Goal: Task Accomplishment & Management: Manage account settings

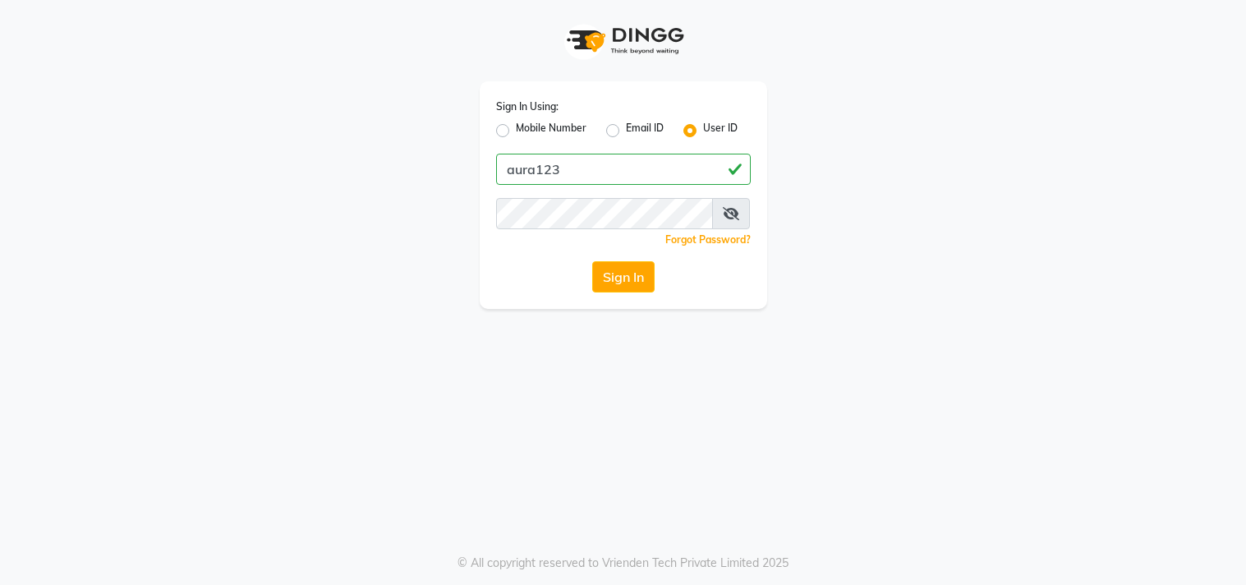
type input "aura123"
click at [592, 261] on button "Sign In" at bounding box center [623, 276] width 62 height 31
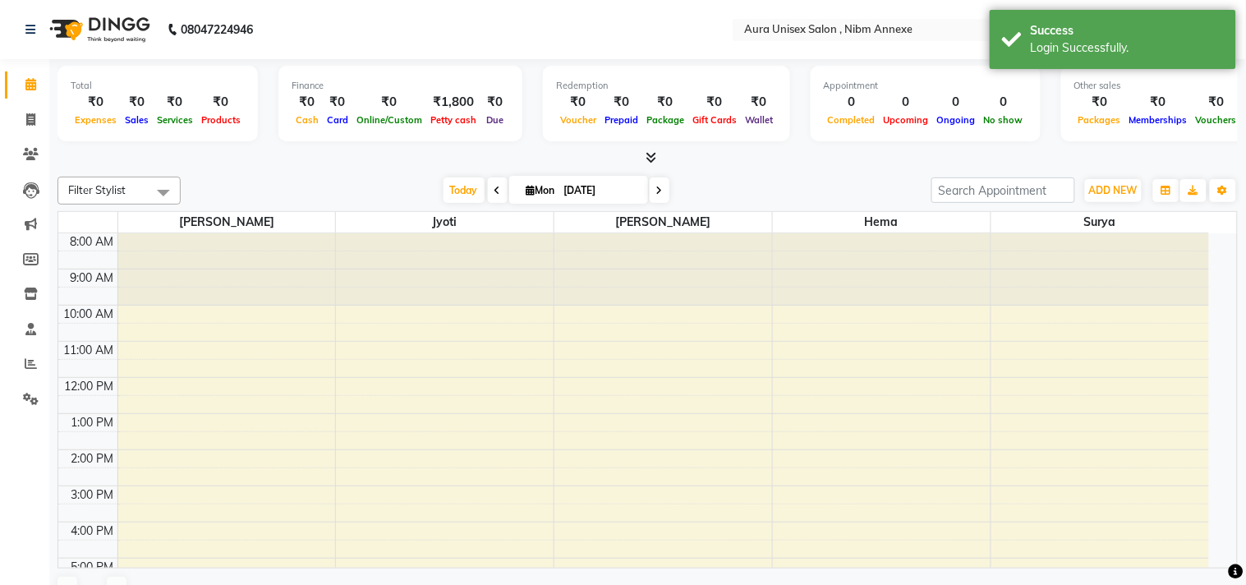
select select "en"
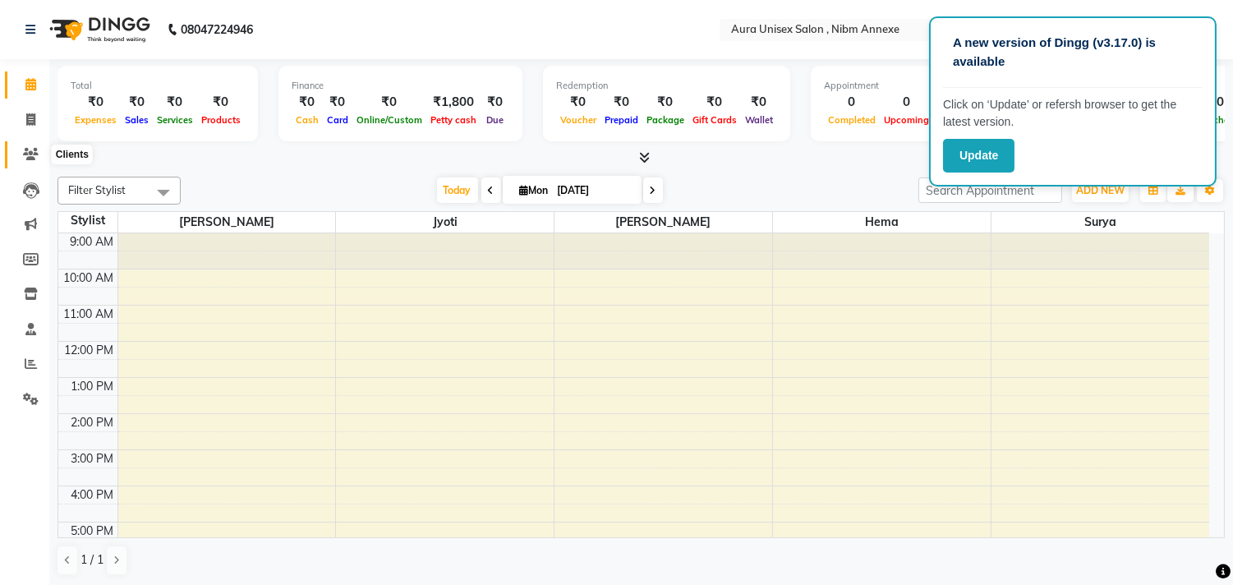
click at [26, 157] on icon at bounding box center [31, 154] width 16 height 12
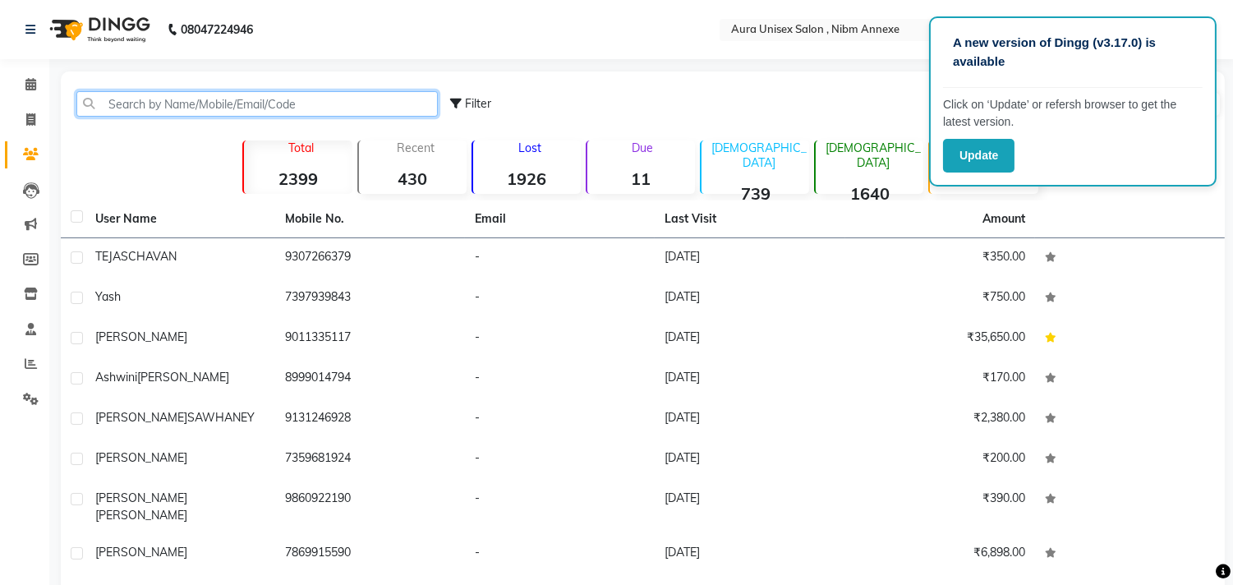
click at [99, 109] on input "text" at bounding box center [257, 103] width 362 height 25
click at [150, 91] on input "text" at bounding box center [257, 103] width 362 height 25
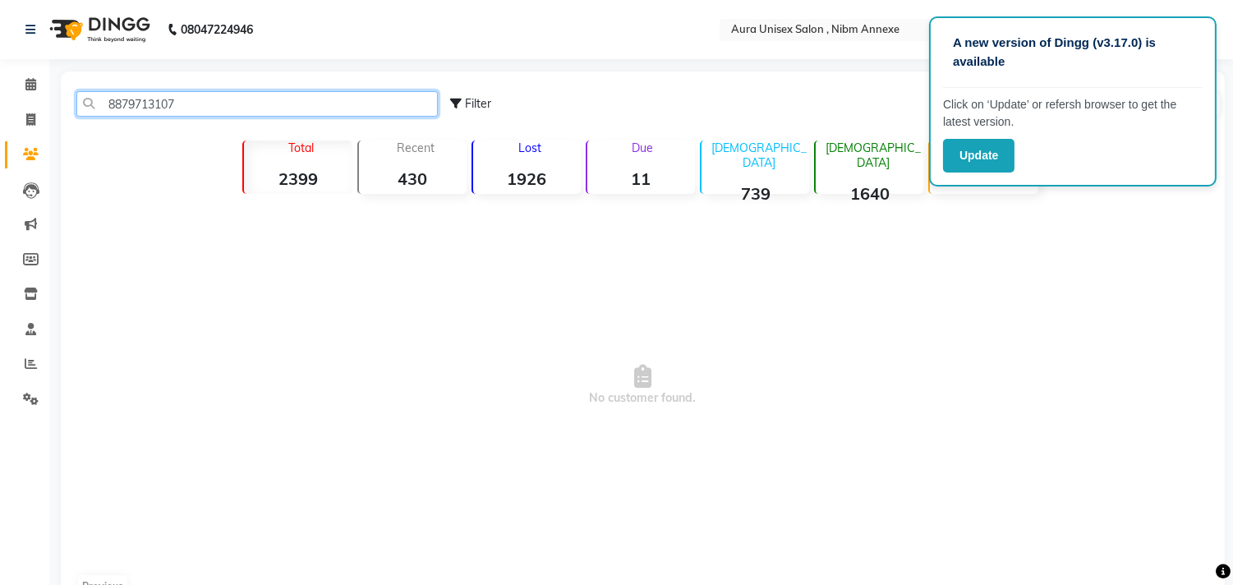
click at [108, 105] on input "8879713107" at bounding box center [257, 103] width 362 height 25
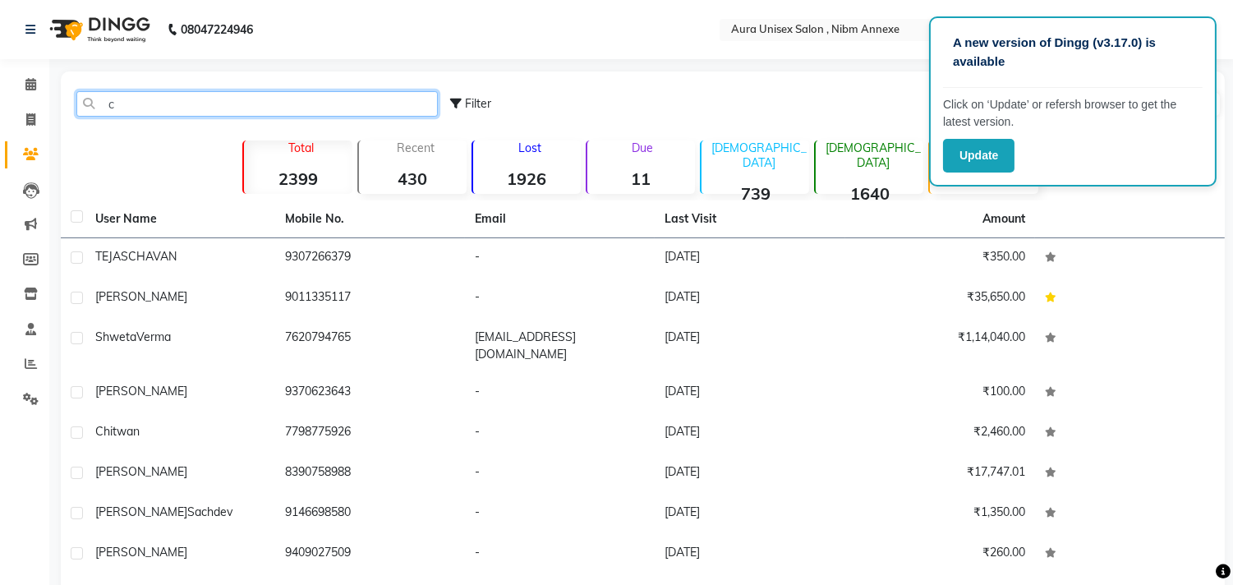
type input "c"
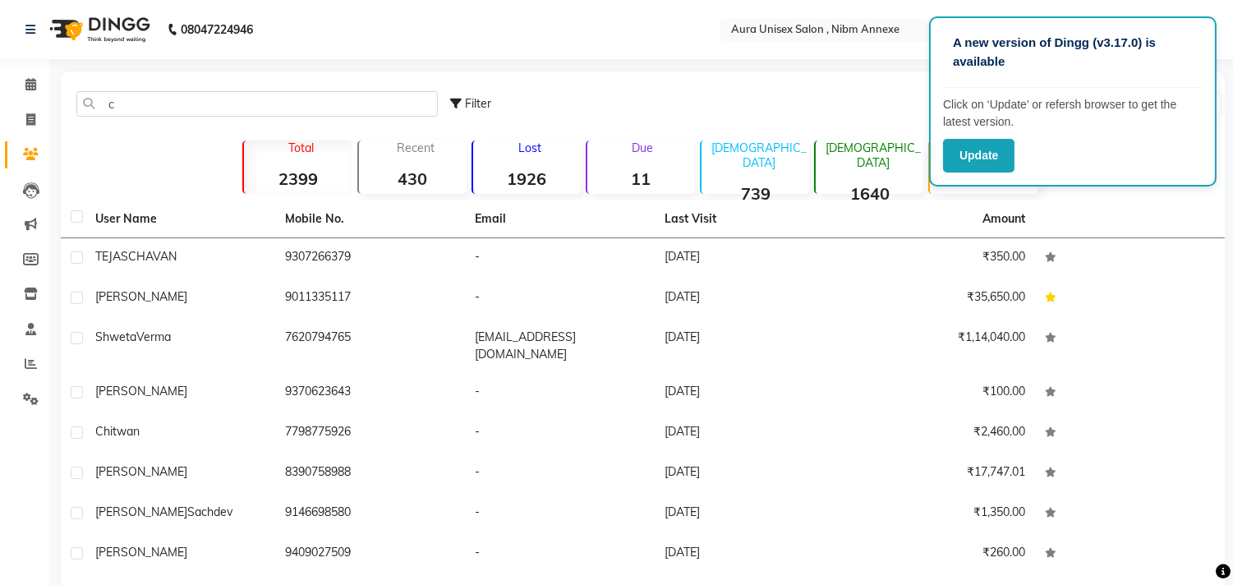
click at [679, 89] on div "Filter Import Add Client" at bounding box center [836, 104] width 772 height 52
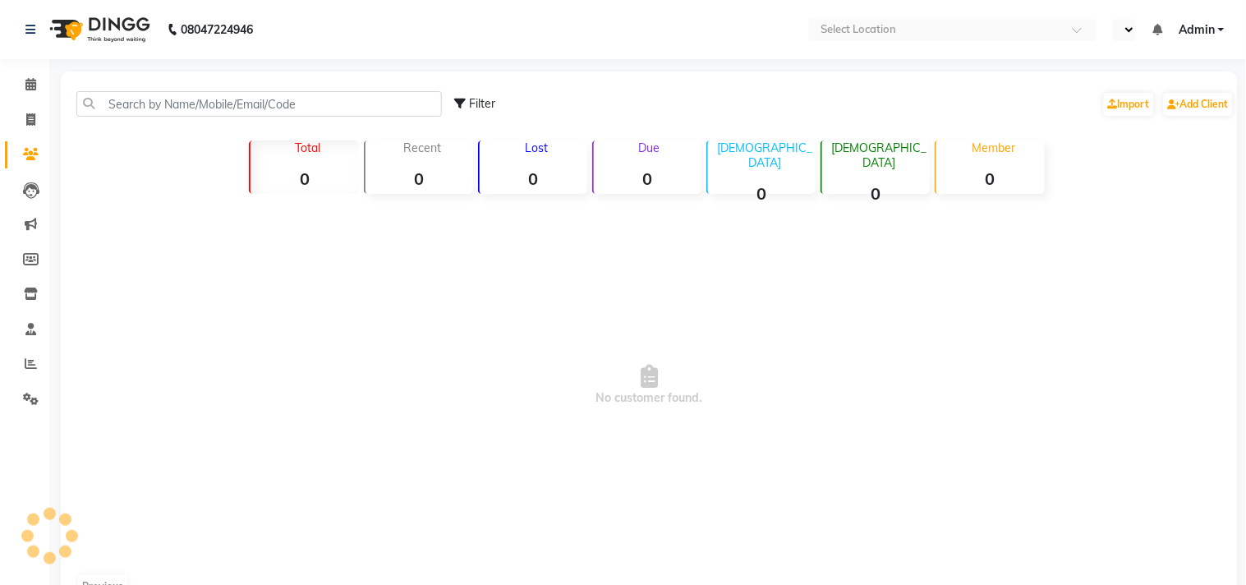
select select "en"
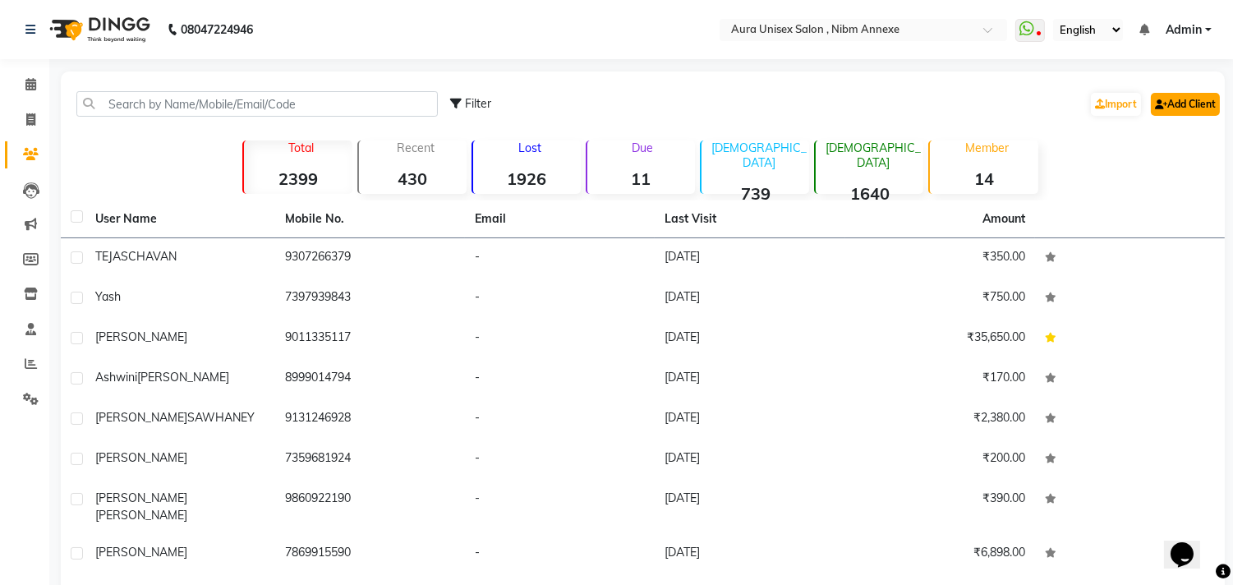
click at [1163, 94] on link "Add Client" at bounding box center [1185, 104] width 69 height 23
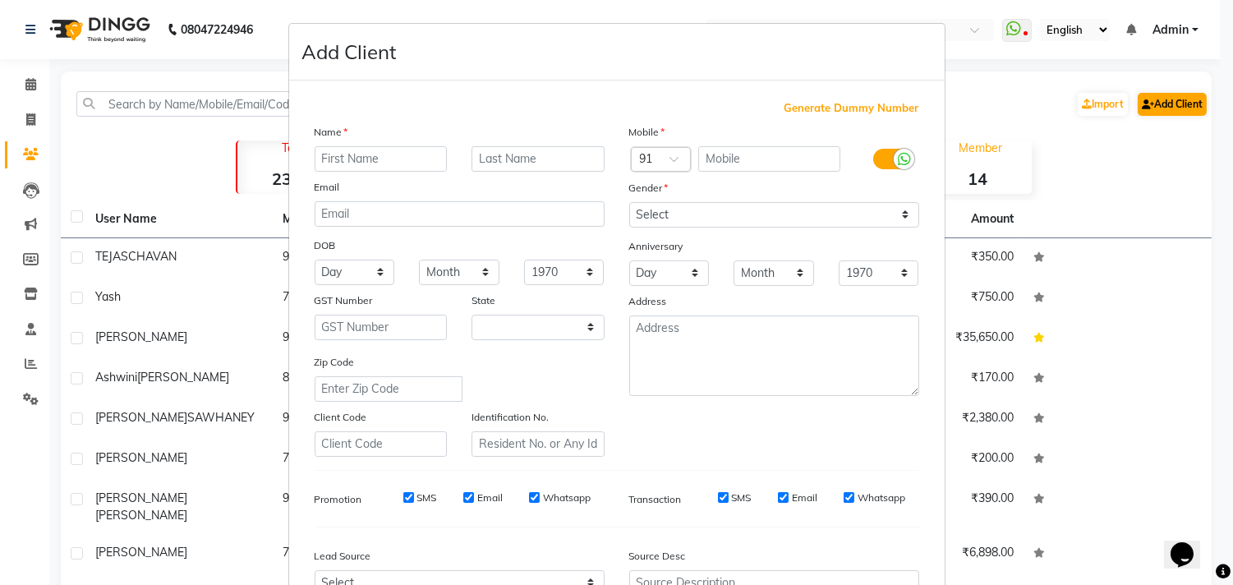
select select "22"
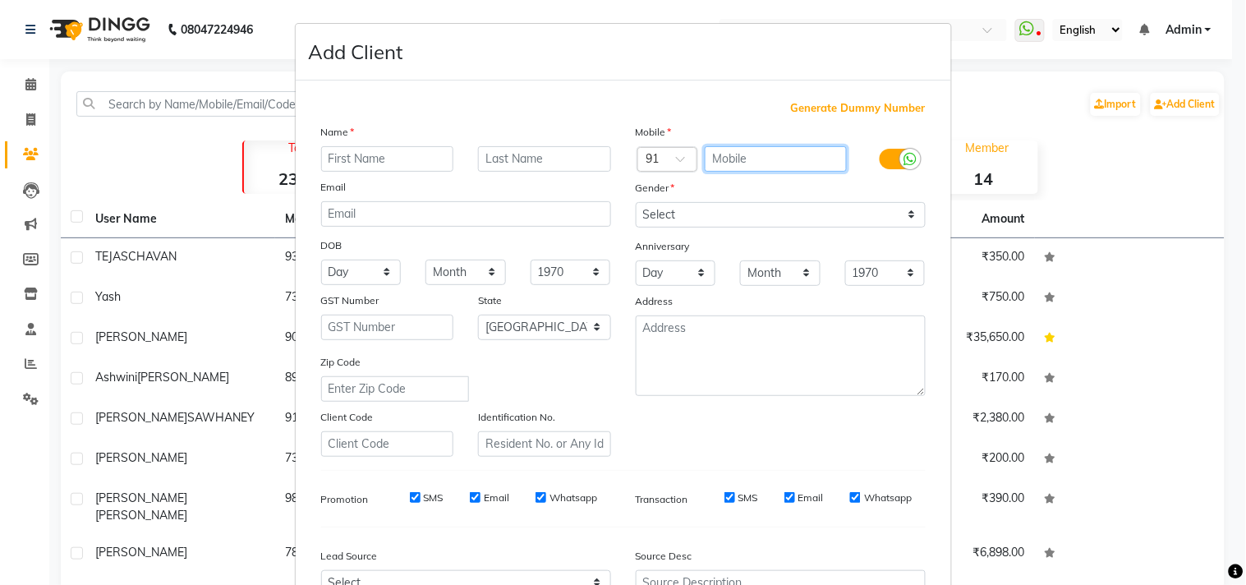
click at [756, 152] on input "text" at bounding box center [776, 158] width 142 height 25
paste input "8879713107"
type input "8879713107"
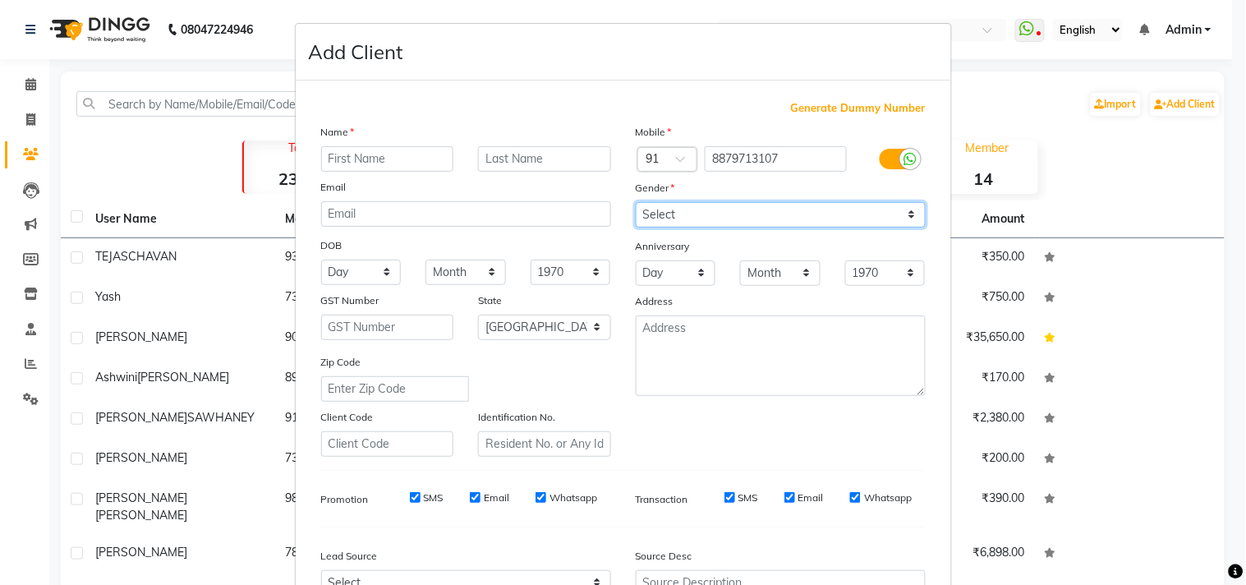
click at [718, 207] on select "Select [DEMOGRAPHIC_DATA] [DEMOGRAPHIC_DATA] Other Prefer Not To Say" at bounding box center [781, 214] width 290 height 25
select select "[DEMOGRAPHIC_DATA]"
click at [636, 202] on select "Select [DEMOGRAPHIC_DATA] [DEMOGRAPHIC_DATA] Other Prefer Not To Say" at bounding box center [781, 214] width 290 height 25
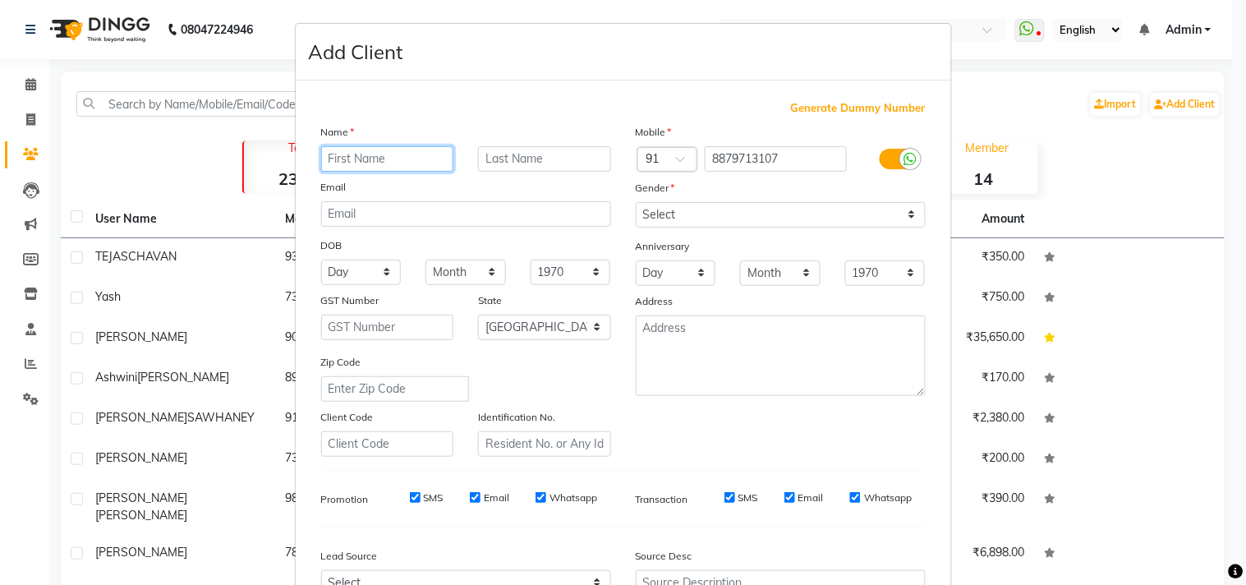
click at [398, 154] on input "text" at bounding box center [387, 158] width 133 height 25
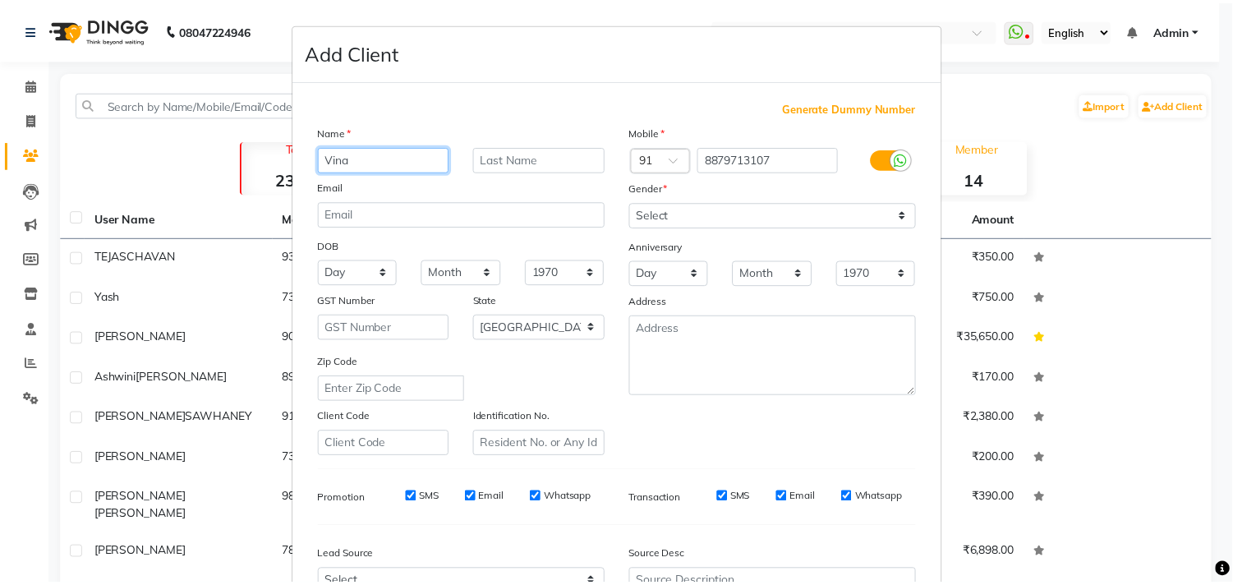
scroll to position [174, 0]
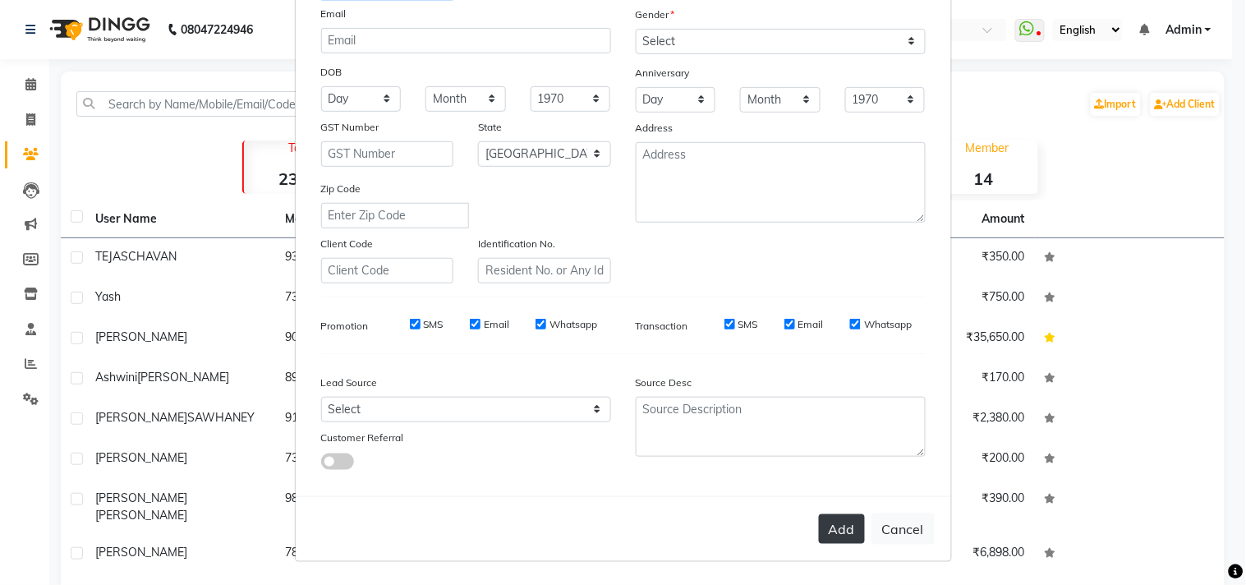
type input "Vina"
click at [841, 518] on button "Add" at bounding box center [842, 529] width 46 height 30
select select
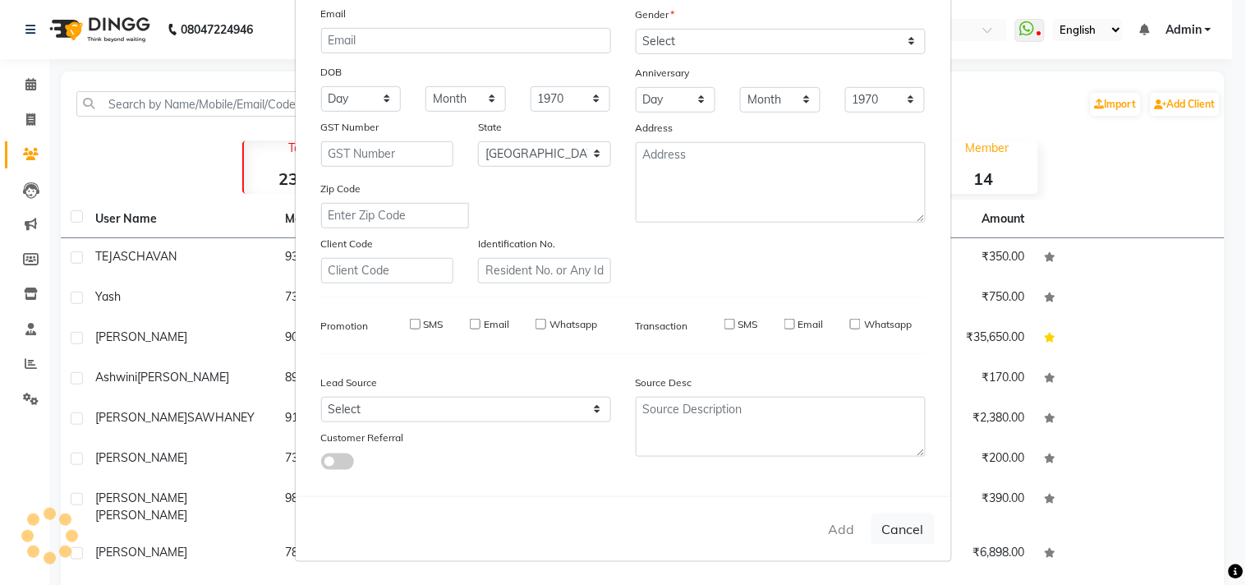
select select "null"
select select
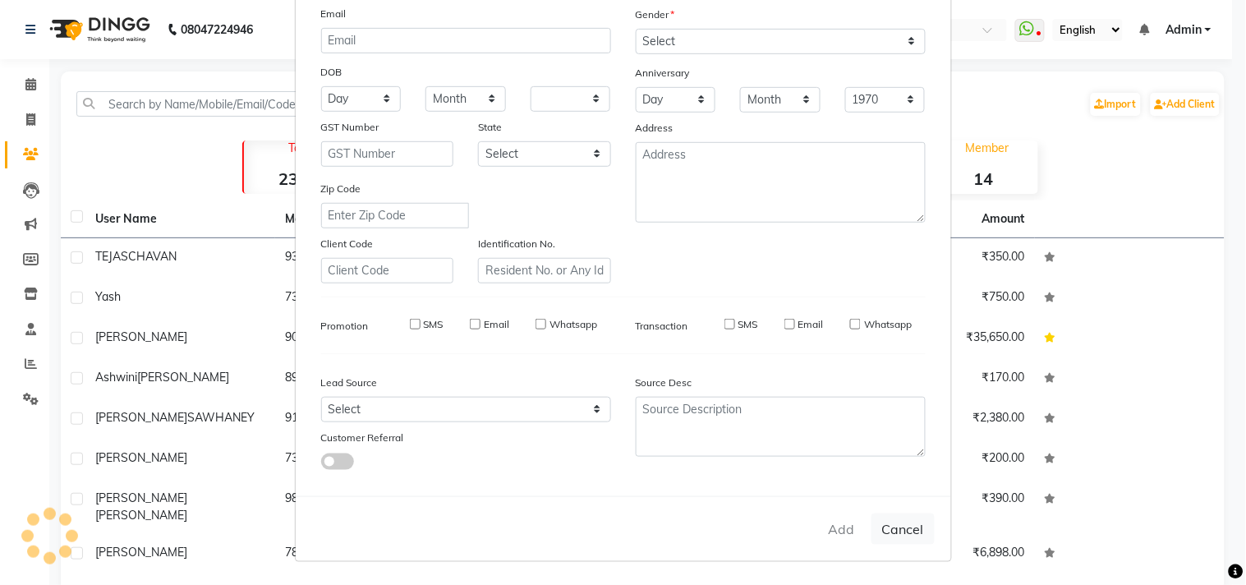
checkbox input "false"
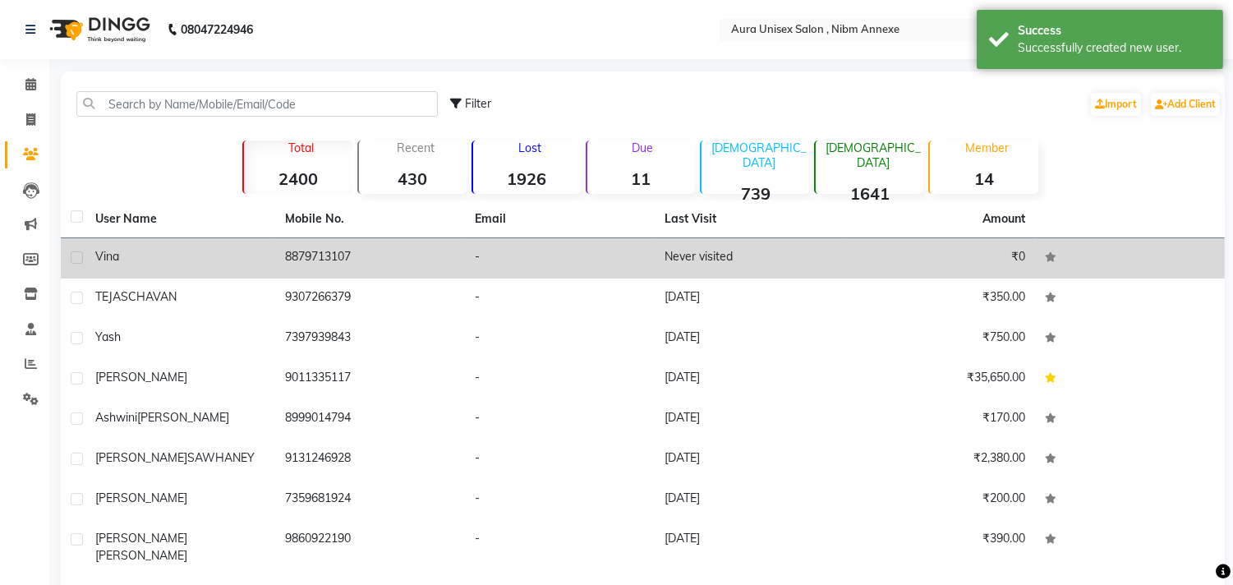
click at [163, 256] on div "Vina" at bounding box center [180, 256] width 170 height 17
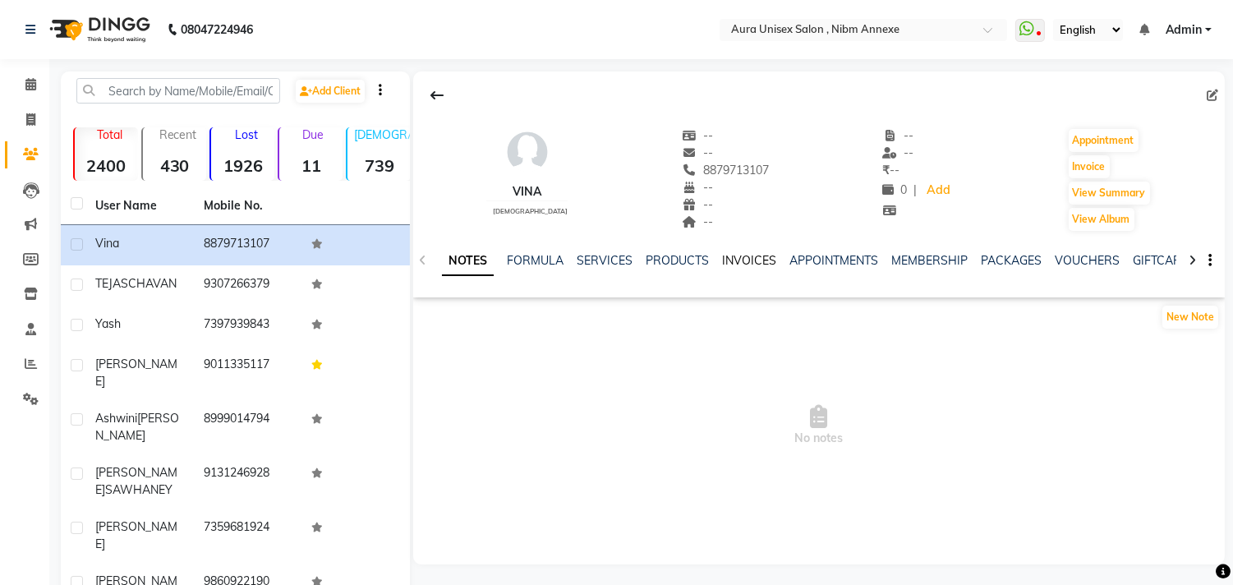
click at [744, 260] on link "INVOICES" at bounding box center [749, 260] width 54 height 15
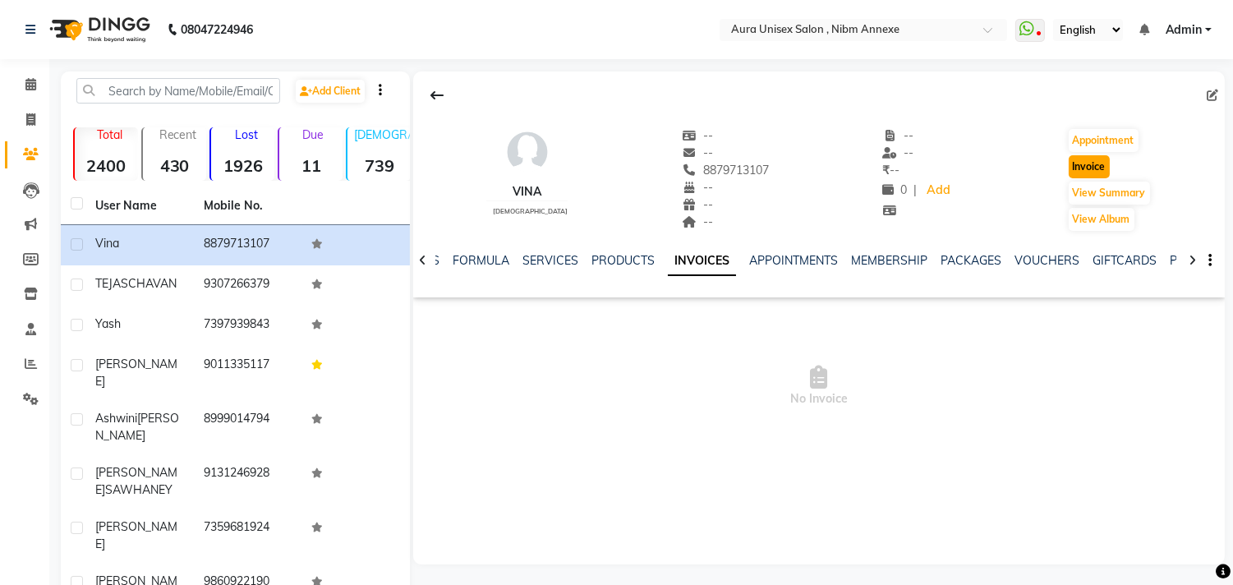
click at [1080, 174] on button "Invoice" at bounding box center [1089, 166] width 41 height 23
select select "823"
select select "service"
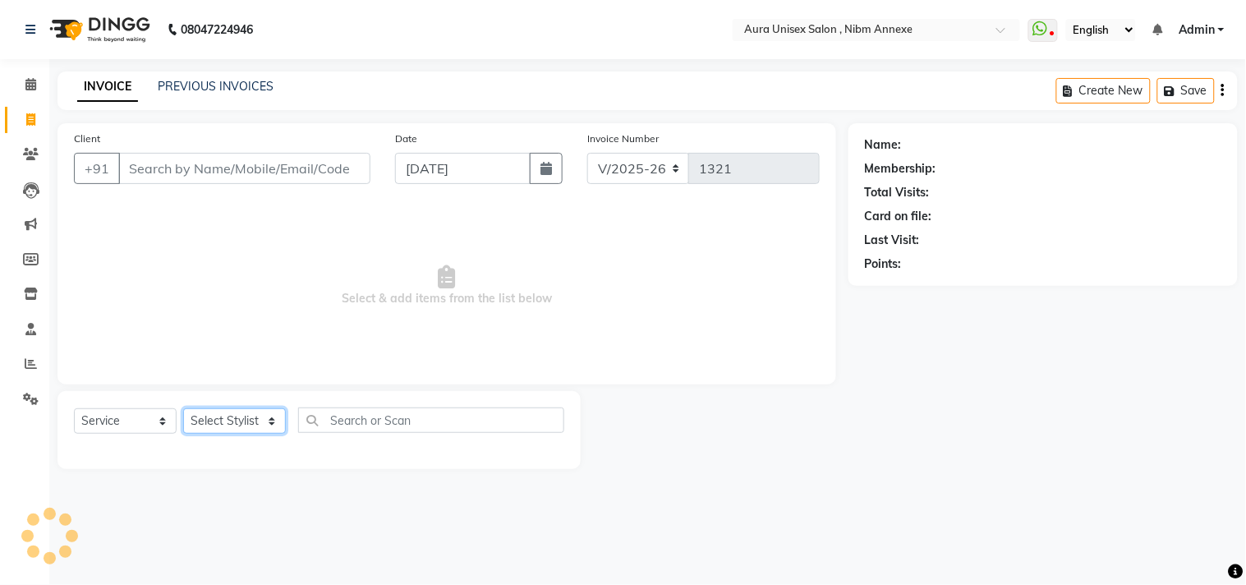
click at [207, 417] on select "Select Stylist" at bounding box center [234, 420] width 103 height 25
type input "8879713107"
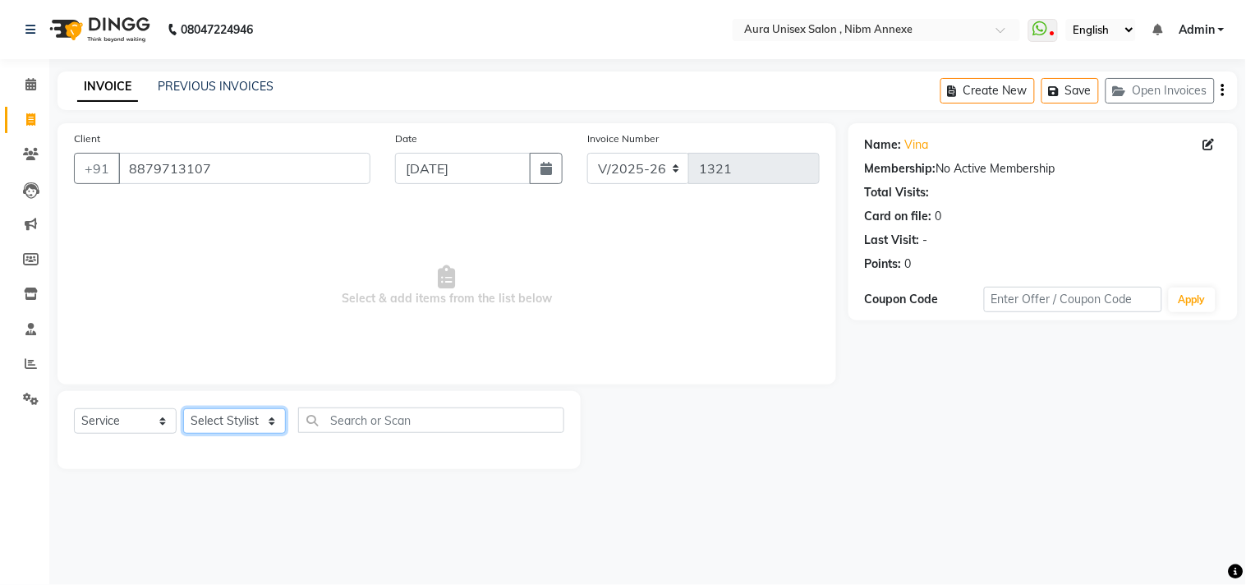
select select "88978"
click at [183, 409] on select "Select Stylist Bhanu Hema [PERSON_NAME] [PERSON_NAME]" at bounding box center [234, 420] width 103 height 25
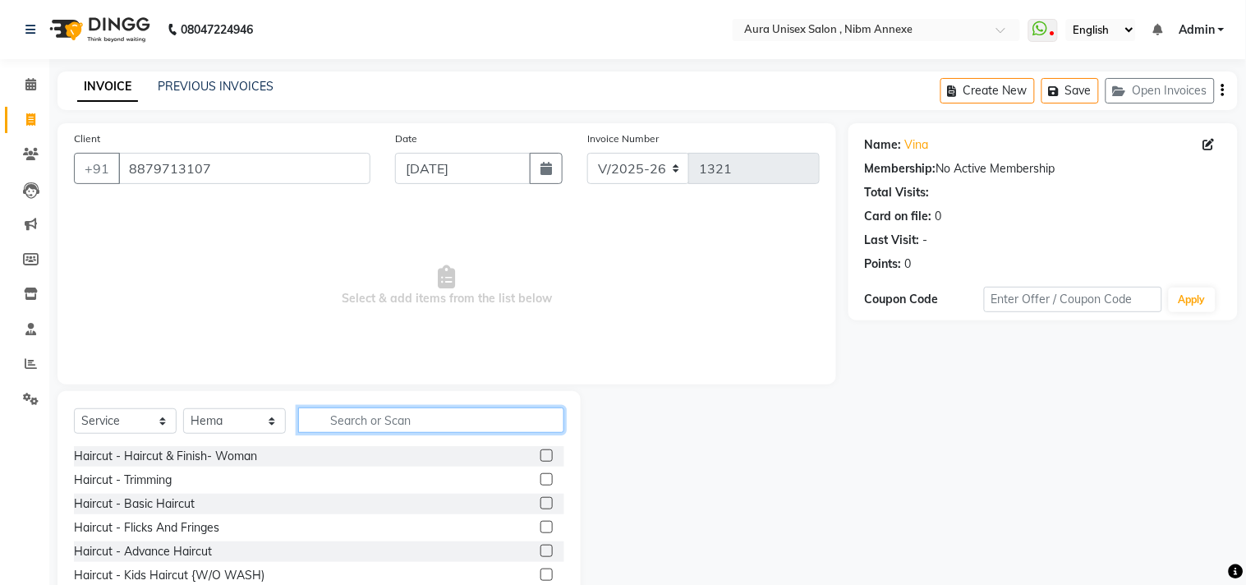
click at [316, 425] on input "text" at bounding box center [431, 420] width 266 height 25
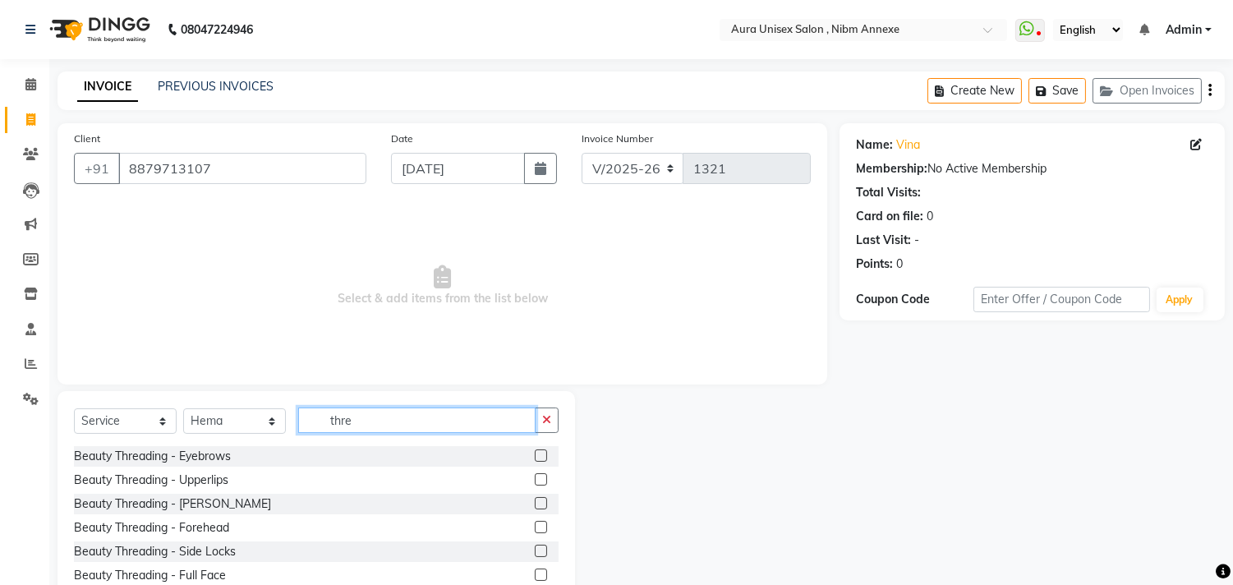
type input "thre"
click at [535, 456] on label at bounding box center [541, 455] width 12 height 12
click at [535, 456] on input "checkbox" at bounding box center [540, 456] width 11 height 11
click at [535, 456] on label at bounding box center [541, 455] width 12 height 12
click at [535, 456] on input "checkbox" at bounding box center [540, 456] width 11 height 11
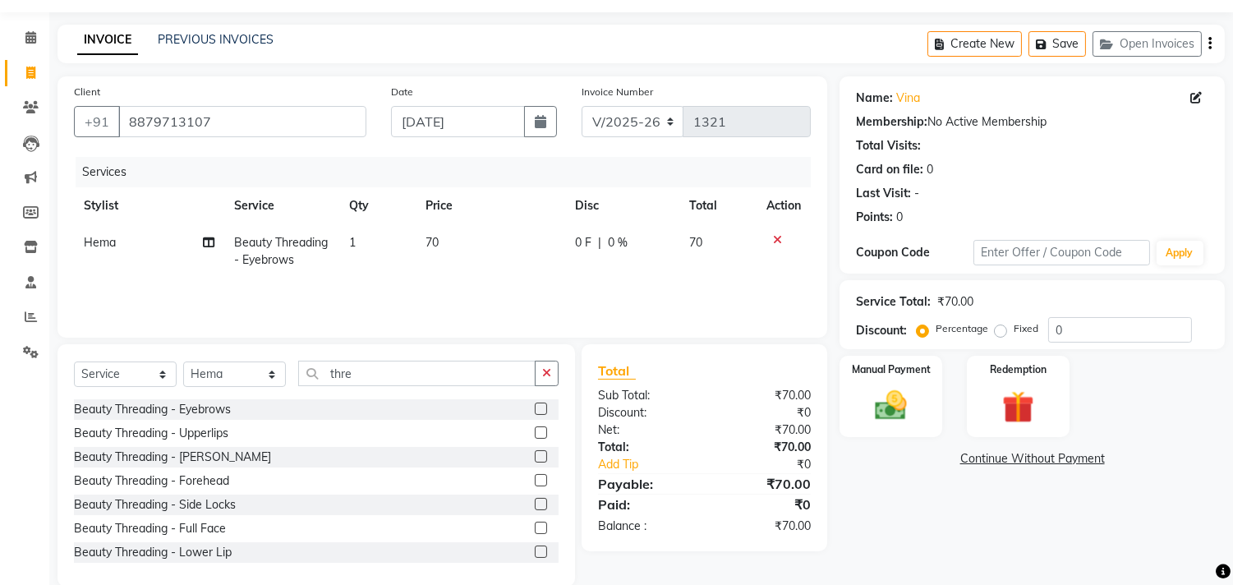
scroll to position [72, 0]
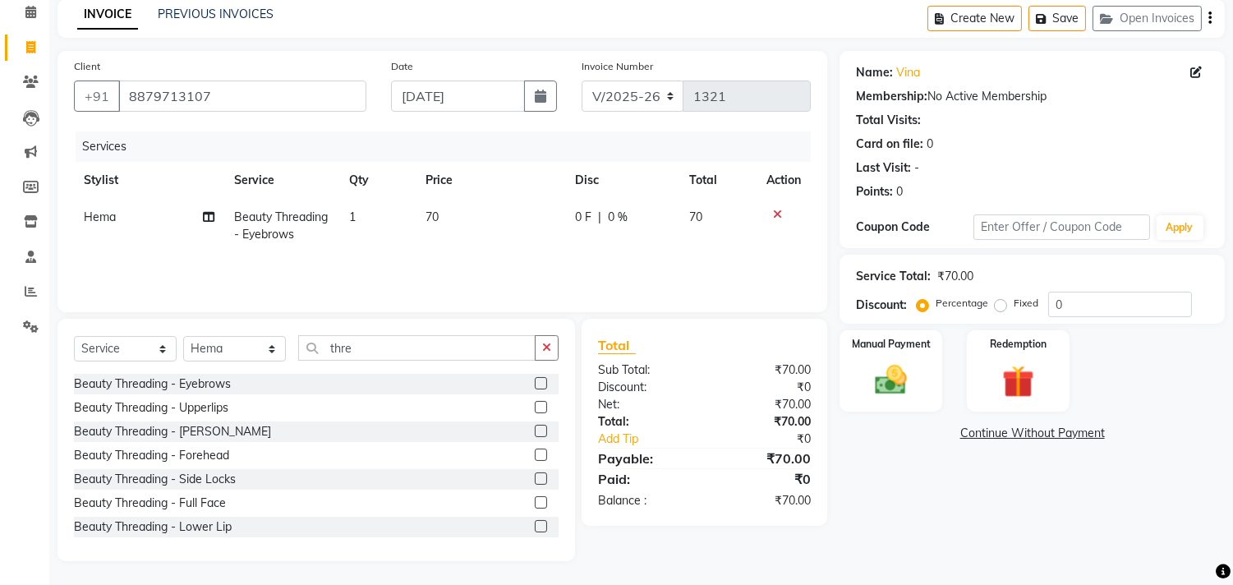
click at [535, 382] on label at bounding box center [541, 383] width 12 height 12
click at [535, 382] on input "checkbox" at bounding box center [540, 384] width 11 height 11
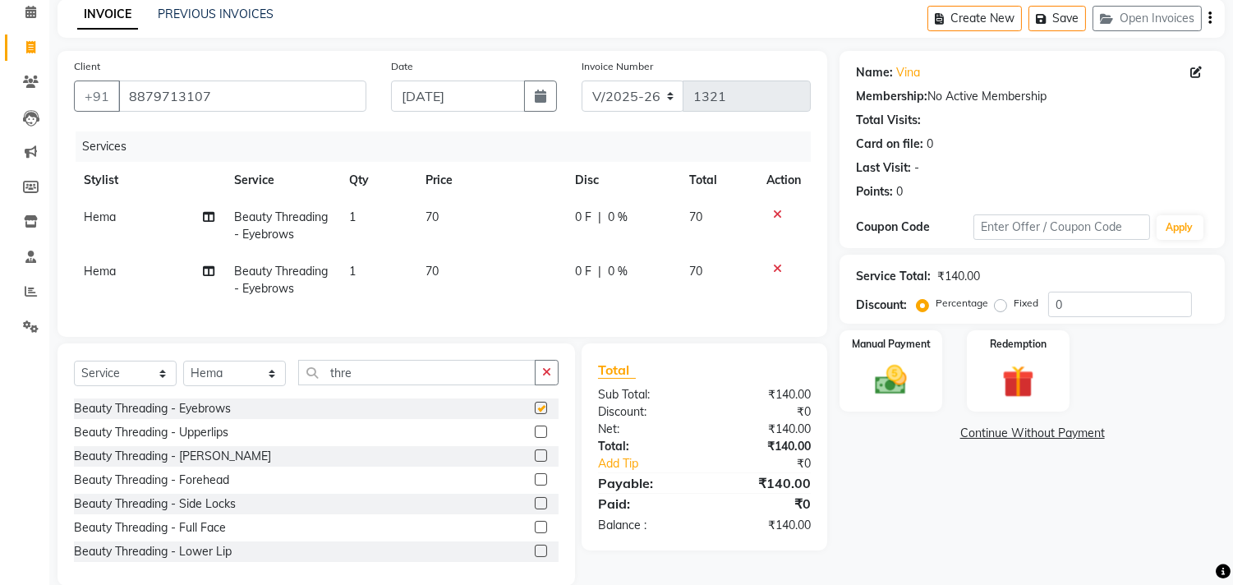
checkbox input "false"
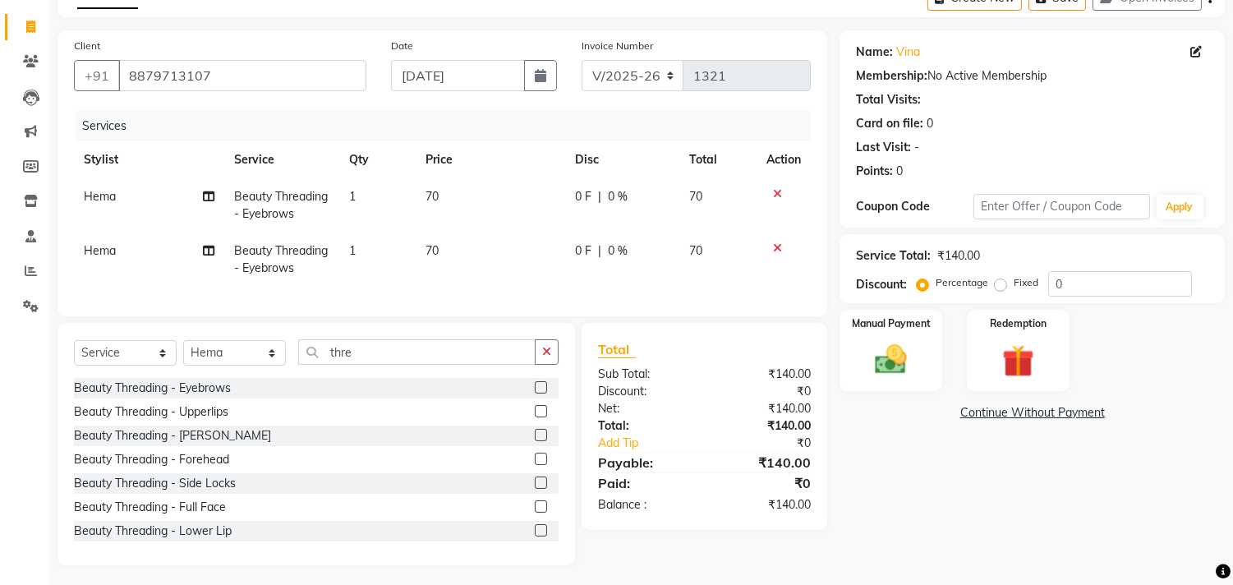
scroll to position [111, 0]
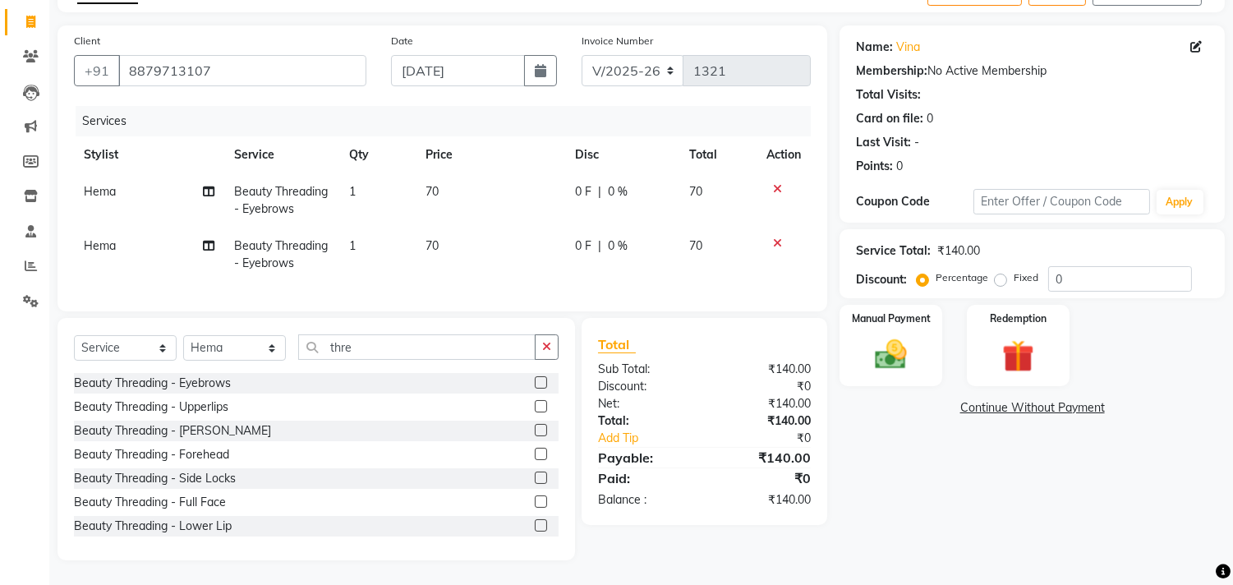
click at [535, 450] on label at bounding box center [541, 454] width 12 height 12
click at [535, 450] on input "checkbox" at bounding box center [540, 454] width 11 height 11
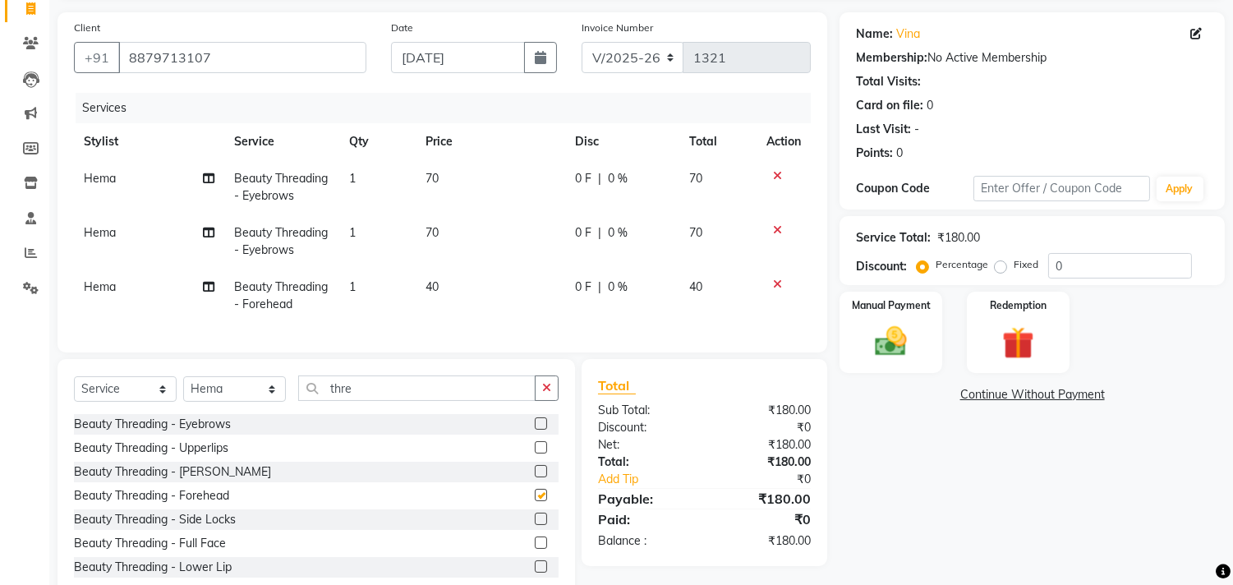
checkbox input "false"
click at [104, 234] on span "Hema" at bounding box center [100, 232] width 32 height 15
select select "88978"
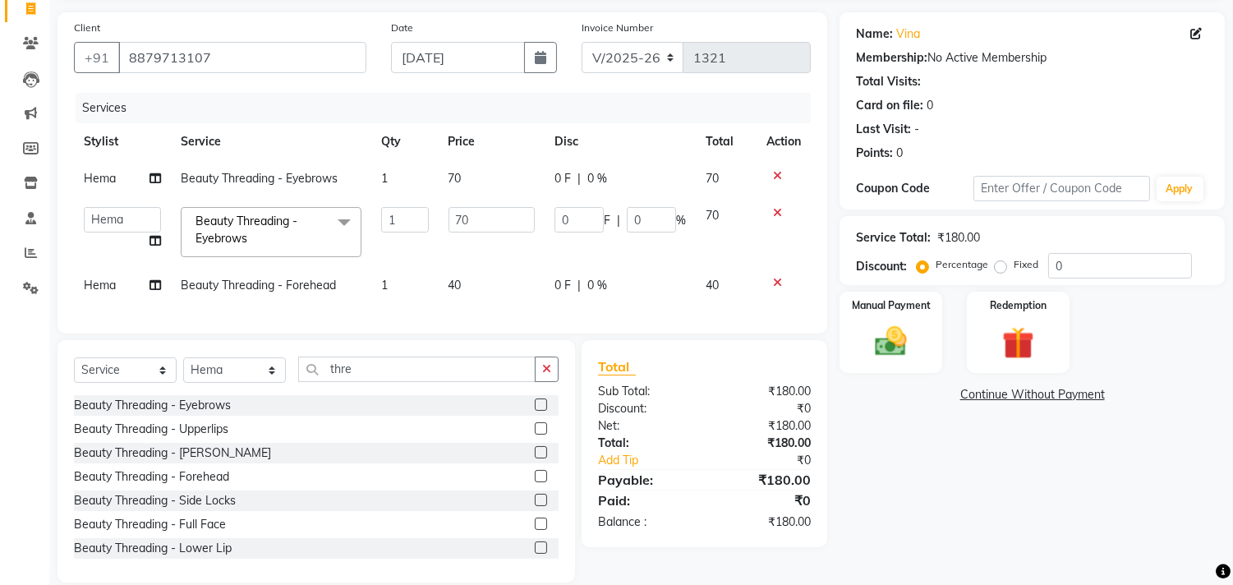
click at [104, 234] on td "[PERSON_NAME] [PERSON_NAME] Jyoti [PERSON_NAME]" at bounding box center [122, 232] width 97 height 70
click at [108, 219] on select "[PERSON_NAME] [PERSON_NAME] Jyoti [PERSON_NAME]" at bounding box center [122, 219] width 77 height 25
select select "69183"
click at [105, 288] on span "Hema" at bounding box center [100, 285] width 32 height 15
select select "88978"
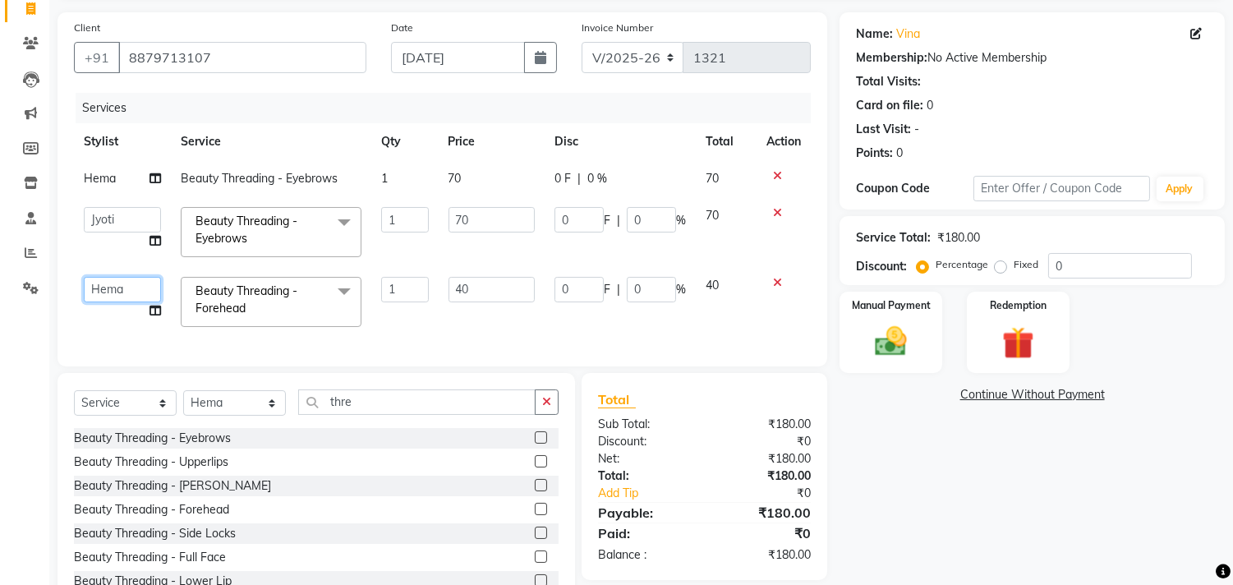
click at [105, 288] on select "[PERSON_NAME] [PERSON_NAME] Jyoti [PERSON_NAME]" at bounding box center [122, 289] width 77 height 25
select select "69183"
click at [848, 355] on div "Manual Payment" at bounding box center [891, 332] width 107 height 84
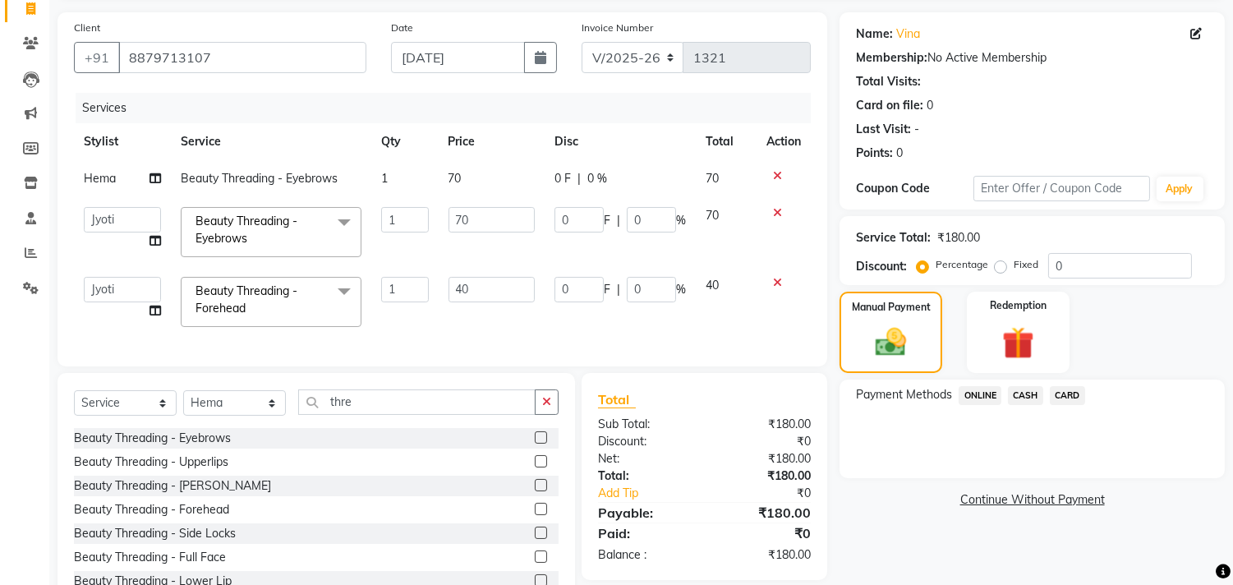
click at [1017, 389] on span "CASH" at bounding box center [1025, 395] width 35 height 19
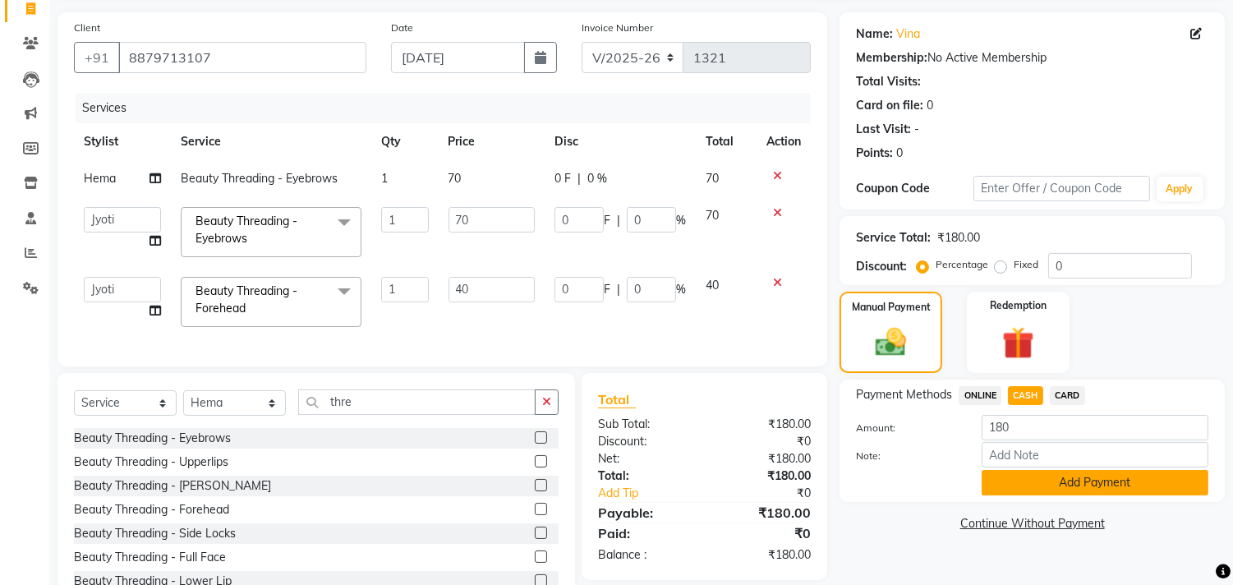
click at [1025, 481] on button "Add Payment" at bounding box center [1095, 482] width 227 height 25
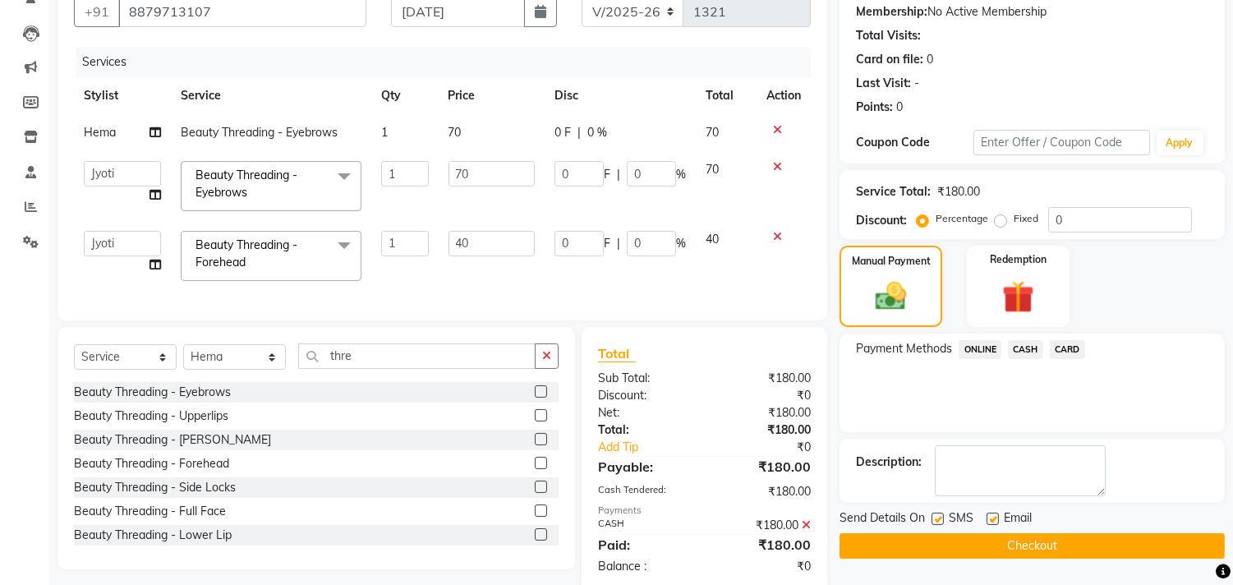
scroll to position [202, 0]
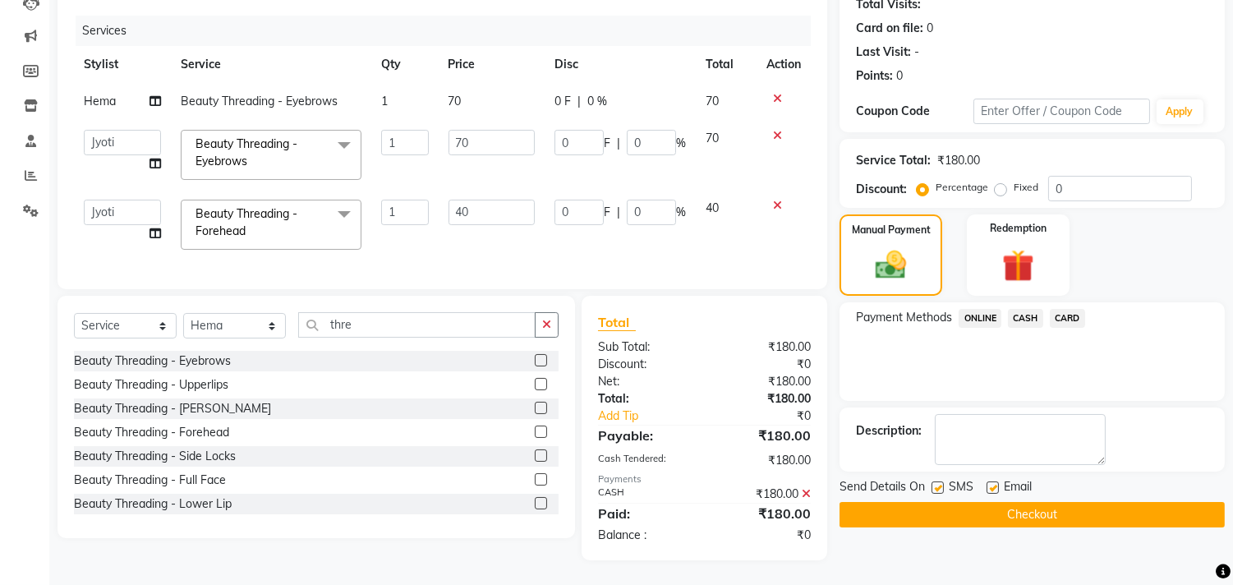
click at [933, 481] on label at bounding box center [938, 487] width 12 height 12
click at [933, 483] on input "checkbox" at bounding box center [937, 488] width 11 height 11
checkbox input "false"
click at [997, 481] on label at bounding box center [993, 487] width 12 height 12
click at [997, 483] on input "checkbox" at bounding box center [992, 488] width 11 height 11
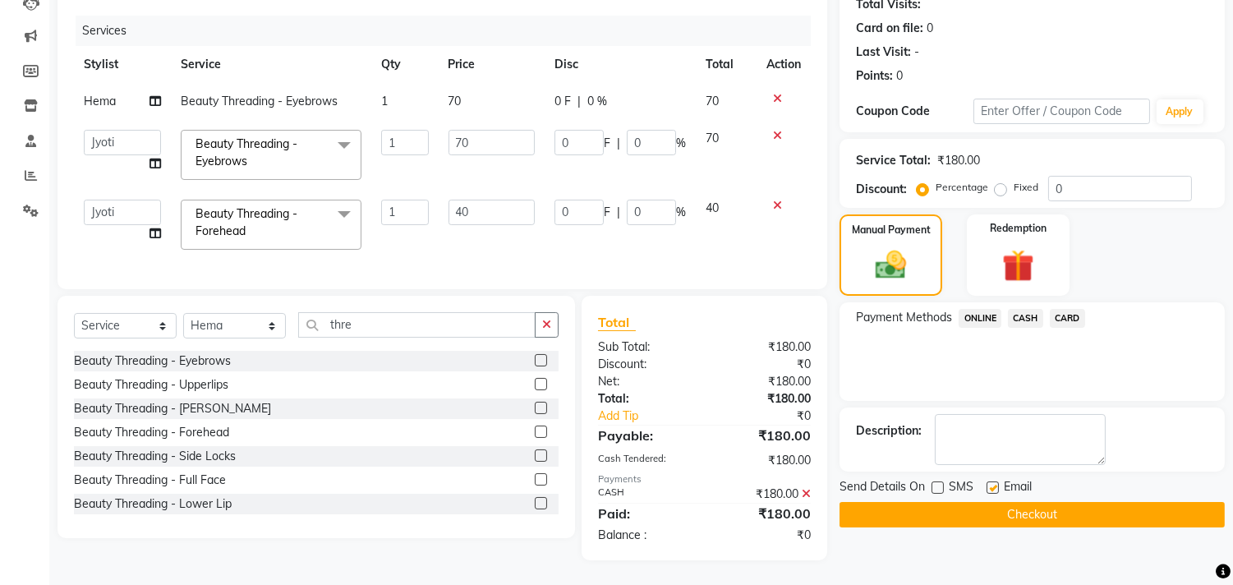
checkbox input "false"
click at [983, 502] on button "Checkout" at bounding box center [1032, 514] width 385 height 25
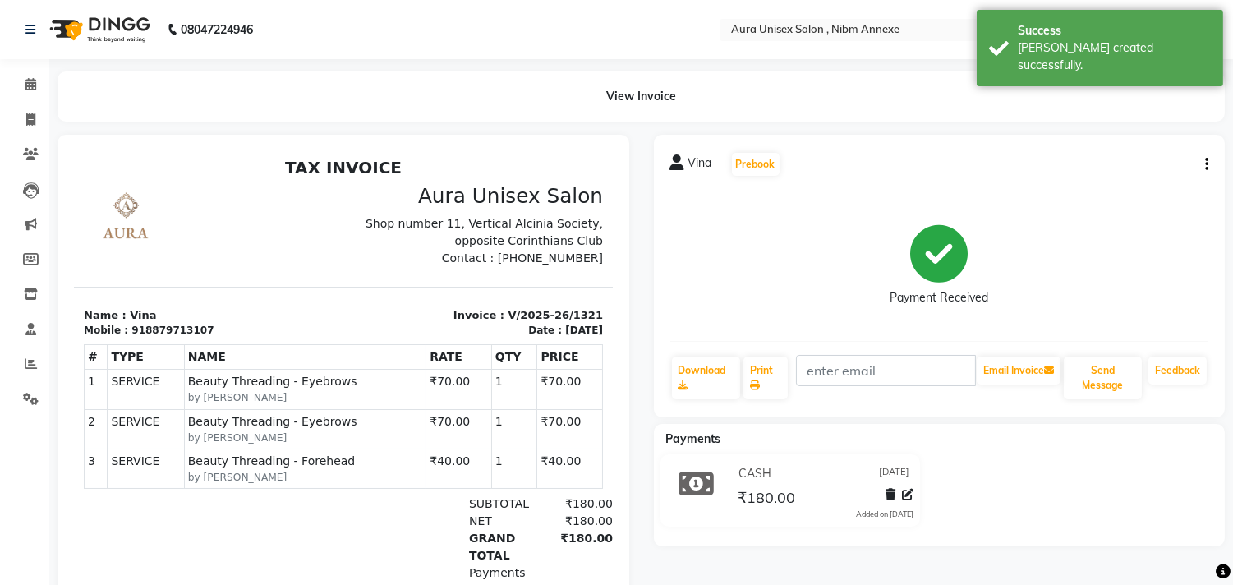
click at [45, 163] on div at bounding box center [343, 411] width 597 height 553
click at [17, 150] on span at bounding box center [30, 154] width 29 height 19
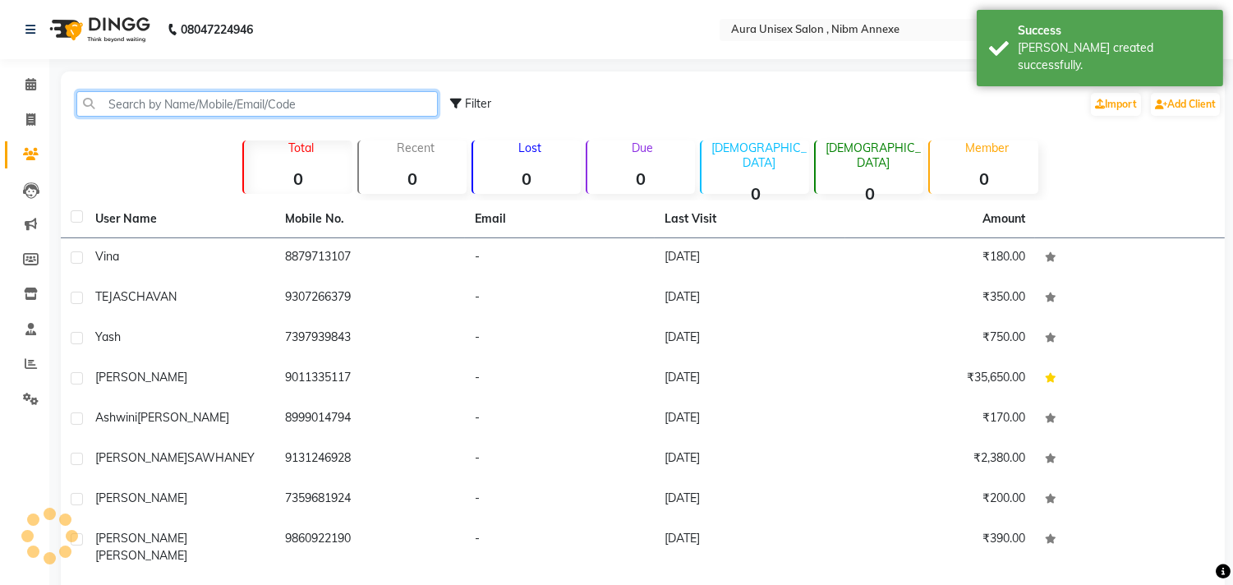
click at [136, 113] on input "text" at bounding box center [257, 103] width 362 height 25
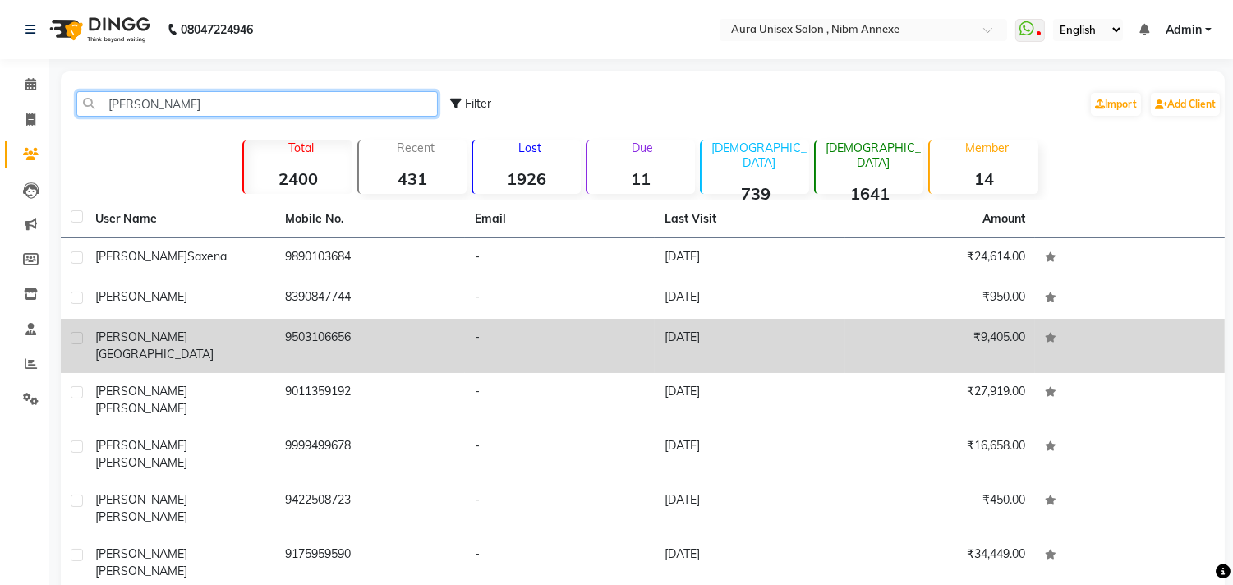
type input "[PERSON_NAME]"
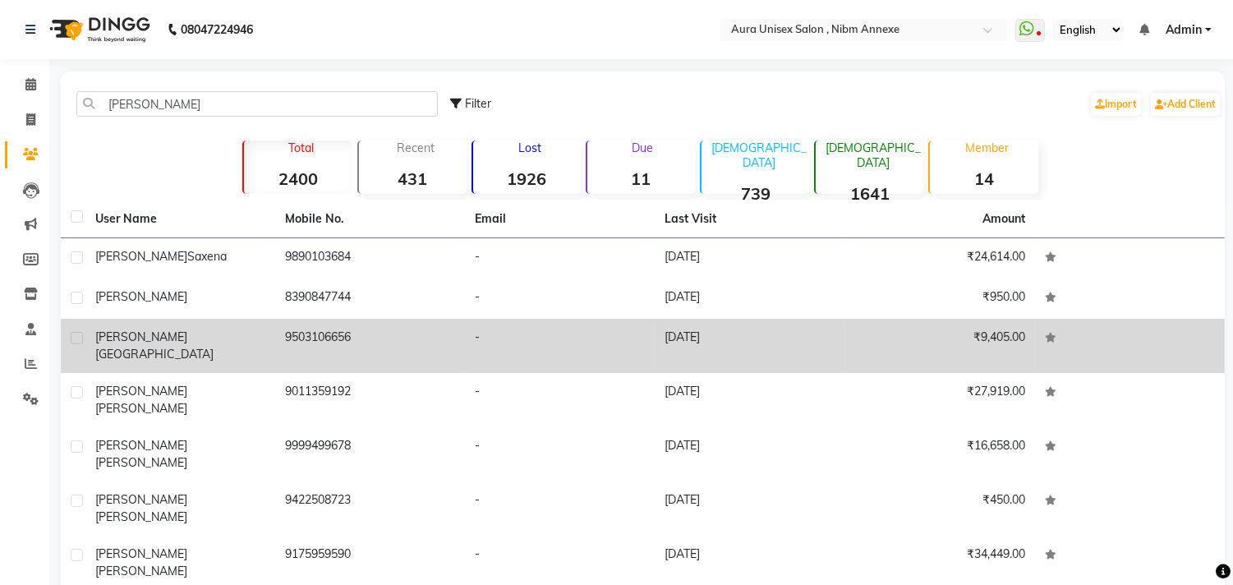
click at [393, 335] on td "9503106656" at bounding box center [370, 346] width 190 height 54
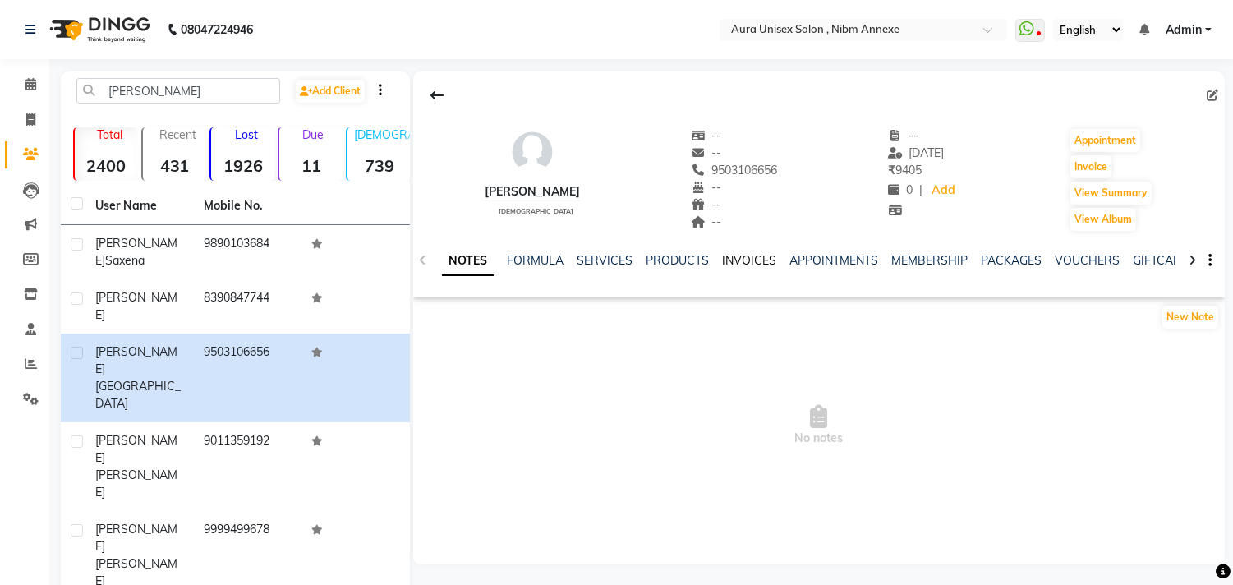
click at [761, 260] on link "INVOICES" at bounding box center [749, 260] width 54 height 15
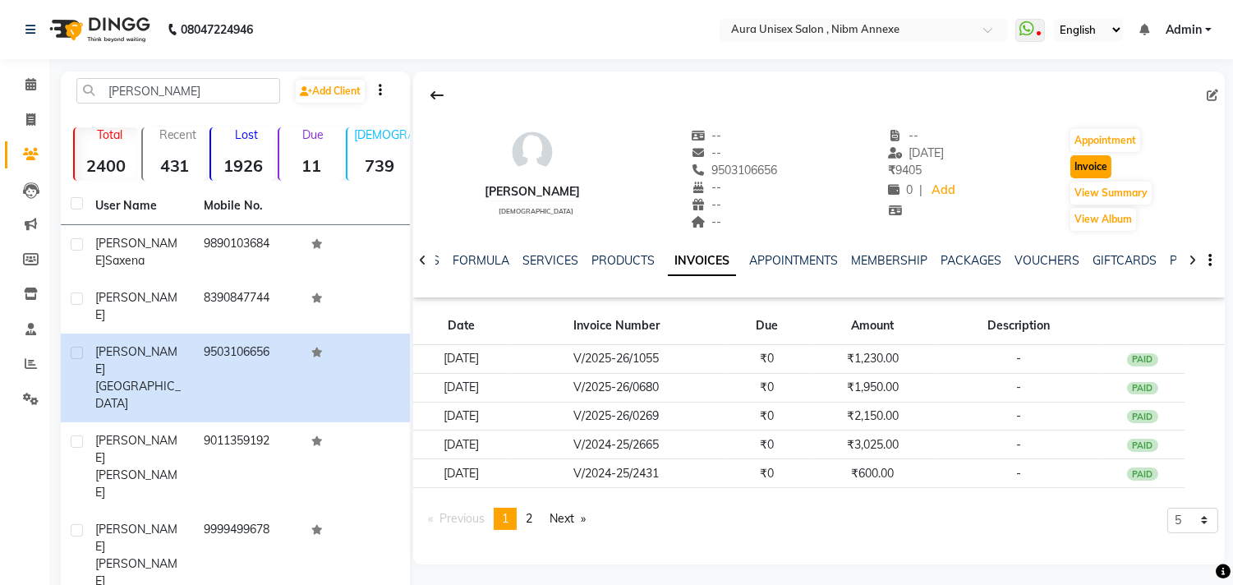
click at [1109, 168] on button "Invoice" at bounding box center [1091, 166] width 41 height 23
select select "service"
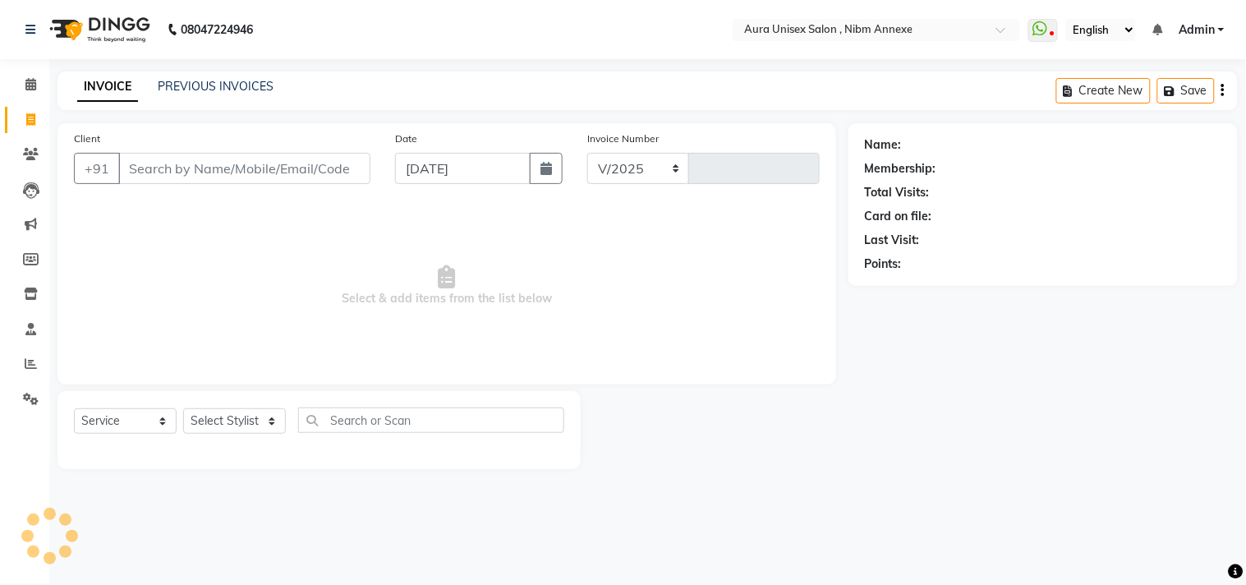
select select "823"
type input "1322"
type input "9503106656"
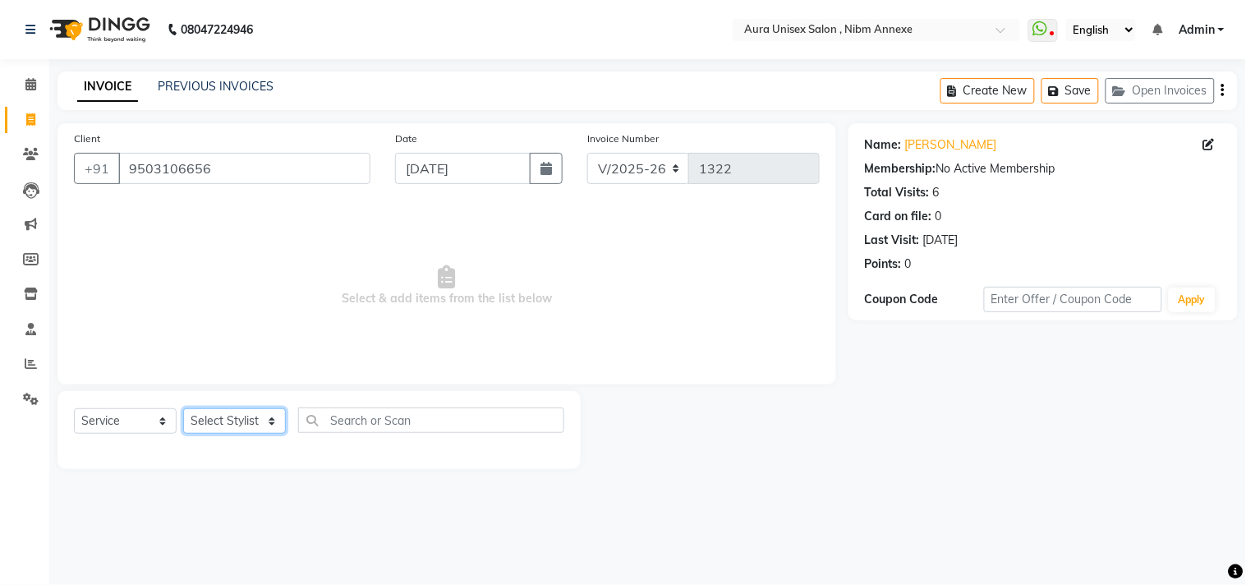
click at [228, 421] on select "Select Stylist Bhanu Hema [PERSON_NAME] [PERSON_NAME]" at bounding box center [234, 420] width 103 height 25
select select "13561"
click at [183, 409] on select "Select Stylist Bhanu Hema [PERSON_NAME] [PERSON_NAME]" at bounding box center [234, 420] width 103 height 25
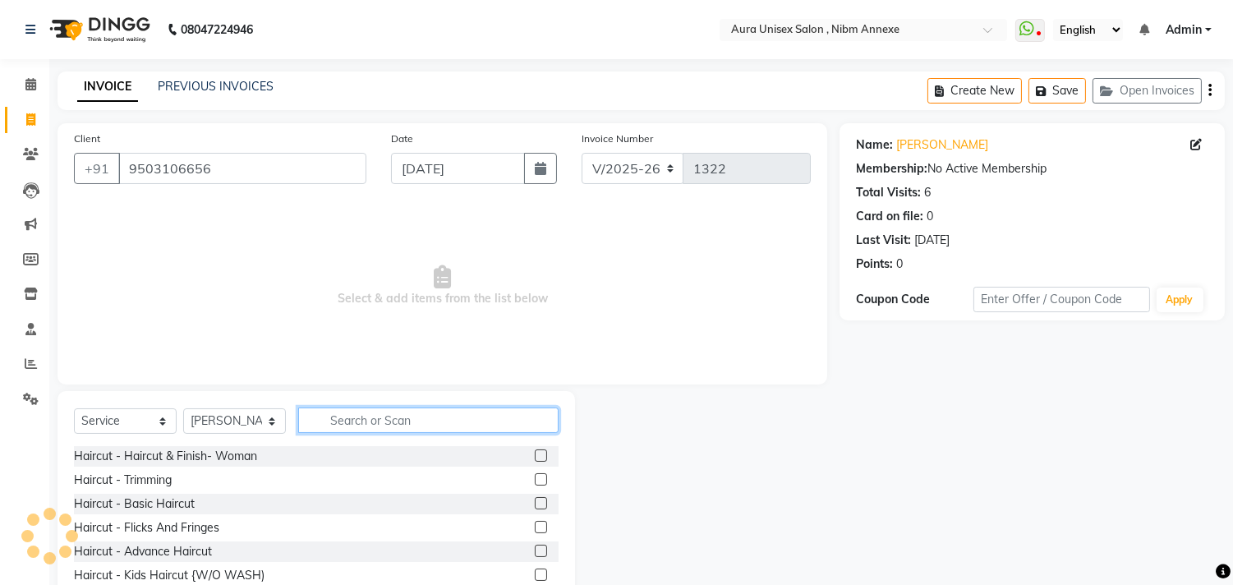
click at [391, 420] on input "text" at bounding box center [428, 420] width 260 height 25
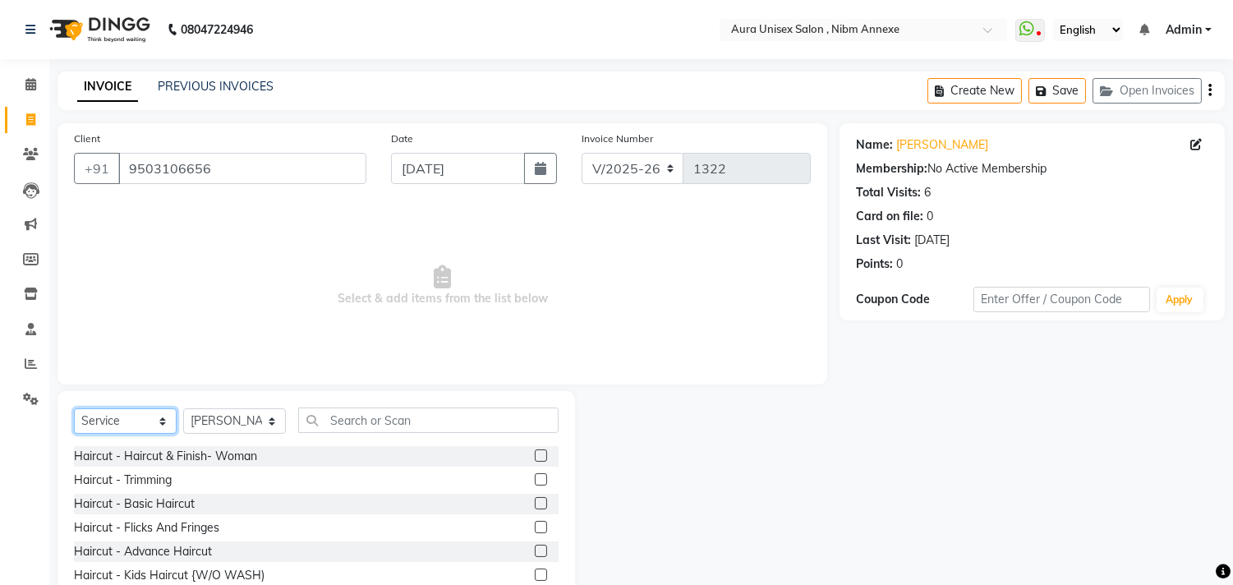
click at [140, 426] on select "Select Service Product Membership Package Voucher Prepaid Gift Card" at bounding box center [125, 420] width 103 height 25
click at [132, 414] on select "Select Service Product Membership Package Voucher Prepaid Gift Card" at bounding box center [125, 420] width 103 height 25
select select "package"
click at [74, 409] on select "Select Service Product Membership Package Voucher Prepaid Gift Card" at bounding box center [125, 420] width 103 height 25
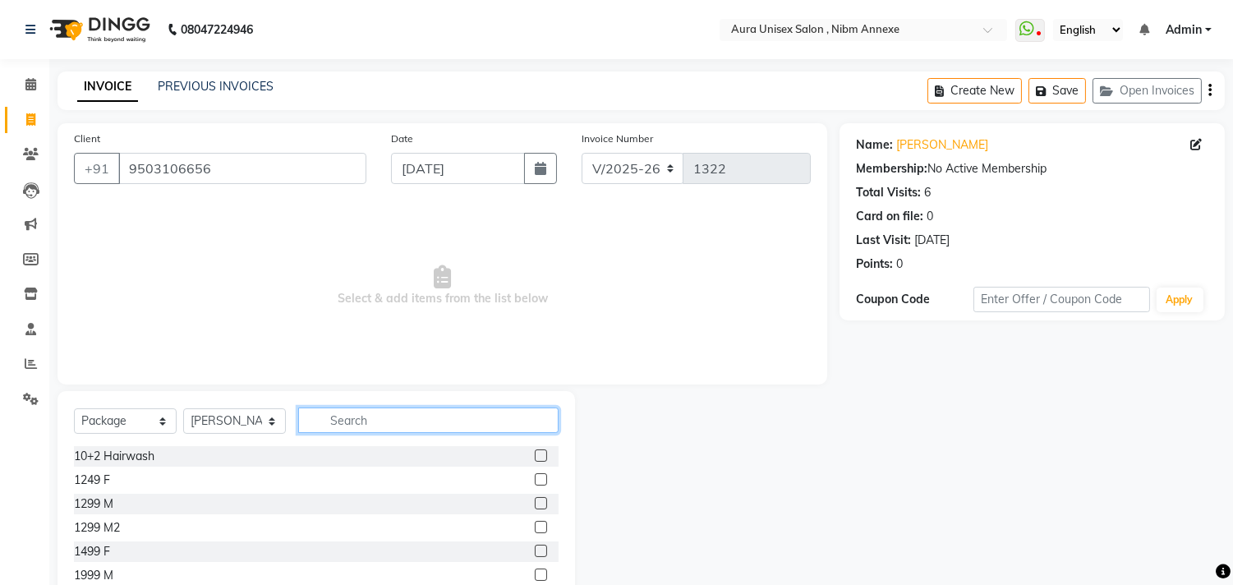
click at [372, 421] on input "text" at bounding box center [428, 420] width 260 height 25
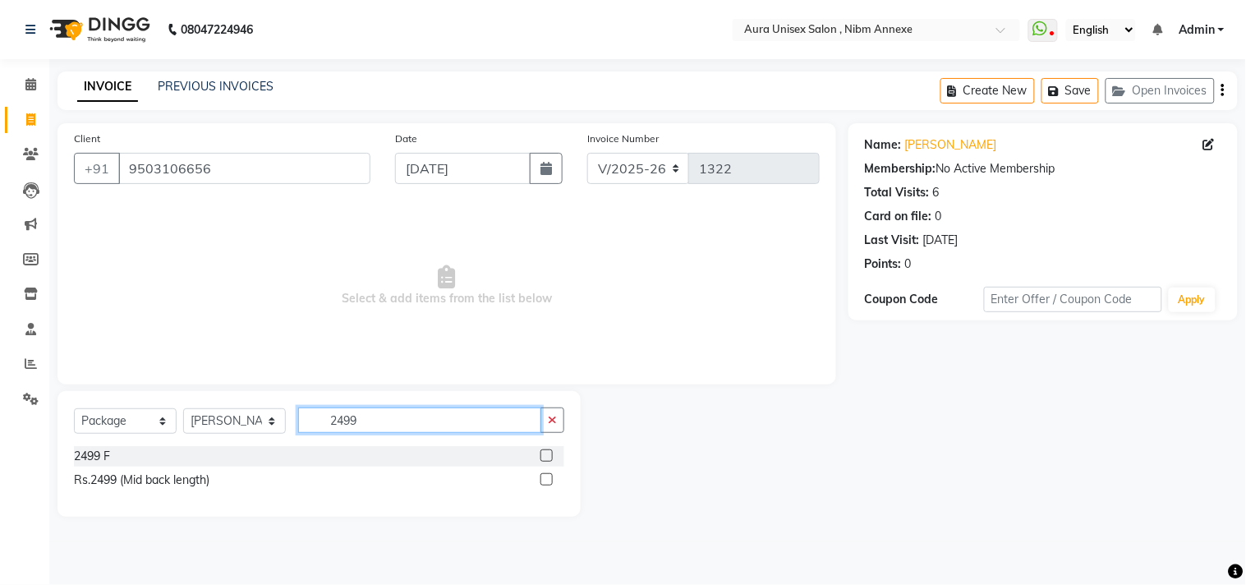
type input "2499"
click at [546, 449] on label at bounding box center [547, 455] width 12 height 12
click at [546, 451] on input "checkbox" at bounding box center [546, 456] width 11 height 11
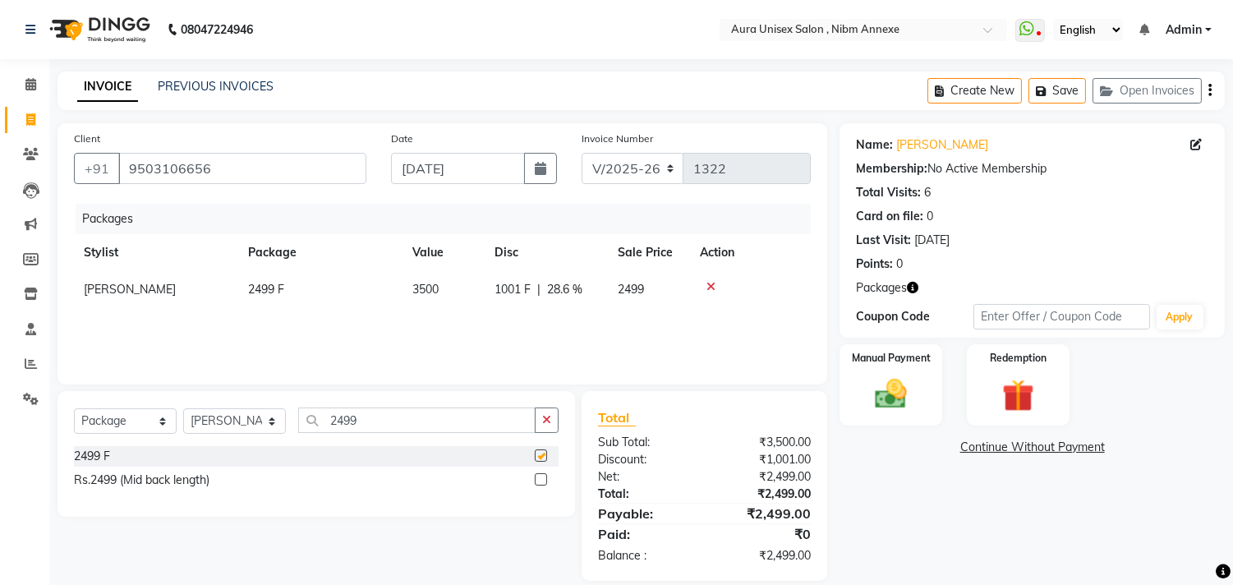
checkbox input "false"
click at [885, 376] on img at bounding box center [891, 394] width 54 height 39
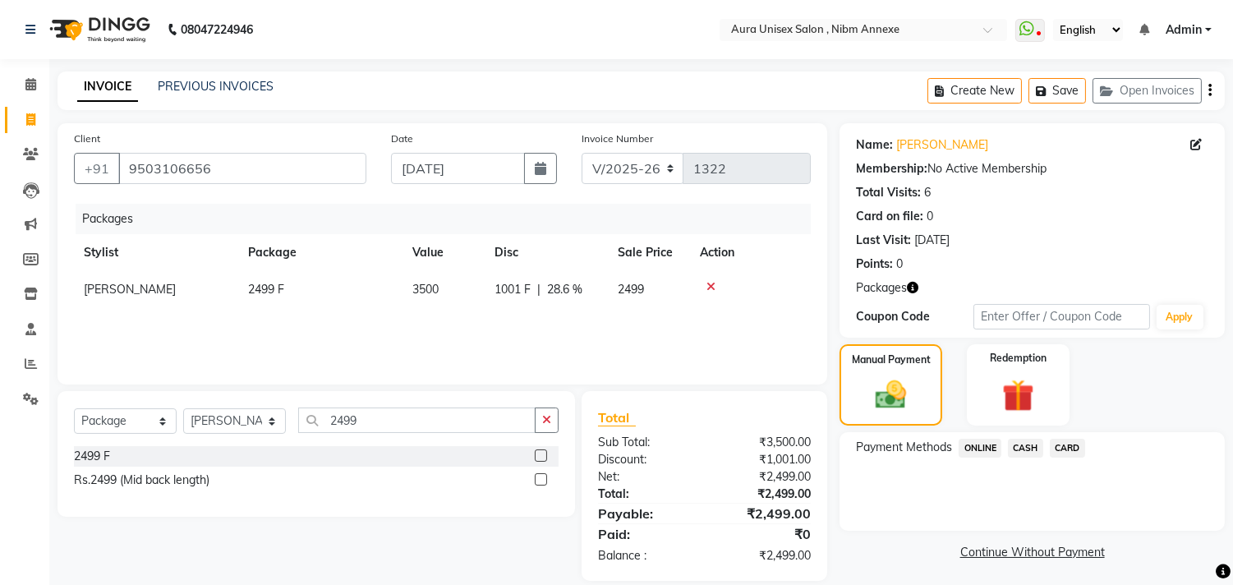
click at [1057, 442] on span "CARD" at bounding box center [1067, 448] width 35 height 19
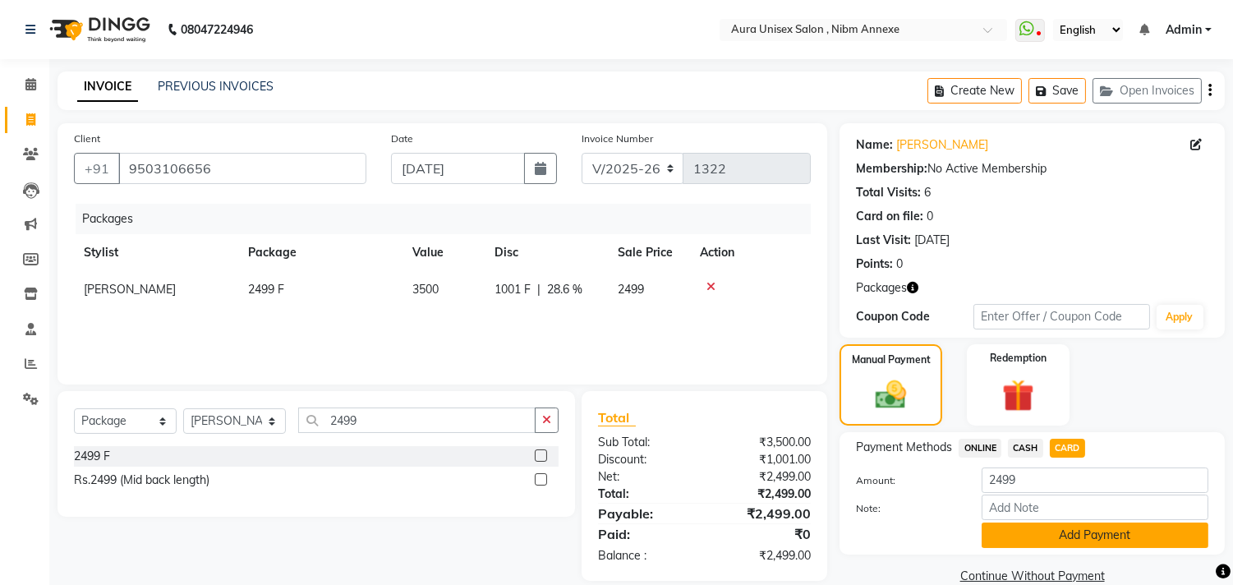
click at [1049, 523] on button "Add Payment" at bounding box center [1095, 535] width 227 height 25
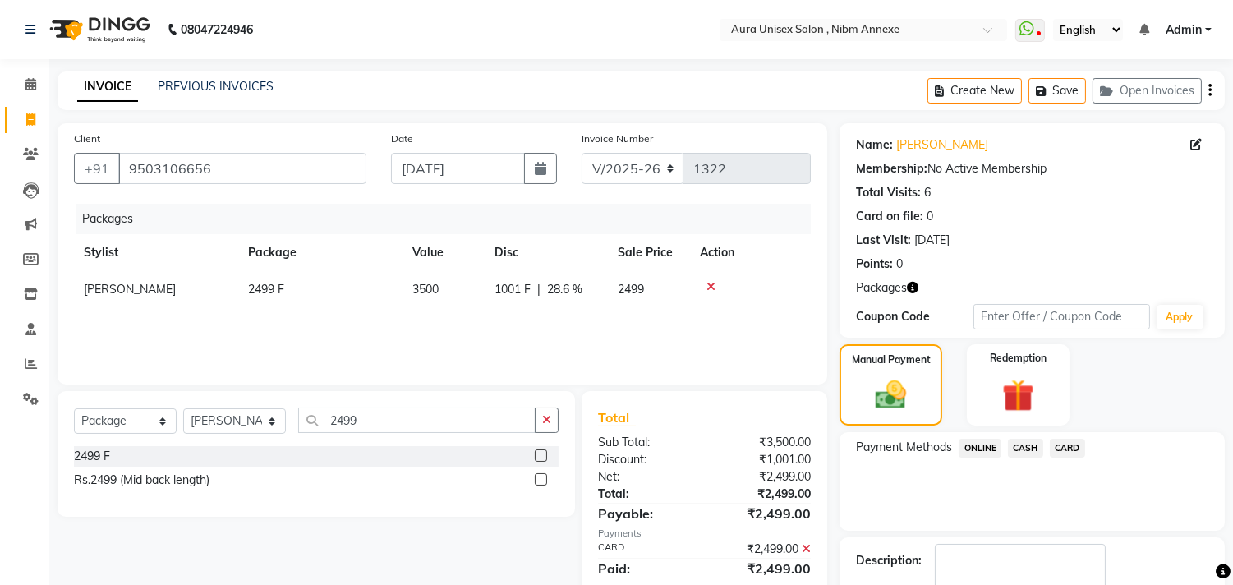
click at [1071, 442] on span "CARD" at bounding box center [1067, 448] width 35 height 19
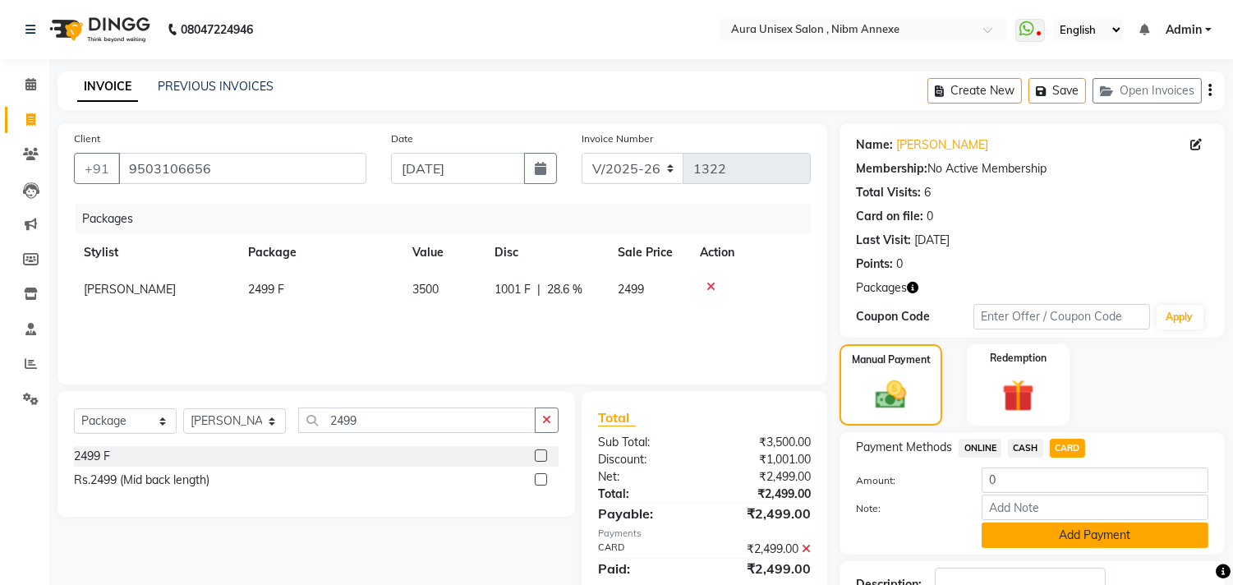
click at [1071, 526] on button "Add Payment" at bounding box center [1095, 535] width 227 height 25
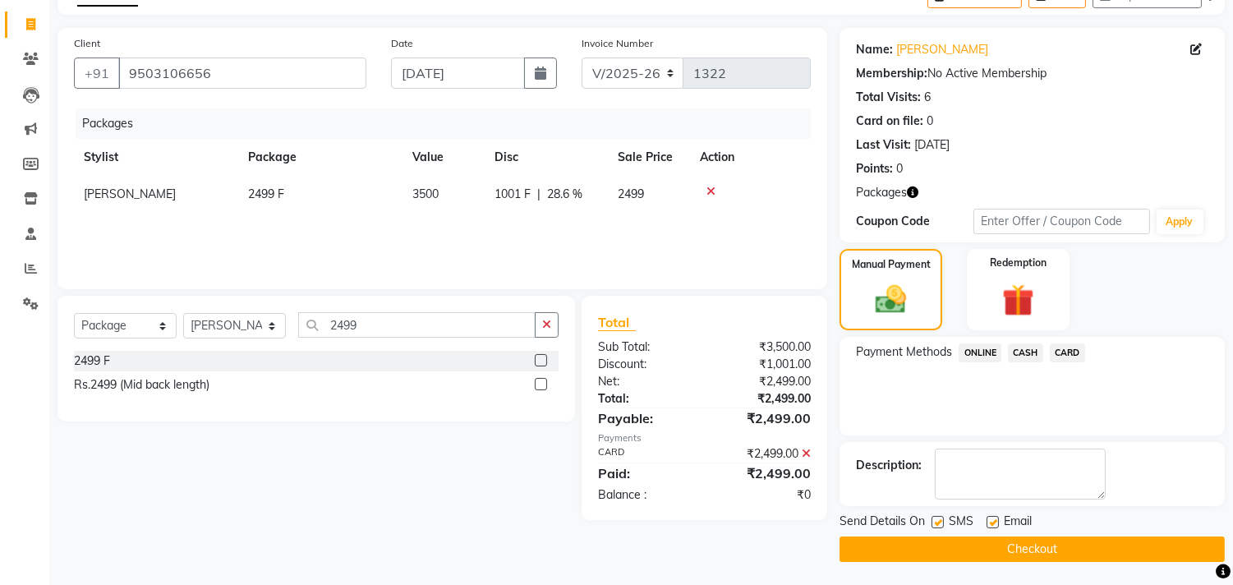
scroll to position [96, 0]
click at [993, 523] on label at bounding box center [993, 521] width 12 height 12
click at [993, 523] on input "checkbox" at bounding box center [992, 522] width 11 height 11
checkbox input "false"
click at [1014, 552] on button "Checkout" at bounding box center [1032, 548] width 385 height 25
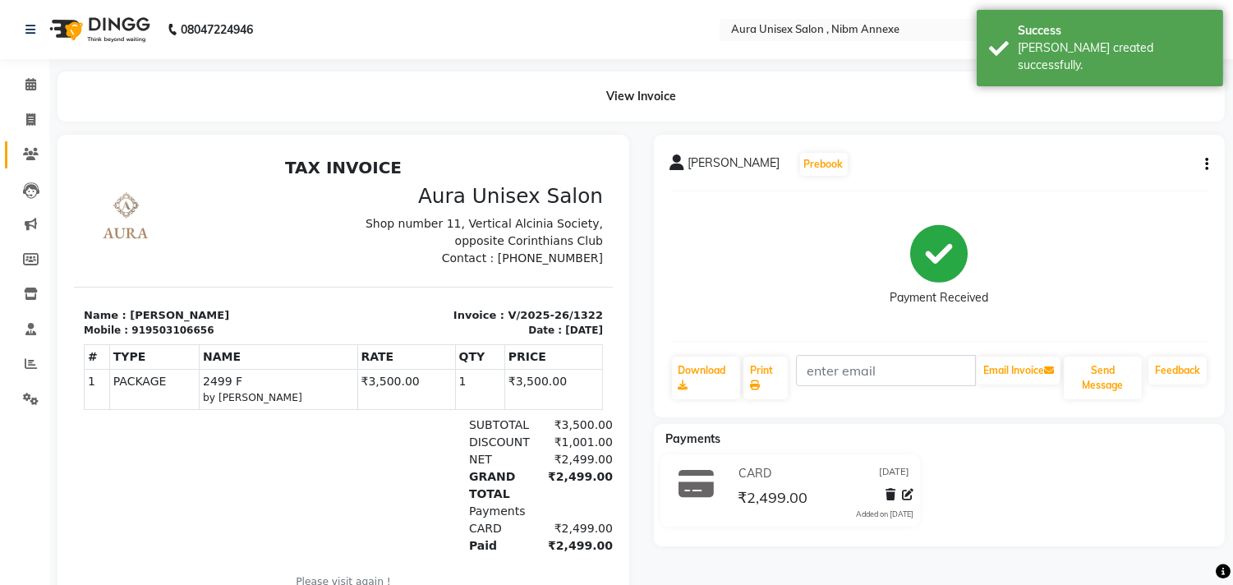
click at [25, 165] on link "Clients" at bounding box center [24, 154] width 39 height 27
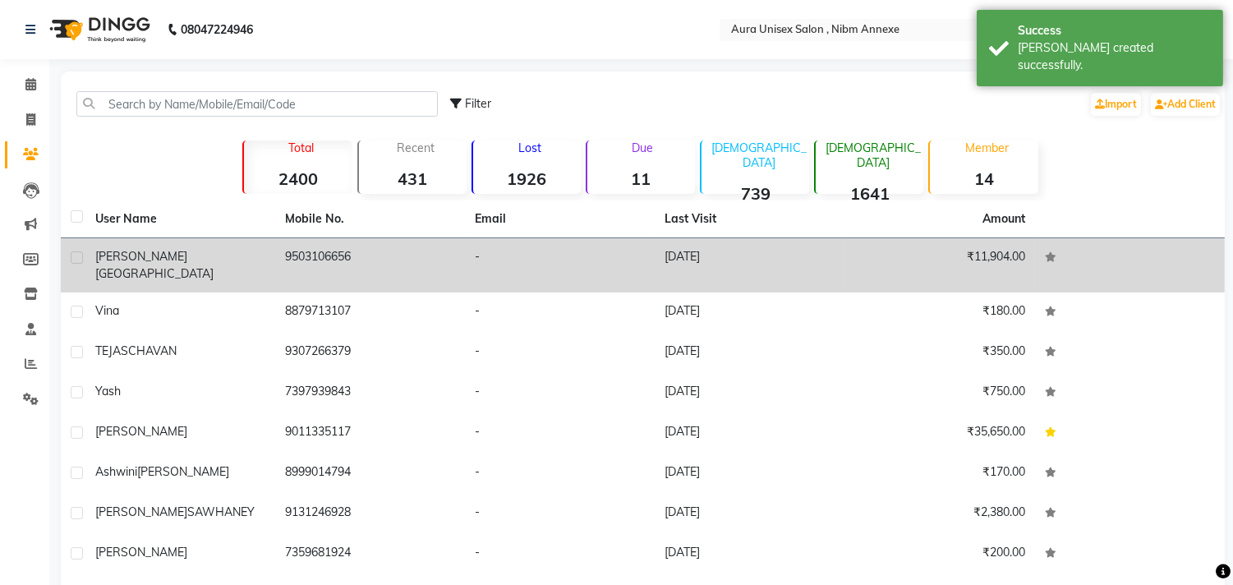
click at [743, 260] on td "[DATE]" at bounding box center [750, 265] width 190 height 54
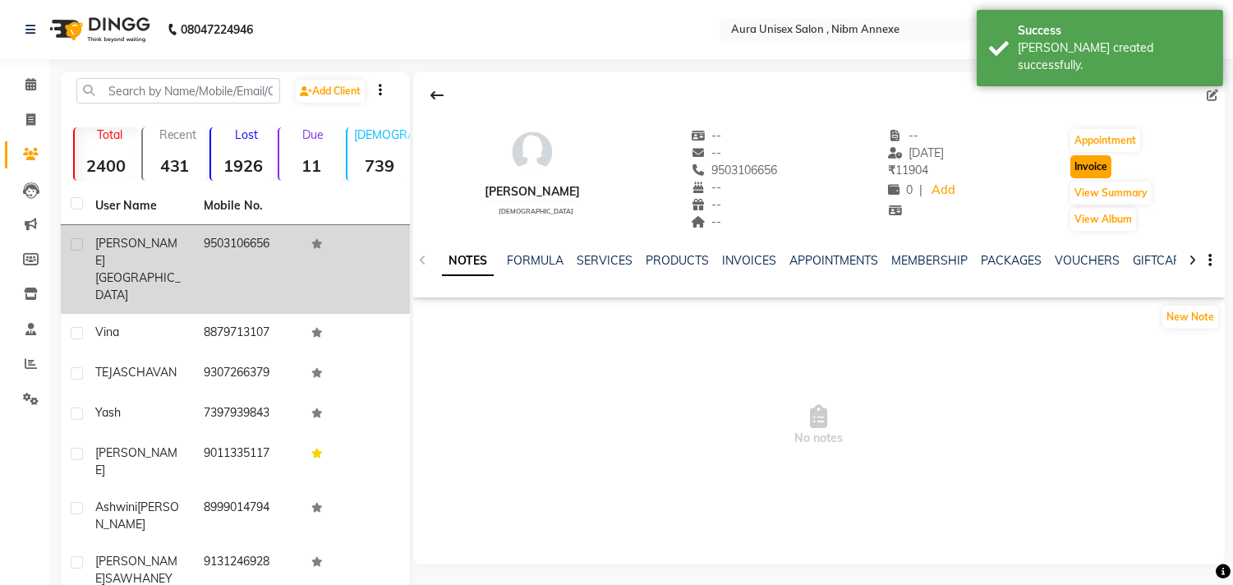
click at [1085, 171] on button "Invoice" at bounding box center [1091, 166] width 41 height 23
select select "service"
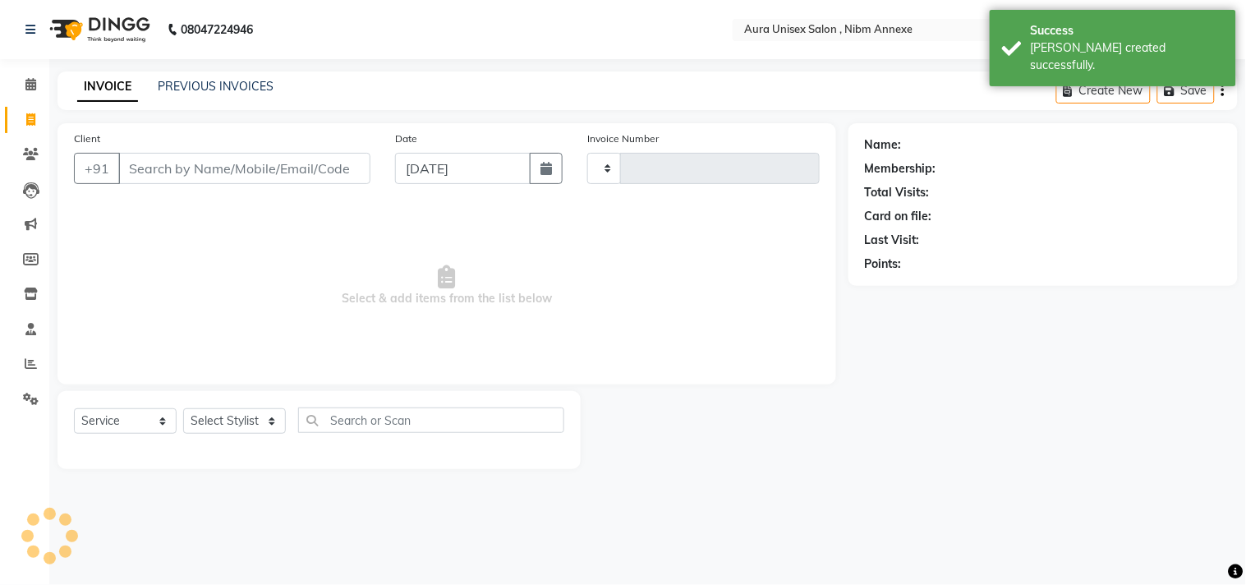
type input "1323"
select select "823"
click at [252, 420] on select "Select Stylist" at bounding box center [234, 420] width 103 height 25
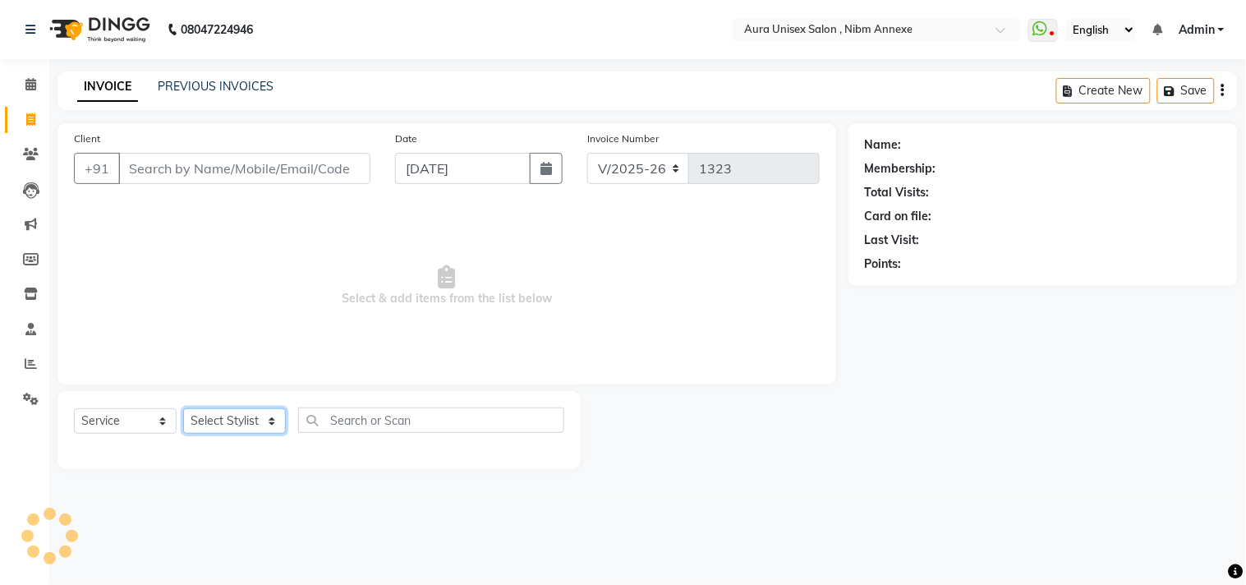
type input "9503106656"
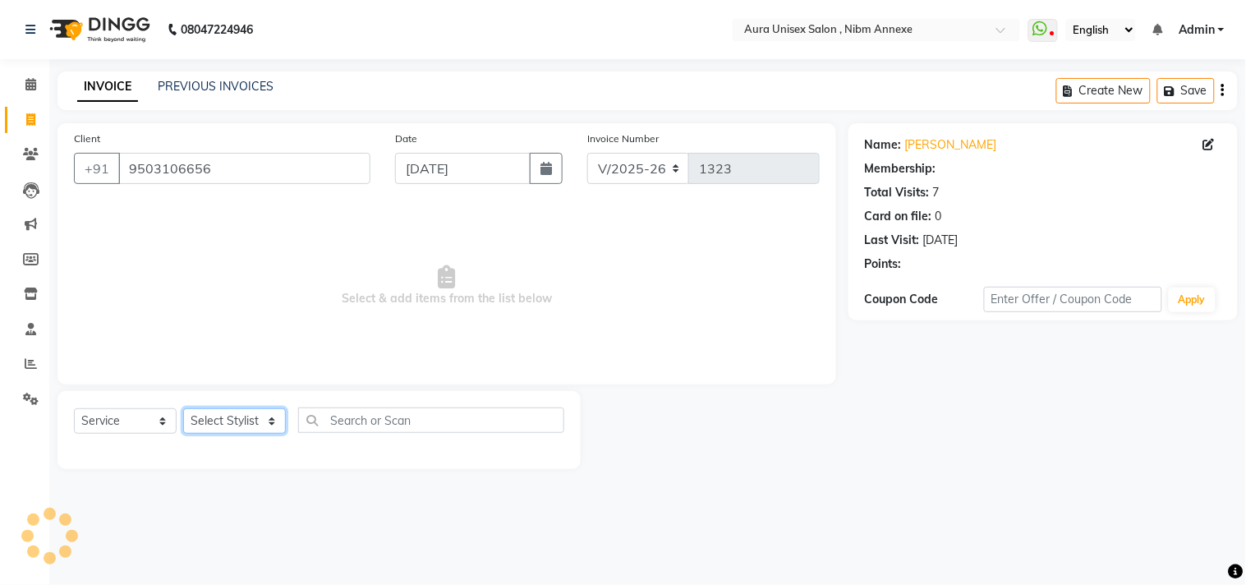
select select "83187"
click at [183, 409] on select "Select Stylist Bhanu Hema [PERSON_NAME] [PERSON_NAME]" at bounding box center [234, 420] width 103 height 25
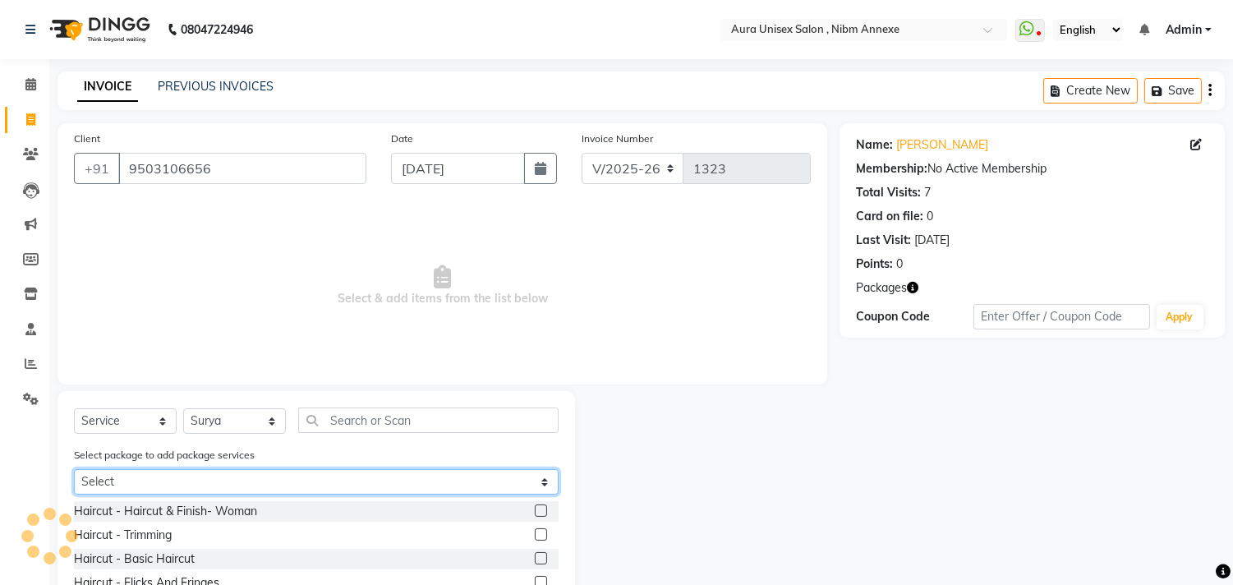
click at [269, 485] on select "Select 2499 F" at bounding box center [316, 481] width 485 height 25
select select "1: Object"
click at [74, 469] on select "Select 2499 F" at bounding box center [316, 481] width 485 height 25
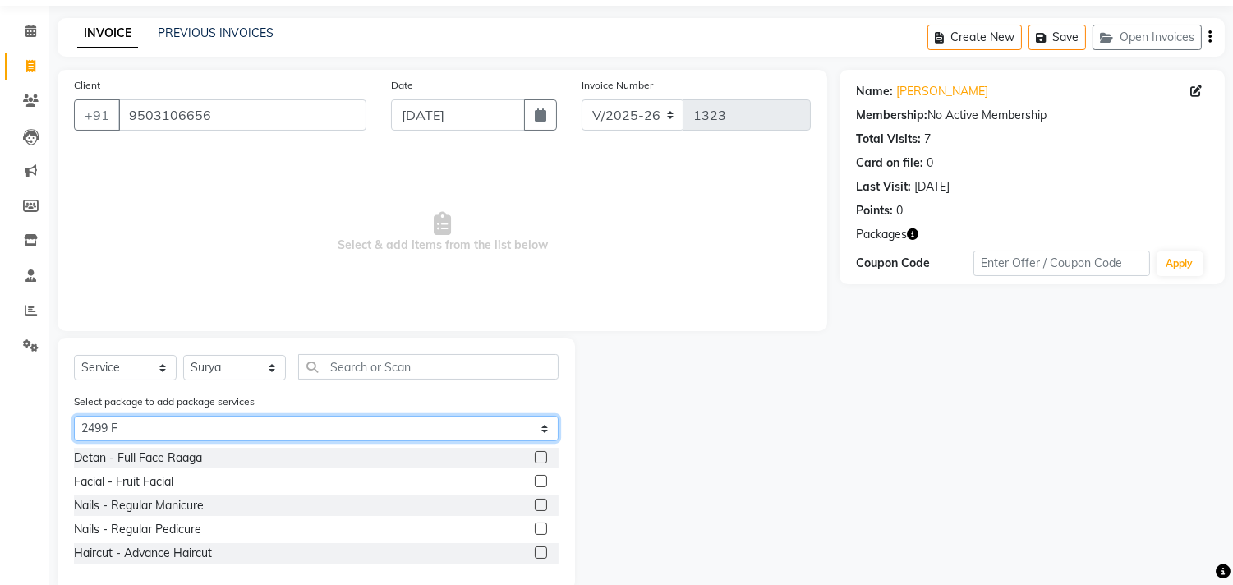
scroll to position [83, 0]
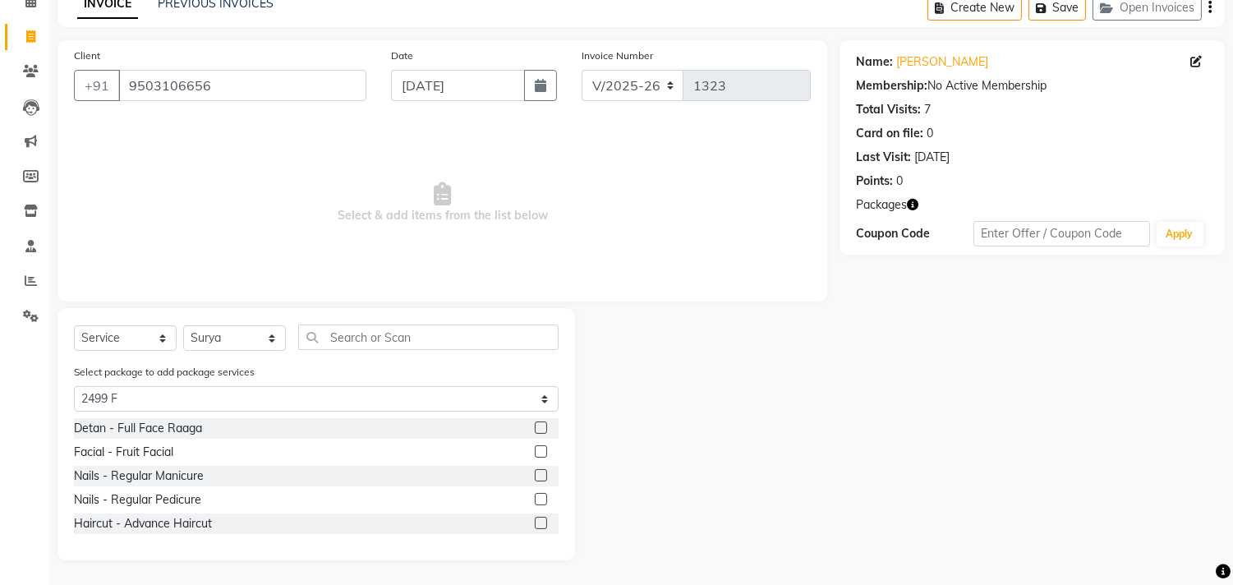
click at [546, 526] on label at bounding box center [541, 523] width 12 height 12
click at [546, 526] on input "checkbox" at bounding box center [540, 523] width 11 height 11
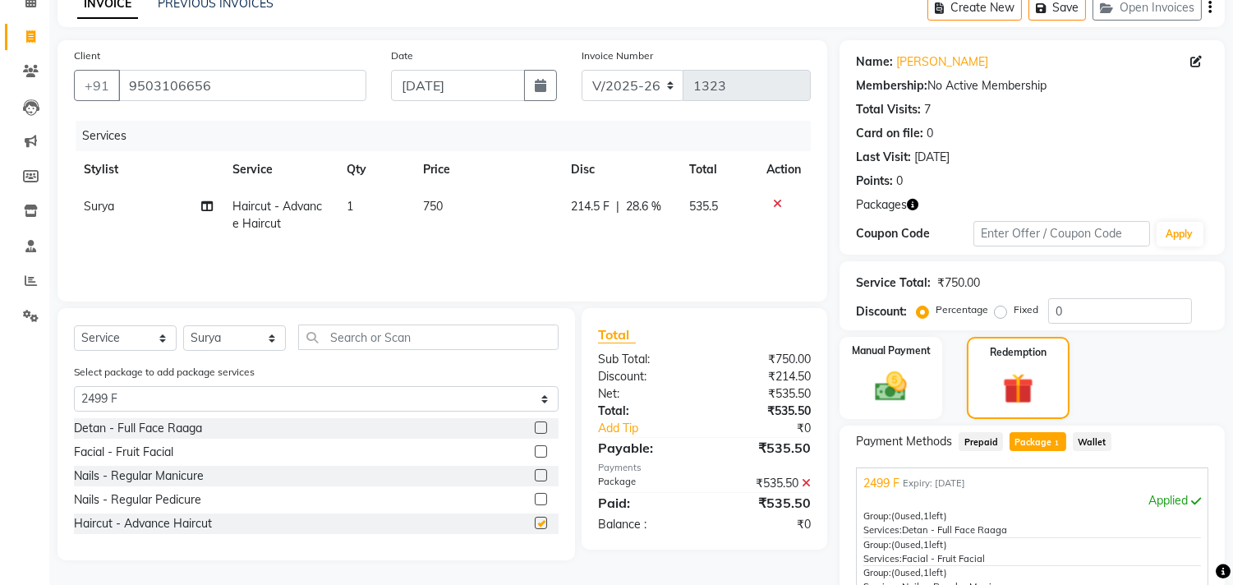
checkbox input "false"
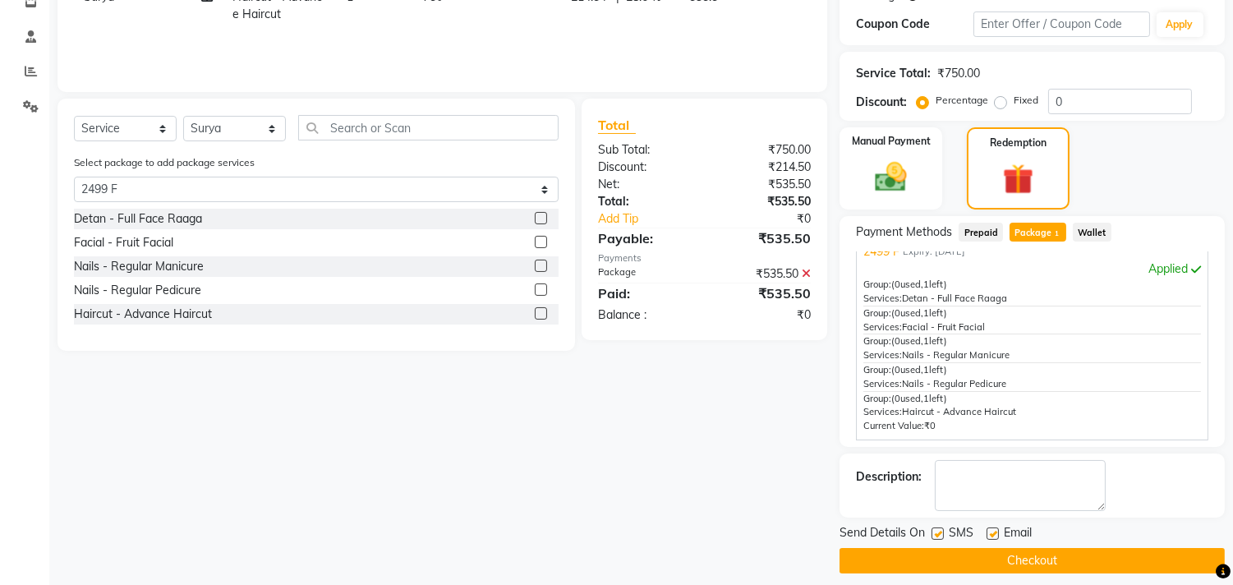
scroll to position [305, 0]
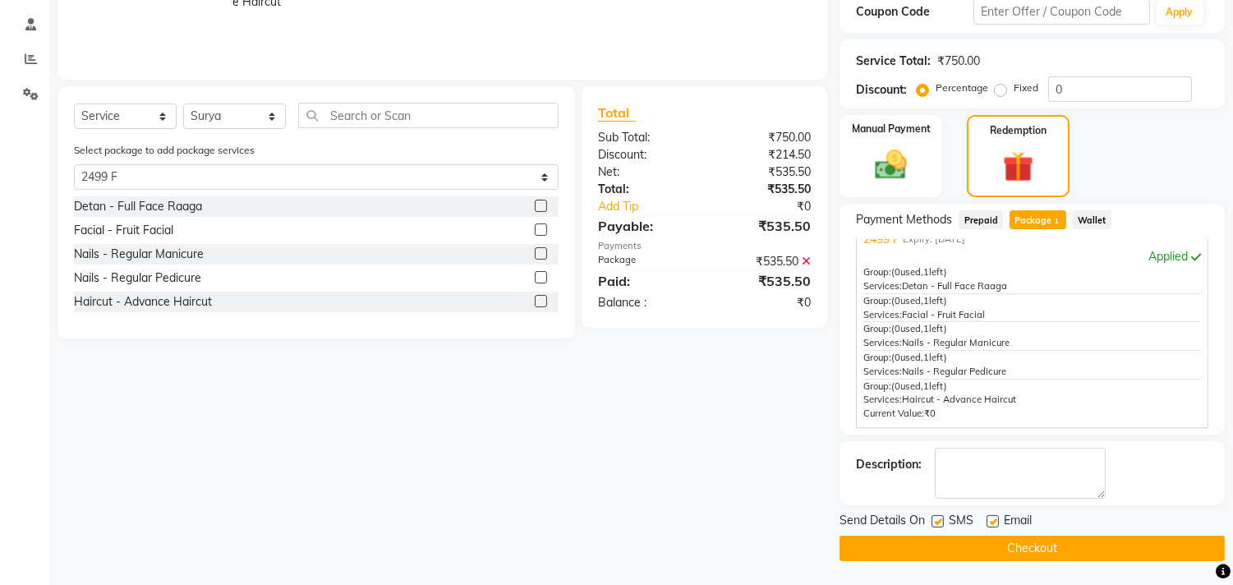
click at [997, 552] on button "Checkout" at bounding box center [1032, 548] width 385 height 25
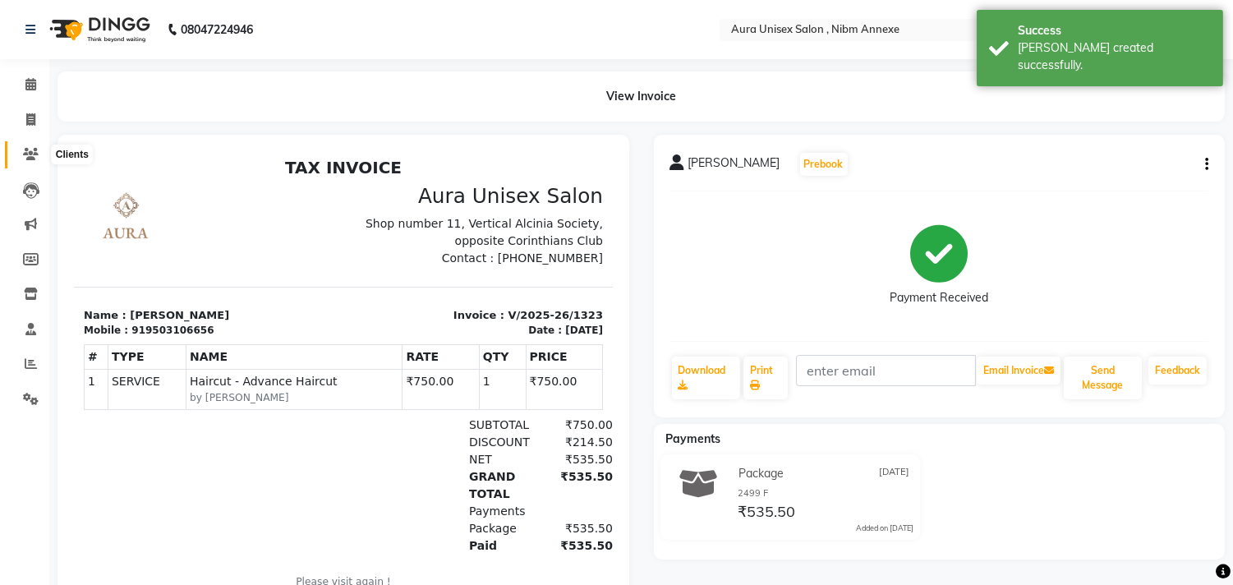
click at [29, 154] on icon at bounding box center [31, 154] width 16 height 12
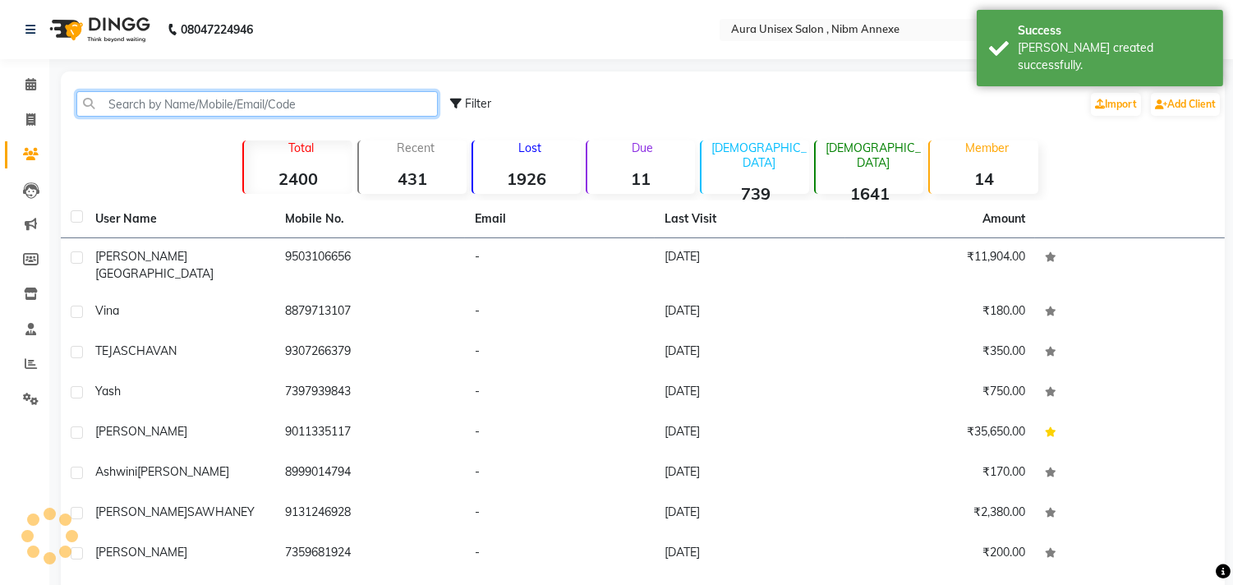
click at [148, 102] on input "text" at bounding box center [257, 103] width 362 height 25
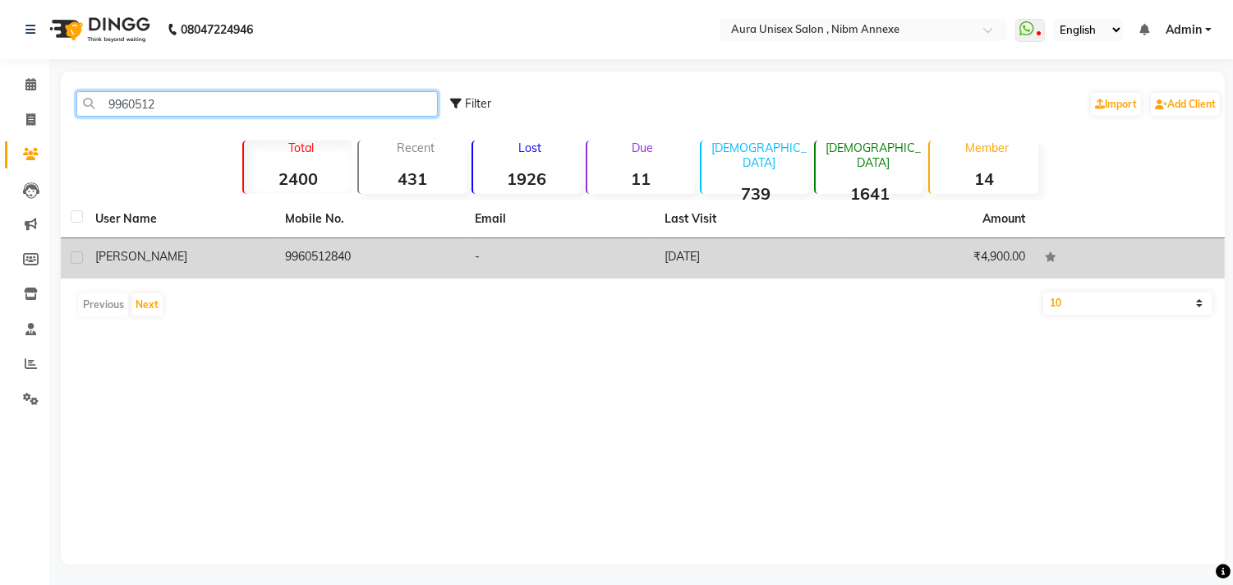
type input "9960512"
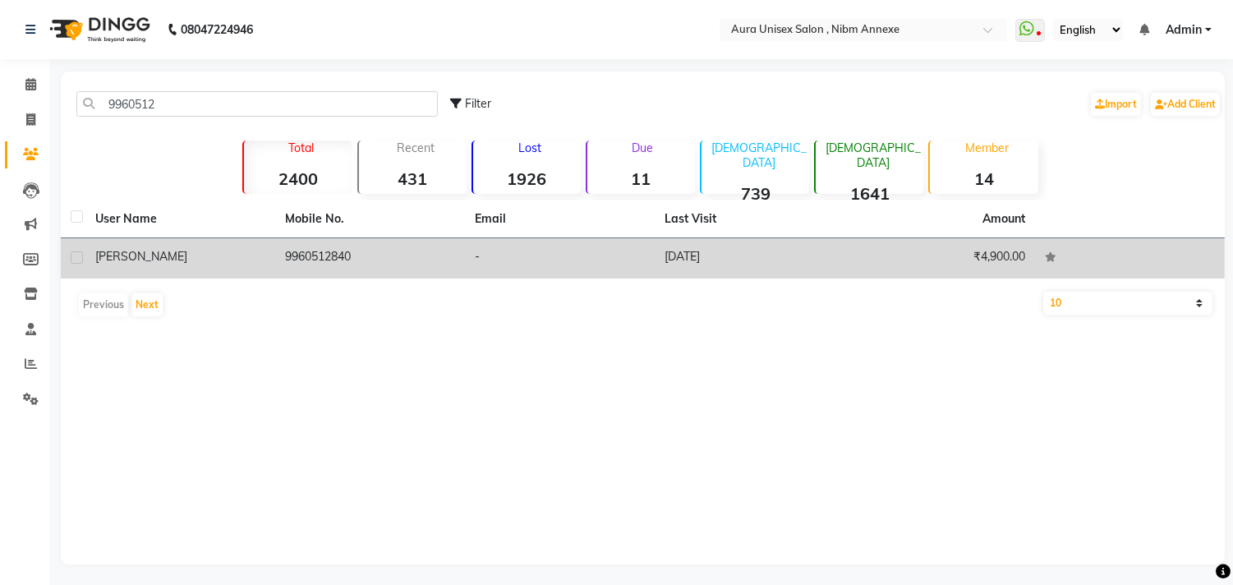
click at [311, 268] on td "9960512840" at bounding box center [370, 258] width 190 height 40
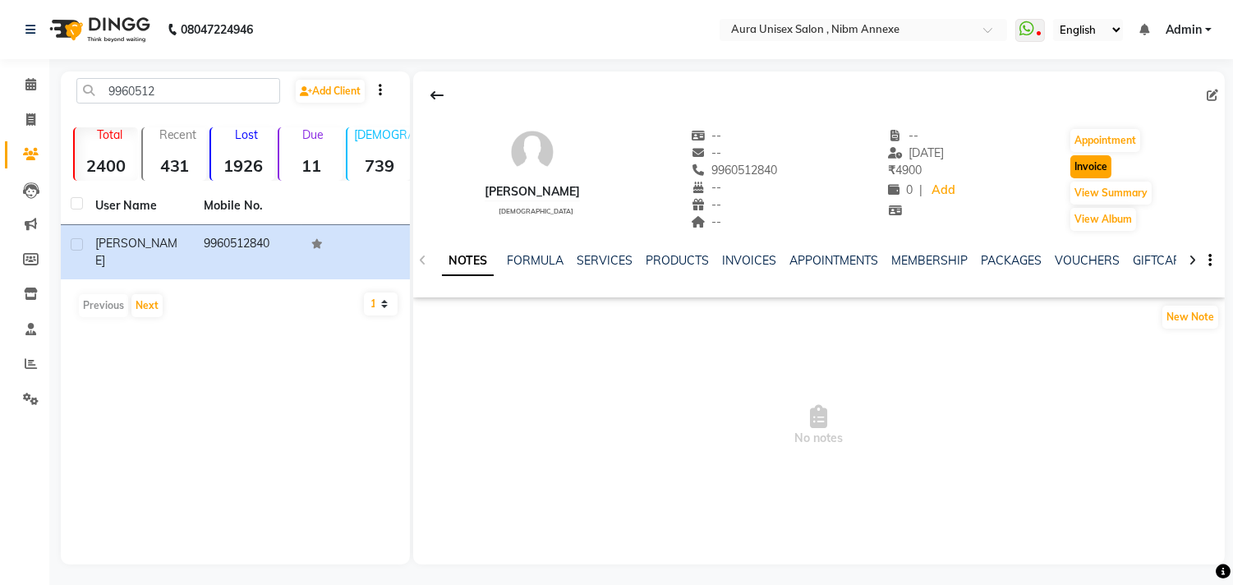
click at [1104, 168] on button "Invoice" at bounding box center [1091, 166] width 41 height 23
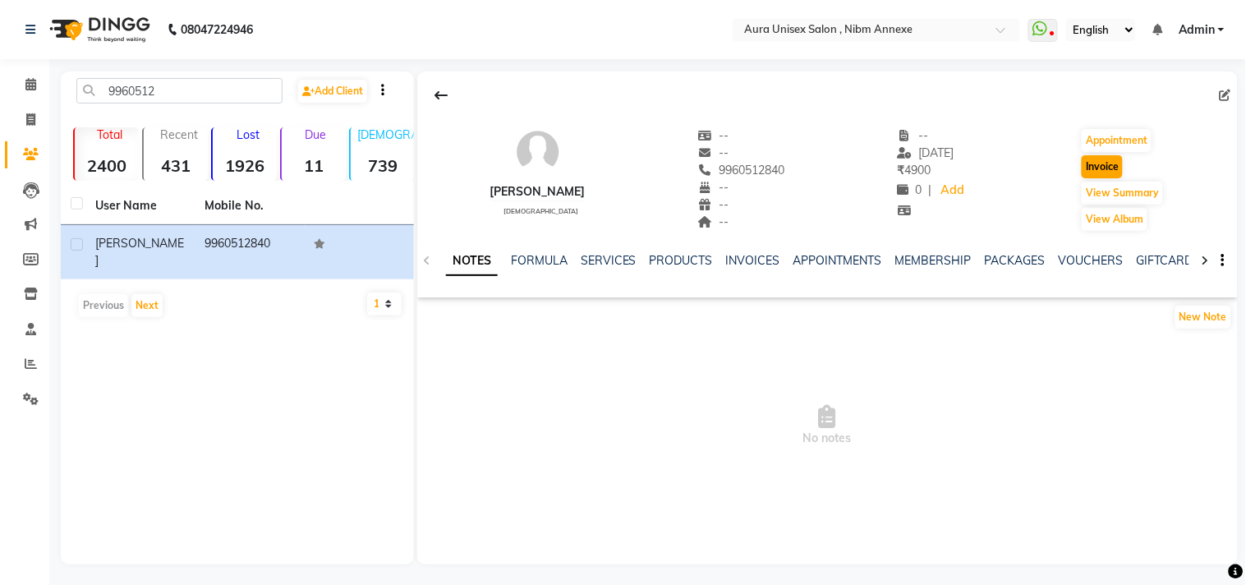
select select "service"
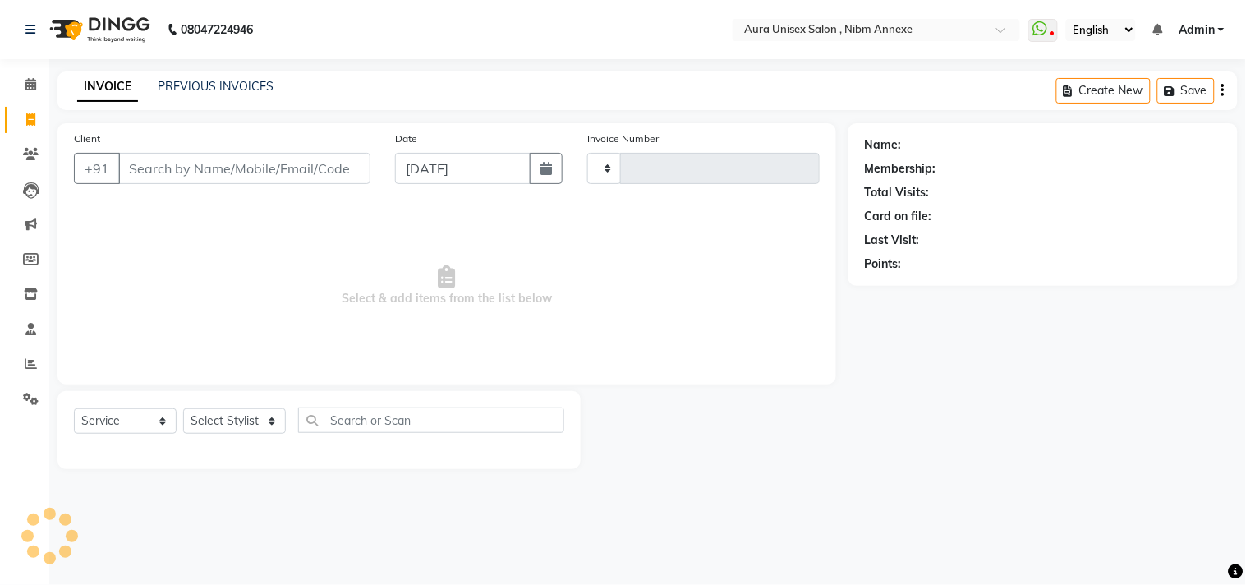
type input "1324"
select select "823"
click at [214, 431] on select "Select Stylist" at bounding box center [234, 420] width 103 height 25
type input "9960512840"
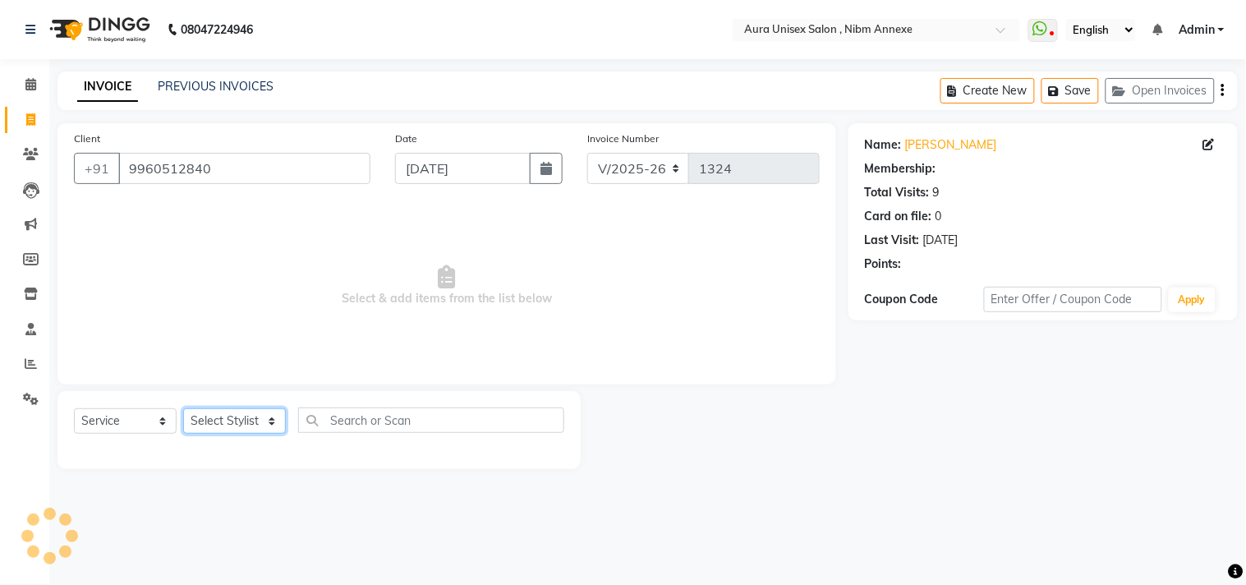
select select "83187"
click at [183, 409] on select "Select Stylist Bhanu Hema [PERSON_NAME] [PERSON_NAME]" at bounding box center [234, 420] width 103 height 25
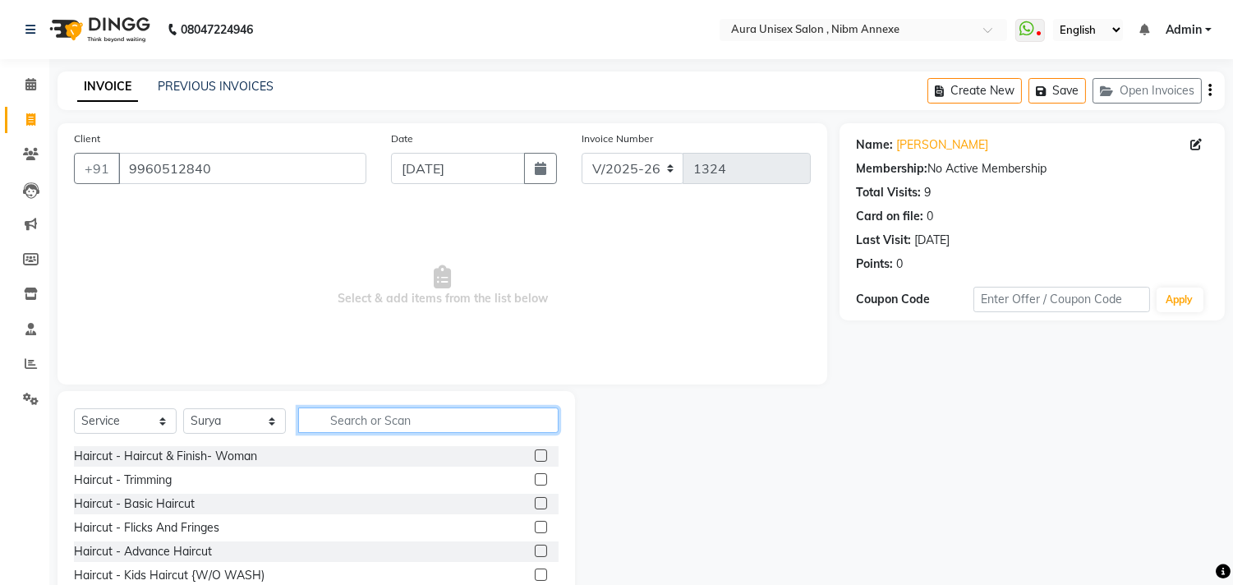
click at [356, 426] on input "text" at bounding box center [428, 420] width 260 height 25
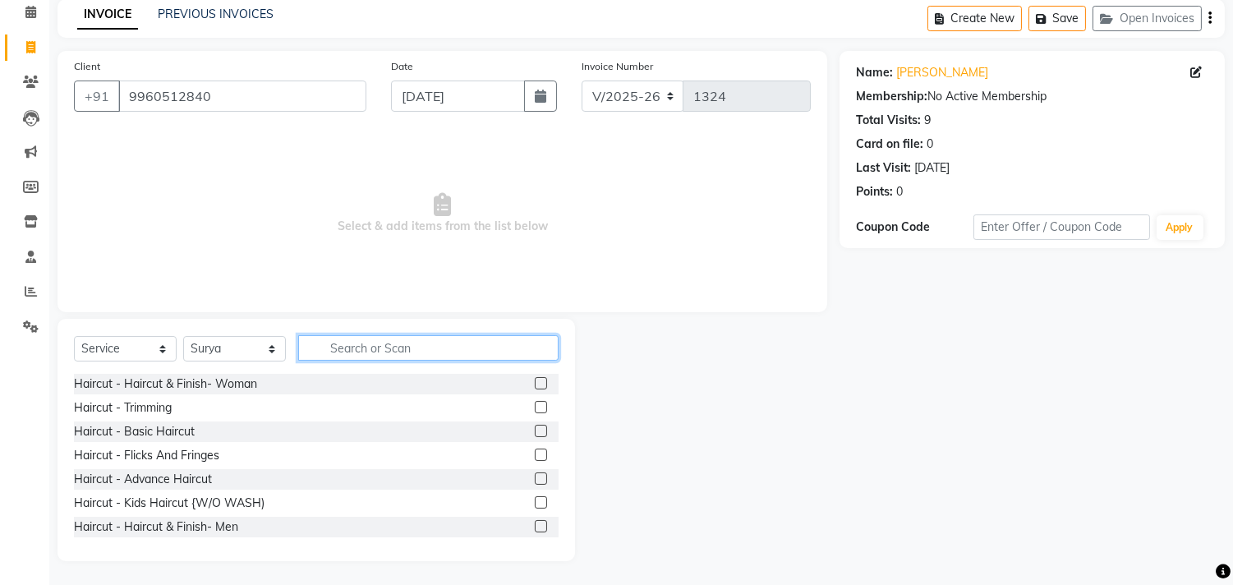
scroll to position [91, 0]
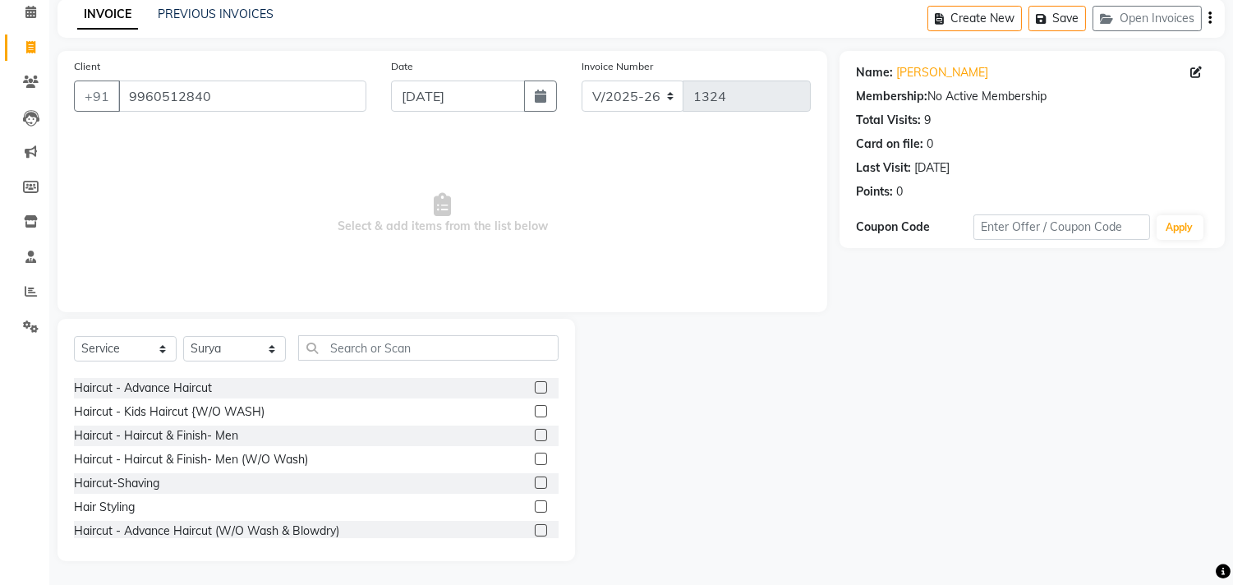
click at [535, 455] on label at bounding box center [541, 459] width 12 height 12
click at [535, 455] on input "checkbox" at bounding box center [540, 459] width 11 height 11
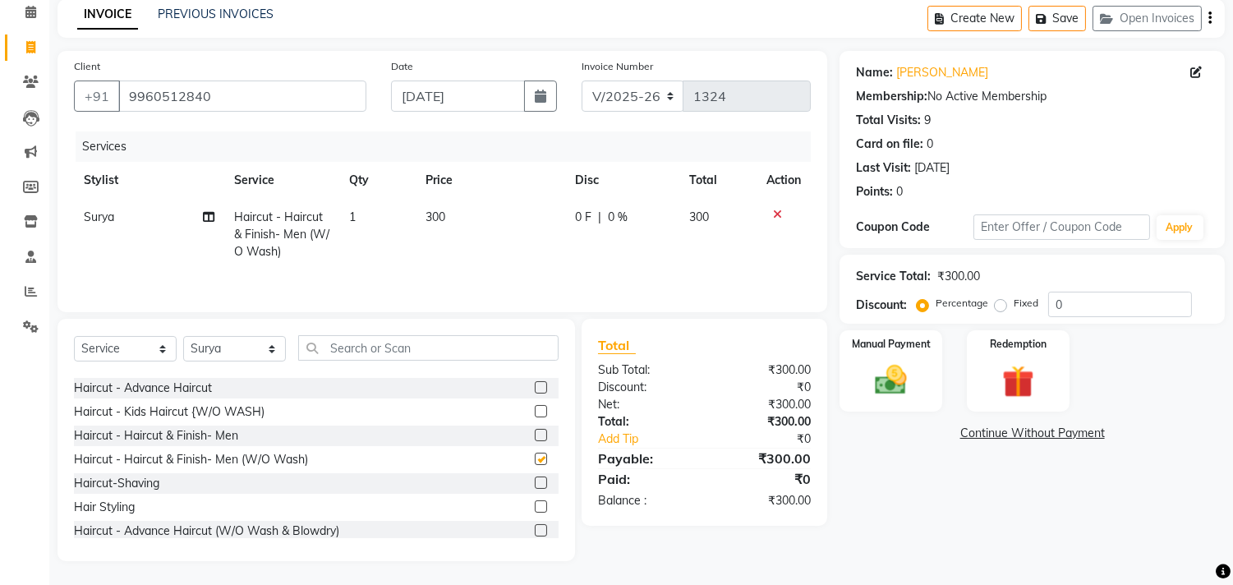
checkbox input "false"
click at [876, 382] on img at bounding box center [891, 380] width 54 height 39
click at [891, 404] on div "Manual Payment" at bounding box center [891, 370] width 107 height 84
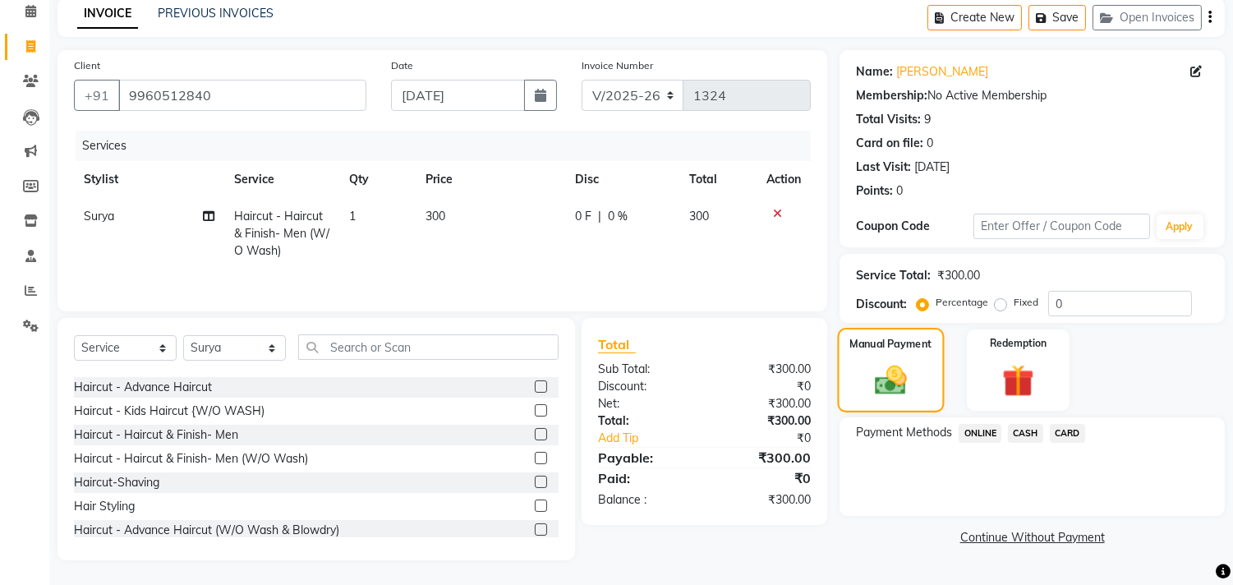
click at [899, 387] on img at bounding box center [891, 380] width 52 height 37
click at [983, 425] on span "ONLINE" at bounding box center [980, 433] width 43 height 19
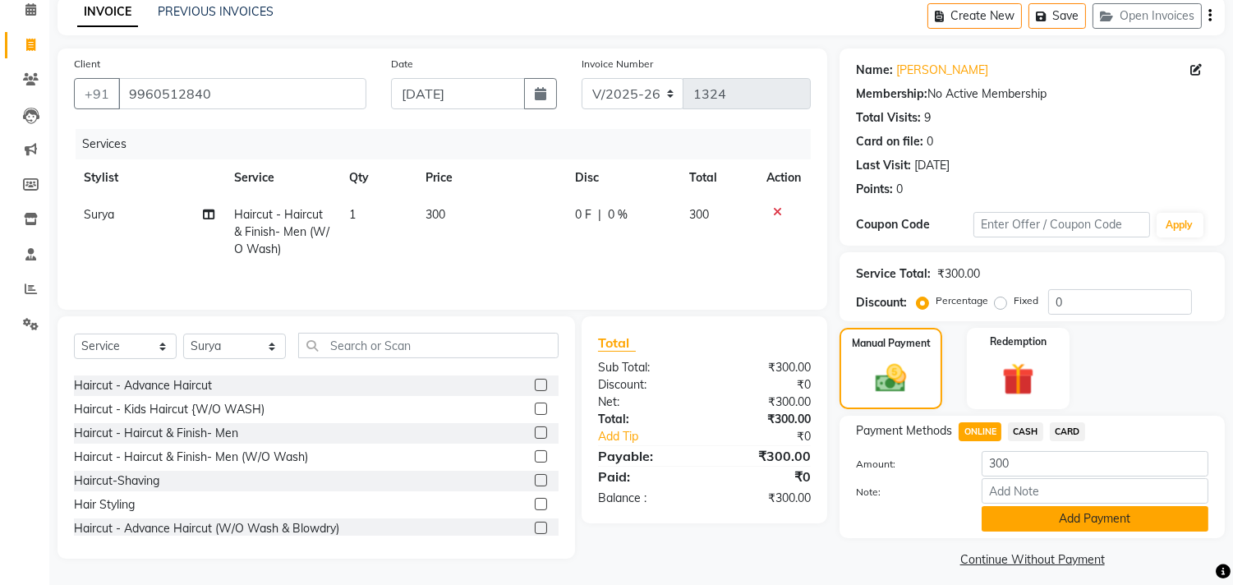
click at [1005, 512] on button "Add Payment" at bounding box center [1095, 518] width 227 height 25
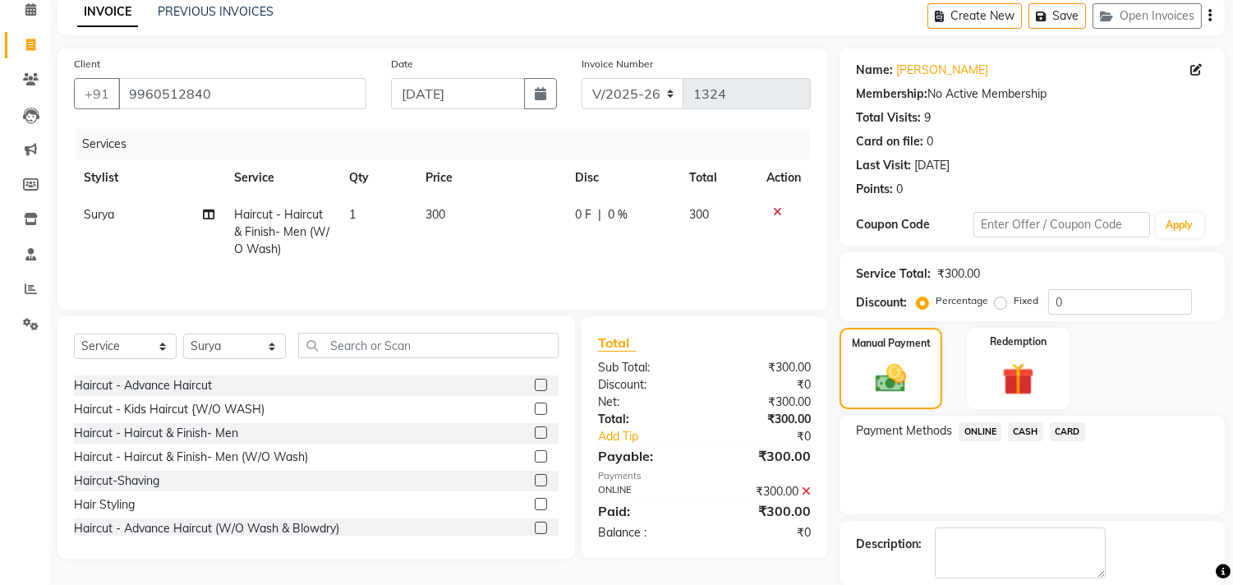
scroll to position [154, 0]
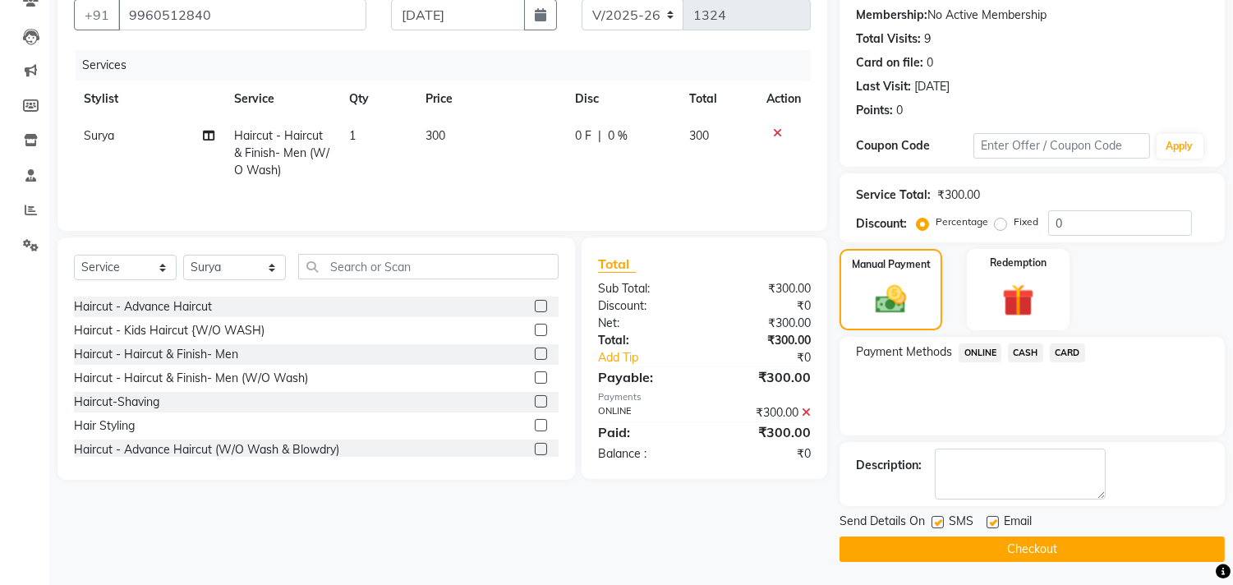
click at [931, 521] on div "Send Details On SMS Email" at bounding box center [1032, 523] width 385 height 21
click at [939, 520] on label at bounding box center [938, 522] width 12 height 12
click at [939, 520] on input "checkbox" at bounding box center [937, 523] width 11 height 11
checkbox input "false"
click at [995, 518] on label at bounding box center [993, 522] width 12 height 12
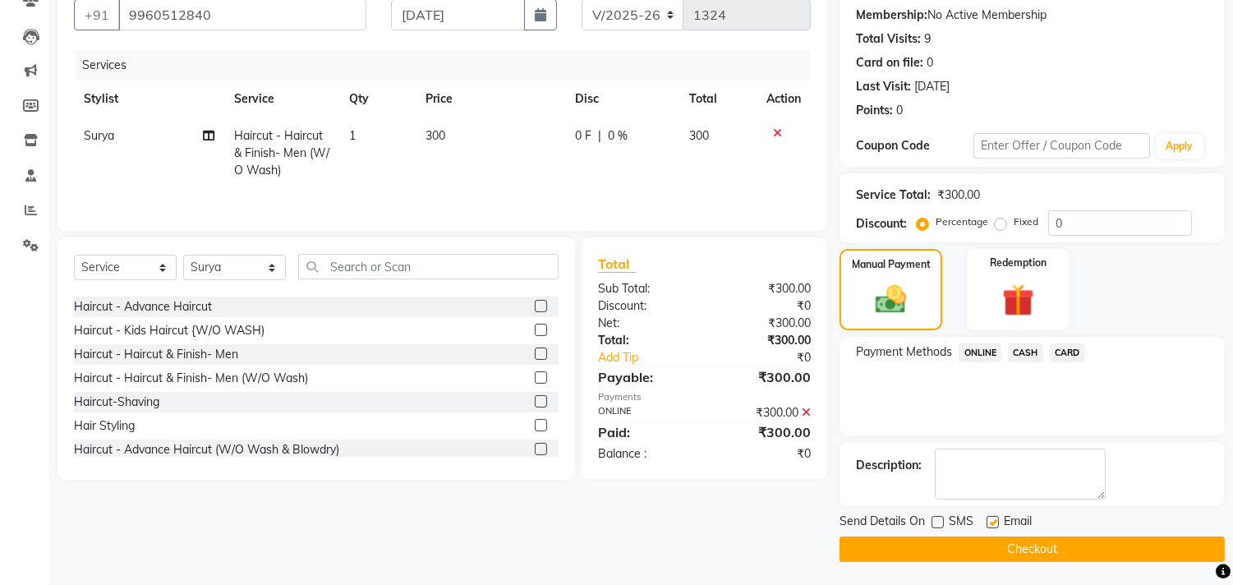
click at [995, 518] on input "checkbox" at bounding box center [992, 523] width 11 height 11
checkbox input "false"
click at [1002, 550] on button "Checkout" at bounding box center [1032, 549] width 385 height 25
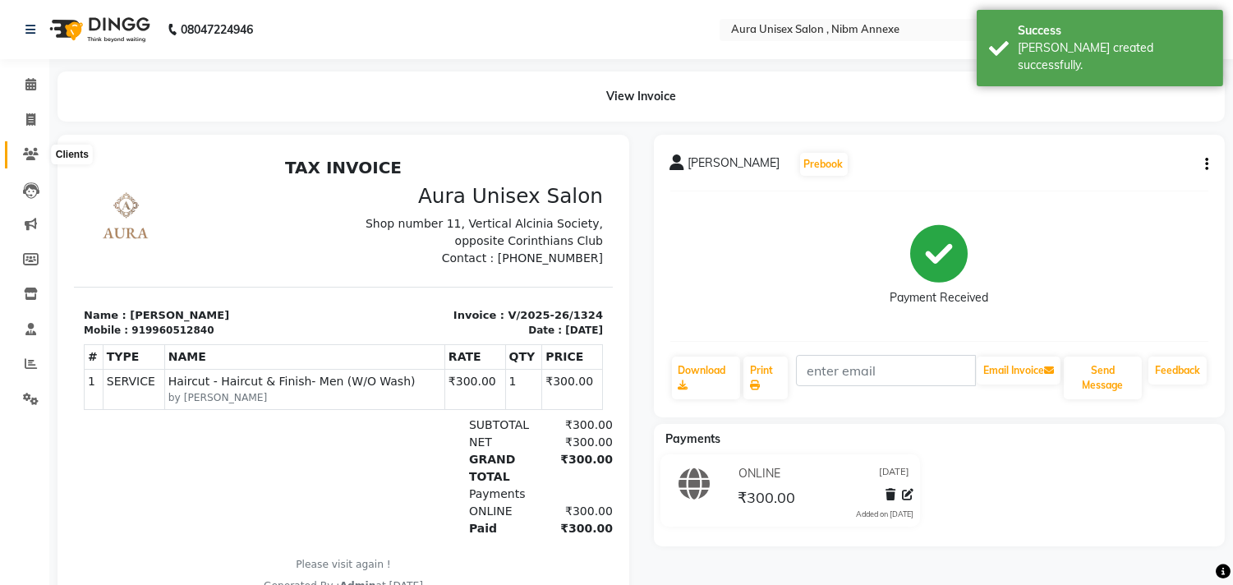
click at [41, 158] on span at bounding box center [30, 154] width 29 height 19
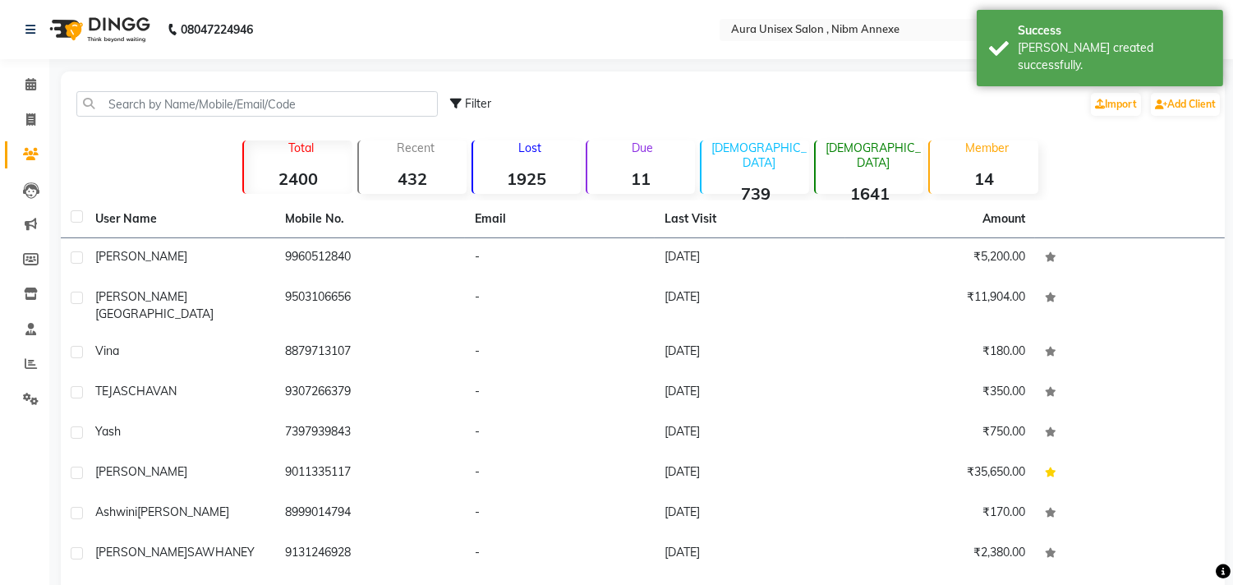
click at [149, 78] on div "Filter Import Add Client" at bounding box center [643, 104] width 1158 height 52
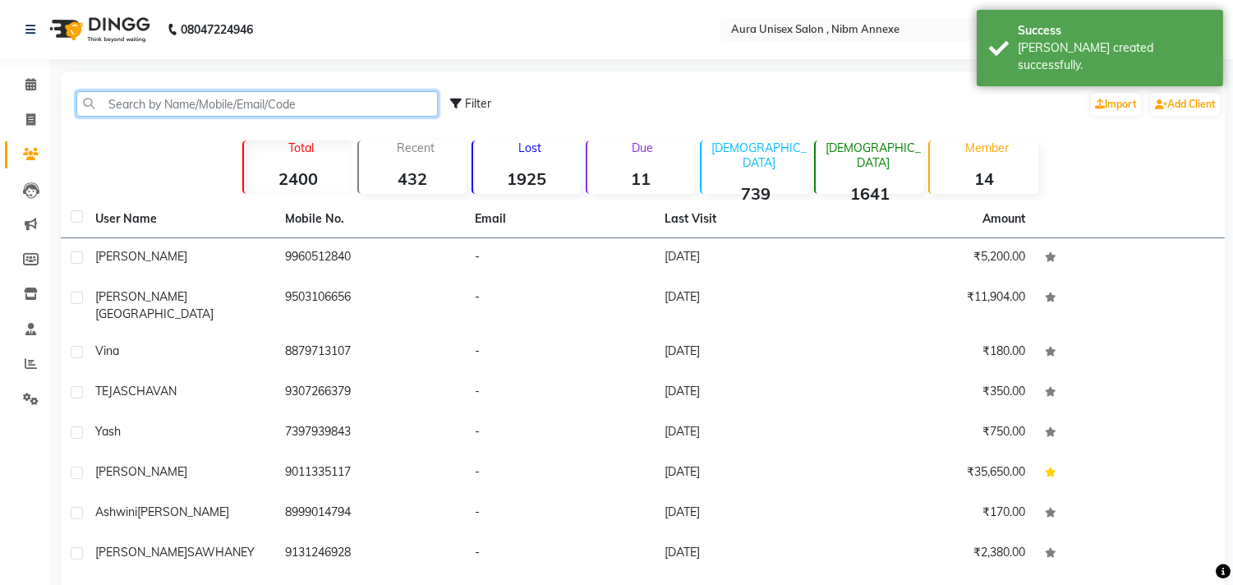
click at [146, 91] on input "text" at bounding box center [257, 103] width 362 height 25
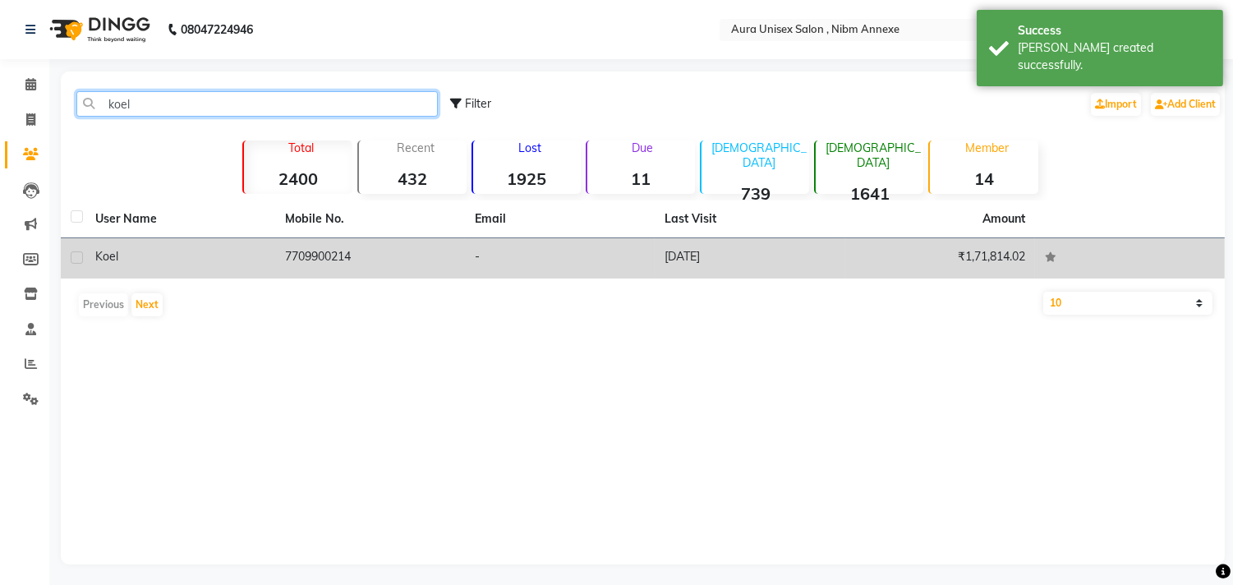
type input "koel"
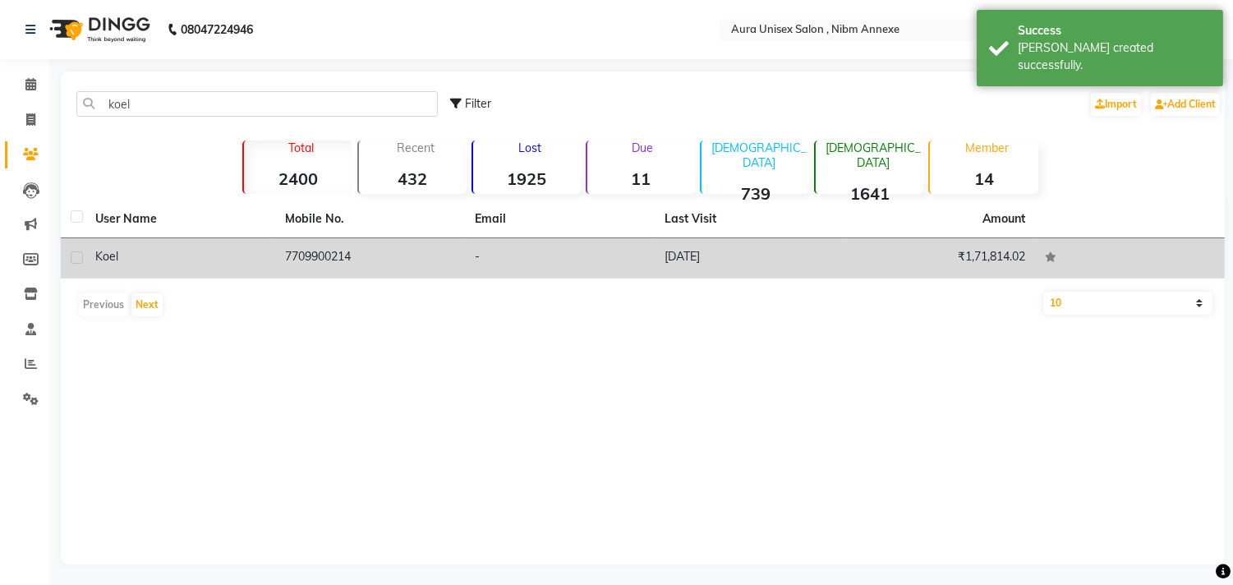
click at [127, 268] on td "Koel" at bounding box center [180, 258] width 190 height 40
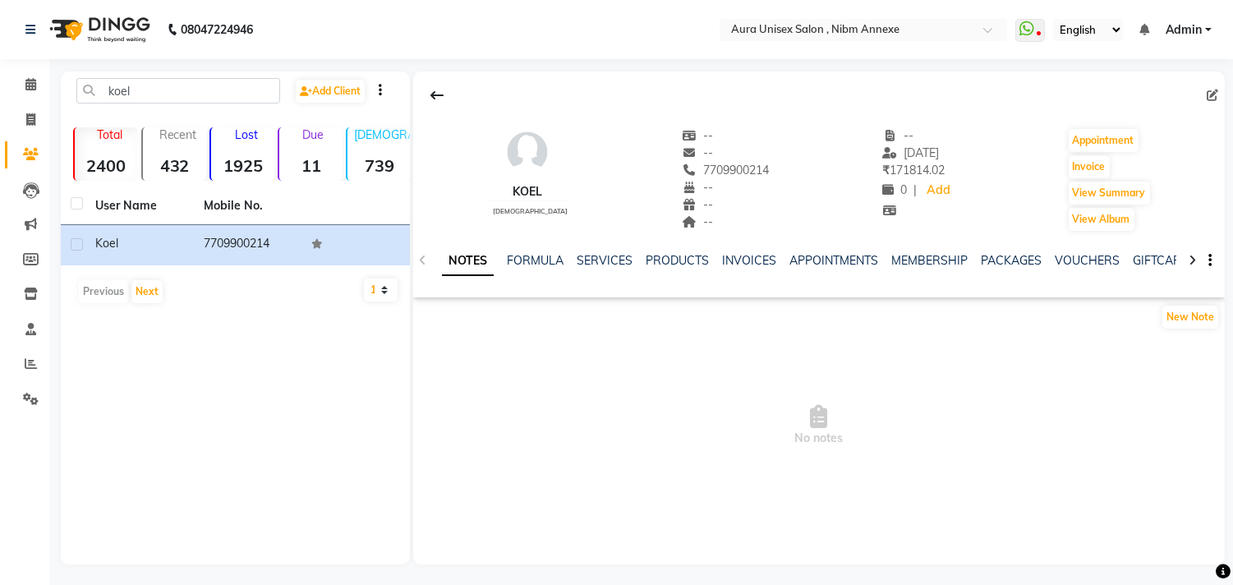
click at [743, 269] on div "INVOICES" at bounding box center [749, 260] width 54 height 17
click at [745, 267] on link "INVOICES" at bounding box center [749, 260] width 54 height 15
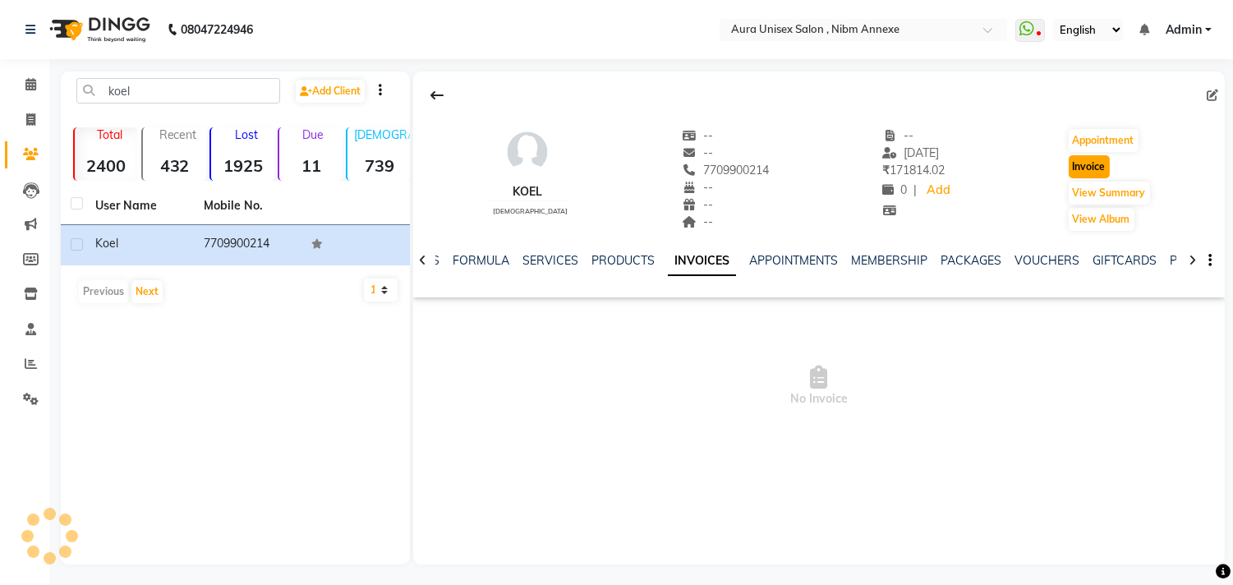
click at [1082, 171] on button "Invoice" at bounding box center [1089, 166] width 41 height 23
select select "service"
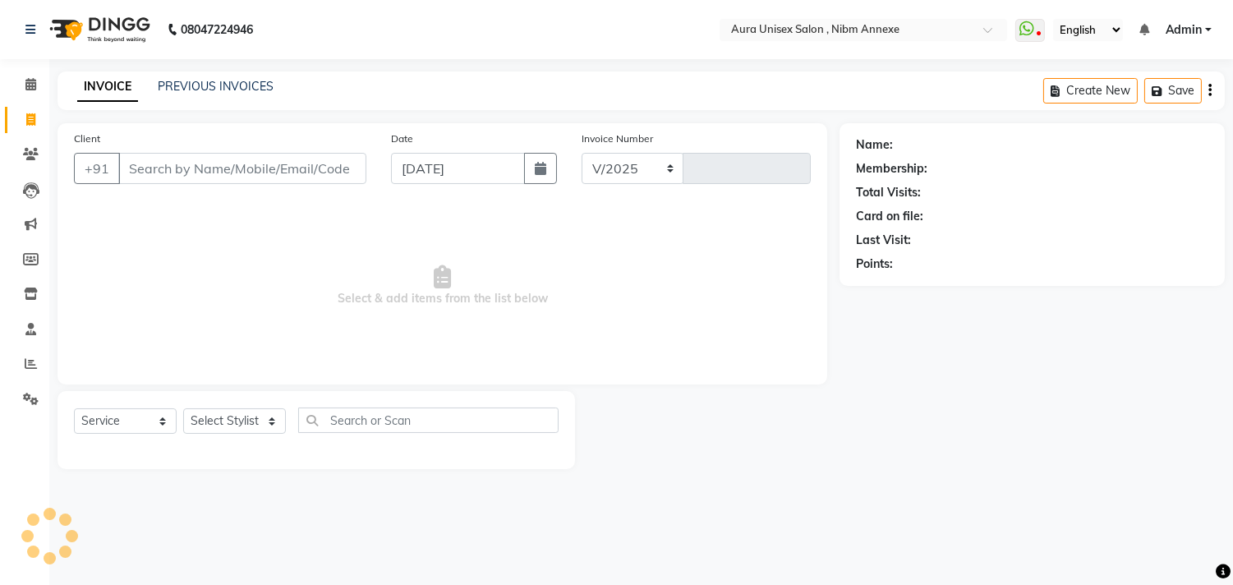
select select "823"
type input "1325"
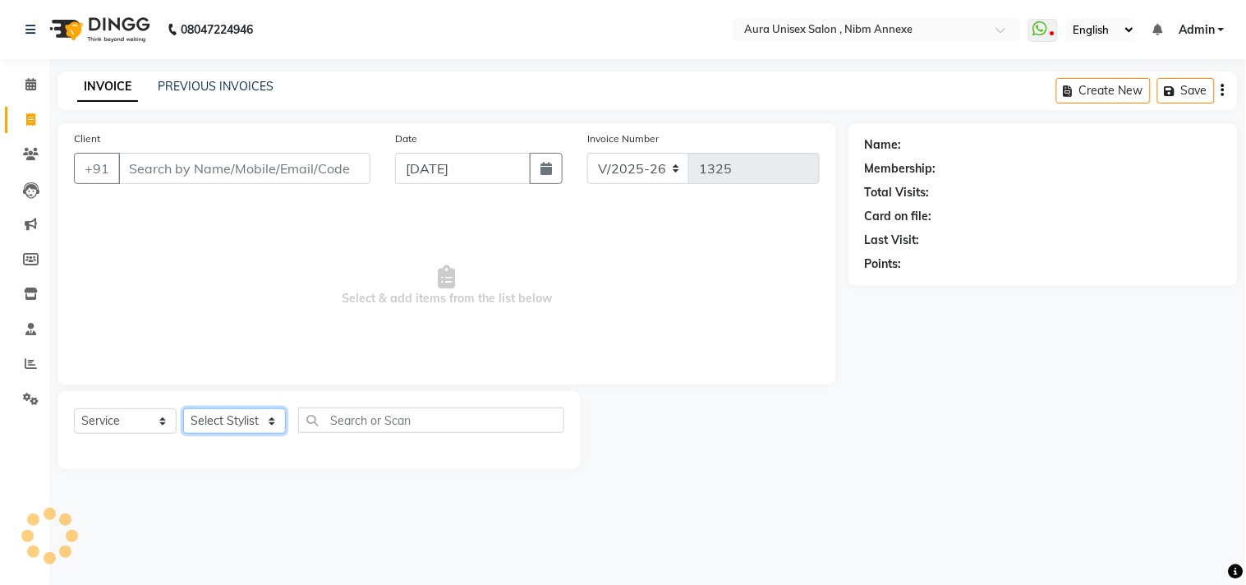
click at [238, 422] on select "Select Stylist" at bounding box center [234, 420] width 103 height 25
type input "7709900214"
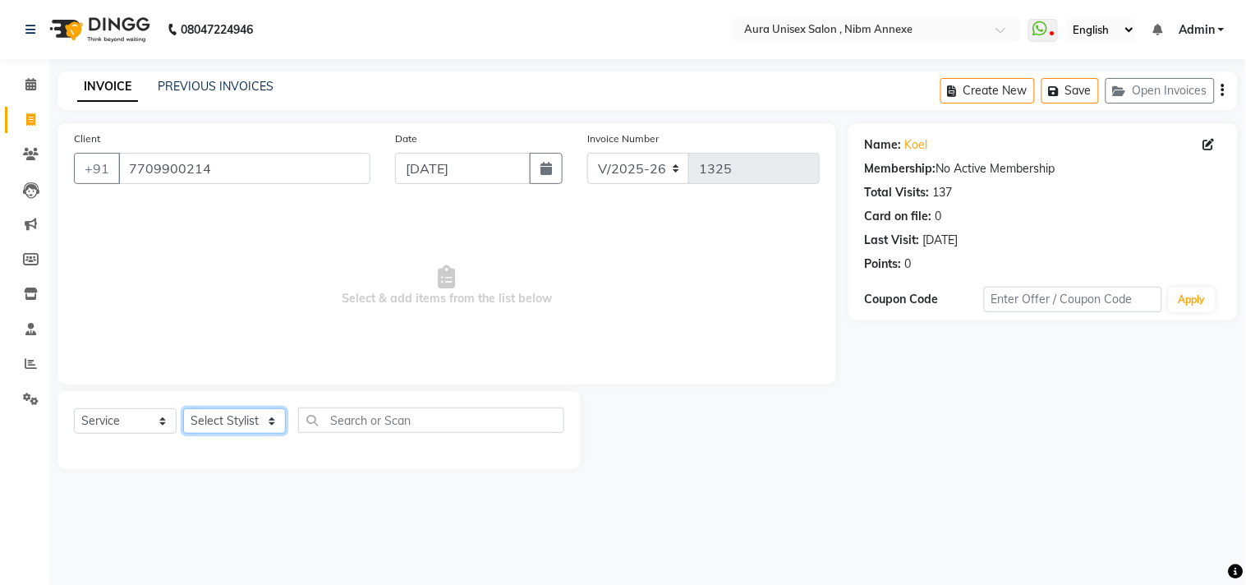
select select "83187"
click at [183, 409] on select "Select Stylist Bhanu Hema [PERSON_NAME] [PERSON_NAME]" at bounding box center [234, 420] width 103 height 25
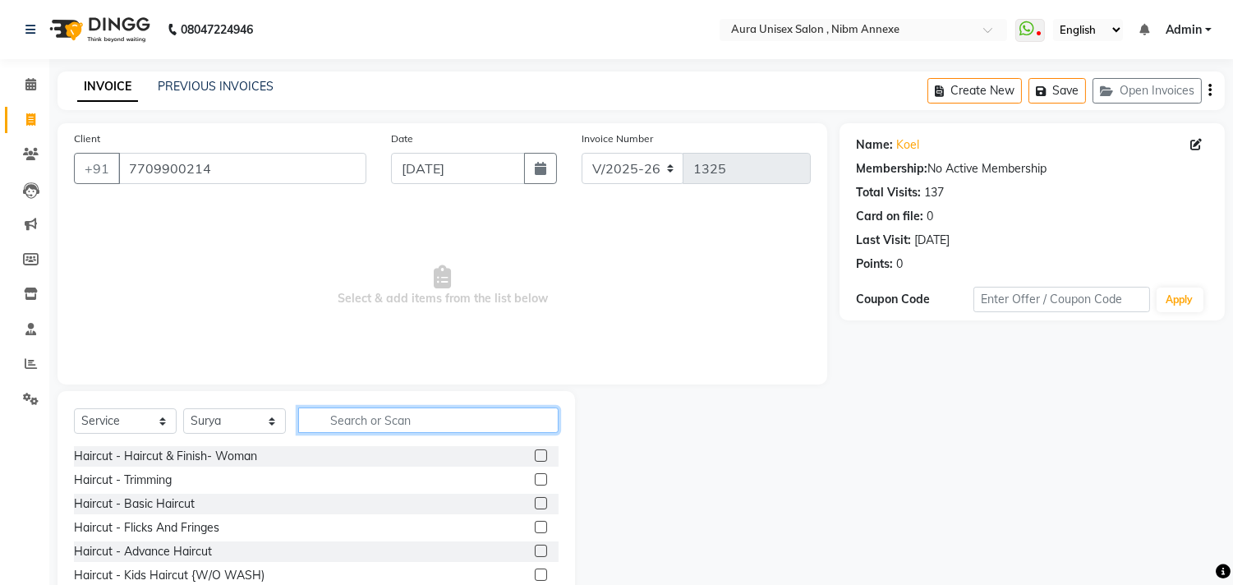
click at [383, 426] on input "text" at bounding box center [428, 420] width 260 height 25
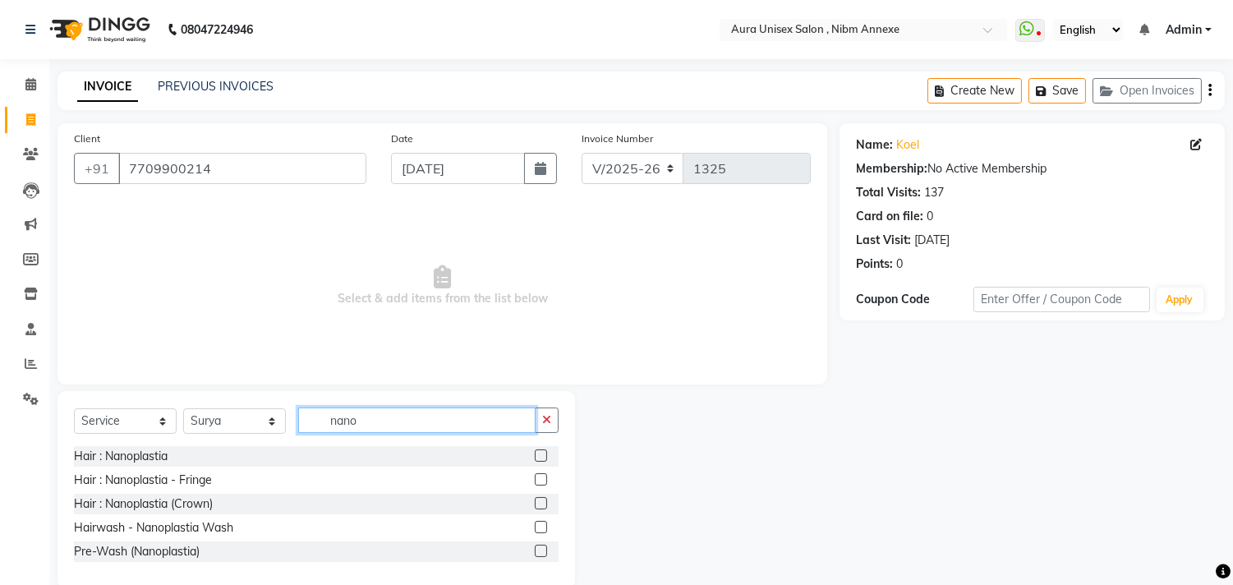
type input "nano"
click at [535, 522] on div at bounding box center [540, 529] width 11 height 17
click at [538, 524] on label at bounding box center [541, 527] width 12 height 12
click at [538, 524] on input "checkbox" at bounding box center [540, 528] width 11 height 11
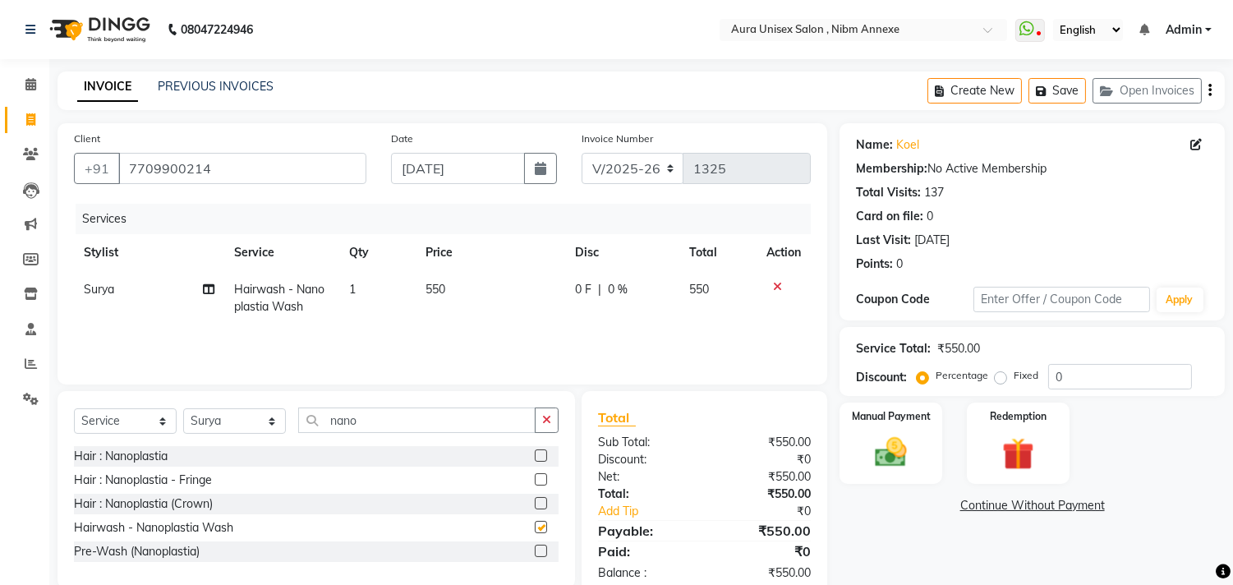
checkbox input "false"
click at [421, 431] on input "nano" at bounding box center [416, 420] width 237 height 25
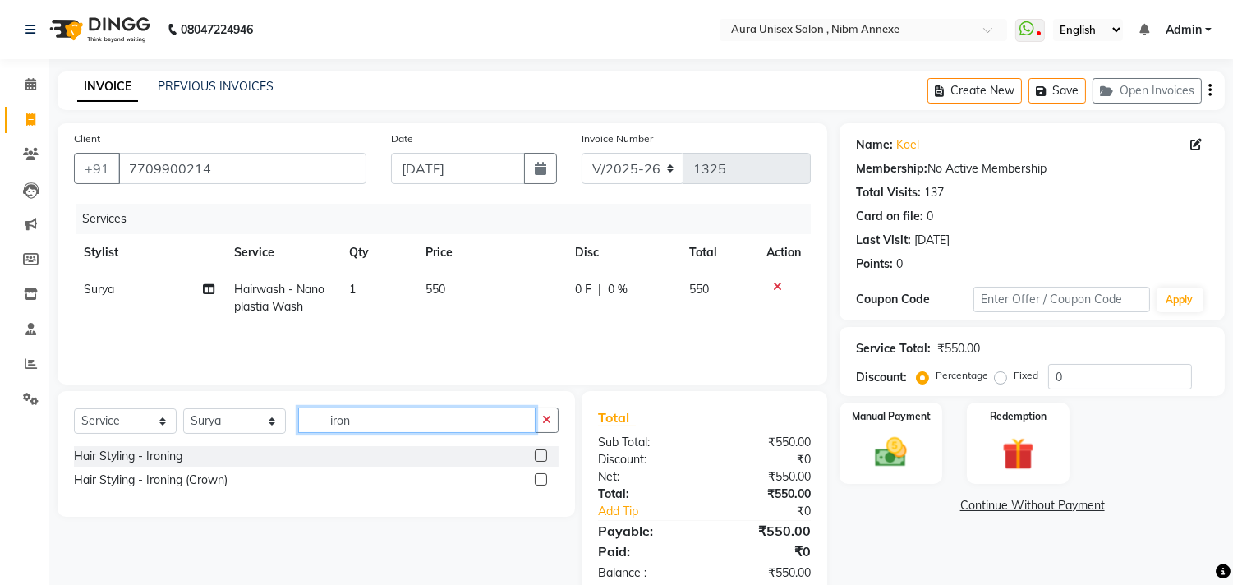
type input "iron"
click at [539, 449] on label at bounding box center [541, 455] width 12 height 12
click at [539, 451] on input "checkbox" at bounding box center [540, 456] width 11 height 11
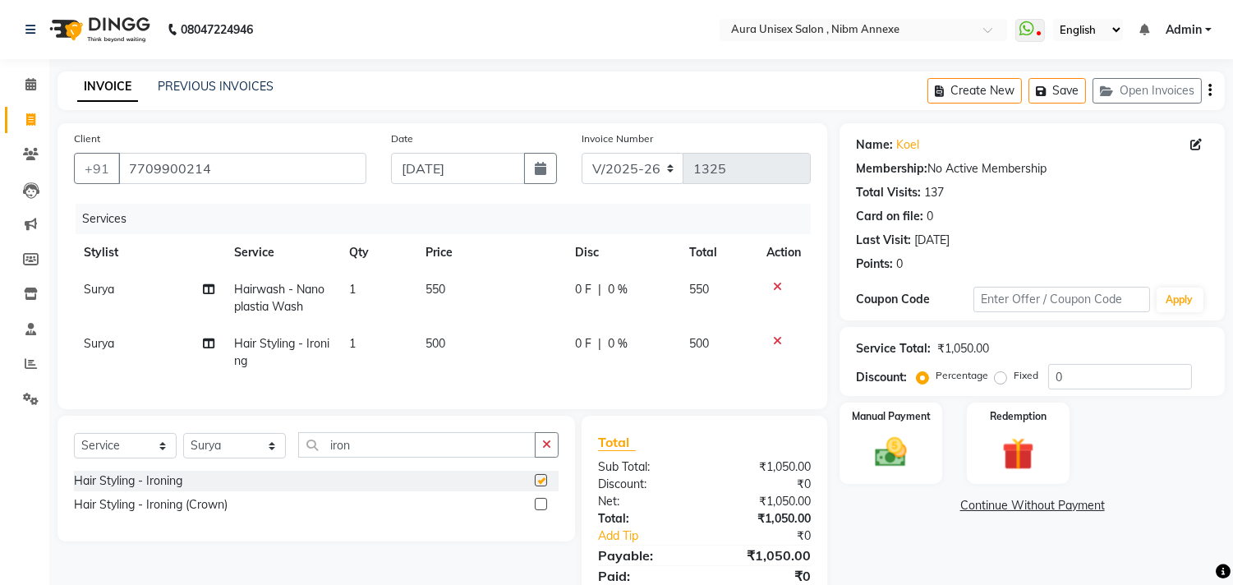
checkbox input "false"
click at [452, 308] on td "550" at bounding box center [491, 298] width 150 height 54
select select "83187"
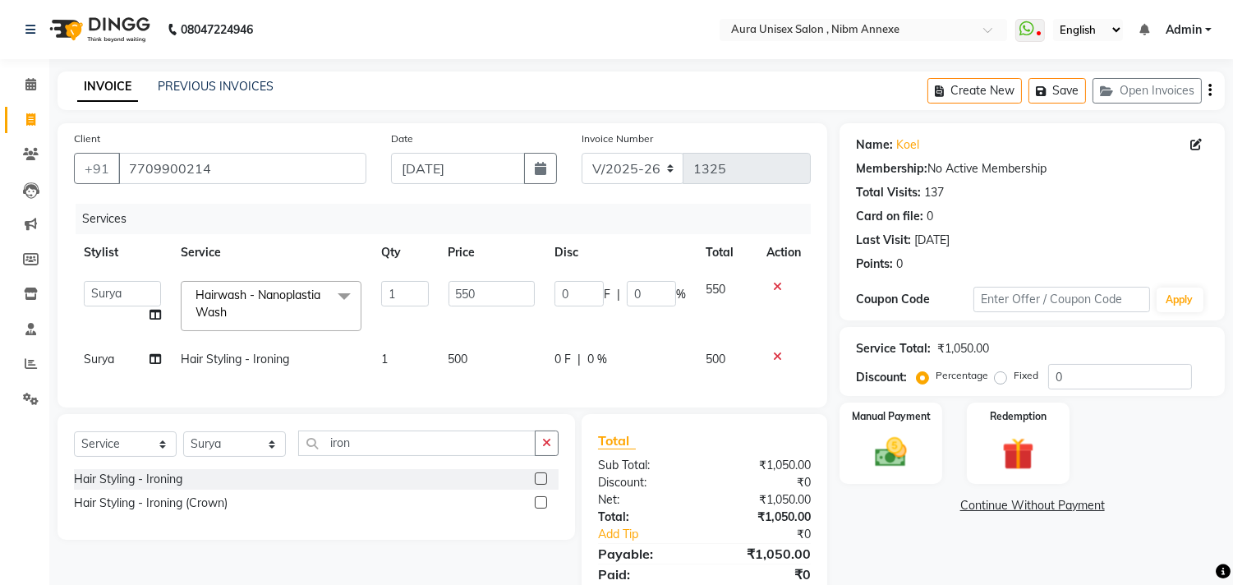
click at [461, 353] on span "500" at bounding box center [459, 359] width 20 height 15
select select "83187"
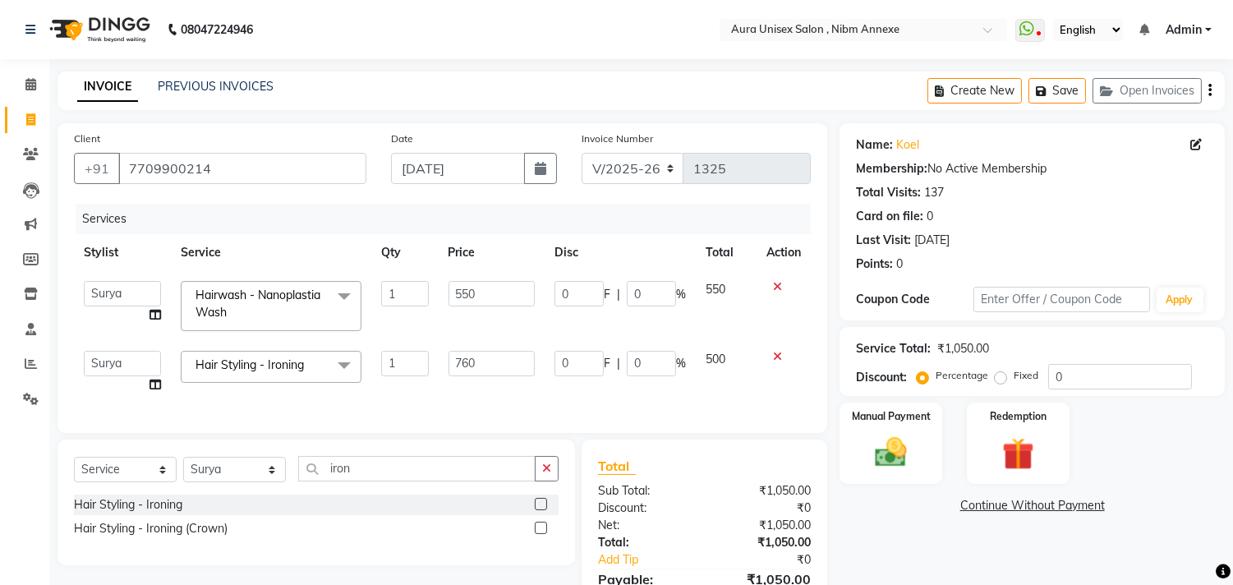
click at [469, 372] on input "760" at bounding box center [492, 363] width 86 height 25
type input "750"
click at [538, 289] on td "550" at bounding box center [492, 306] width 106 height 70
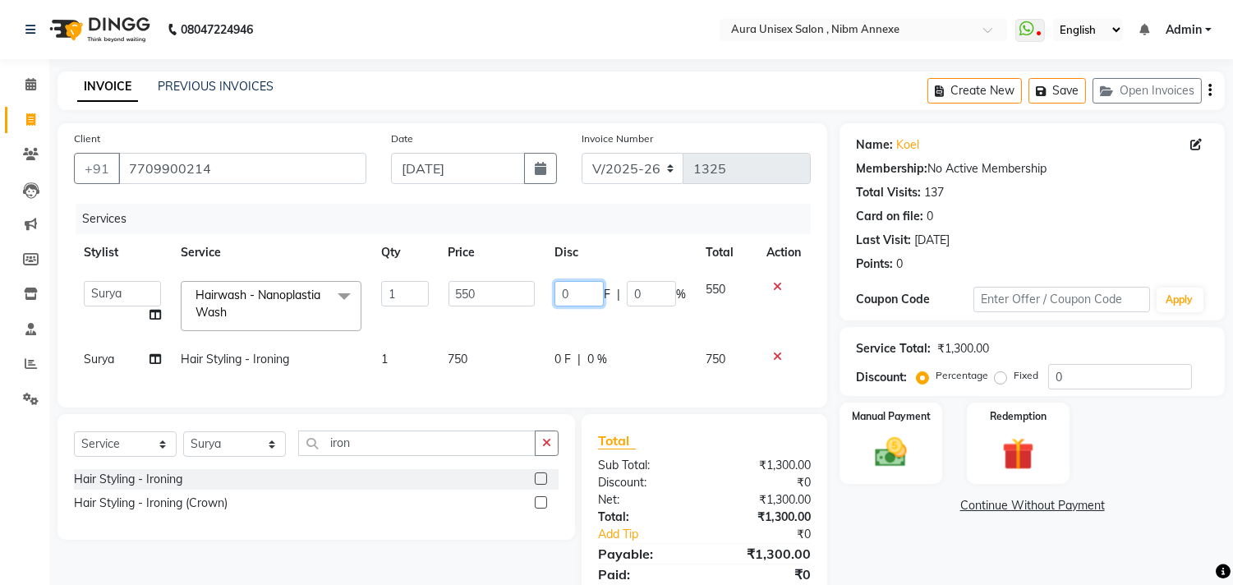
click at [567, 292] on input "0" at bounding box center [579, 293] width 49 height 25
type input "0100"
click at [919, 524] on div "Name: Koel Membership: No Active Membership Total Visits: 137 Card on file: 0 L…" at bounding box center [1039, 372] width 398 height 498
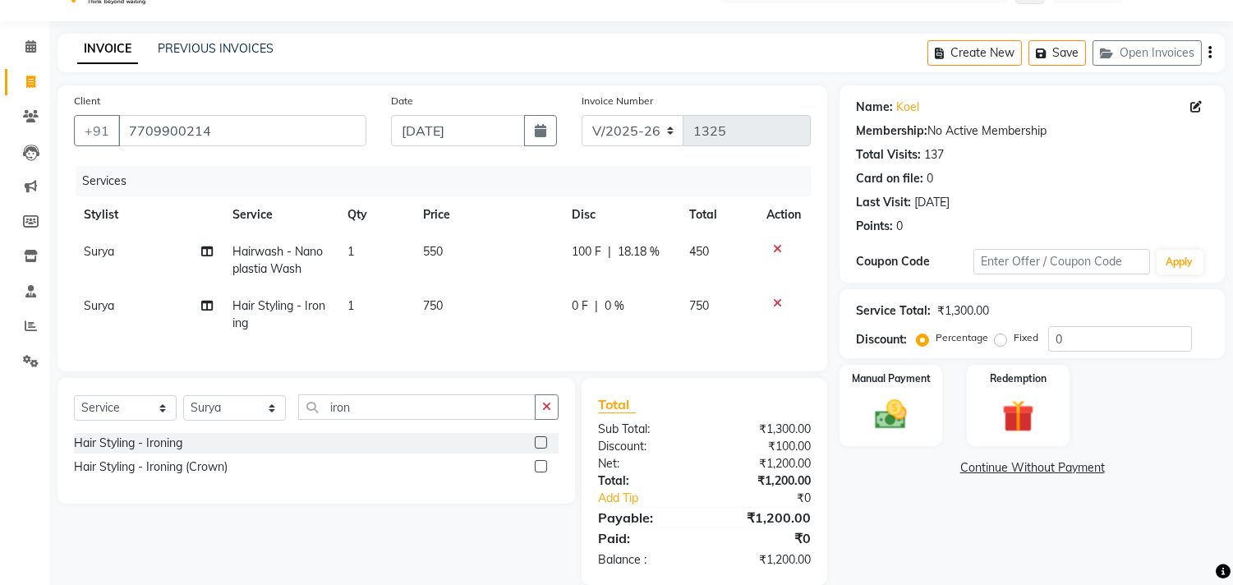
scroll to position [76, 0]
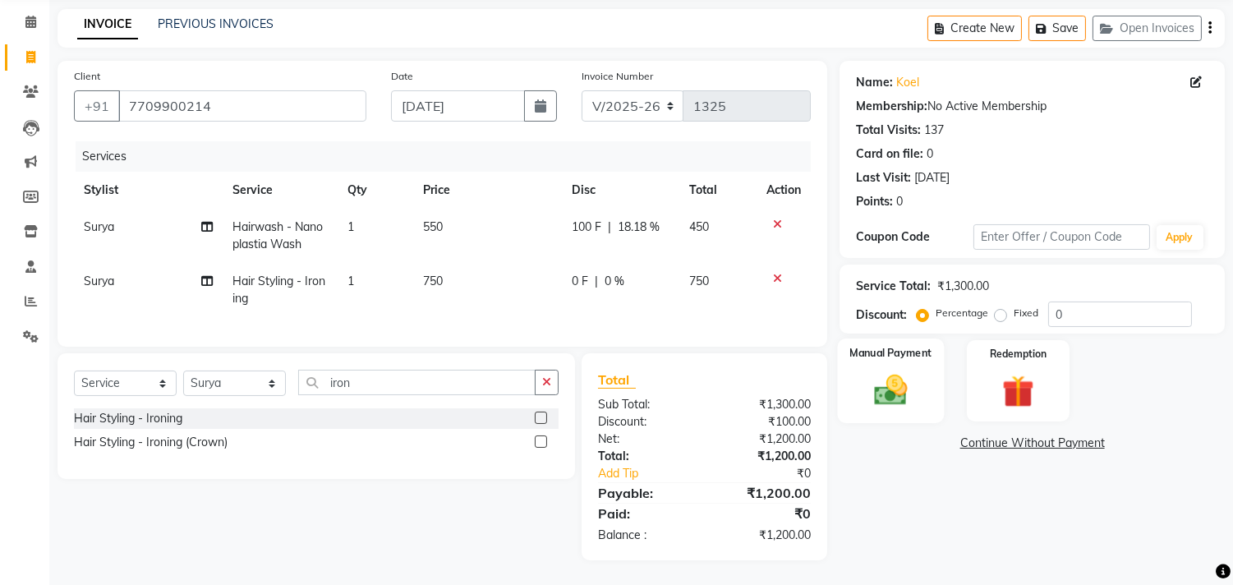
click at [879, 345] on label "Manual Payment" at bounding box center [891, 353] width 82 height 16
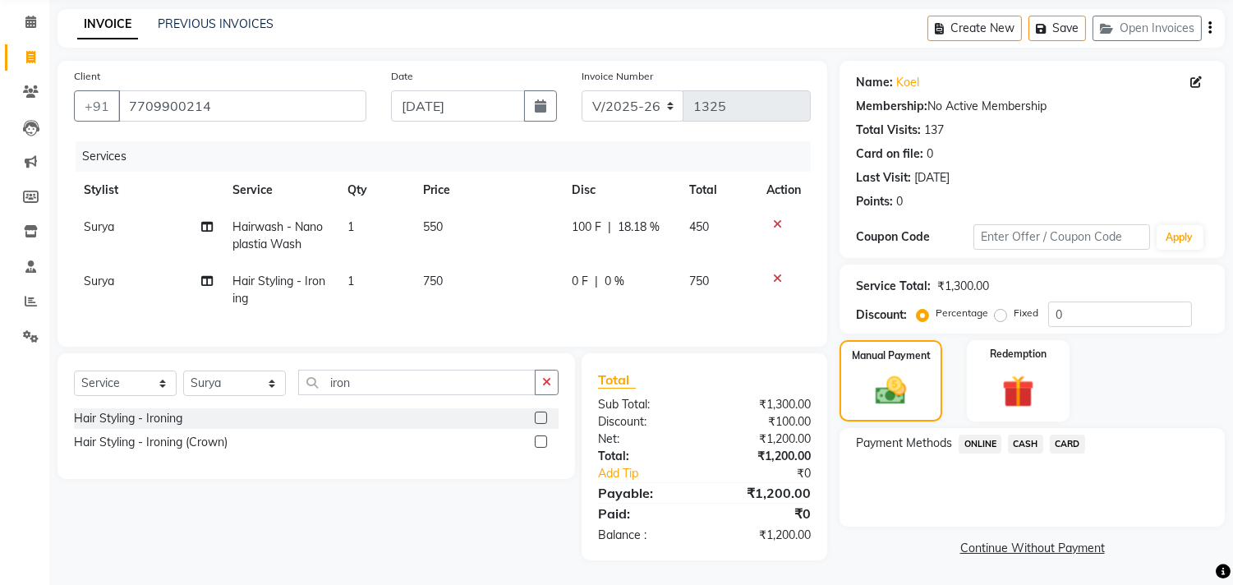
click at [1036, 435] on span "CASH" at bounding box center [1025, 444] width 35 height 19
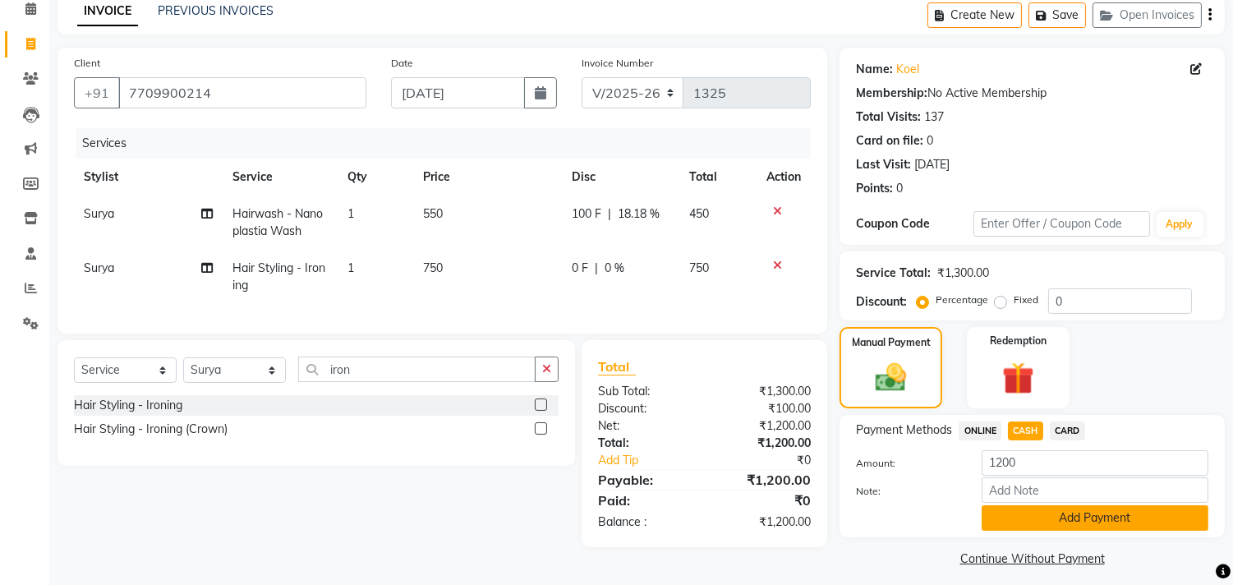
click at [1050, 507] on button "Add Payment" at bounding box center [1095, 517] width 227 height 25
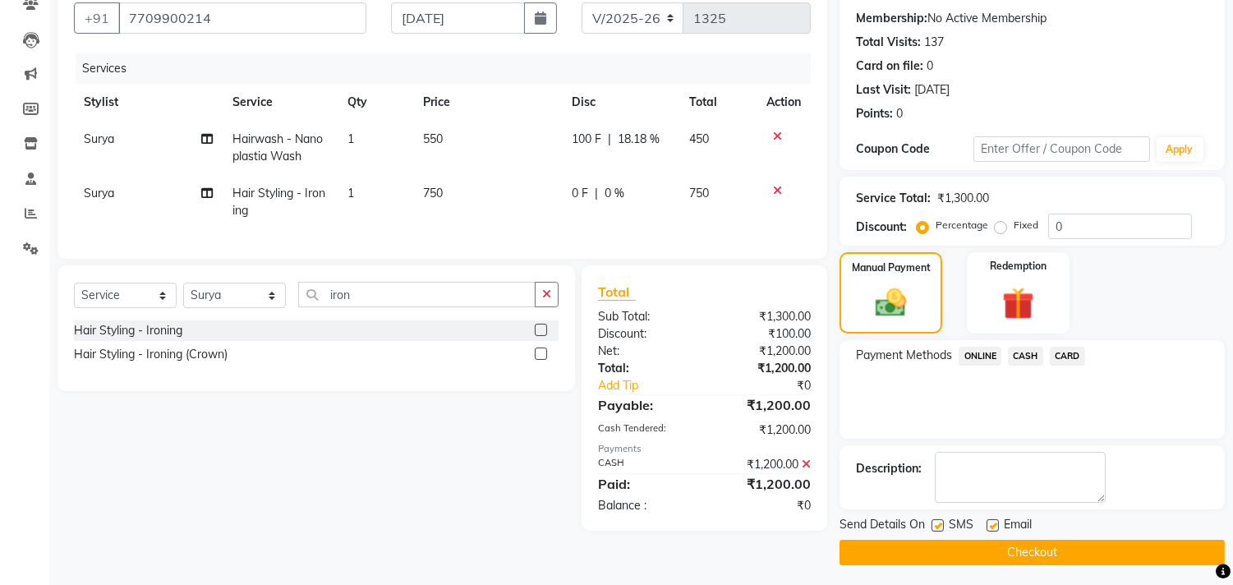
scroll to position [154, 0]
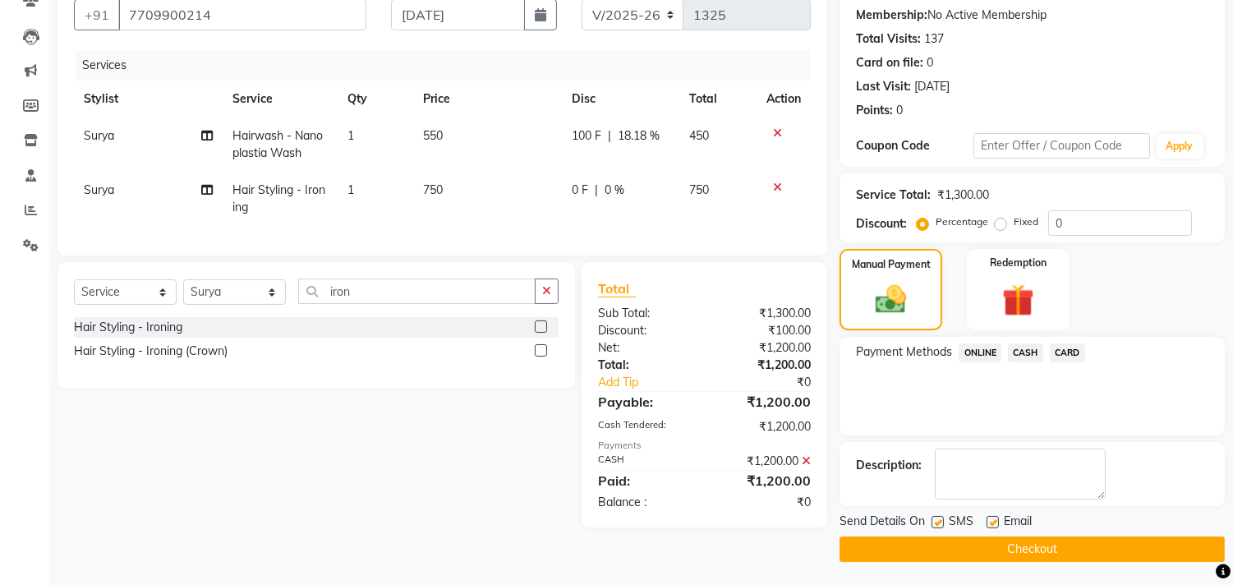
click at [1032, 548] on button "Checkout" at bounding box center [1032, 549] width 385 height 25
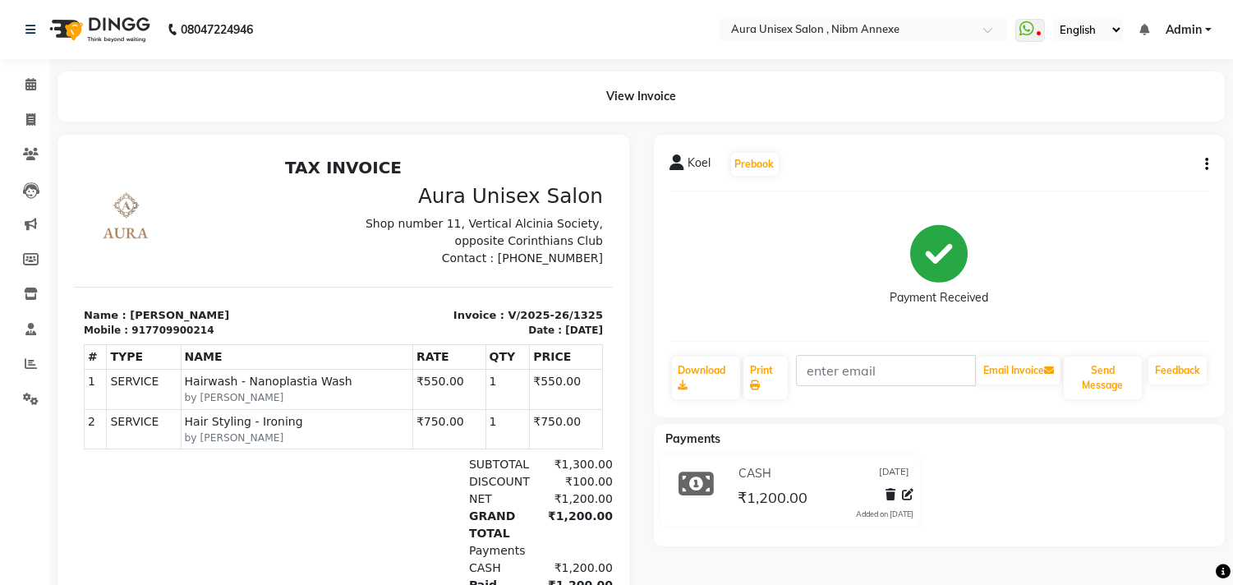
click at [47, 96] on div "View Invoice" at bounding box center [641, 96] width 1192 height 50
click at [30, 87] on icon at bounding box center [30, 84] width 11 height 12
click at [30, 90] on icon at bounding box center [30, 84] width 11 height 12
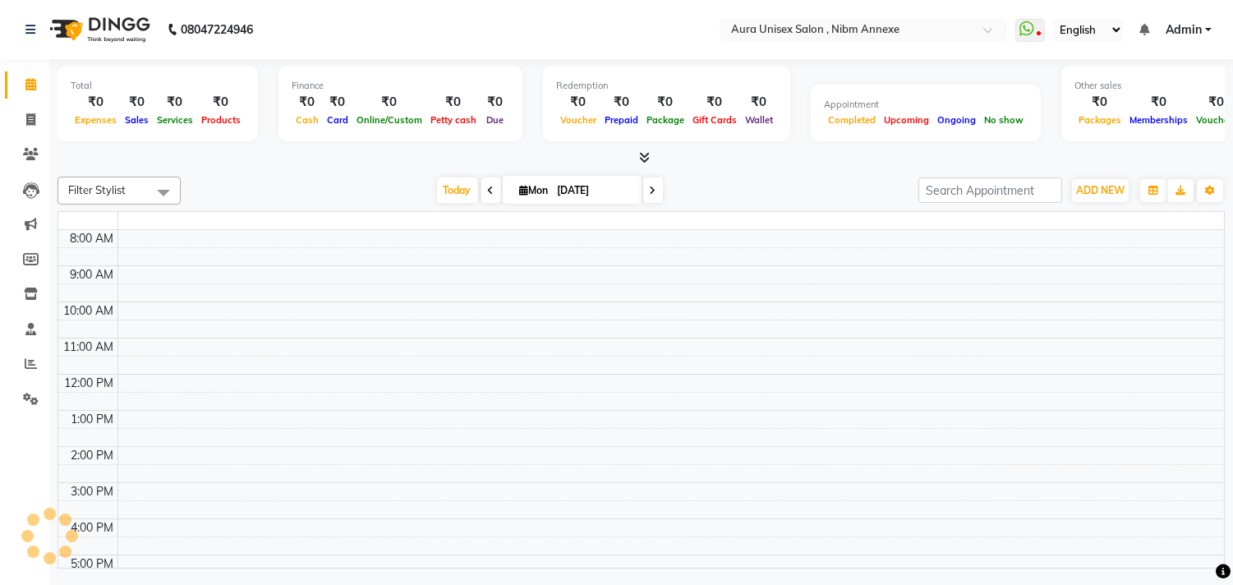
click at [30, 85] on icon at bounding box center [30, 84] width 11 height 12
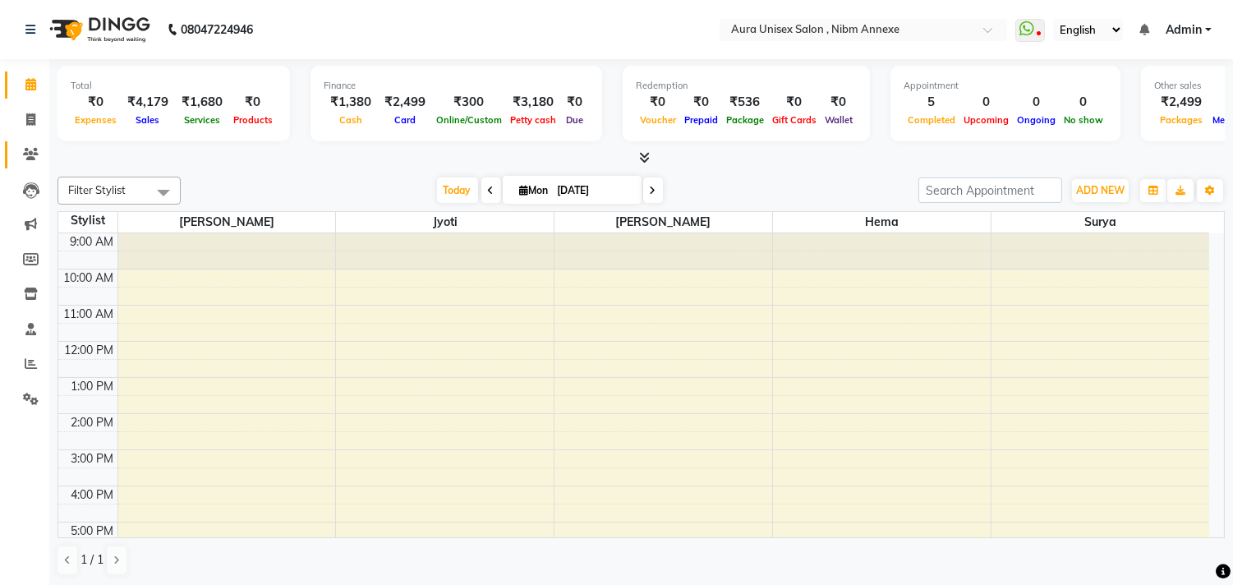
click at [14, 148] on link "Clients" at bounding box center [24, 154] width 39 height 27
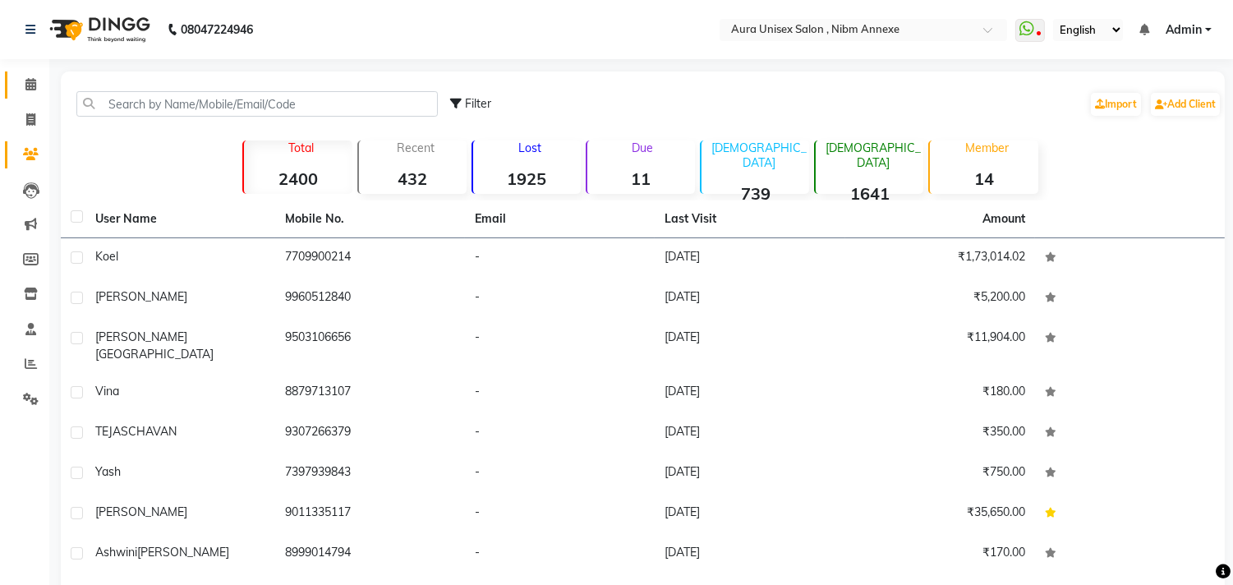
click at [5, 76] on link "Calendar" at bounding box center [24, 84] width 39 height 27
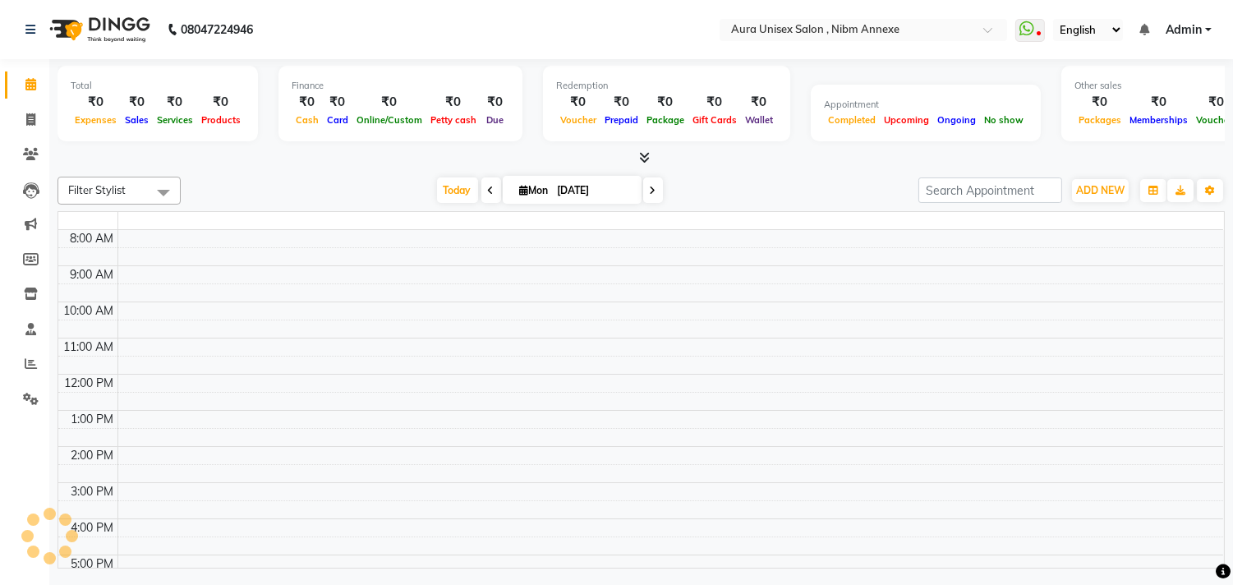
click at [14, 76] on link "Calendar" at bounding box center [24, 84] width 39 height 27
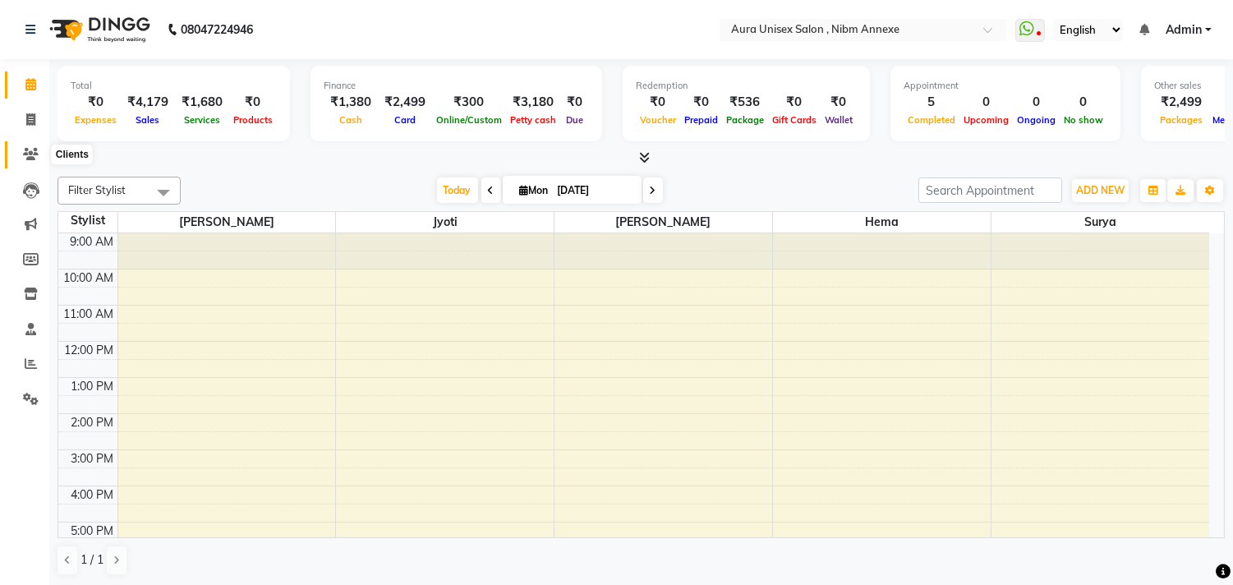
click at [28, 159] on icon at bounding box center [31, 154] width 16 height 12
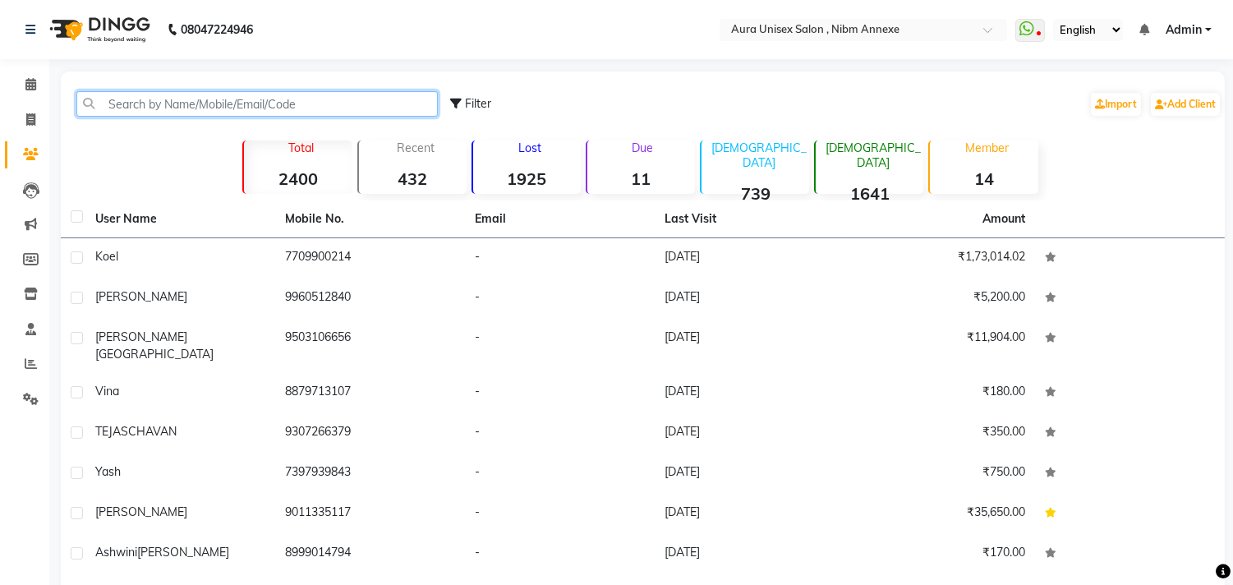
click at [243, 91] on input "text" at bounding box center [257, 103] width 362 height 25
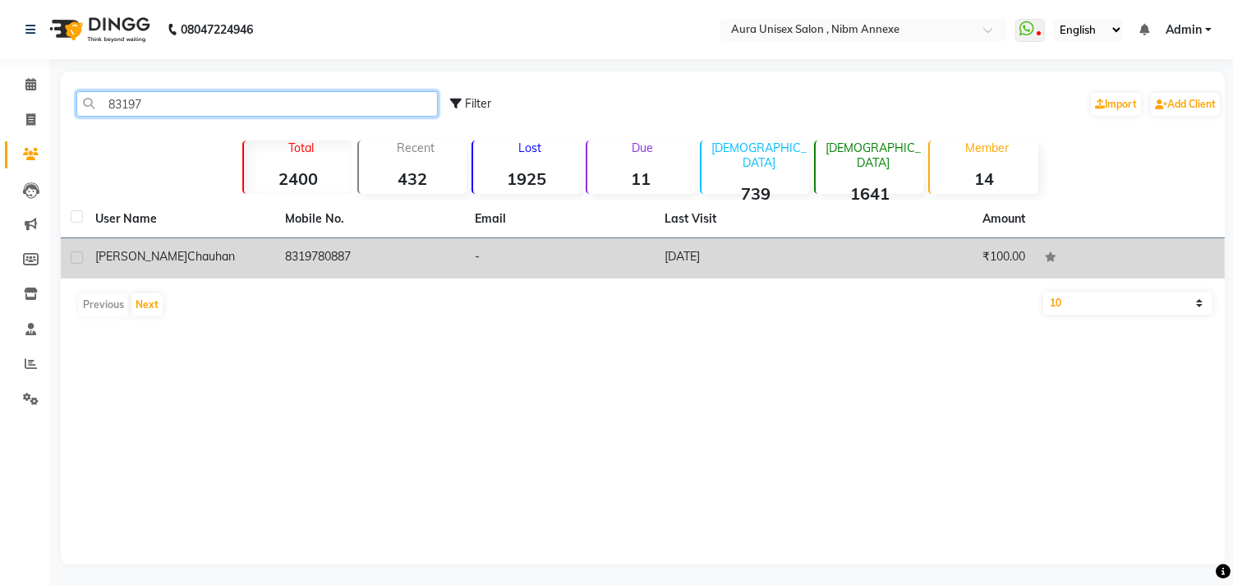
type input "83197"
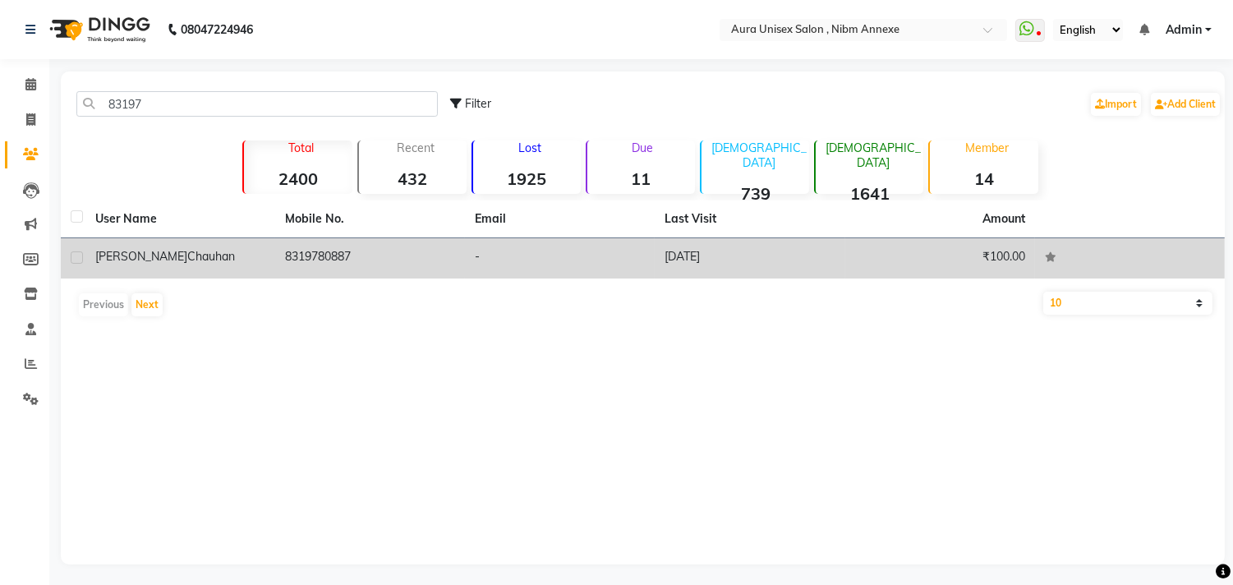
click at [276, 253] on td "8319780887" at bounding box center [370, 258] width 190 height 40
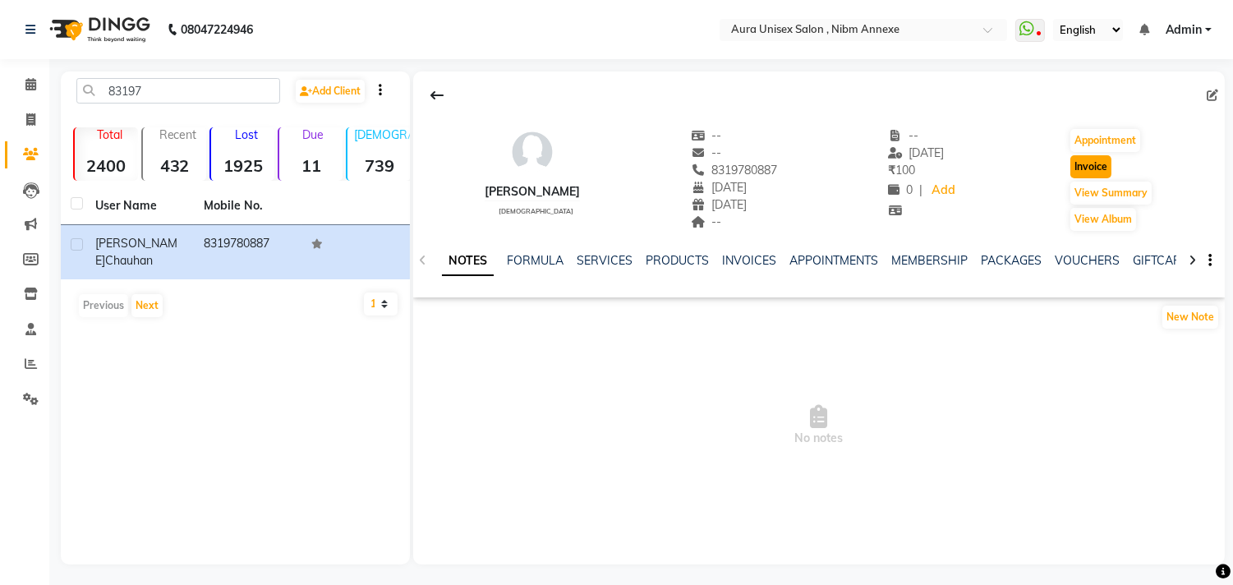
click at [1080, 173] on button "Invoice" at bounding box center [1091, 166] width 41 height 23
select select "service"
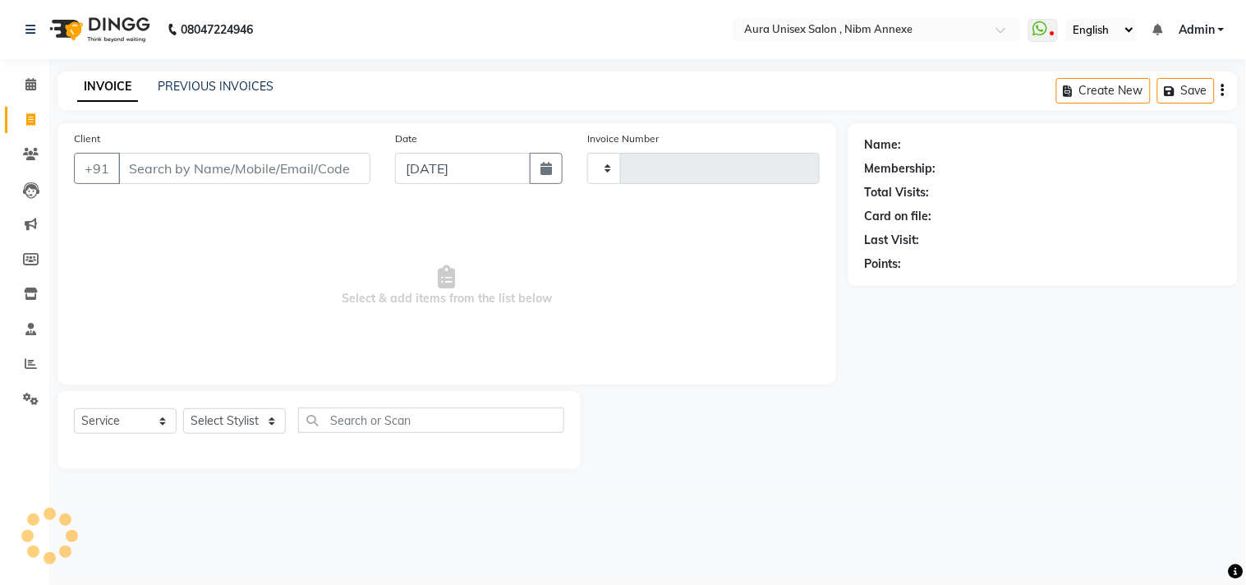
type input "1326"
select select "823"
click at [219, 427] on select "Select Stylist" at bounding box center [234, 420] width 103 height 25
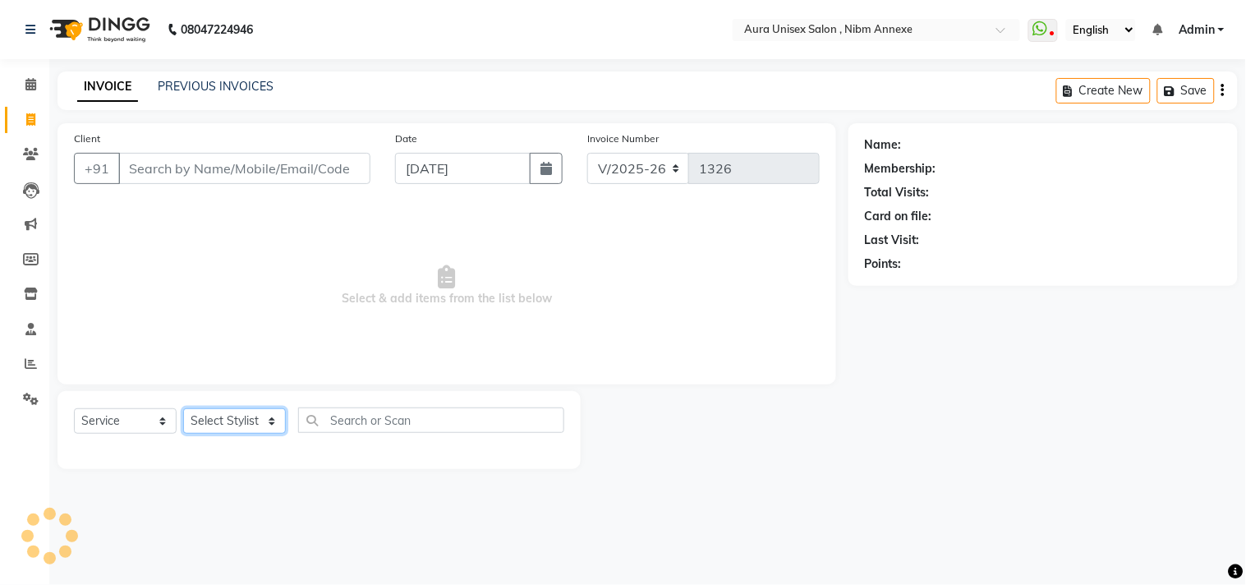
type input "8319780887"
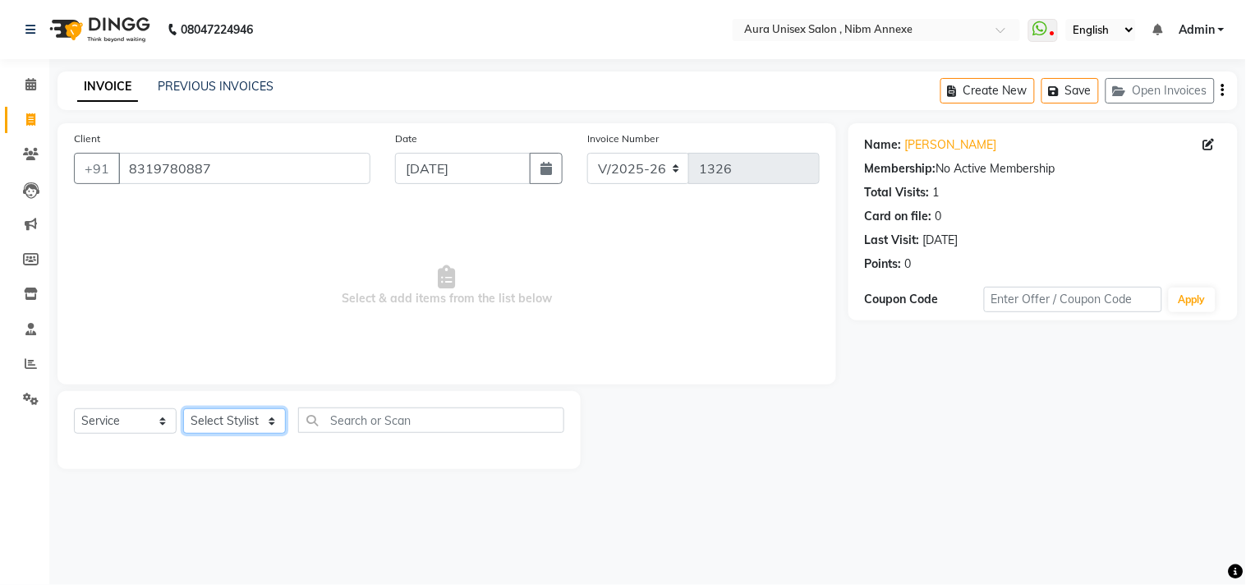
select select "69183"
click at [183, 409] on select "Select Stylist Bhanu Hema [PERSON_NAME] [PERSON_NAME]" at bounding box center [234, 420] width 103 height 25
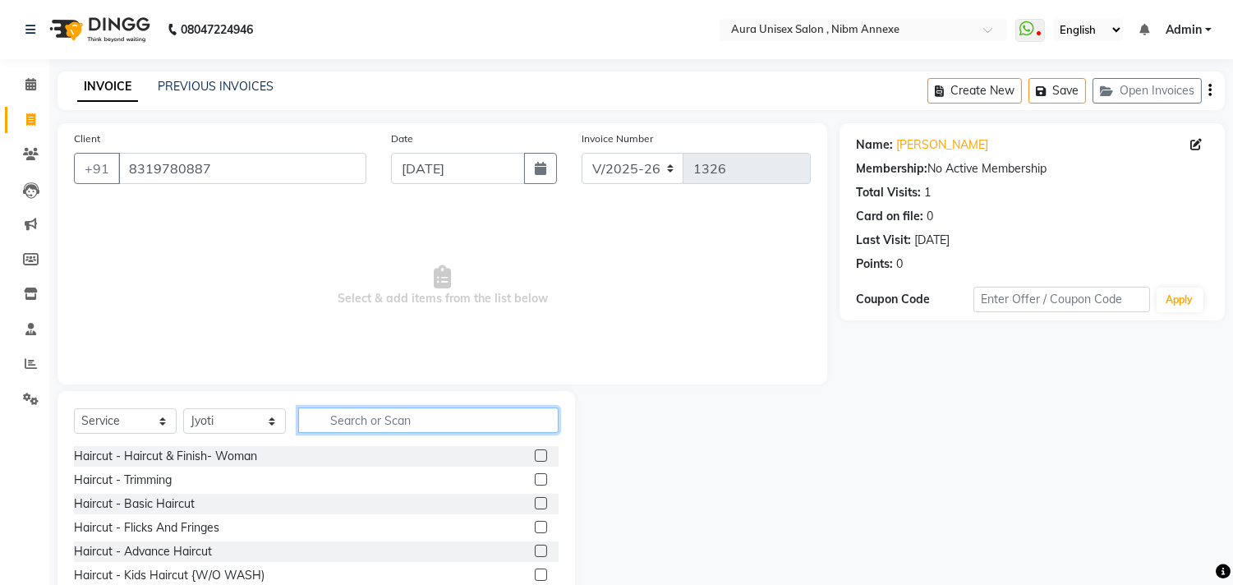
click at [324, 426] on input "text" at bounding box center [428, 420] width 260 height 25
type input "threa"
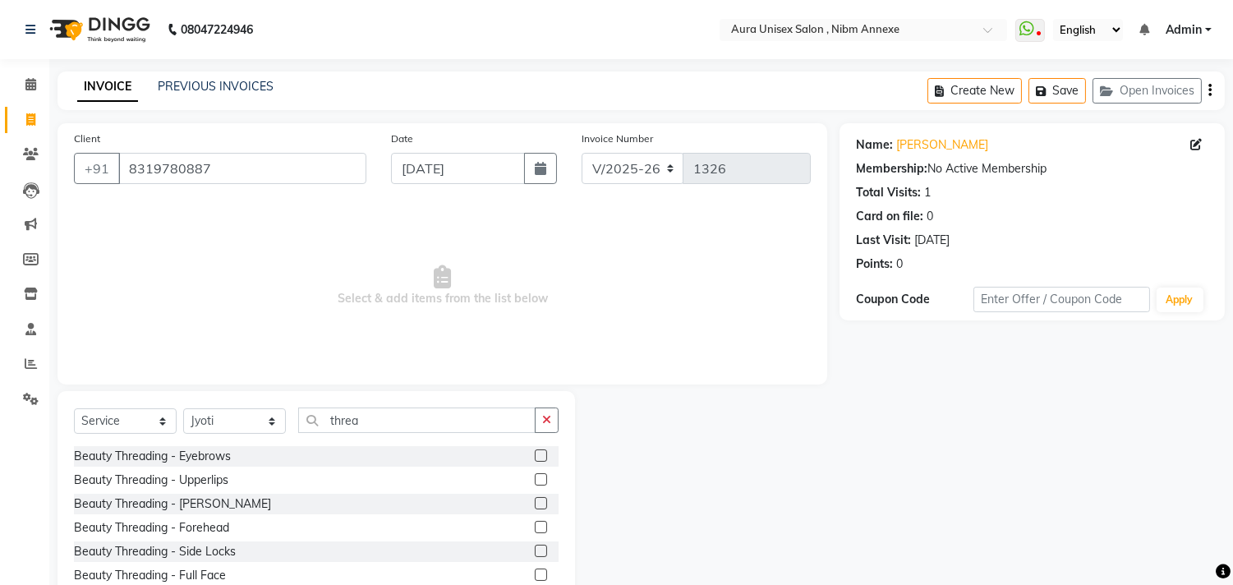
click at [535, 457] on label at bounding box center [541, 455] width 12 height 12
click at [535, 457] on input "checkbox" at bounding box center [540, 456] width 11 height 11
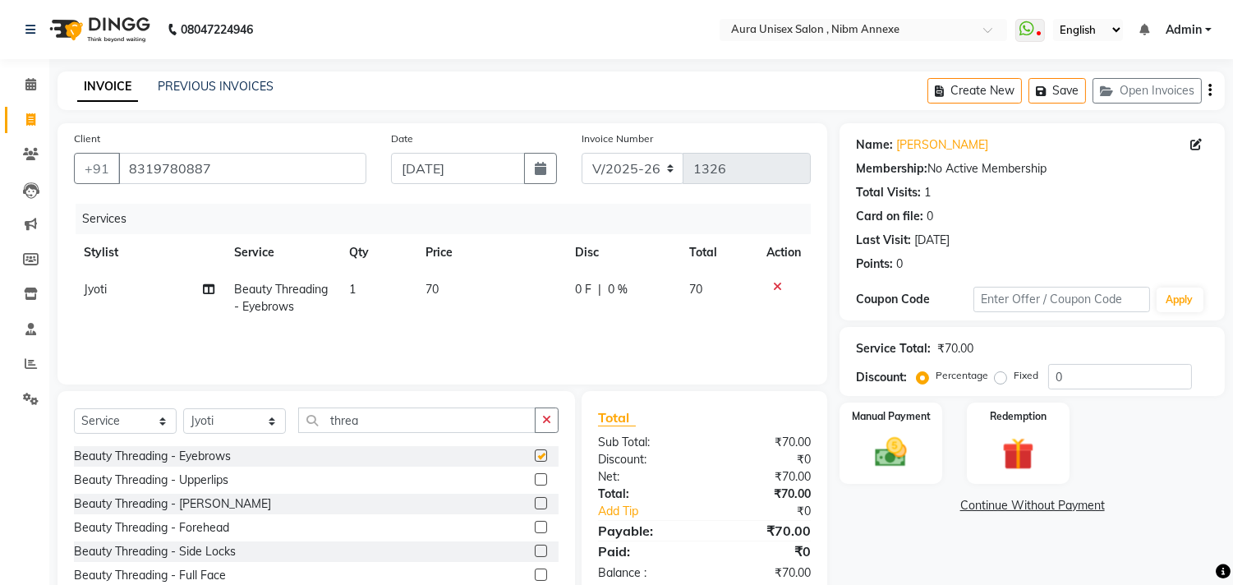
checkbox input "false"
click at [535, 482] on label at bounding box center [541, 479] width 12 height 12
click at [535, 482] on input "checkbox" at bounding box center [540, 480] width 11 height 11
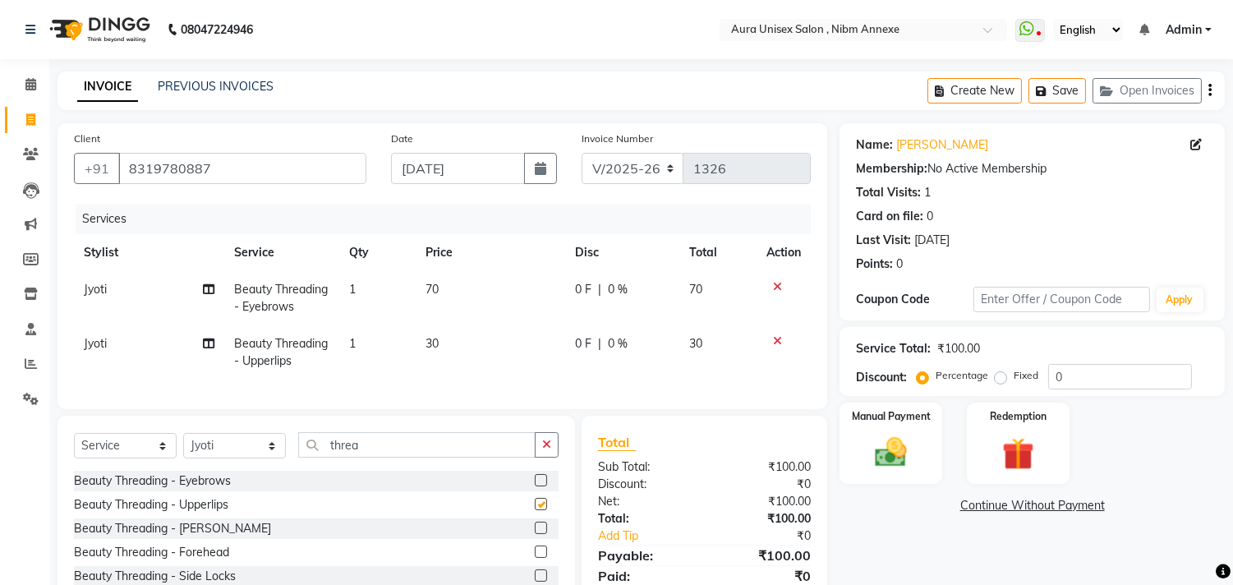
checkbox input "false"
click at [272, 458] on select "Select Stylist Bhanu Hema [PERSON_NAME] [PERSON_NAME]" at bounding box center [234, 445] width 103 height 25
select select "88978"
click at [183, 447] on select "Select Stylist Bhanu Hema [PERSON_NAME] [PERSON_NAME]" at bounding box center [234, 445] width 103 height 25
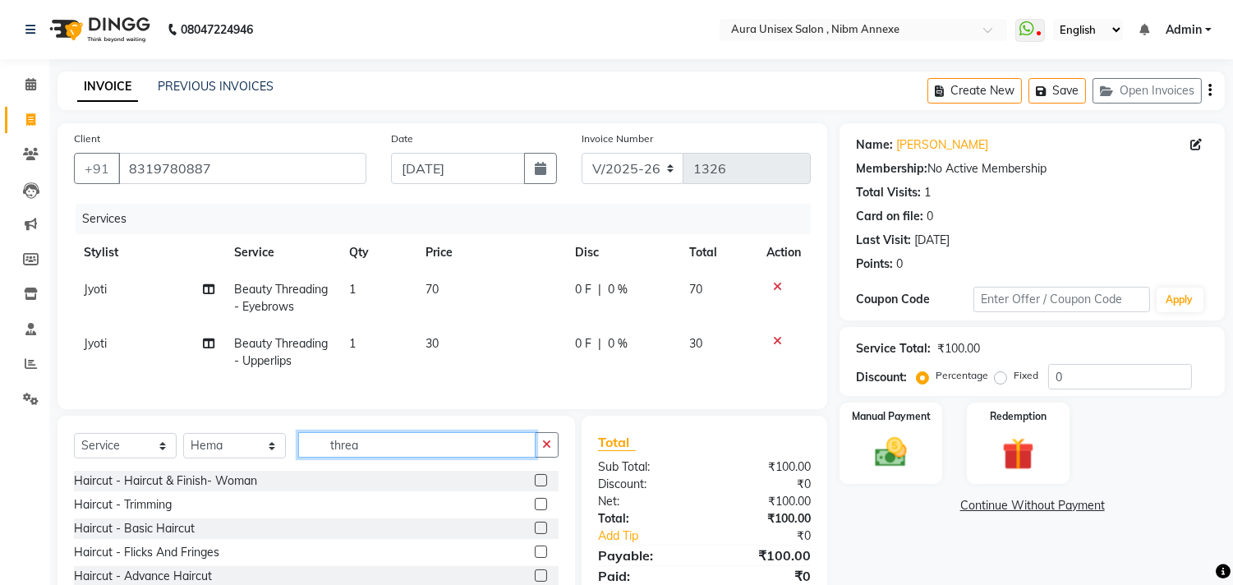
click at [448, 455] on input "threa" at bounding box center [416, 444] width 237 height 25
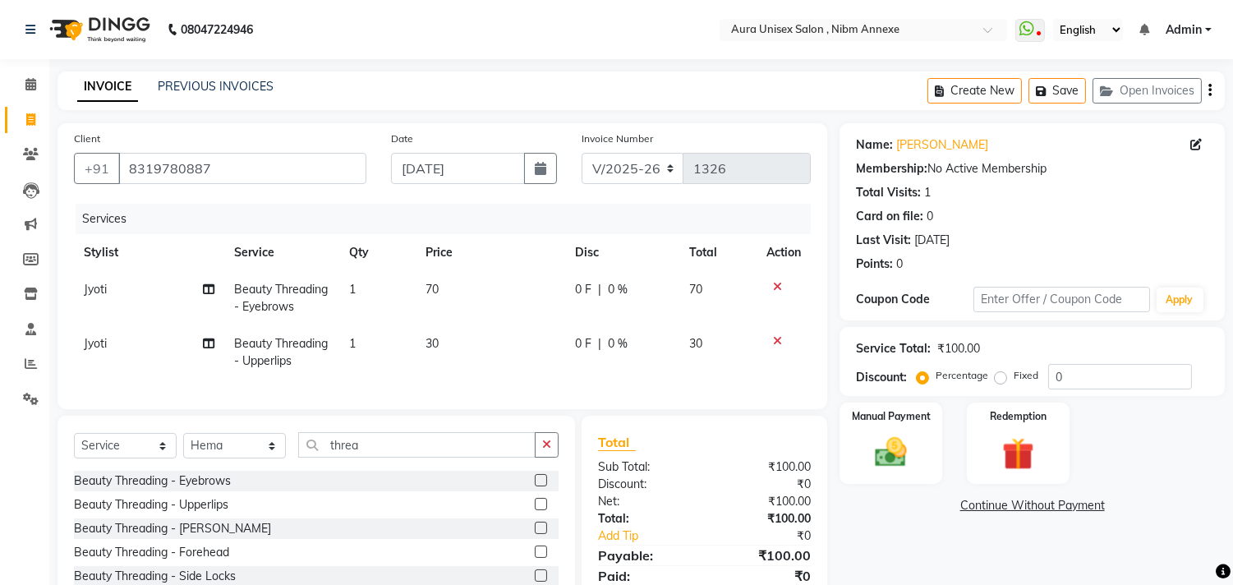
click at [535, 486] on label at bounding box center [541, 480] width 12 height 12
click at [535, 486] on input "checkbox" at bounding box center [540, 481] width 11 height 11
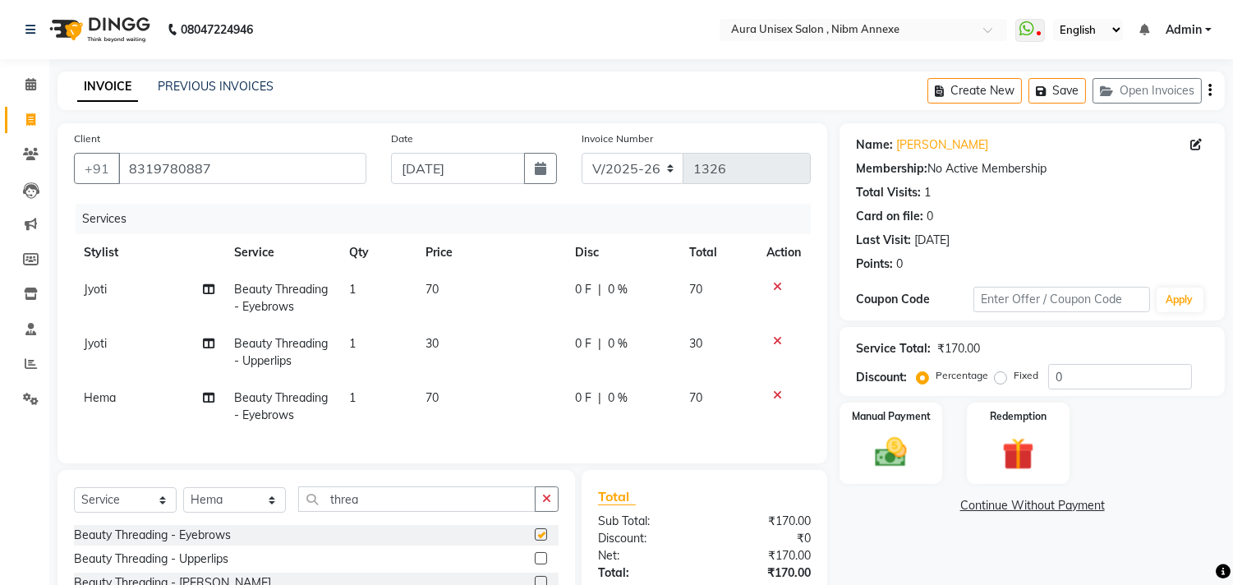
checkbox input "false"
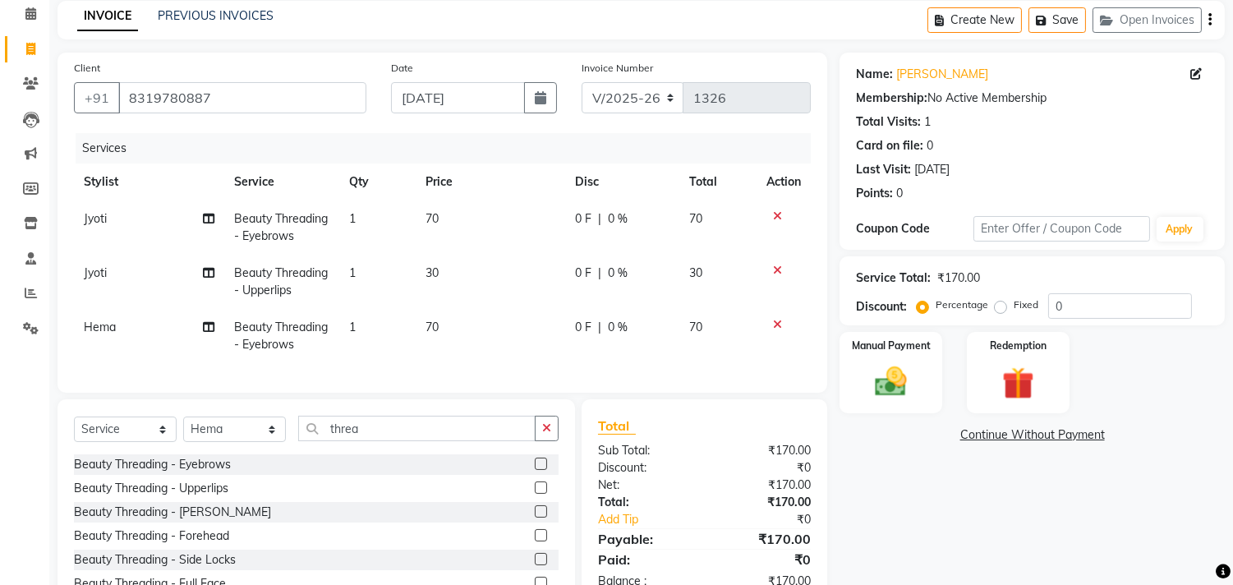
scroll to position [166, 0]
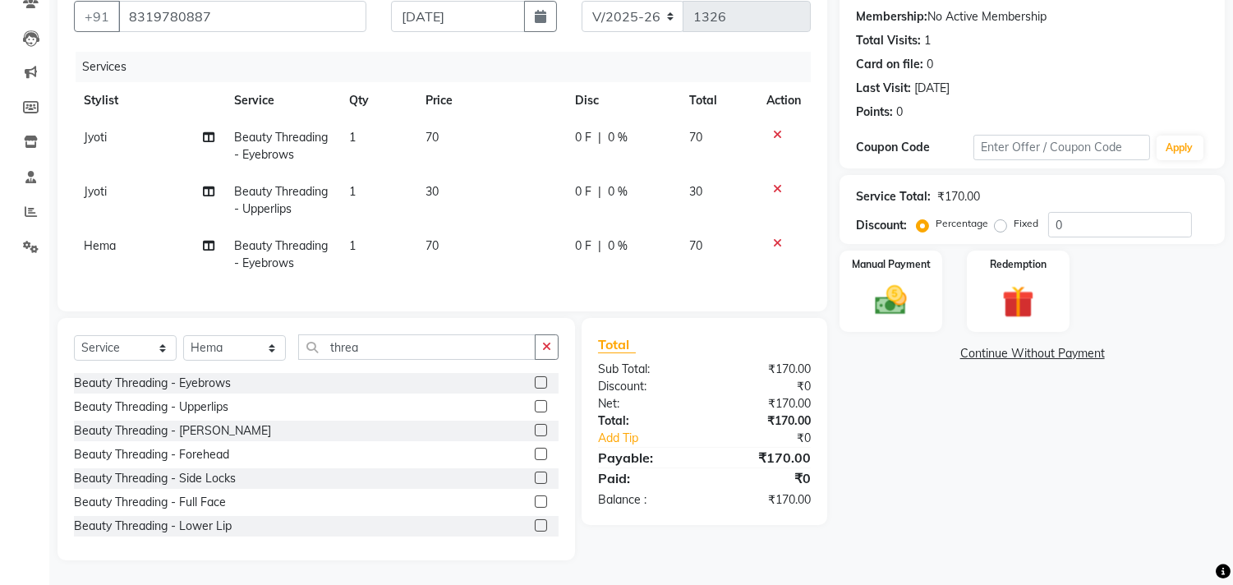
click at [535, 411] on label at bounding box center [541, 406] width 12 height 12
click at [535, 411] on input "checkbox" at bounding box center [540, 407] width 11 height 11
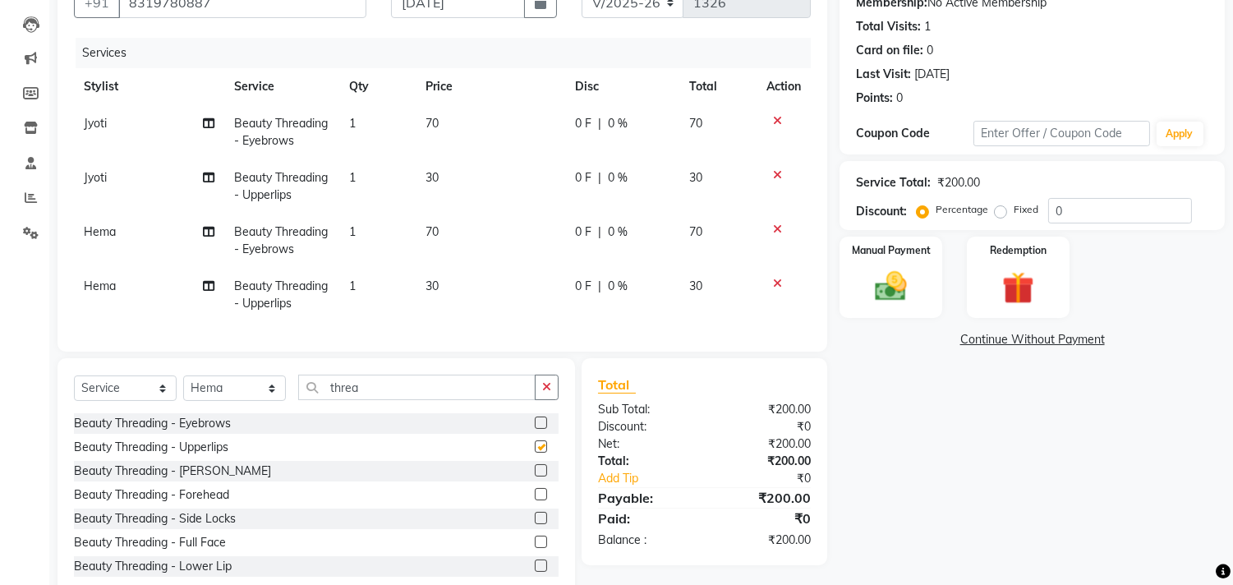
checkbox input "false"
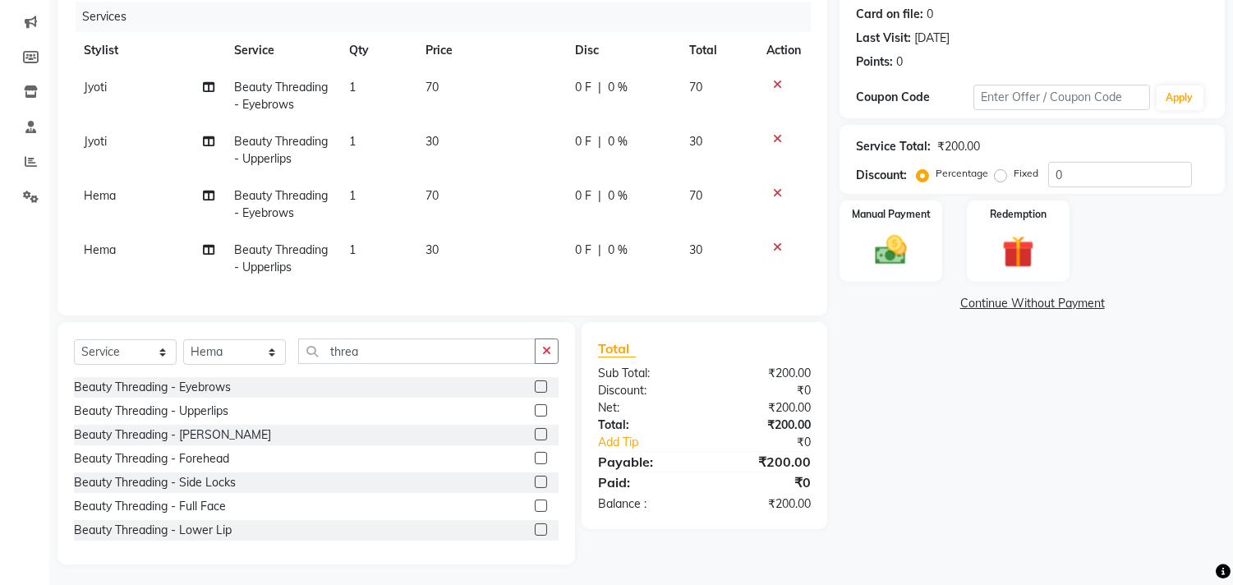
scroll to position [219, 0]
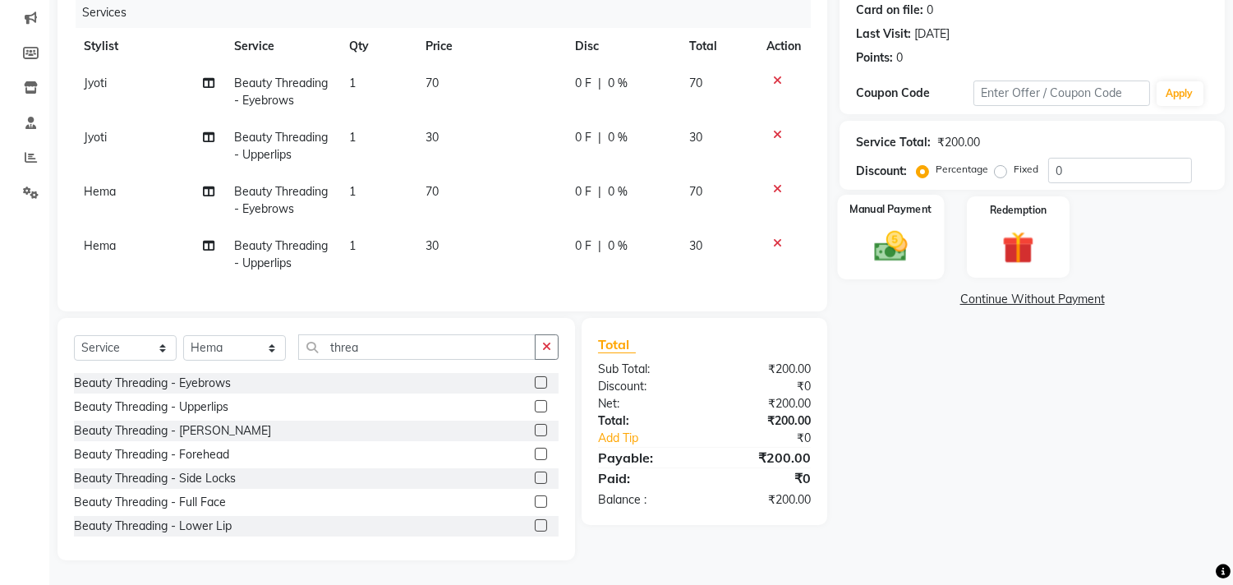
click at [859, 238] on div "Manual Payment" at bounding box center [891, 237] width 107 height 84
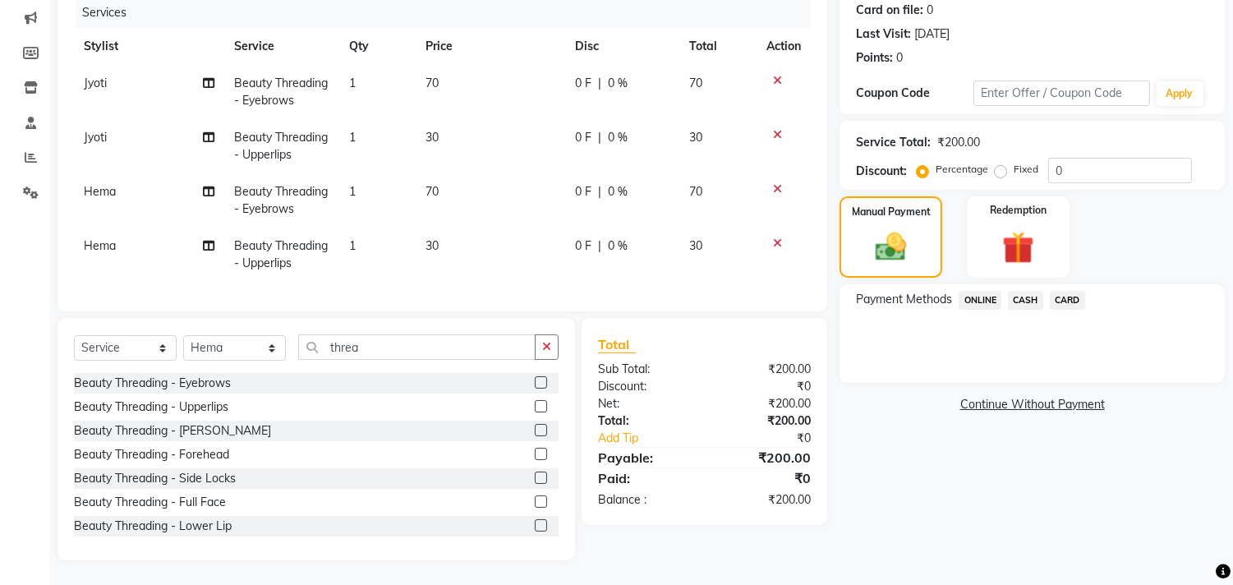
click at [972, 291] on span "ONLINE" at bounding box center [980, 300] width 43 height 19
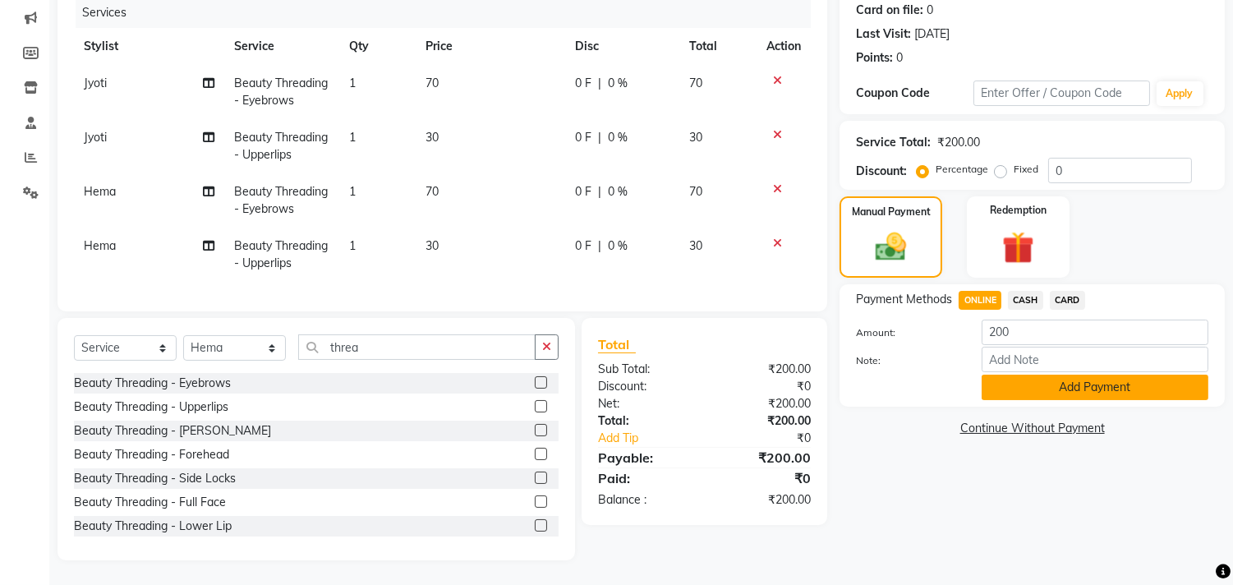
click at [997, 381] on button "Add Payment" at bounding box center [1095, 387] width 227 height 25
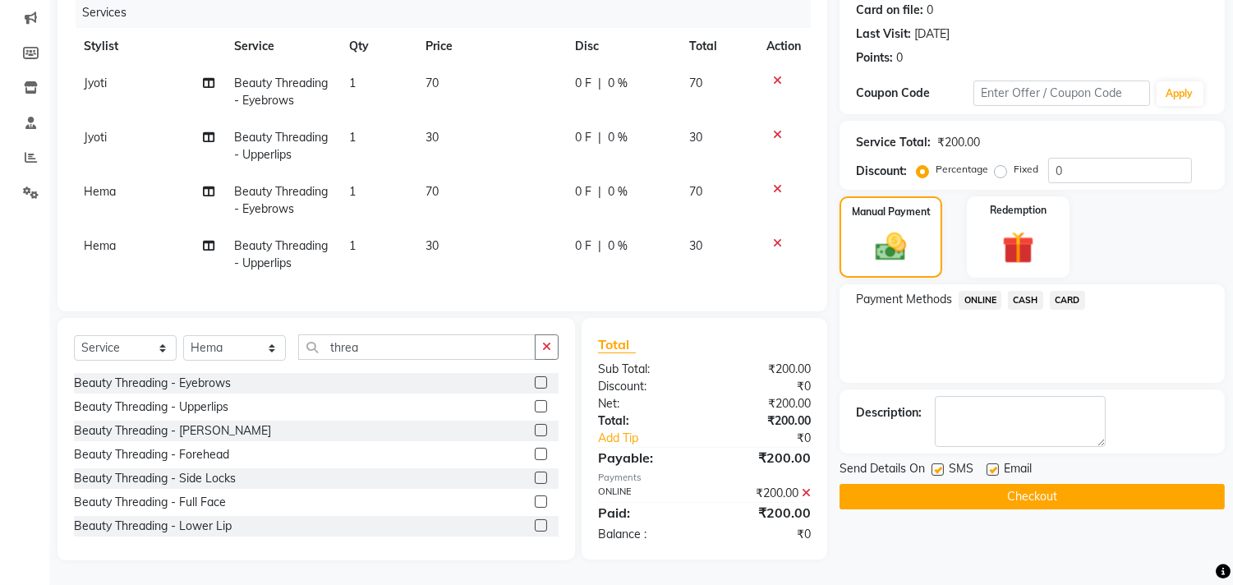
click at [997, 464] on div "Email" at bounding box center [1016, 470] width 58 height 21
click at [992, 484] on button "Checkout" at bounding box center [1032, 496] width 385 height 25
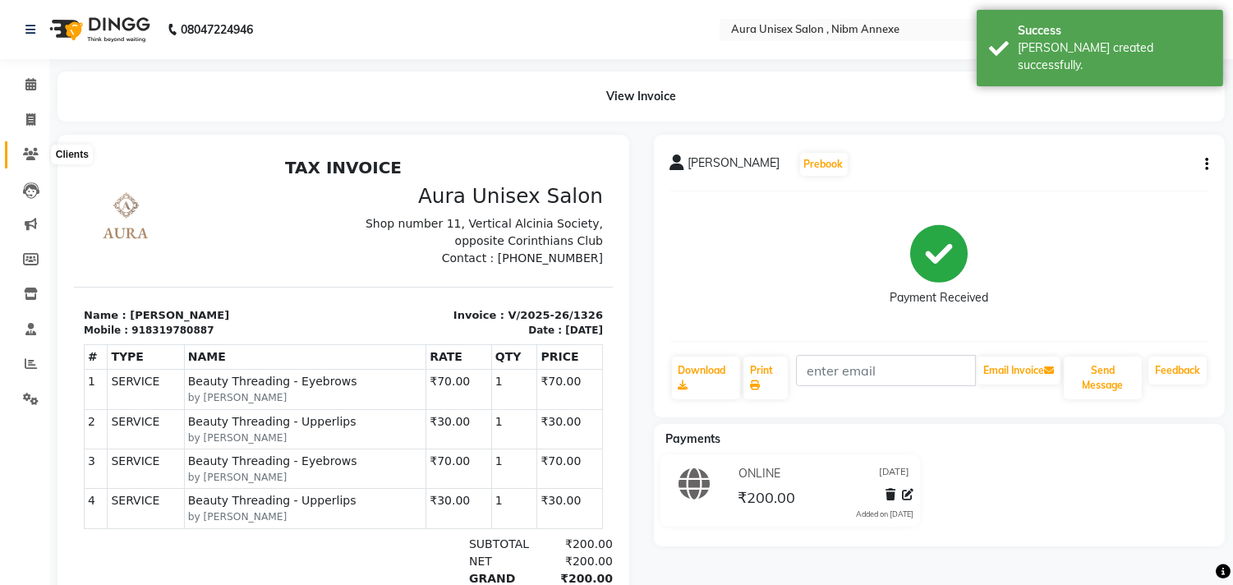
click at [30, 145] on span at bounding box center [30, 154] width 29 height 19
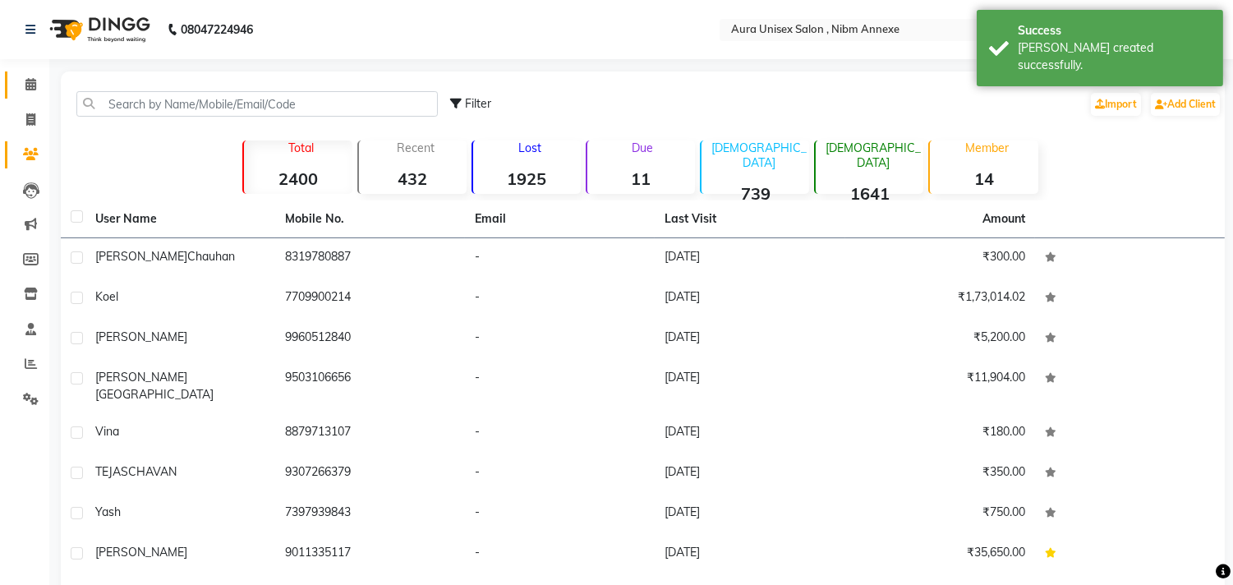
click at [30, 97] on link "Calendar" at bounding box center [24, 84] width 39 height 27
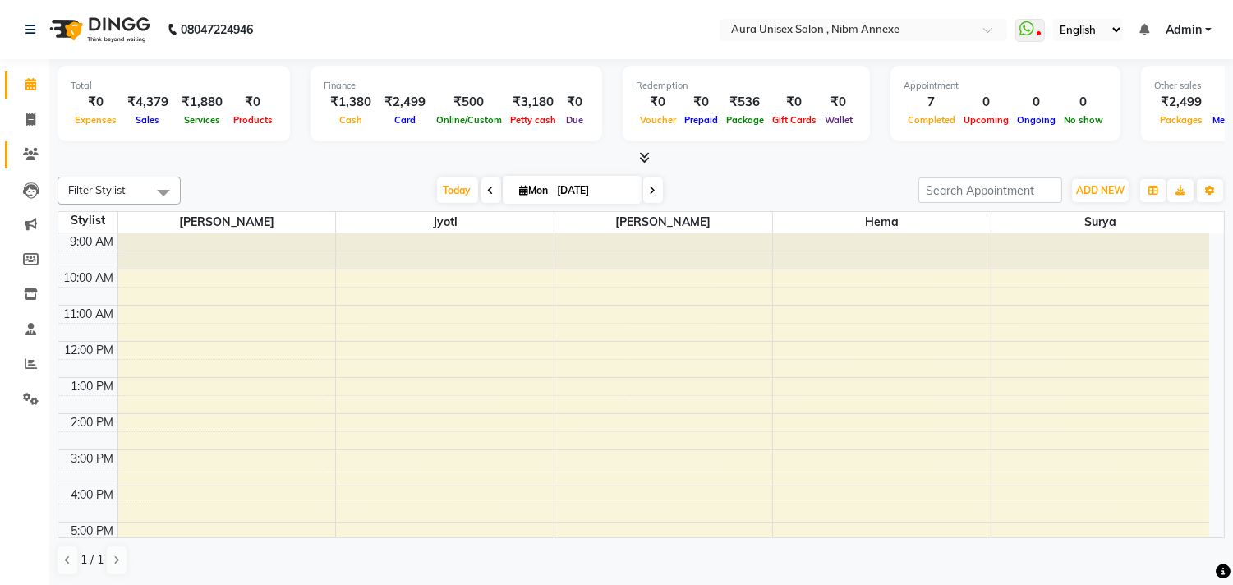
click at [35, 143] on link "Clients" at bounding box center [24, 154] width 39 height 27
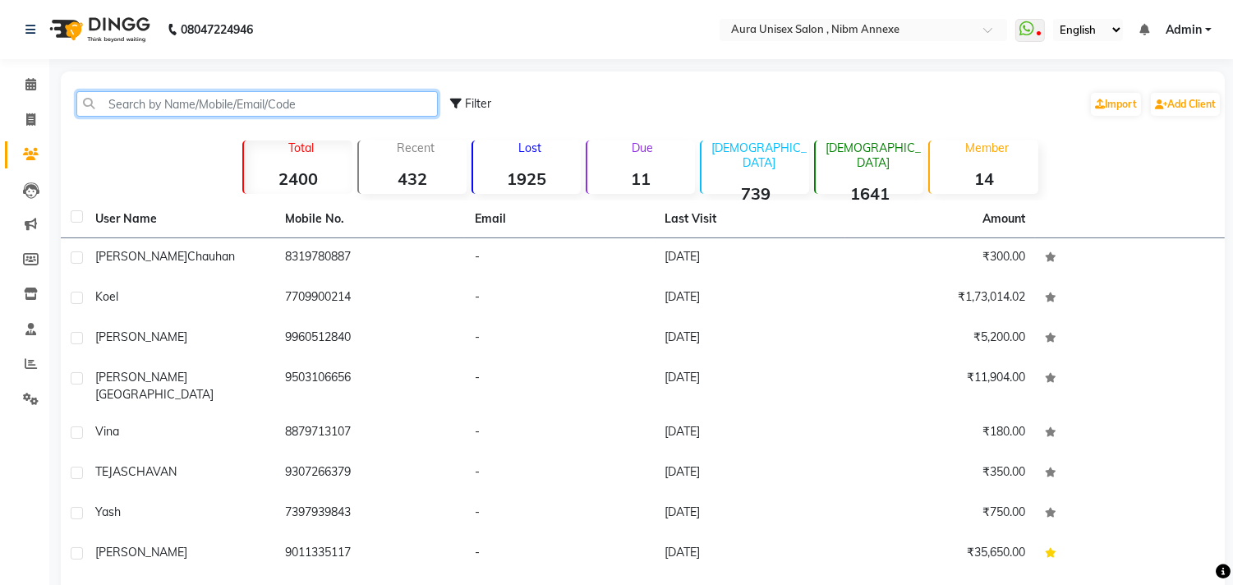
click at [142, 104] on input "text" at bounding box center [257, 103] width 362 height 25
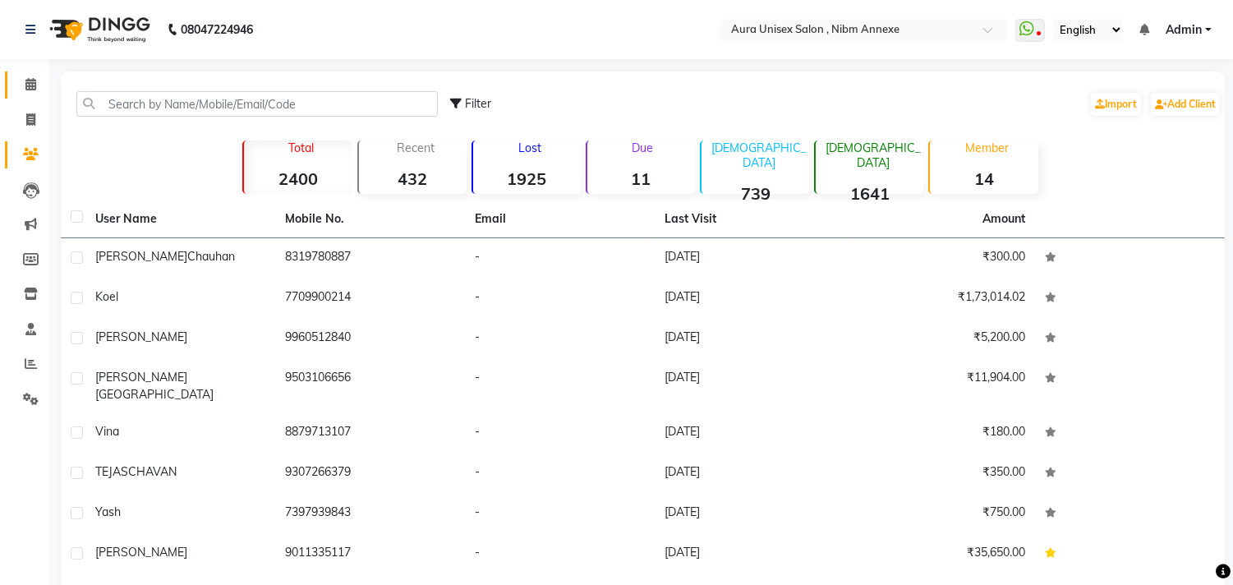
click at [28, 71] on link "Calendar" at bounding box center [24, 84] width 39 height 27
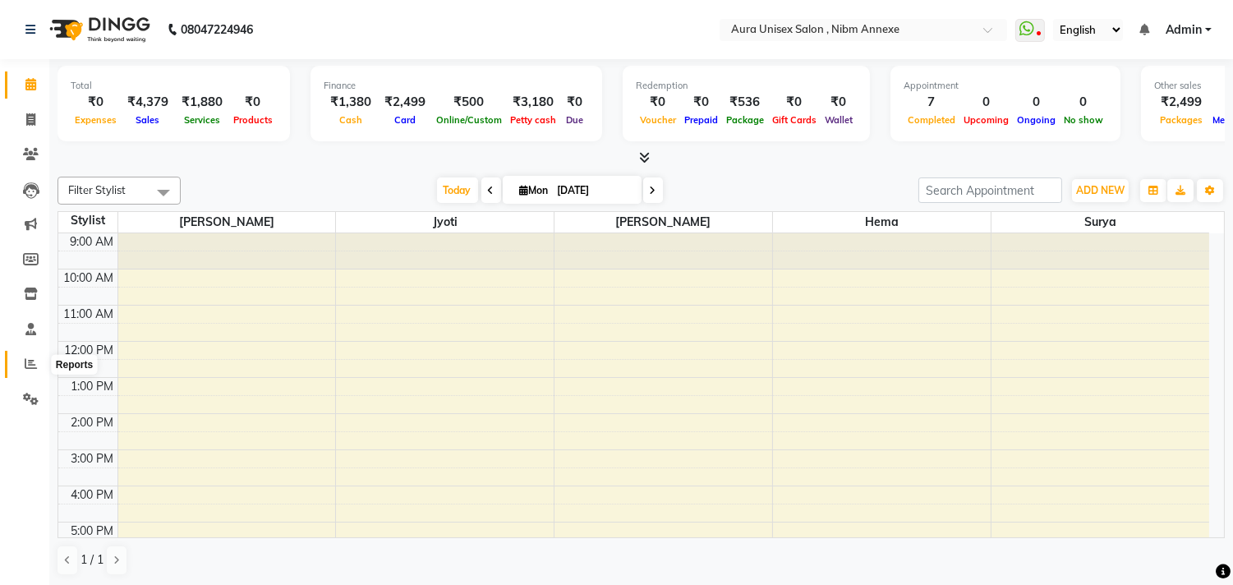
click at [35, 366] on icon at bounding box center [31, 363] width 12 height 12
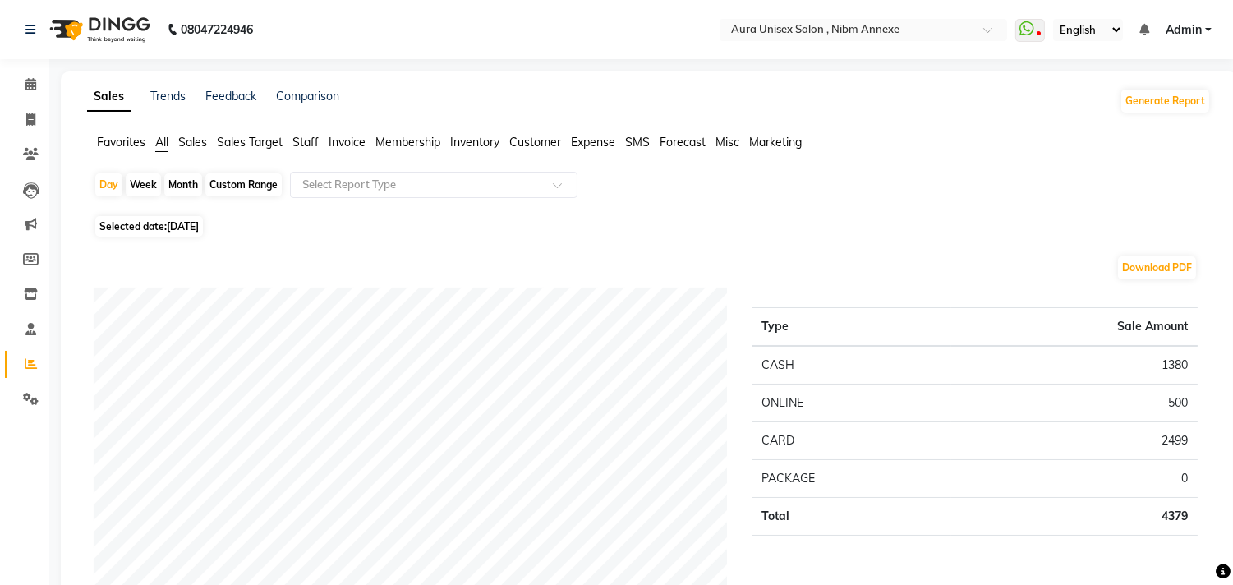
click at [194, 184] on div "Month" at bounding box center [183, 184] width 38 height 23
select select "9"
select select "2025"
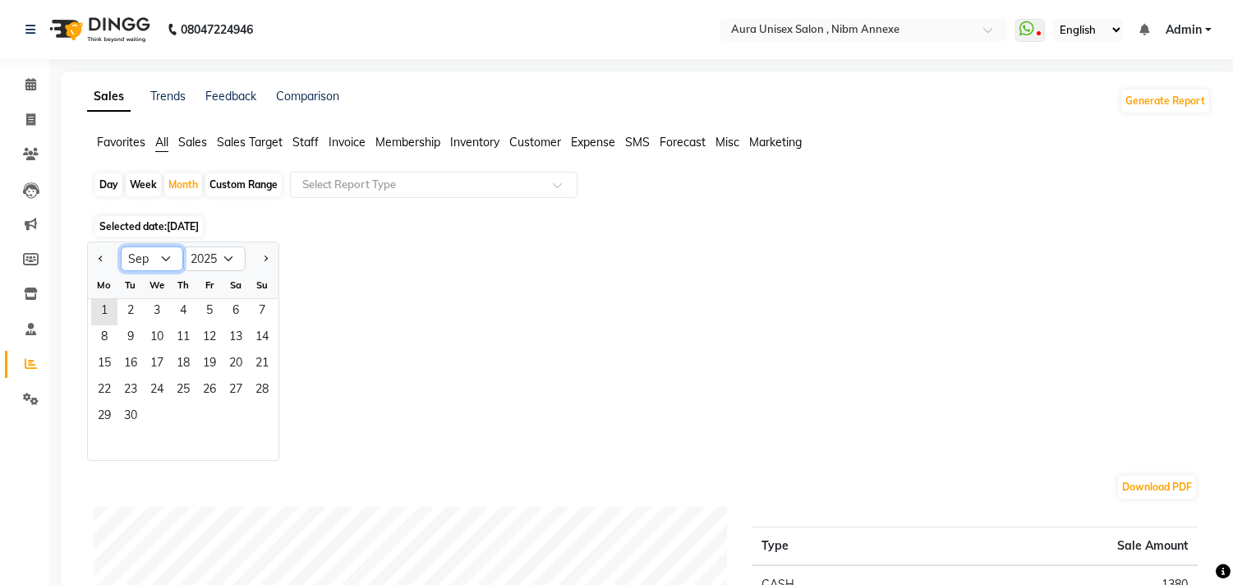
click at [133, 264] on select "Jan Feb Mar Apr May Jun [DATE] Aug Sep Oct Nov Dec" at bounding box center [152, 258] width 62 height 25
select select "8"
click at [121, 246] on select "Jan Feb Mar Apr May Jun [DATE] Aug Sep Oct Nov Dec" at bounding box center [152, 258] width 62 height 25
click at [220, 304] on span "1" at bounding box center [209, 312] width 26 height 26
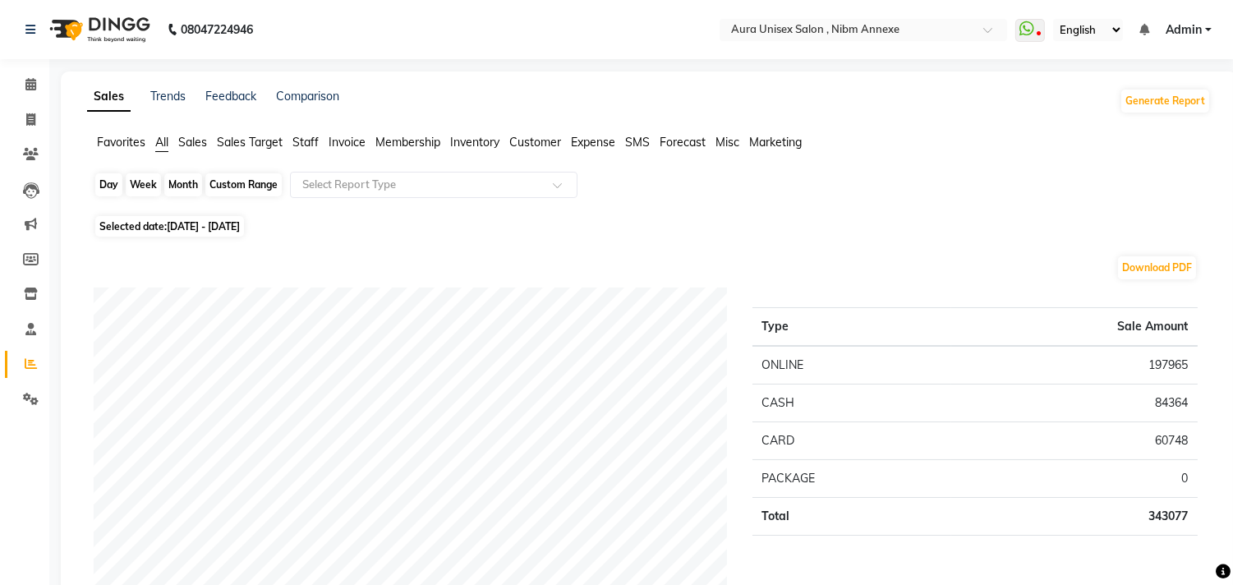
click at [177, 177] on div "Month" at bounding box center [183, 184] width 38 height 23
select select "8"
select select "2025"
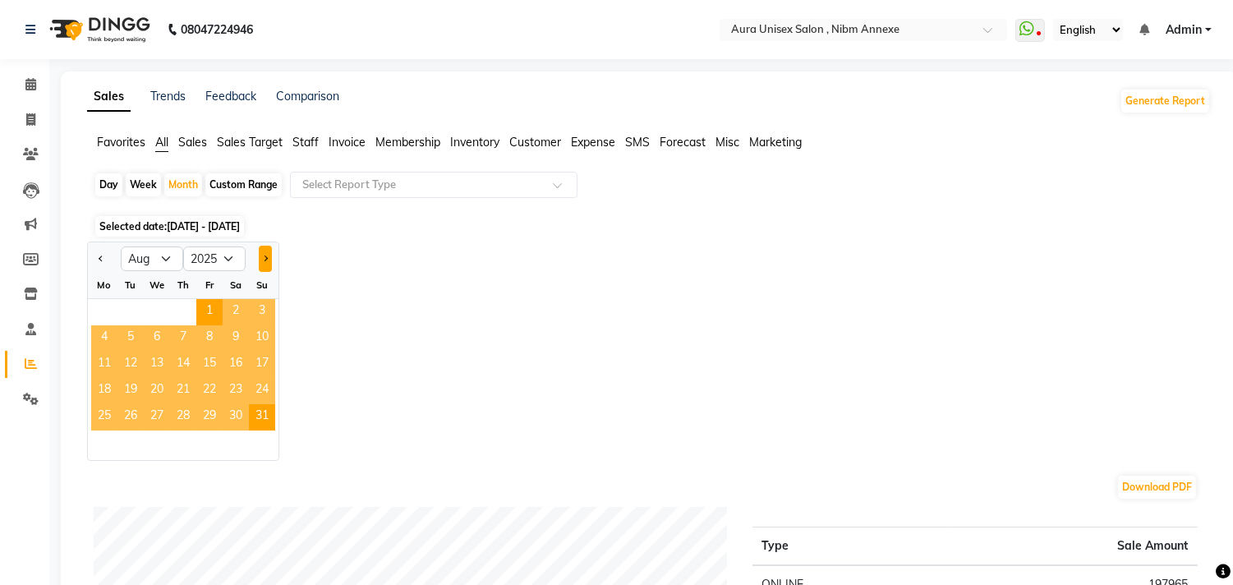
click at [260, 258] on button "Next month" at bounding box center [265, 259] width 13 height 26
select select "9"
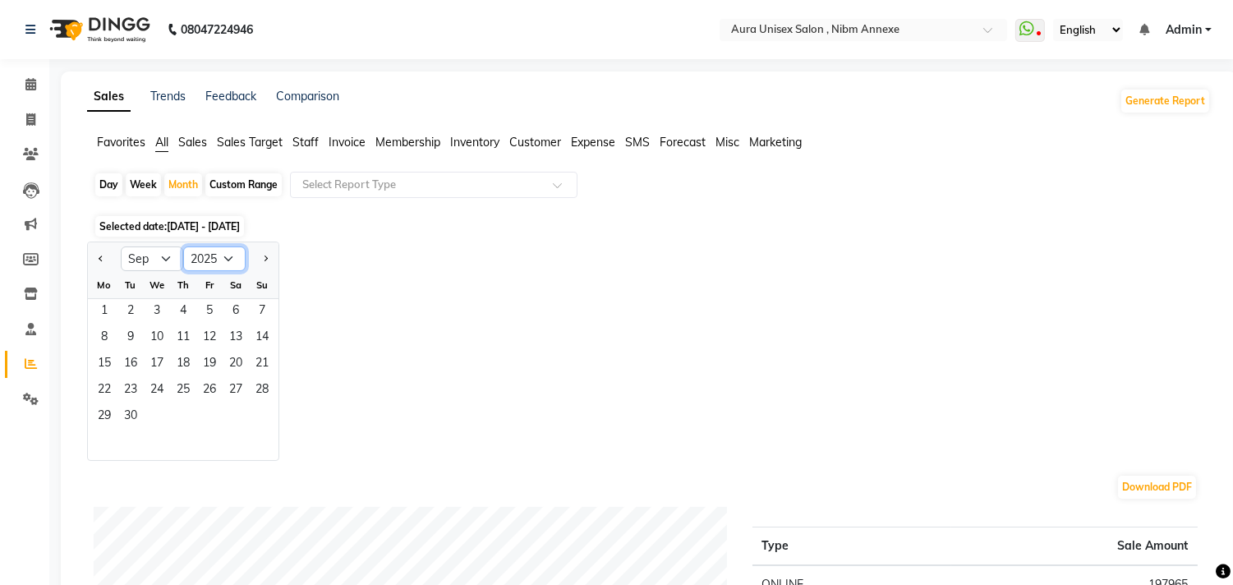
click at [220, 253] on select "2015 2016 2017 2018 2019 2020 2021 2022 2023 2024 2025 2026 2027 2028 2029 2030…" at bounding box center [214, 258] width 62 height 25
select select "2024"
click at [183, 246] on select "2015 2016 2017 2018 2019 2020 2021 2022 2023 2024 2025 2026 2027 2028 2029 2030…" at bounding box center [214, 258] width 62 height 25
click at [260, 314] on span "1" at bounding box center [262, 312] width 26 height 26
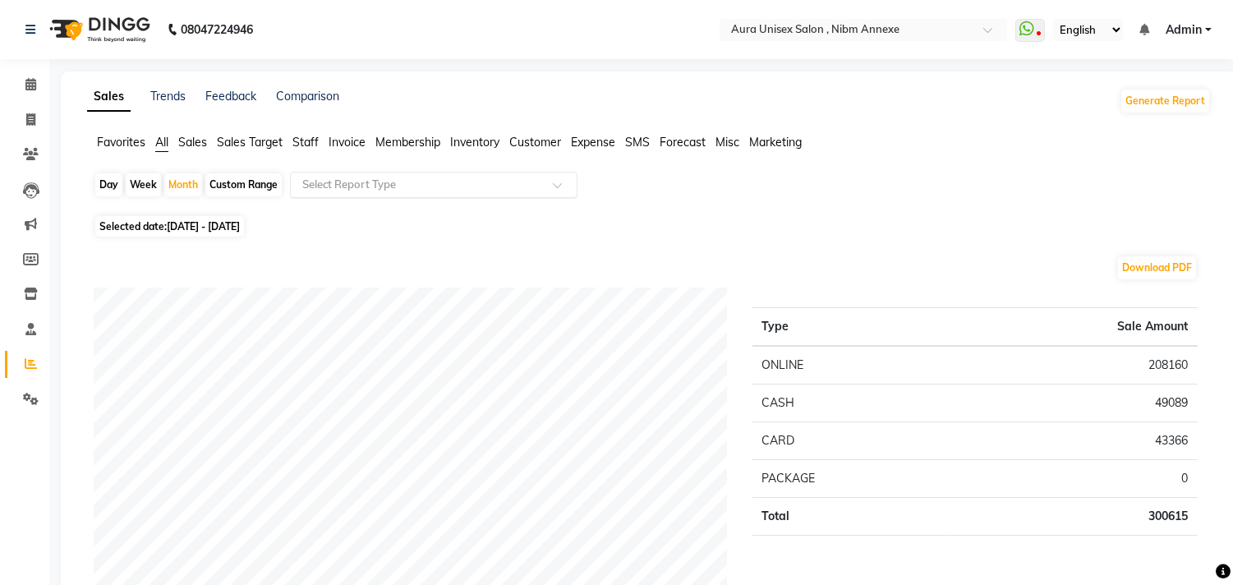
click at [334, 193] on div "Select Report Type" at bounding box center [434, 185] width 288 height 26
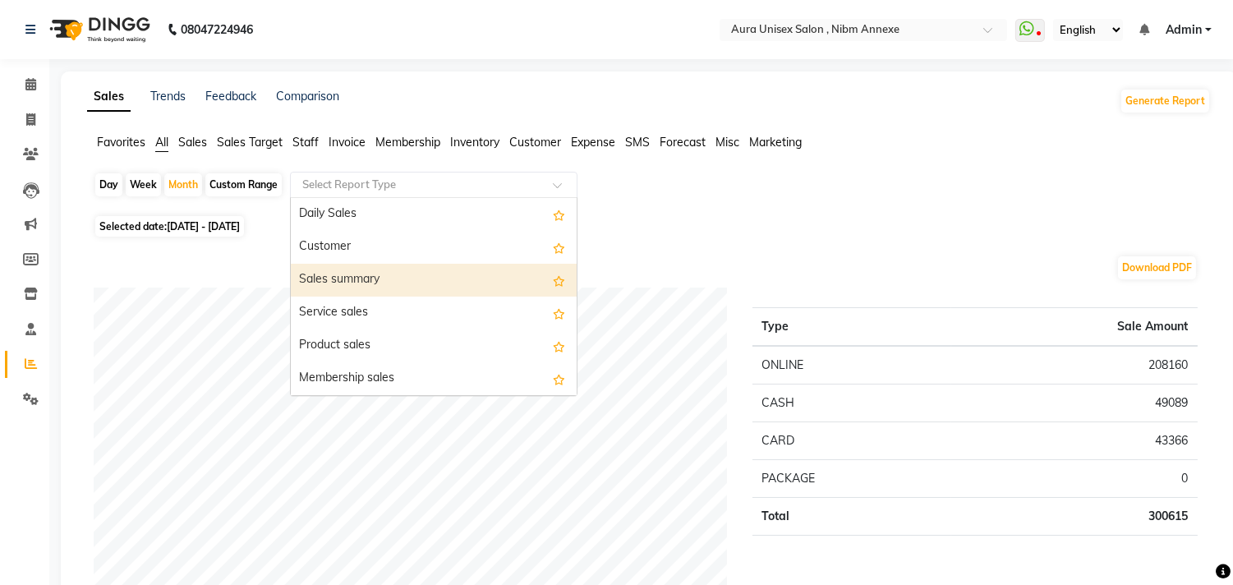
click at [335, 280] on div "Sales summary" at bounding box center [434, 280] width 286 height 33
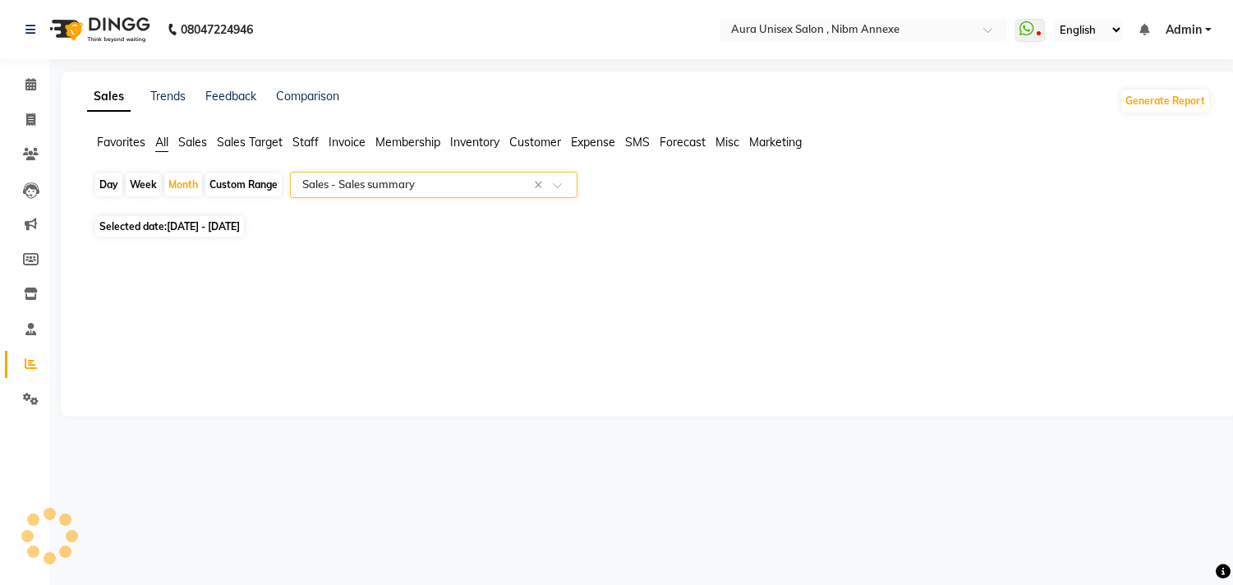
select select "filtered_report"
select select "pdf"
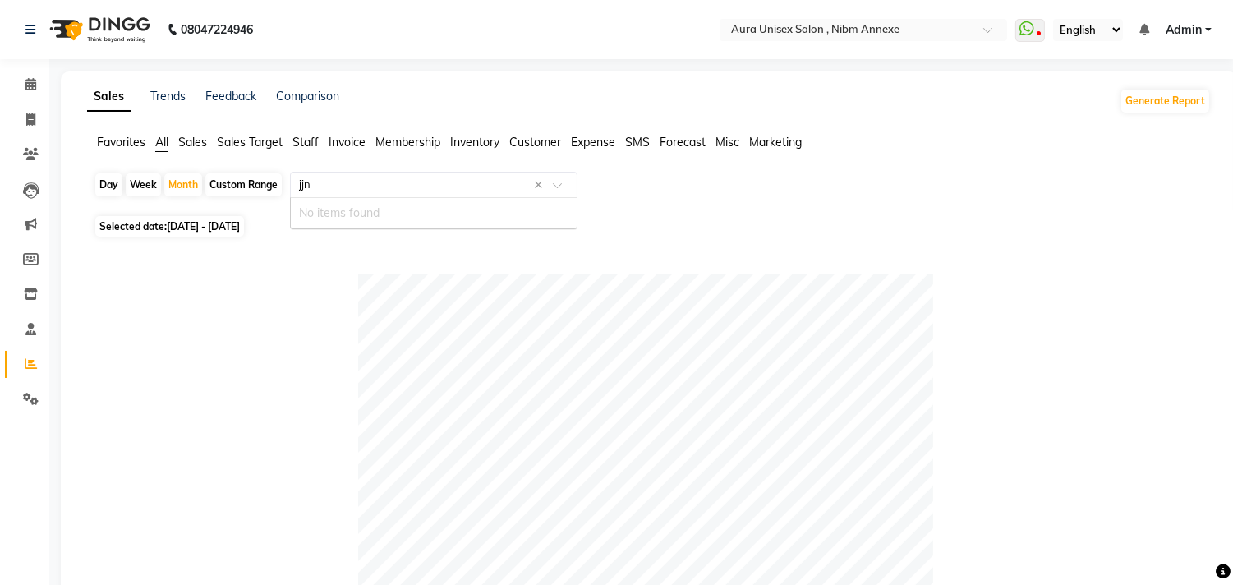
type input "jjn"
click at [16, 363] on span at bounding box center [30, 364] width 29 height 19
click at [341, 179] on input "text" at bounding box center [417, 185] width 237 height 16
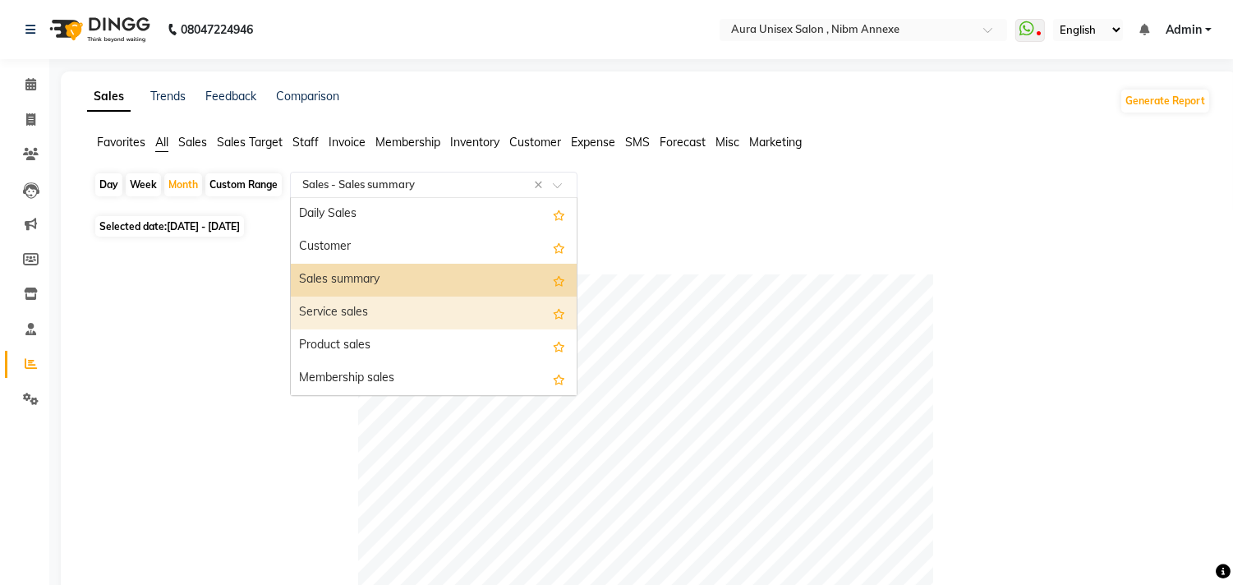
click at [345, 315] on div "Service sales" at bounding box center [434, 313] width 286 height 33
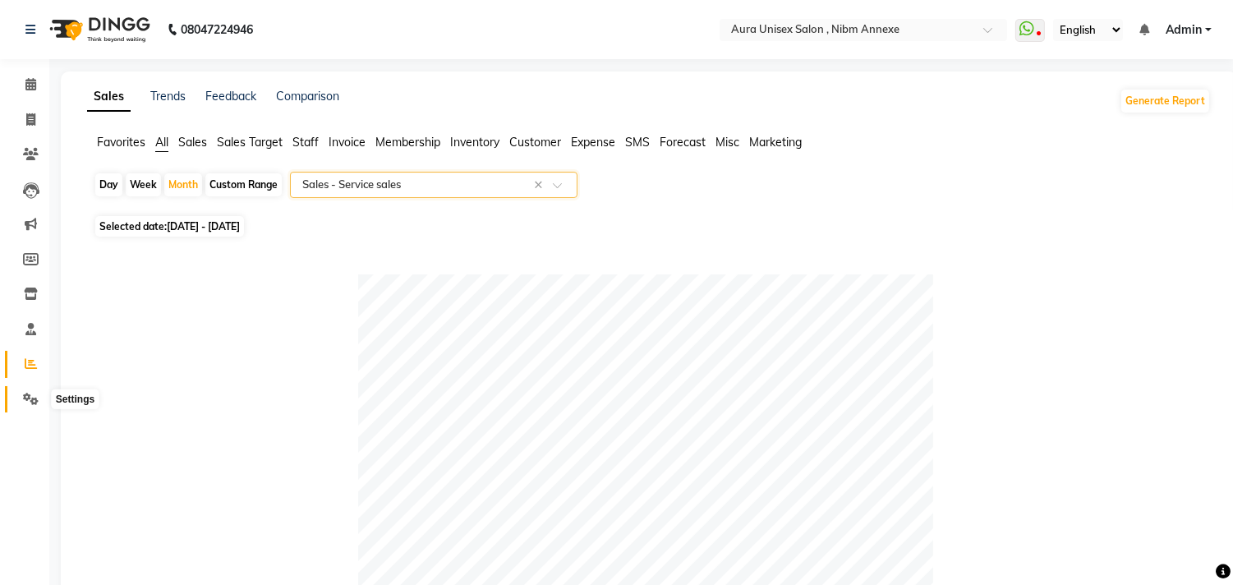
click at [38, 396] on span at bounding box center [30, 399] width 29 height 19
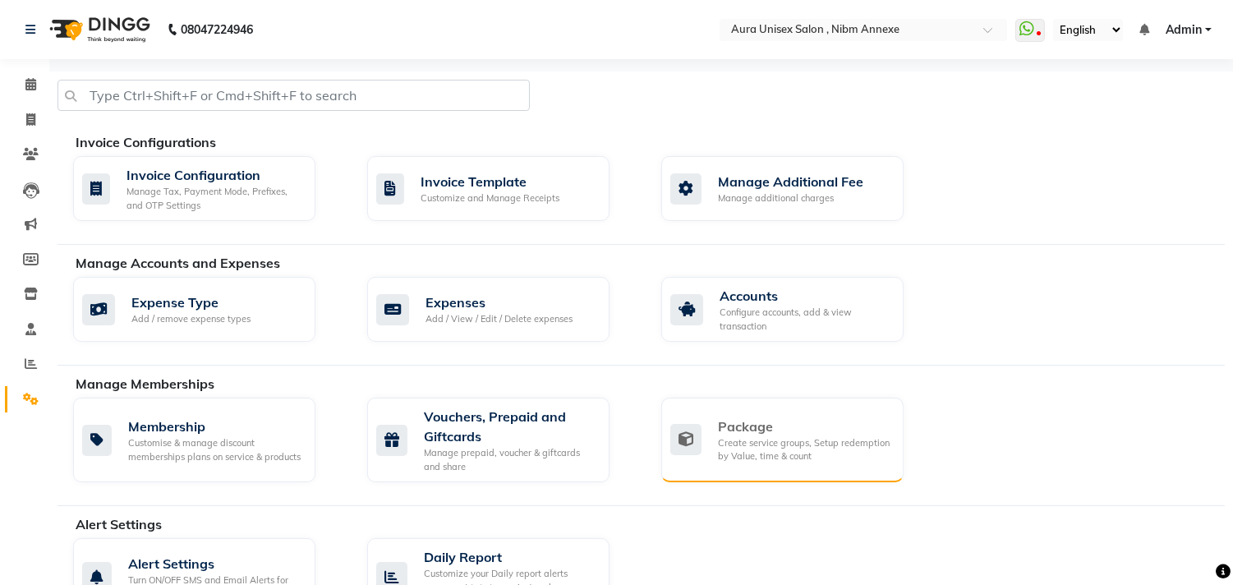
click at [745, 427] on div "Package" at bounding box center [804, 427] width 173 height 20
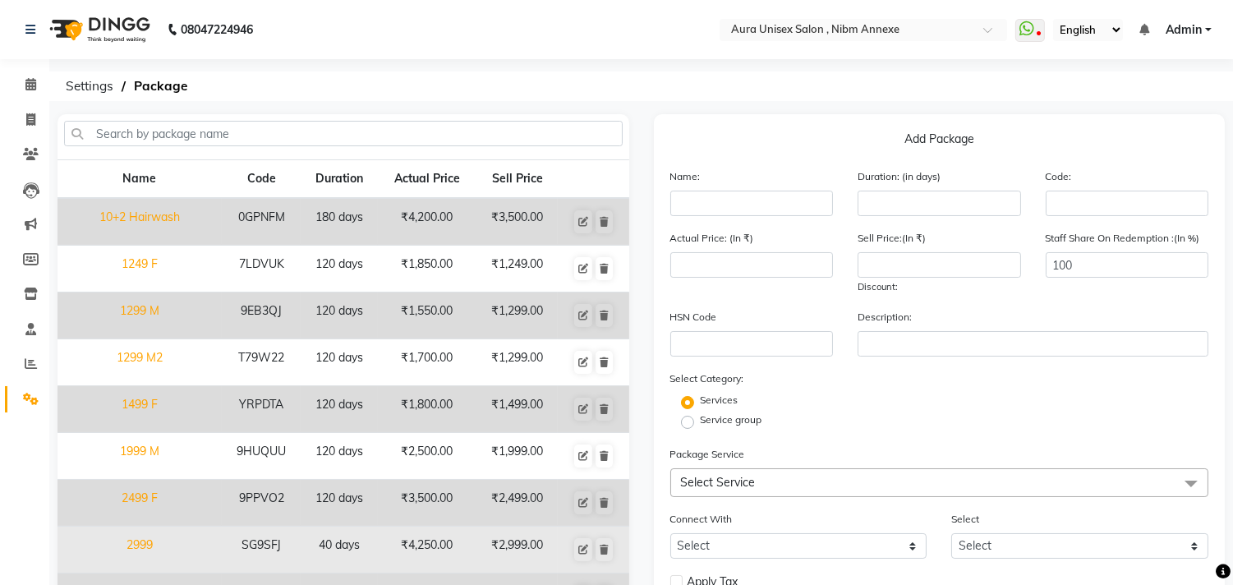
scroll to position [159, 0]
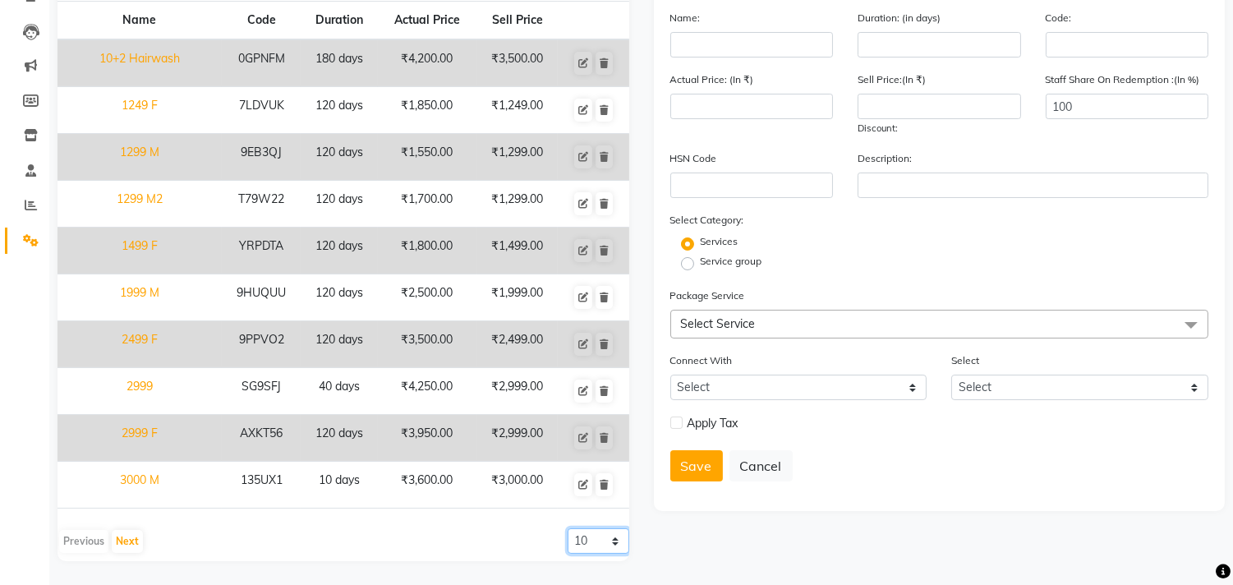
click at [587, 537] on select "10 20 50 100" at bounding box center [599, 540] width 62 height 25
select select "100"
click at [568, 528] on select "10 20 50 100" at bounding box center [599, 540] width 62 height 25
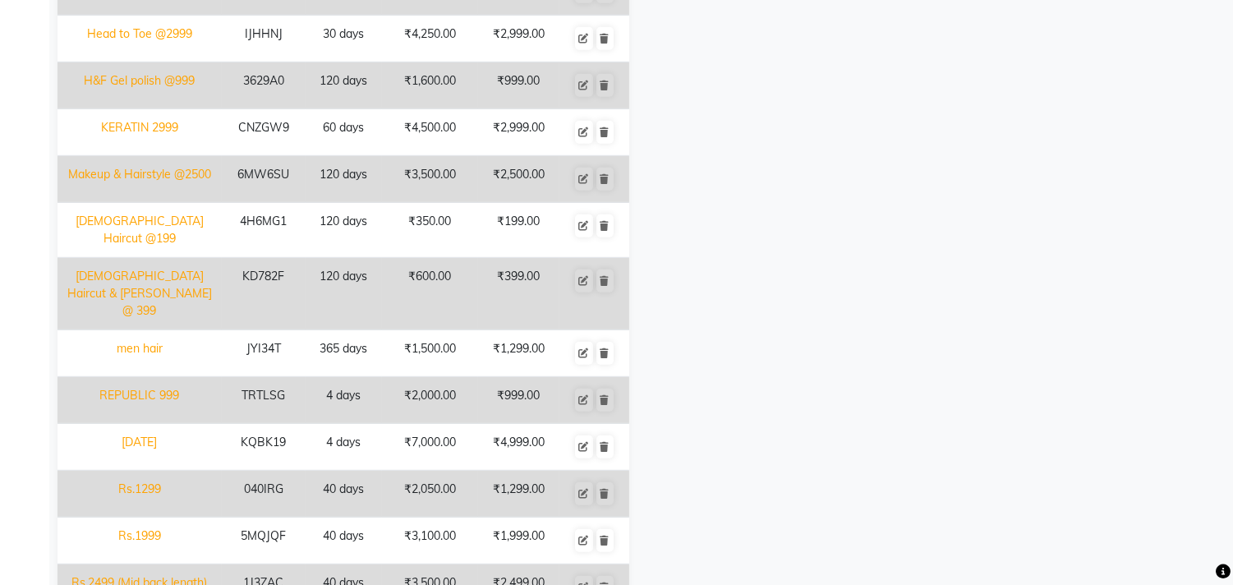
scroll to position [1983, 0]
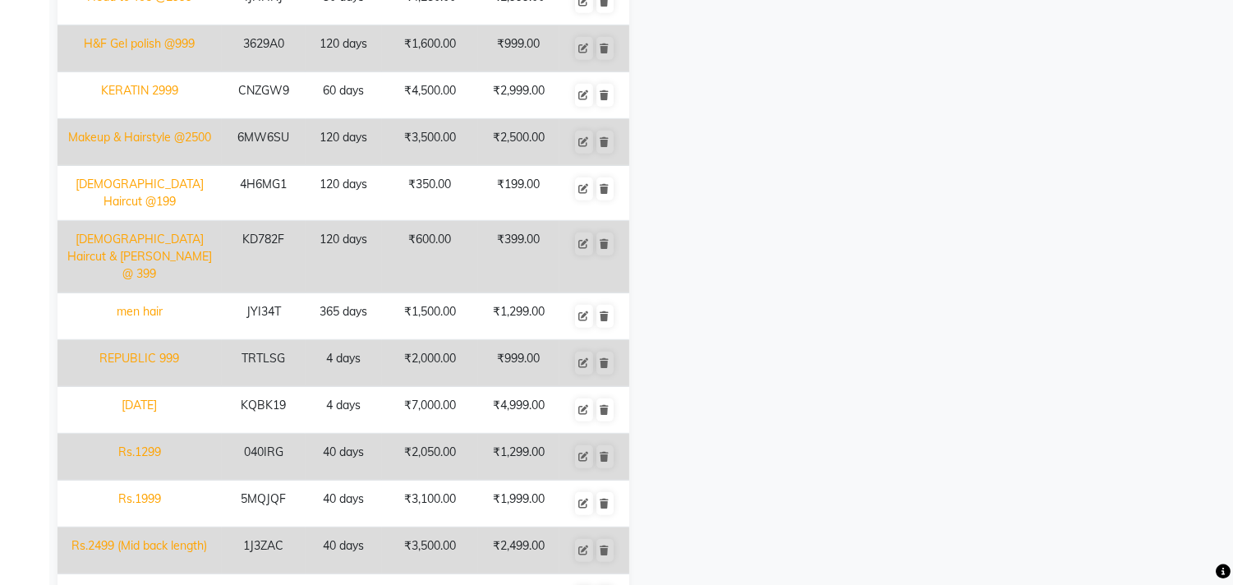
click at [271, 527] on td "1J3ZAC" at bounding box center [264, 550] width 84 height 47
click at [586, 539] on button at bounding box center [584, 550] width 18 height 23
type input "Rs.2499 (Mid back length)"
type input "40"
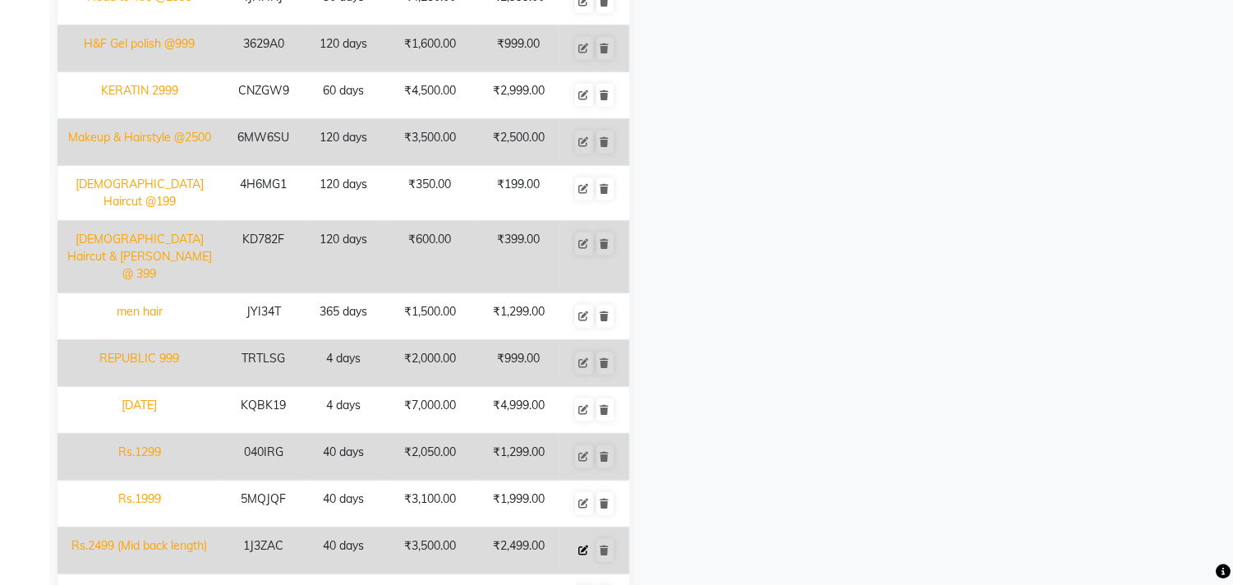
type input "1J3ZAC"
type input "3500"
type input "2499"
type input "Global Colour, Any Haircut"
select select "2: PP"
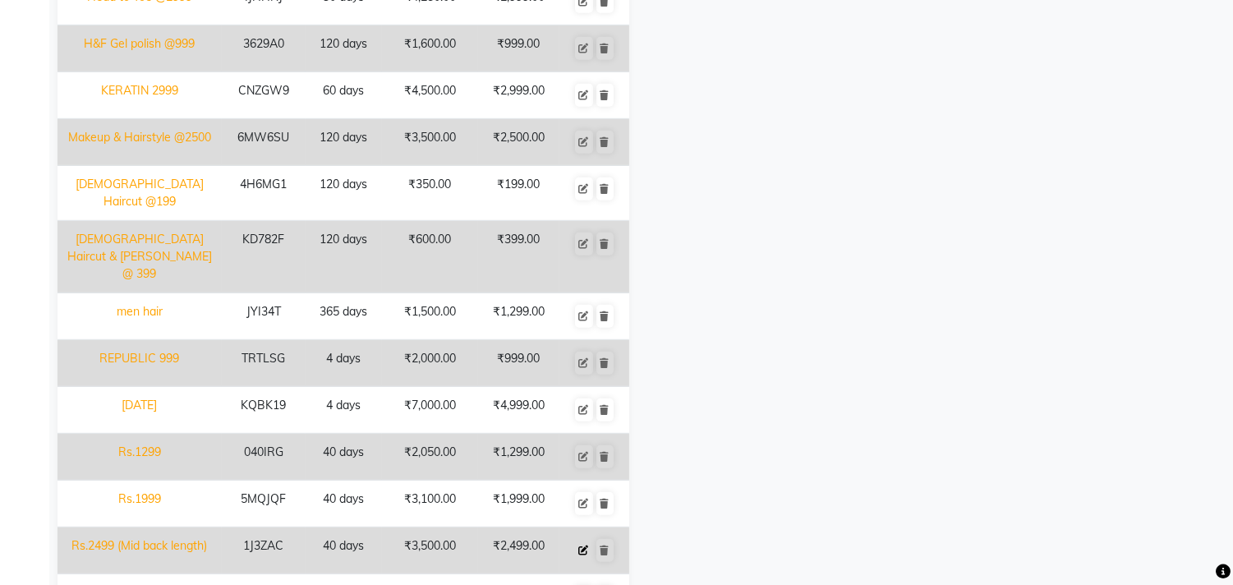
select select
checkbox input "true"
click at [580, 546] on icon at bounding box center [584, 551] width 10 height 10
select select
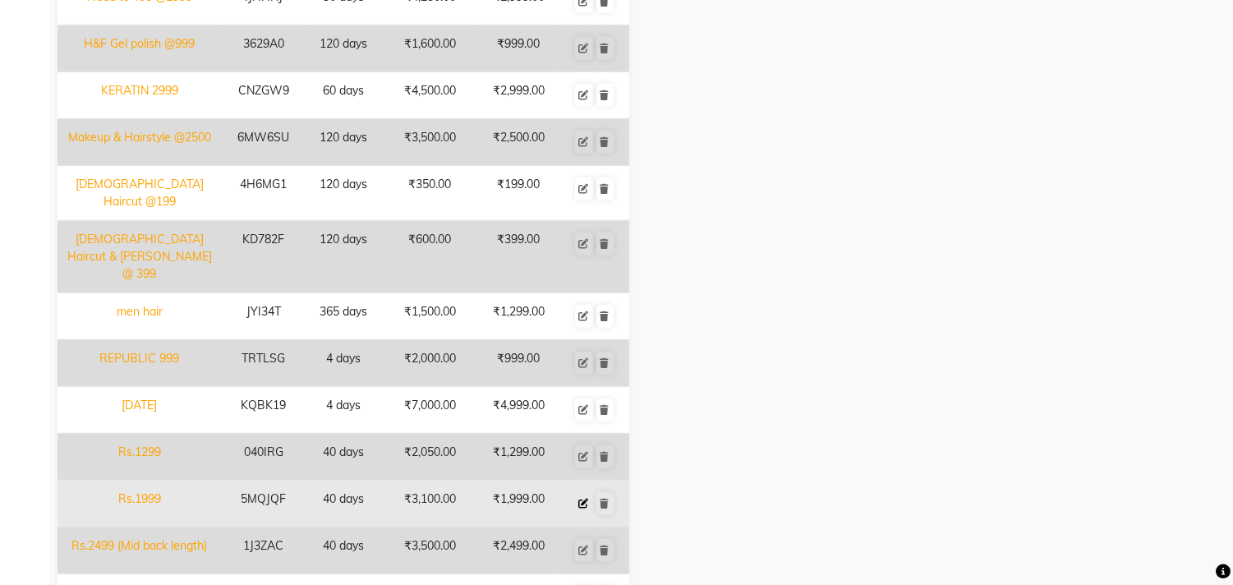
click at [584, 499] on icon at bounding box center [584, 504] width 10 height 10
type input "Rs.1999"
type input "5MQJQF"
type input "3100"
type input "1999"
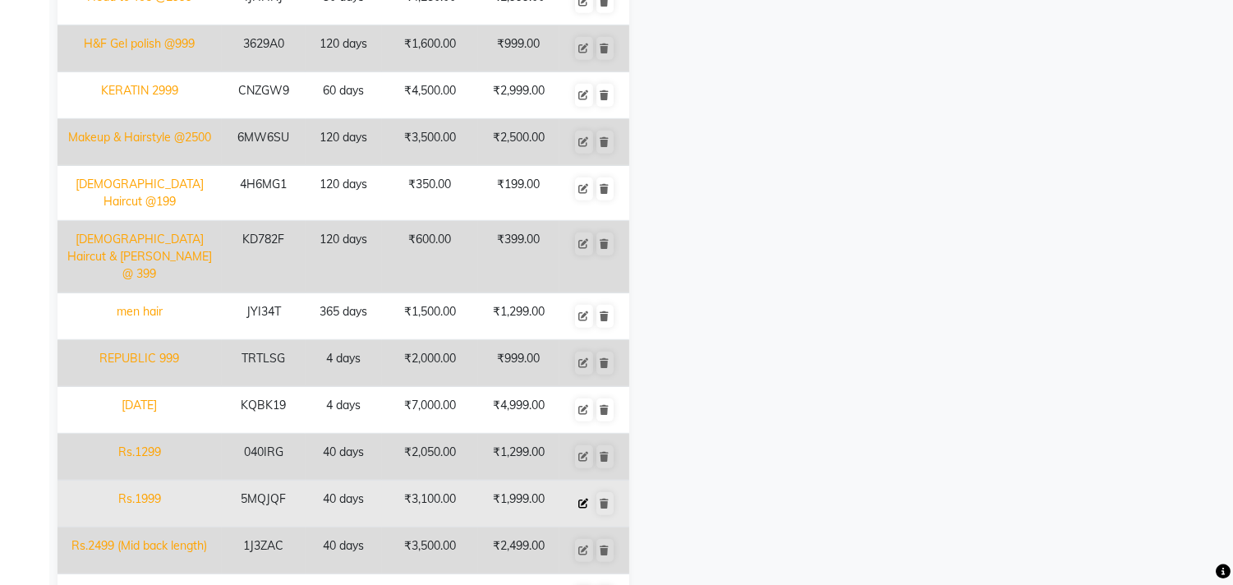
type input "Any haircut Manicure Pedicure Facial face Detan"
select select
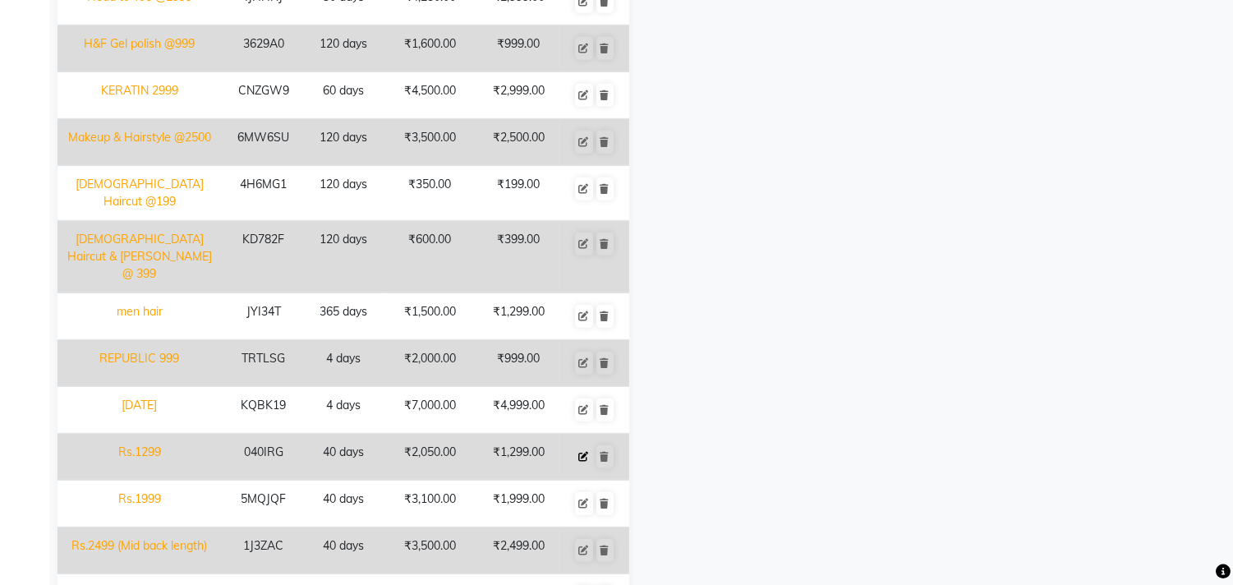
click at [583, 452] on icon at bounding box center [584, 457] width 10 height 10
type input "Rs.1299"
type input "040IRG"
type input "2050"
type input "1299"
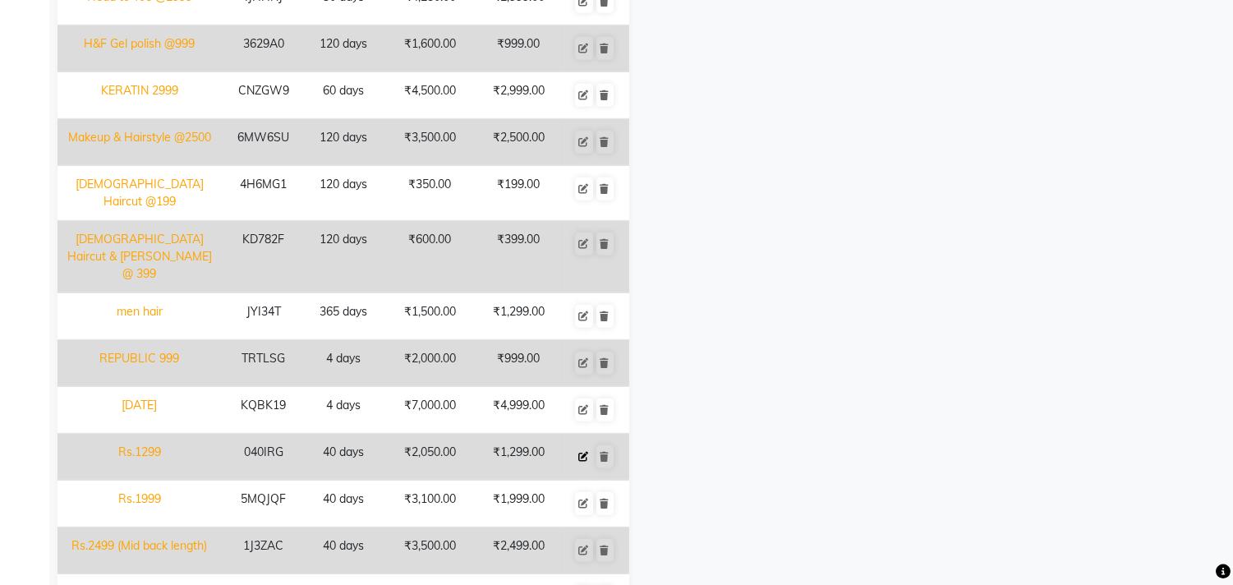
type input "Haircut, Hairspa"
select select "2: PP"
select select
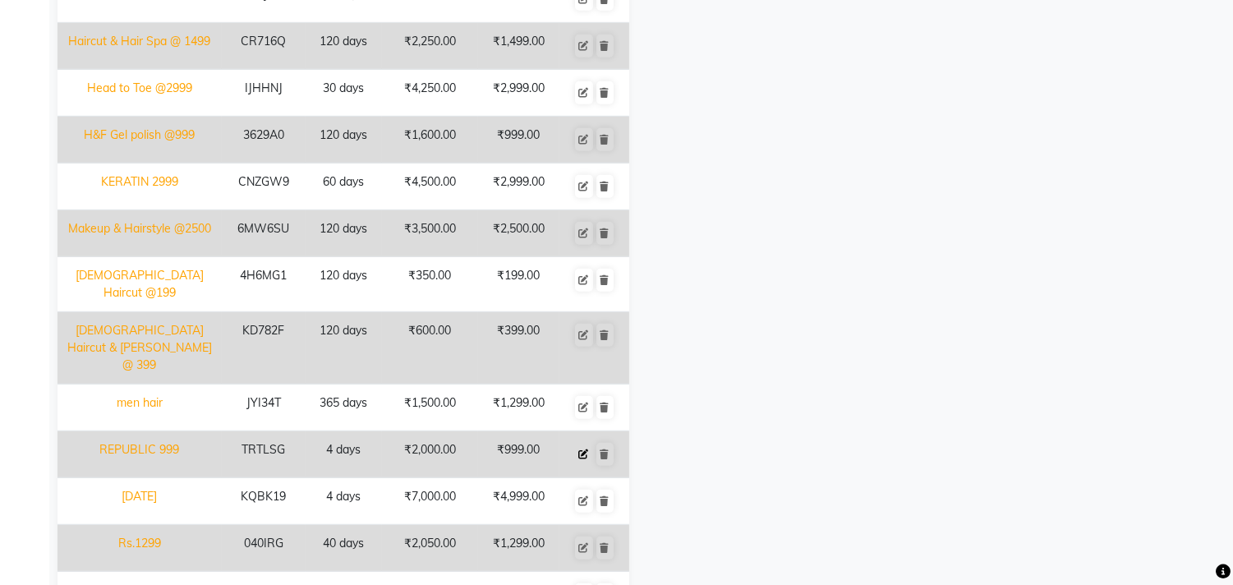
click at [584, 449] on icon at bounding box center [584, 454] width 10 height 10
type input "REPUBLIC 999"
type input "4"
type input "TRTLSG"
type input "2000"
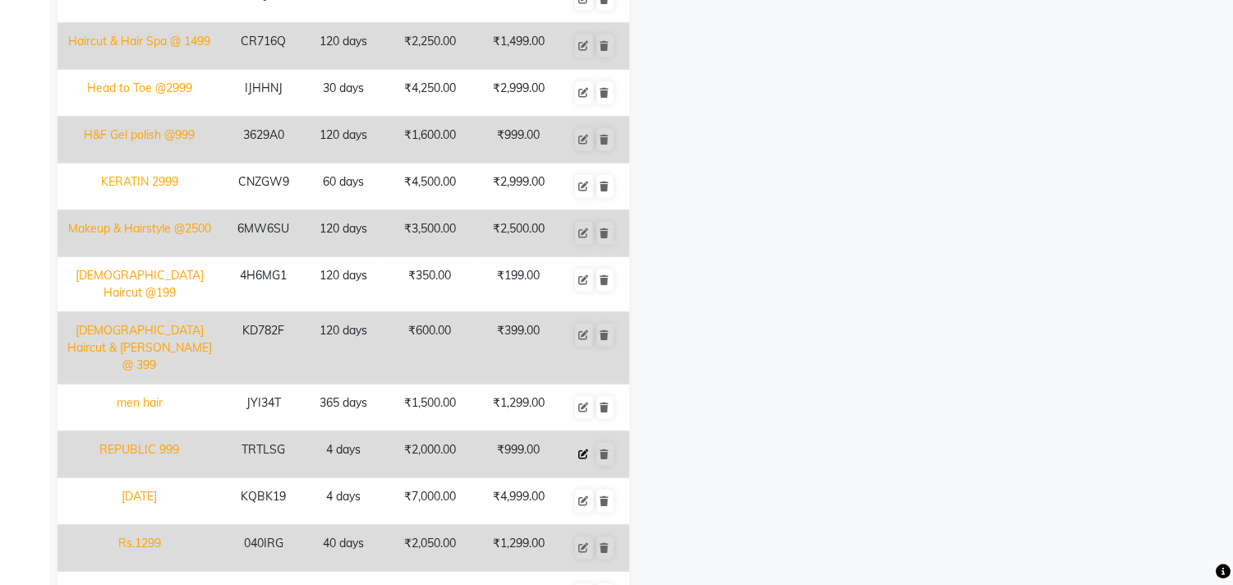
type input "999"
select select
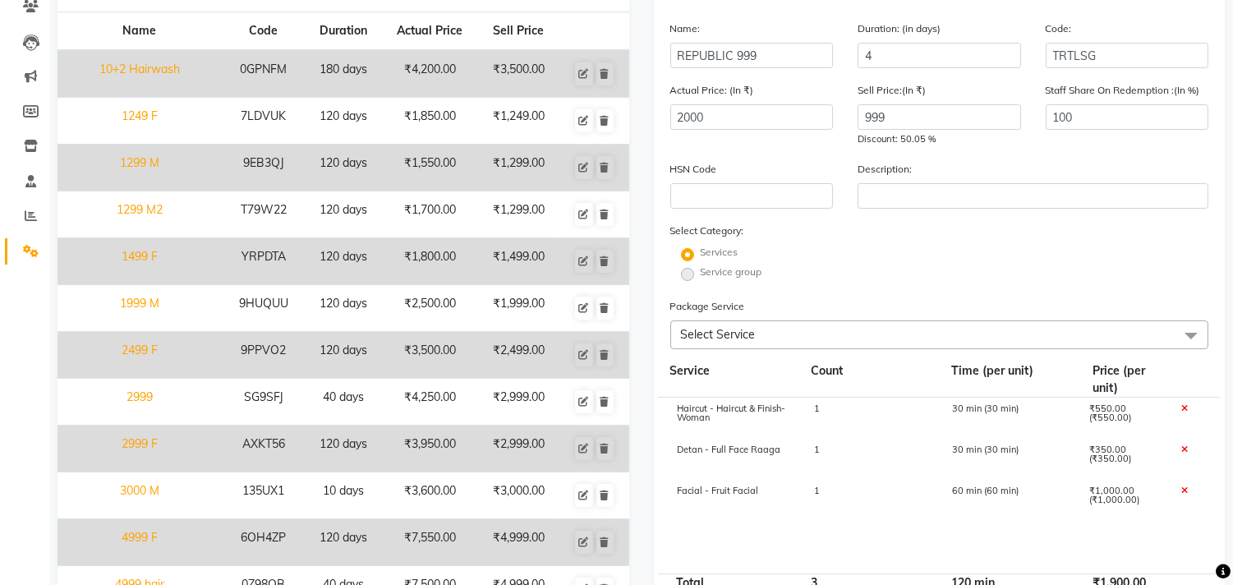
scroll to position [0, 0]
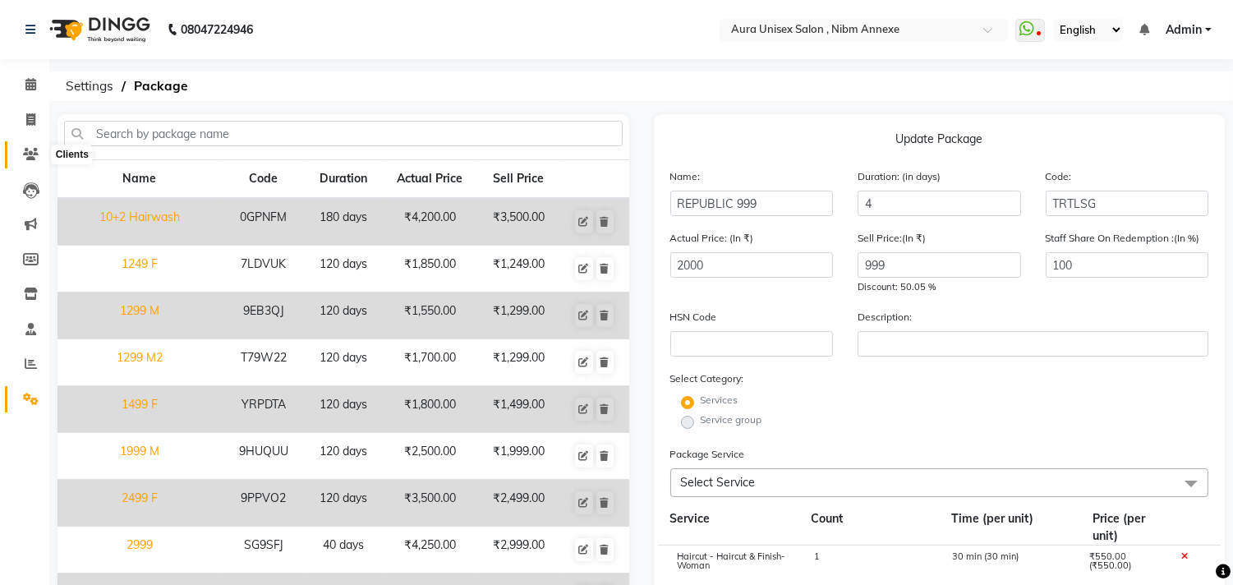
click at [22, 161] on span at bounding box center [30, 154] width 29 height 19
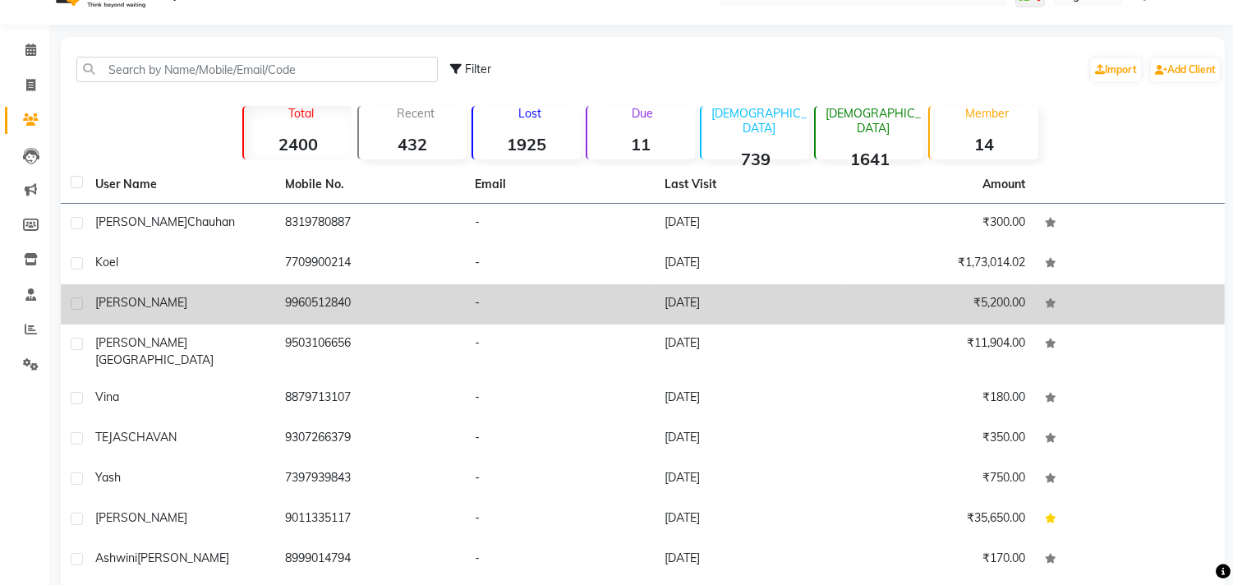
scroll to position [126, 0]
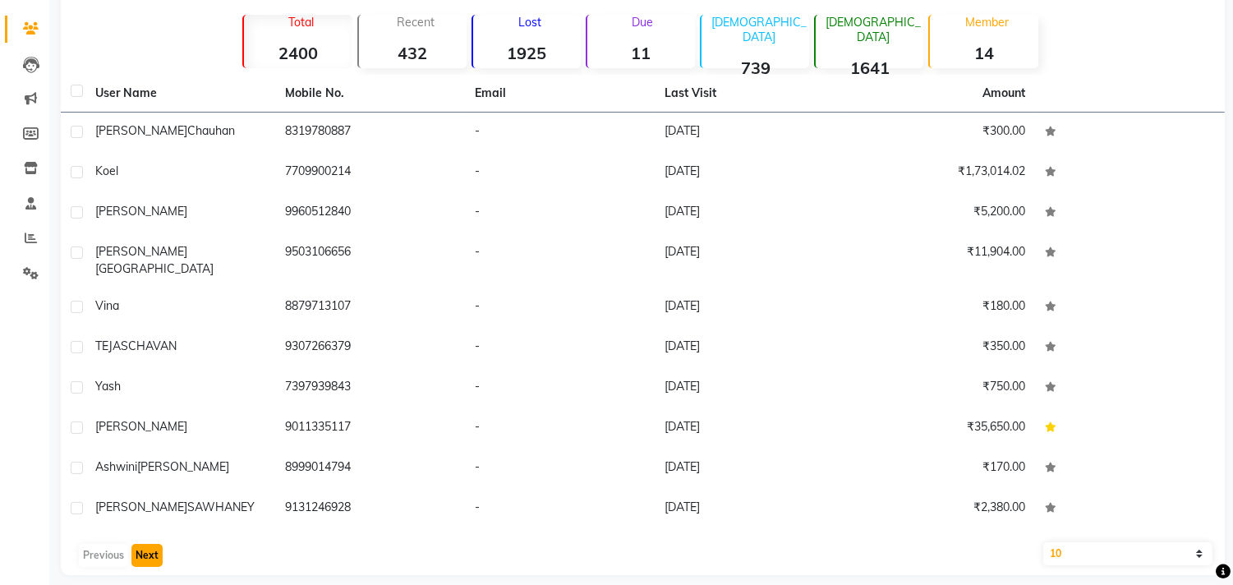
click at [149, 546] on button "Next" at bounding box center [146, 555] width 31 height 23
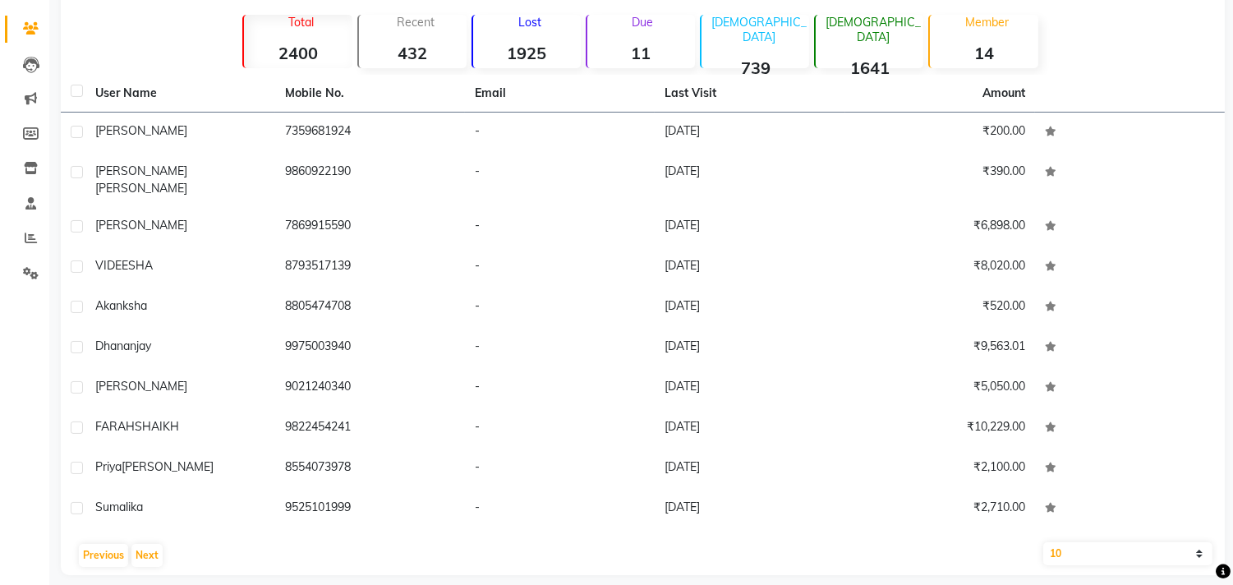
click at [163, 543] on div "Previous Next" at bounding box center [642, 555] width 1151 height 26
click at [158, 544] on button "Next" at bounding box center [146, 555] width 31 height 23
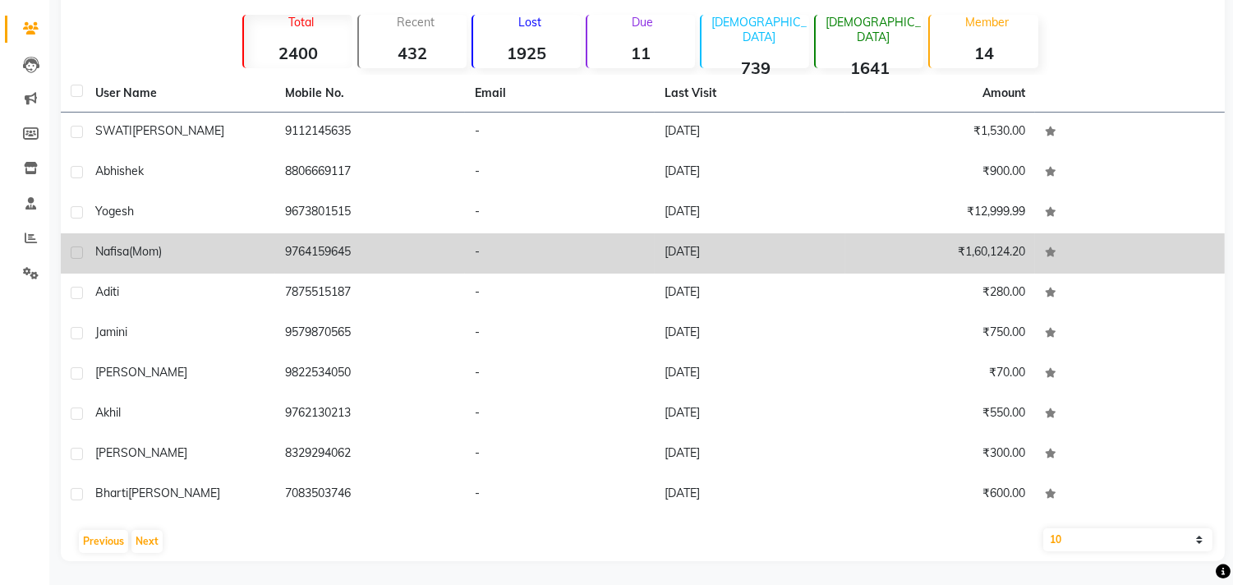
click at [197, 248] on div "Nafisa (mom)" at bounding box center [180, 251] width 170 height 17
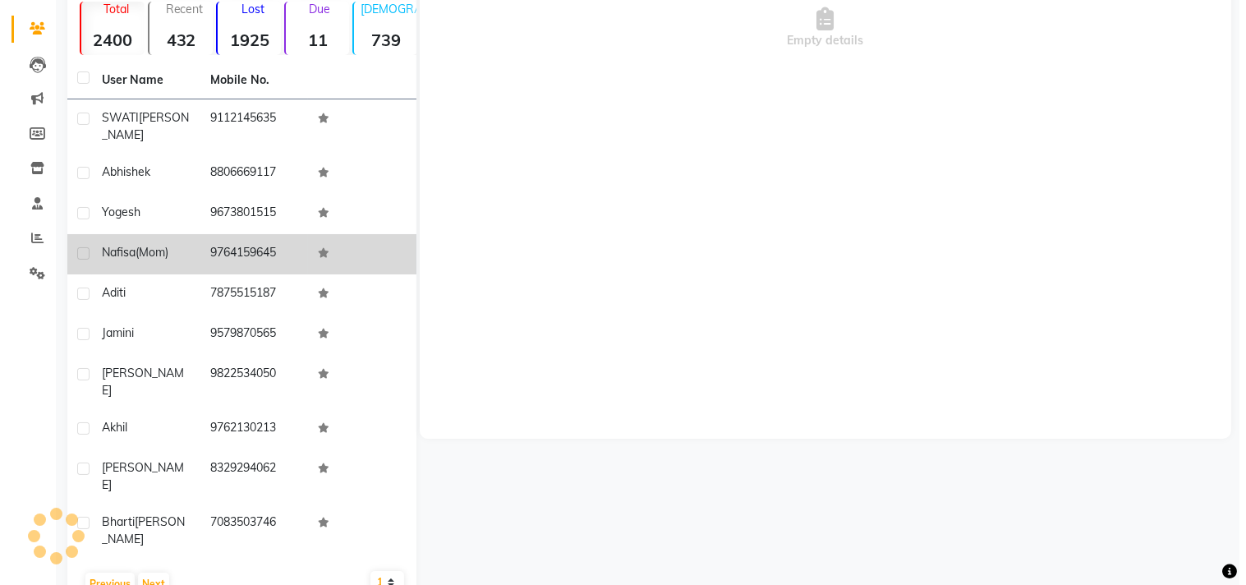
scroll to position [113, 0]
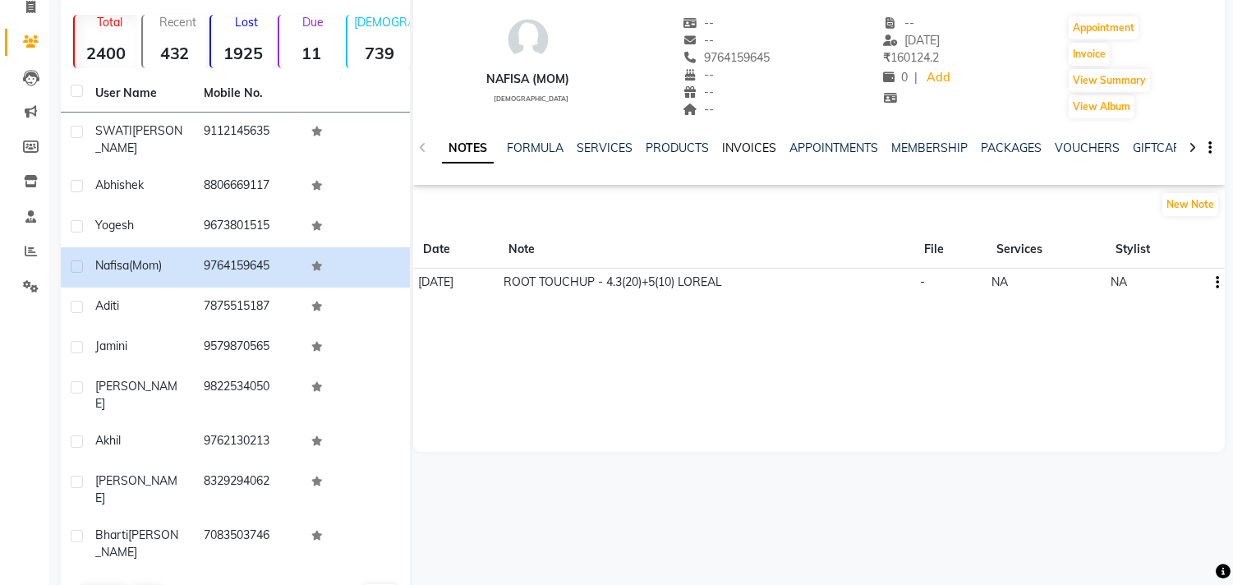
click at [733, 151] on link "INVOICES" at bounding box center [749, 147] width 54 height 15
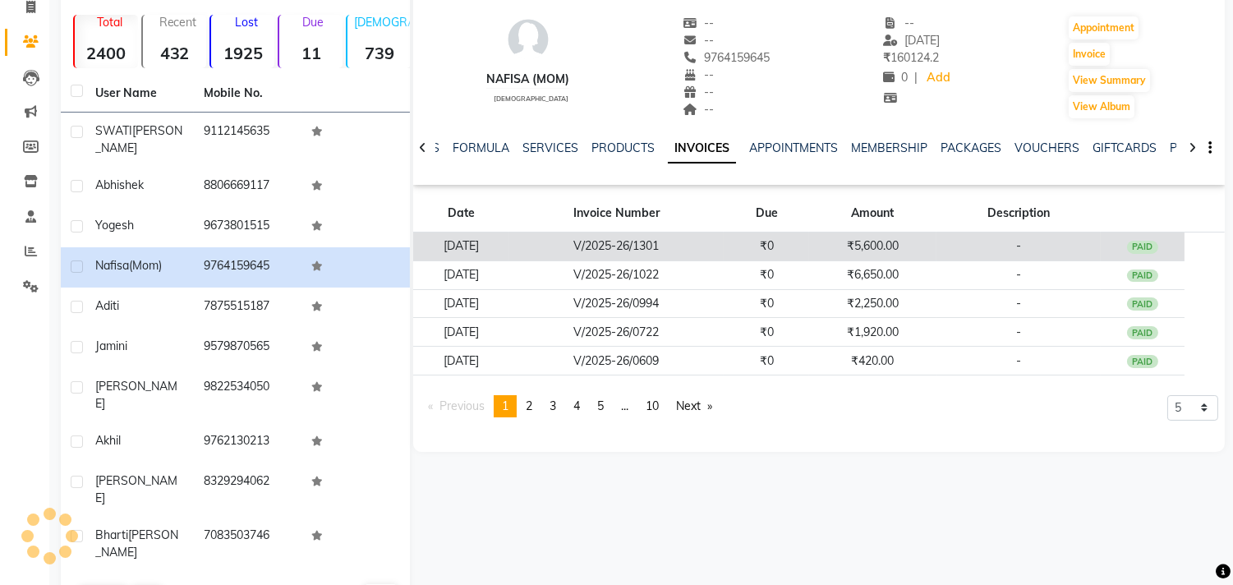
click at [914, 251] on td "₹5,600.00" at bounding box center [872, 247] width 127 height 29
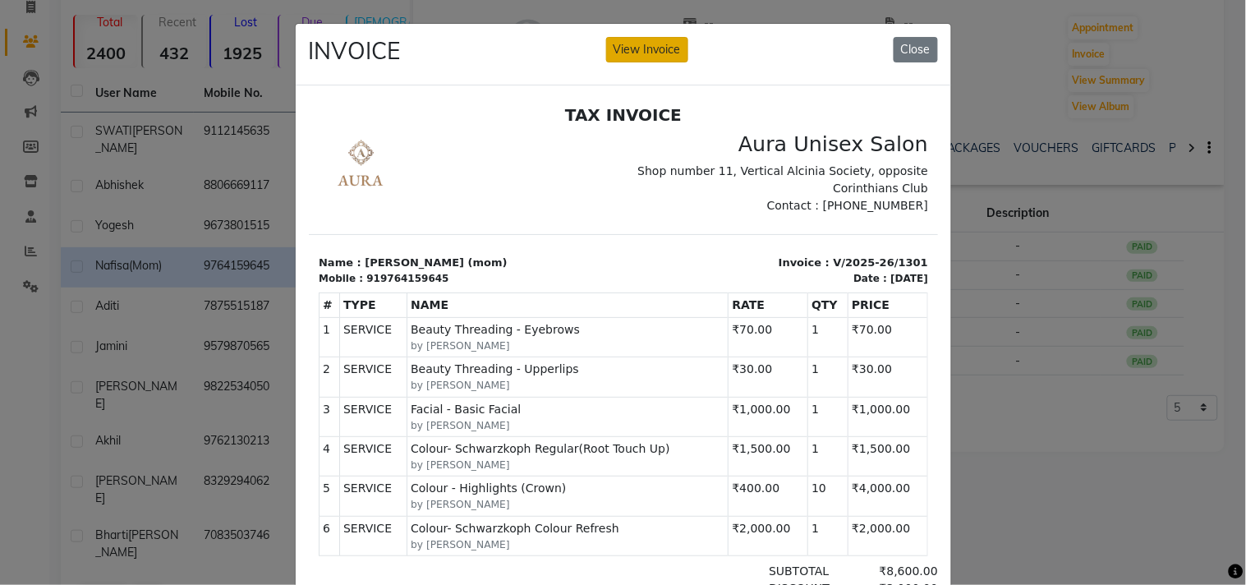
click at [655, 54] on button "View Invoice" at bounding box center [647, 49] width 82 height 25
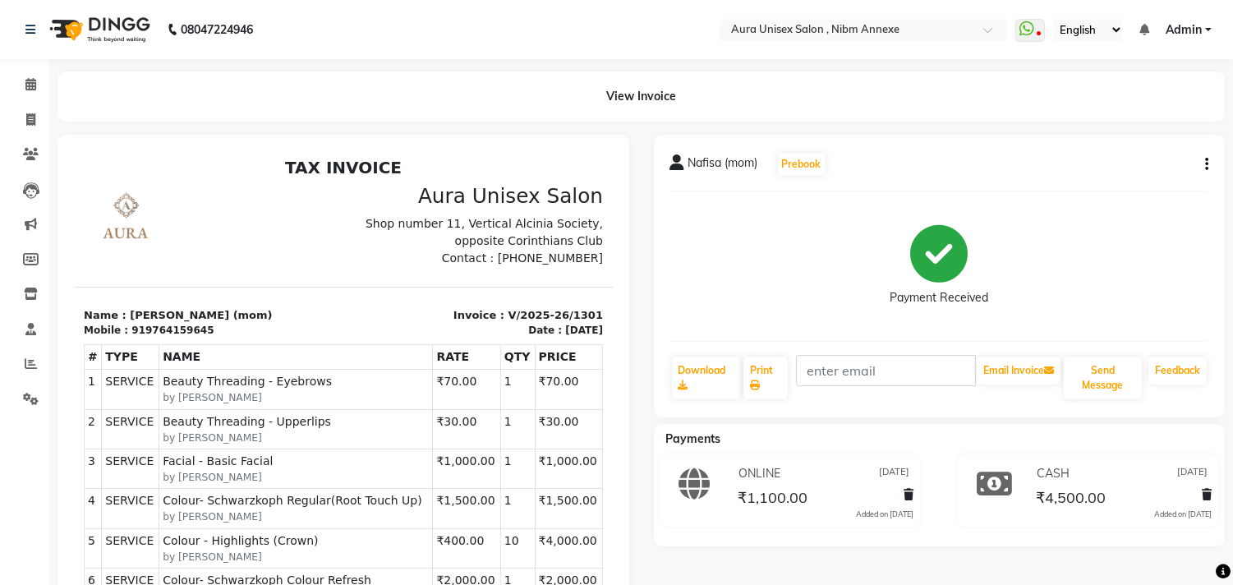
click at [1203, 162] on button "button" at bounding box center [1204, 164] width 10 height 17
click at [1118, 146] on div "Split Service Amount" at bounding box center [1125, 144] width 113 height 21
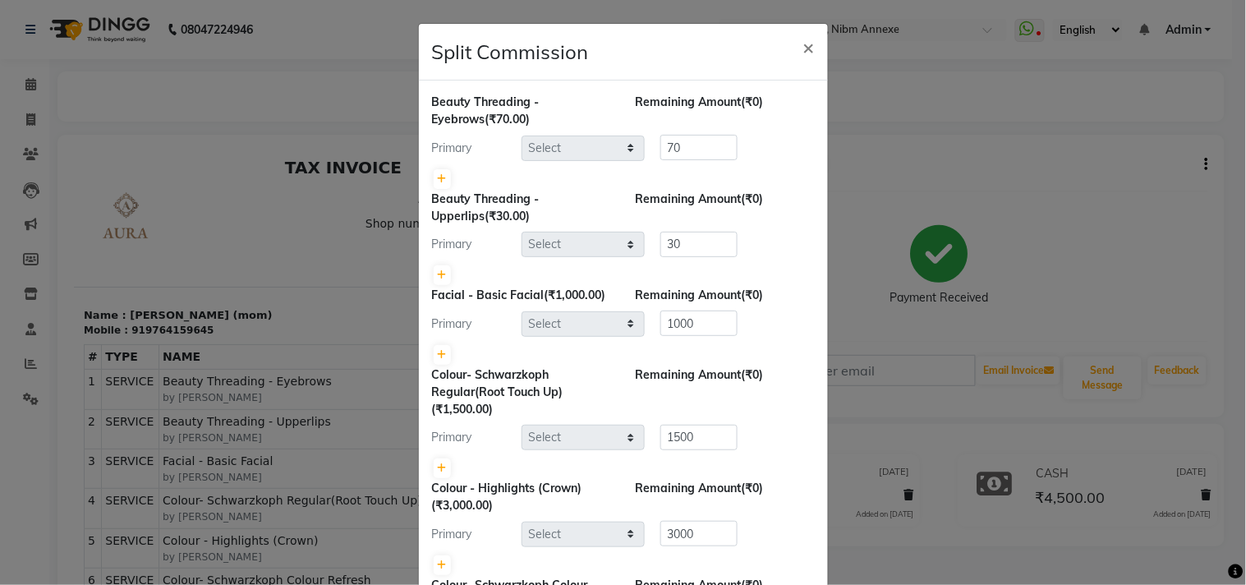
select select "88978"
select select "83187"
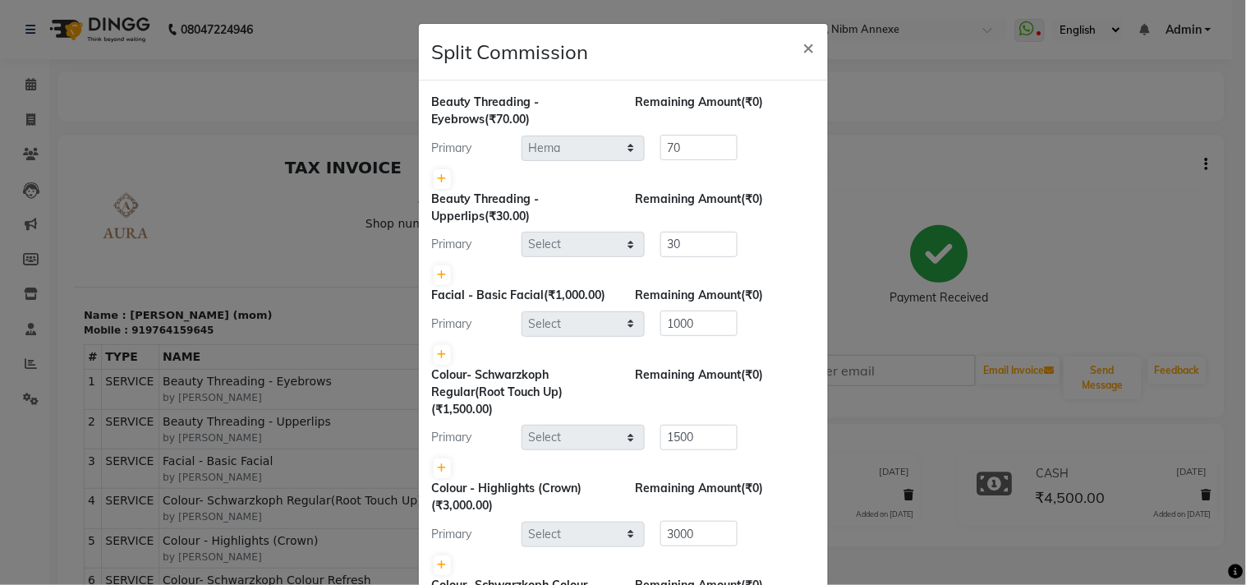
select select "83187"
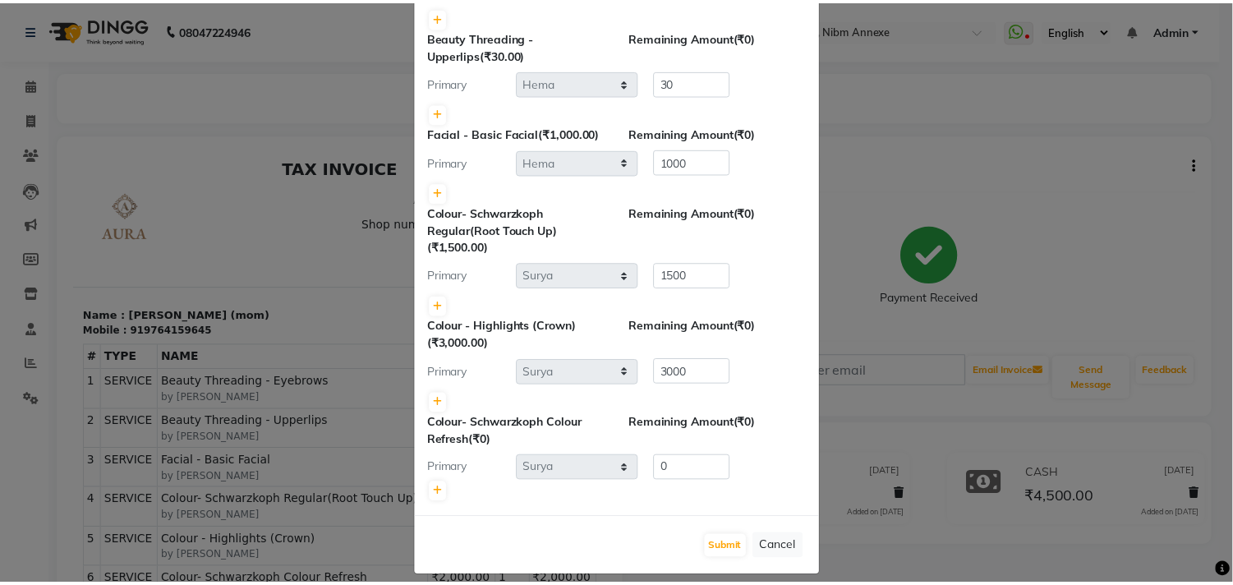
scroll to position [176, 0]
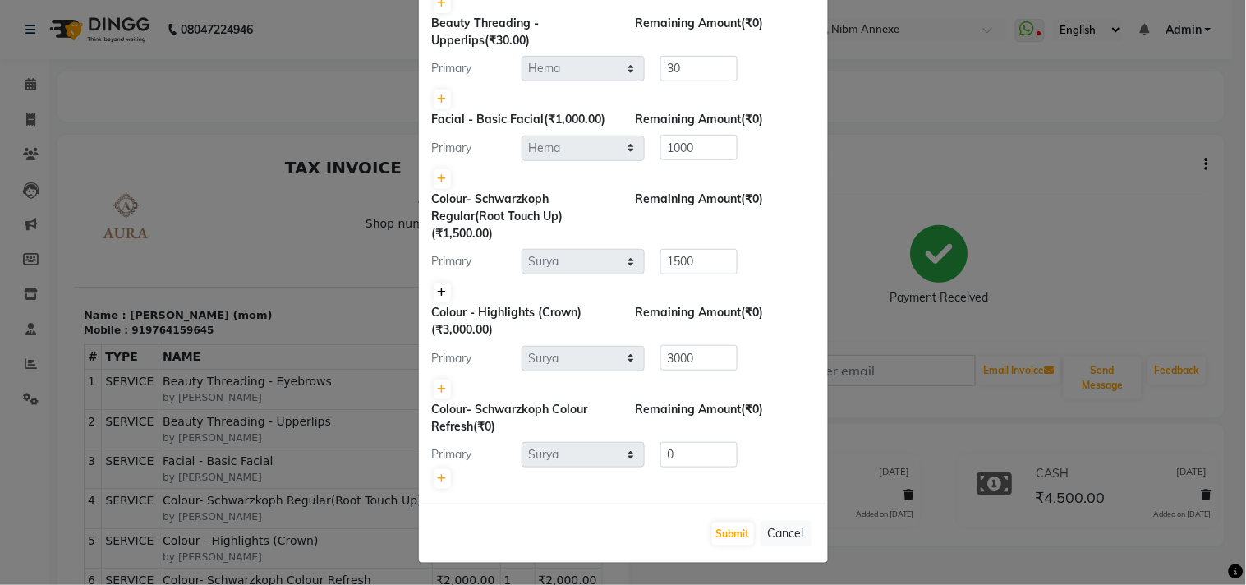
click at [440, 294] on link at bounding box center [442, 293] width 17 height 20
type input "750"
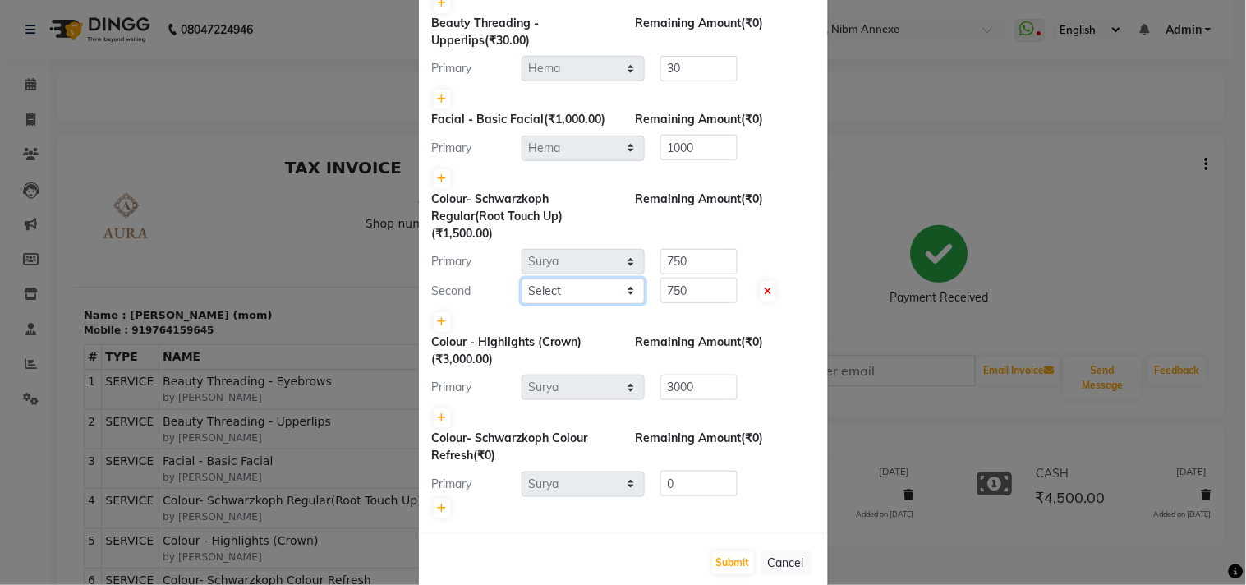
click at [596, 300] on select "Select [PERSON_NAME] [PERSON_NAME] Jyoti Surya" at bounding box center [583, 291] width 123 height 25
select select "88139"
click at [522, 279] on select "Select [PERSON_NAME] [PERSON_NAME] Jyoti Surya" at bounding box center [583, 291] width 123 height 25
click at [661, 283] on input "750" at bounding box center [699, 290] width 77 height 25
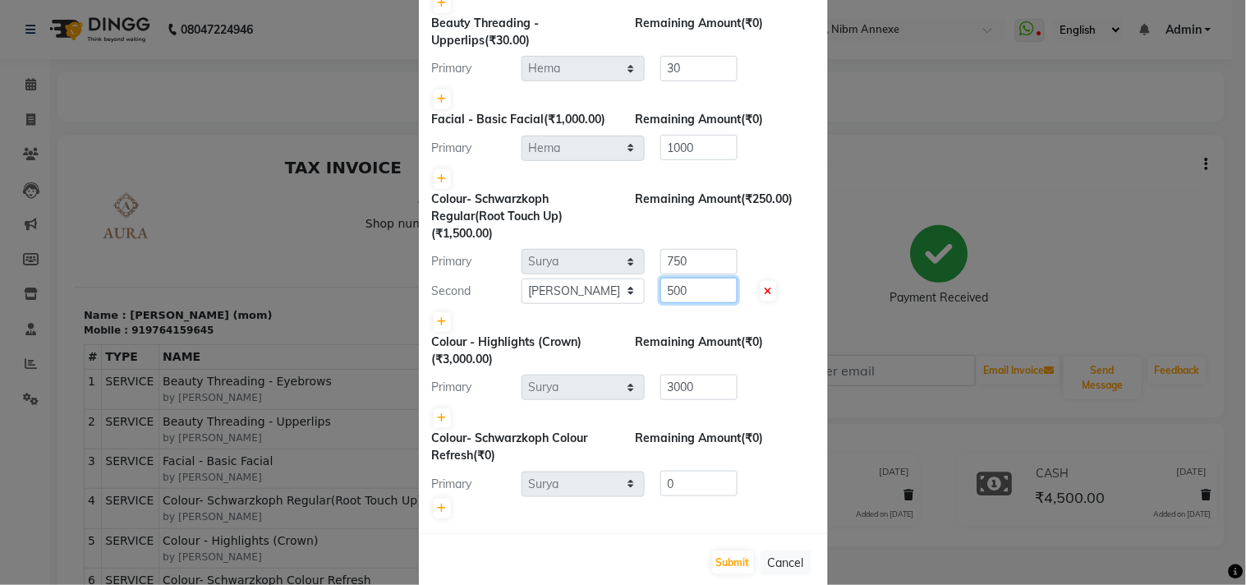
type input "500"
click at [661, 258] on input "750" at bounding box center [699, 261] width 77 height 25
type input "1000"
click at [733, 560] on button "Submit" at bounding box center [733, 562] width 42 height 23
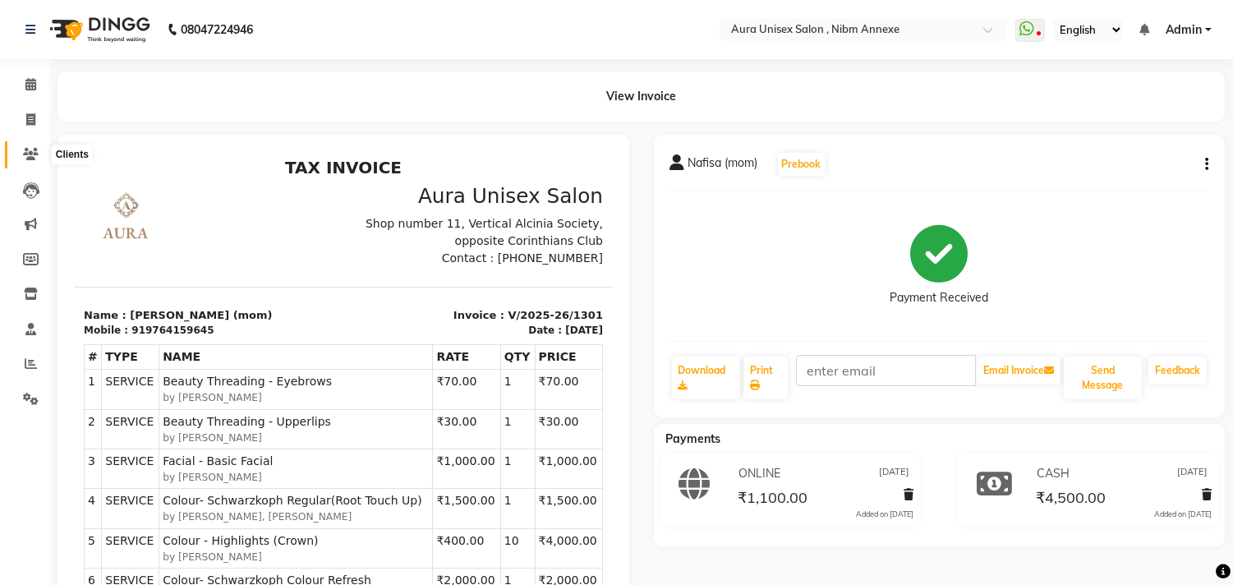
click at [38, 150] on span at bounding box center [30, 154] width 29 height 19
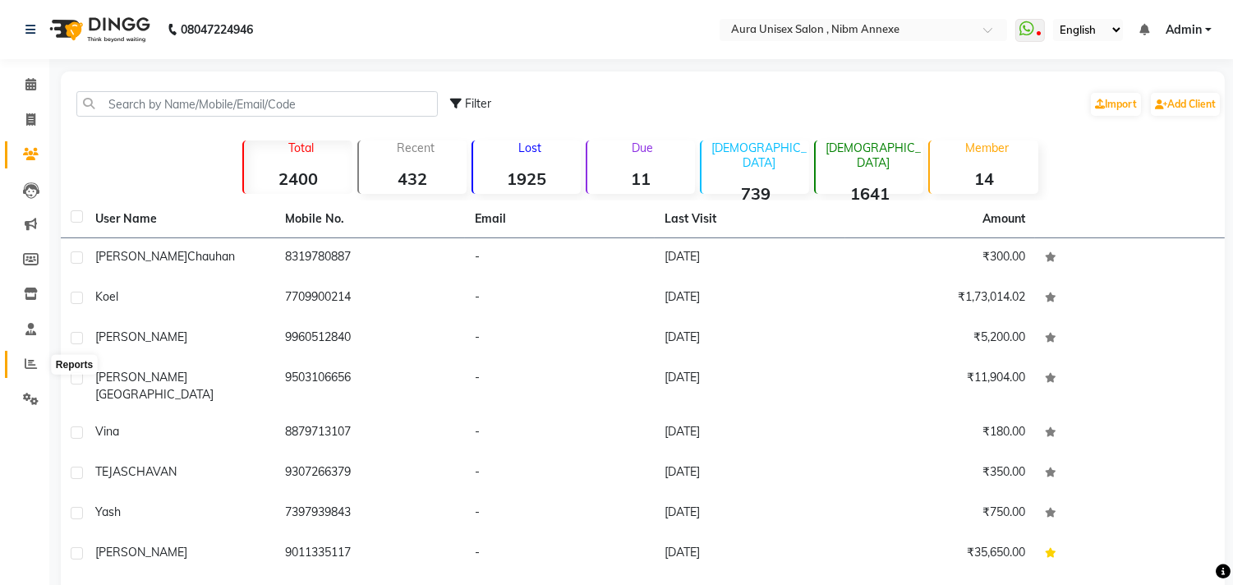
click at [25, 373] on span at bounding box center [30, 364] width 29 height 19
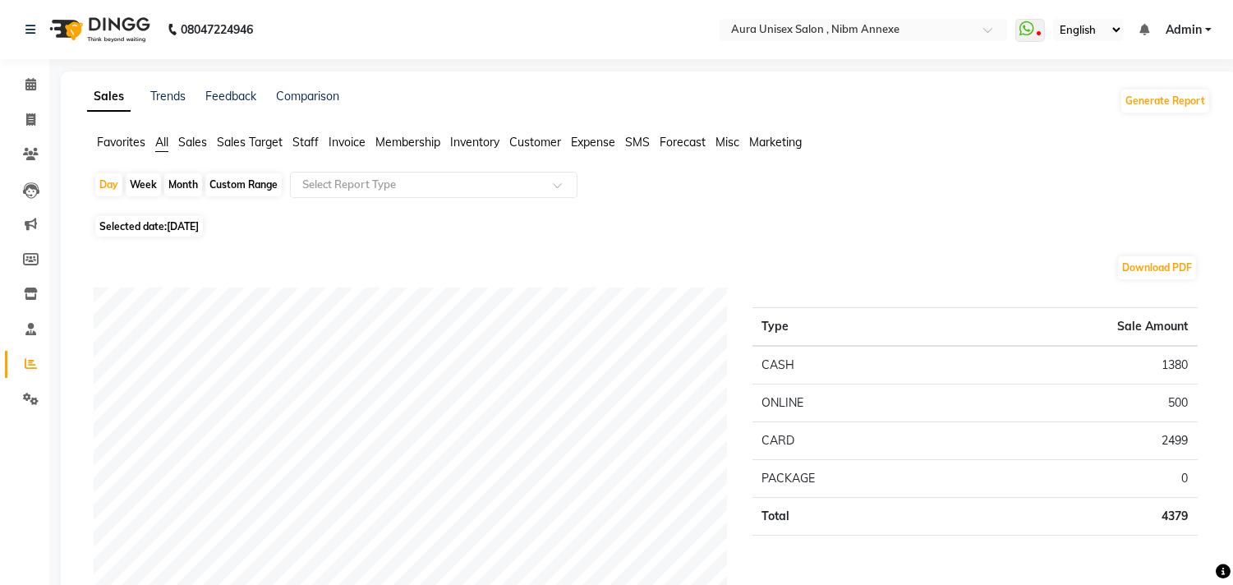
click at [219, 179] on div "Custom Range" at bounding box center [243, 184] width 76 height 23
select select "9"
select select "2025"
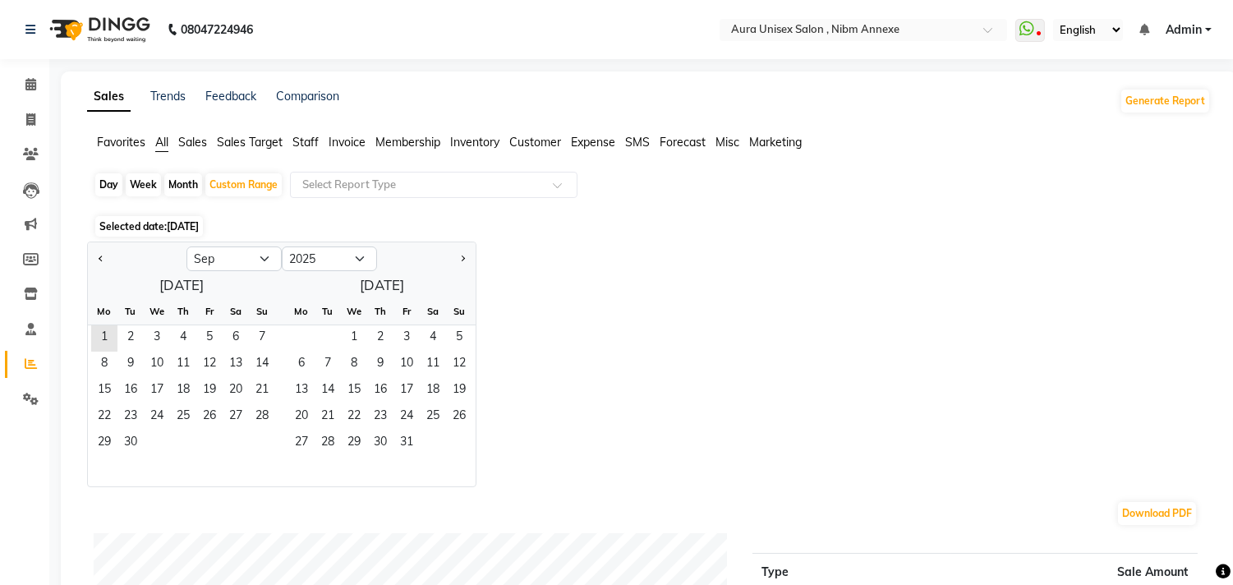
click at [113, 266] on div at bounding box center [137, 259] width 99 height 26
click at [104, 258] on span "Previous month" at bounding box center [102, 258] width 6 height 6
select select "8"
click at [271, 375] on span "10" at bounding box center [262, 365] width 26 height 26
click at [256, 440] on span "31" at bounding box center [262, 444] width 26 height 26
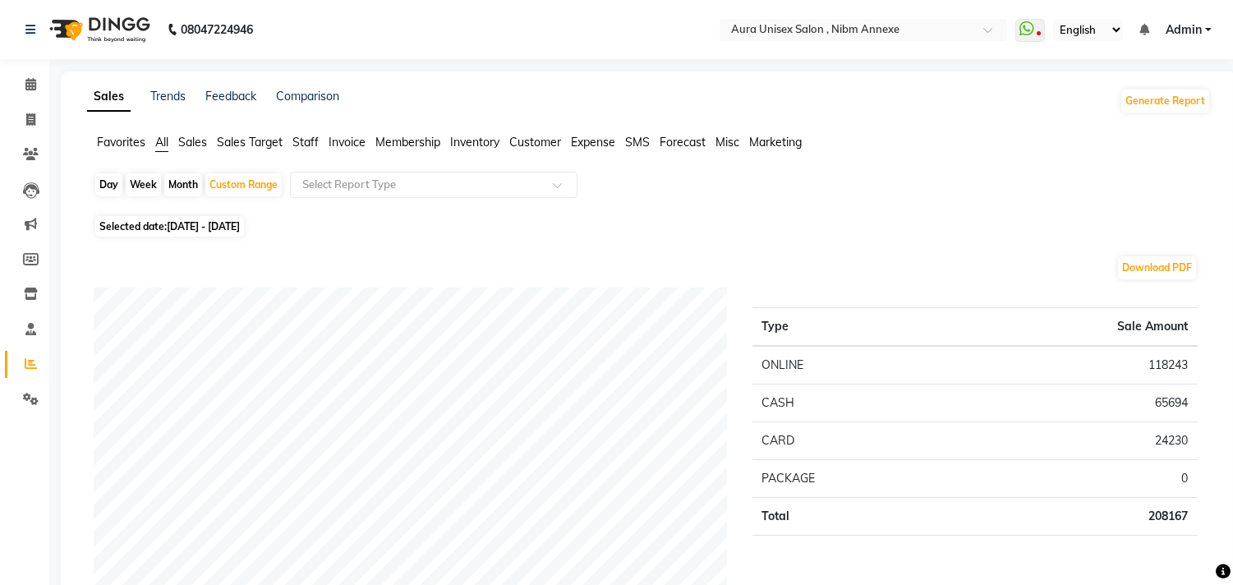
click at [302, 140] on span "Staff" at bounding box center [305, 142] width 26 height 15
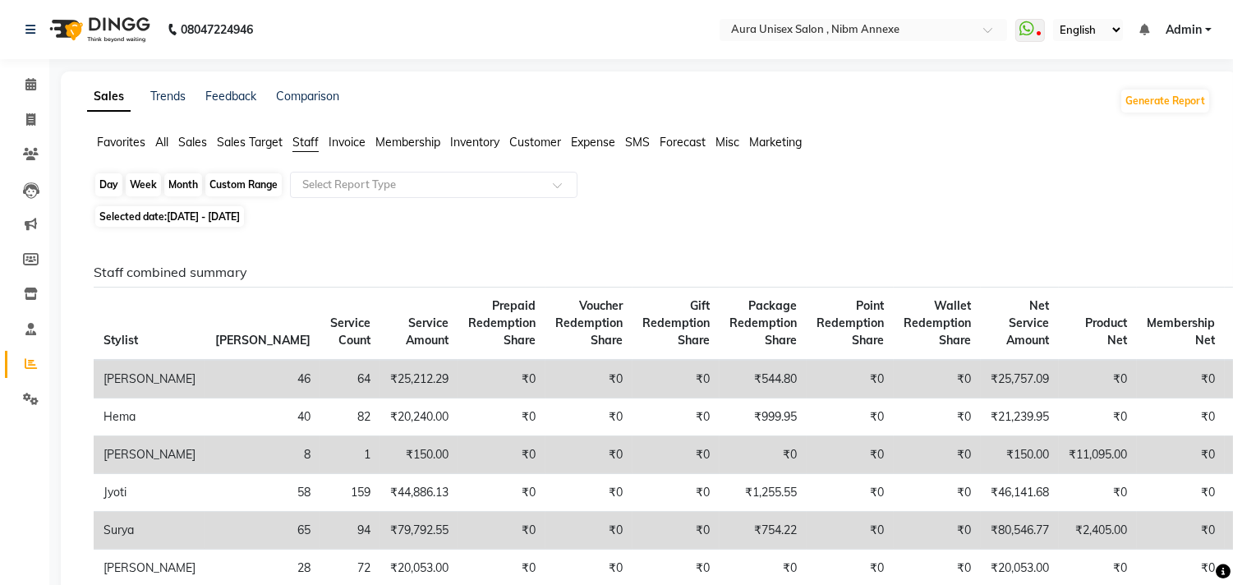
click at [263, 181] on div "Custom Range" at bounding box center [243, 184] width 76 height 23
select select "8"
select select "2025"
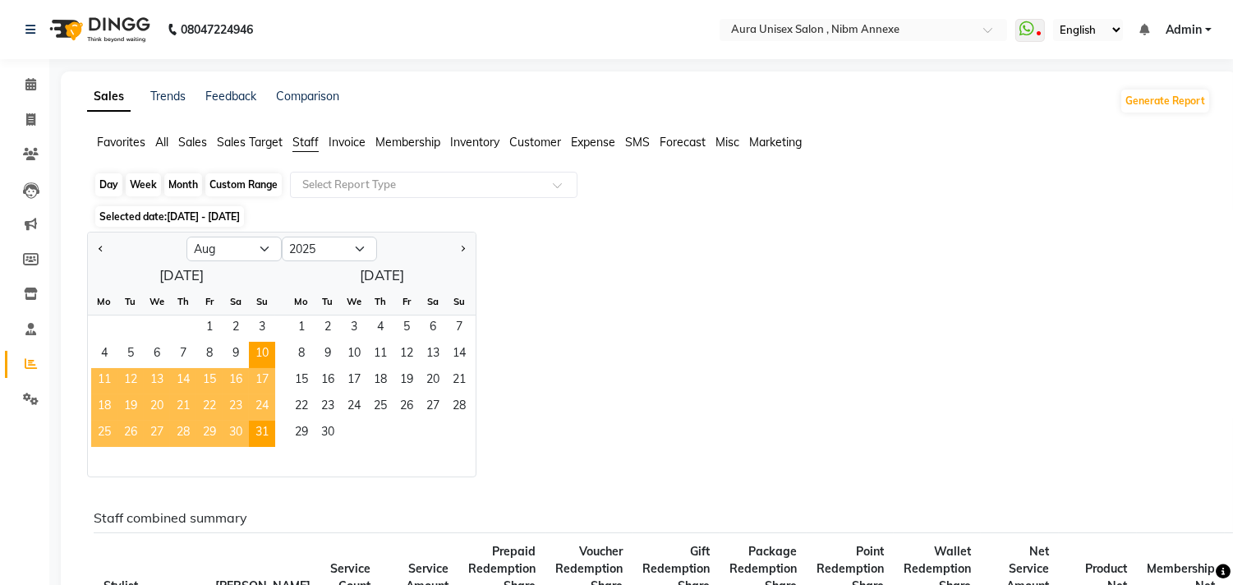
click at [263, 181] on div "Custom Range" at bounding box center [243, 184] width 76 height 23
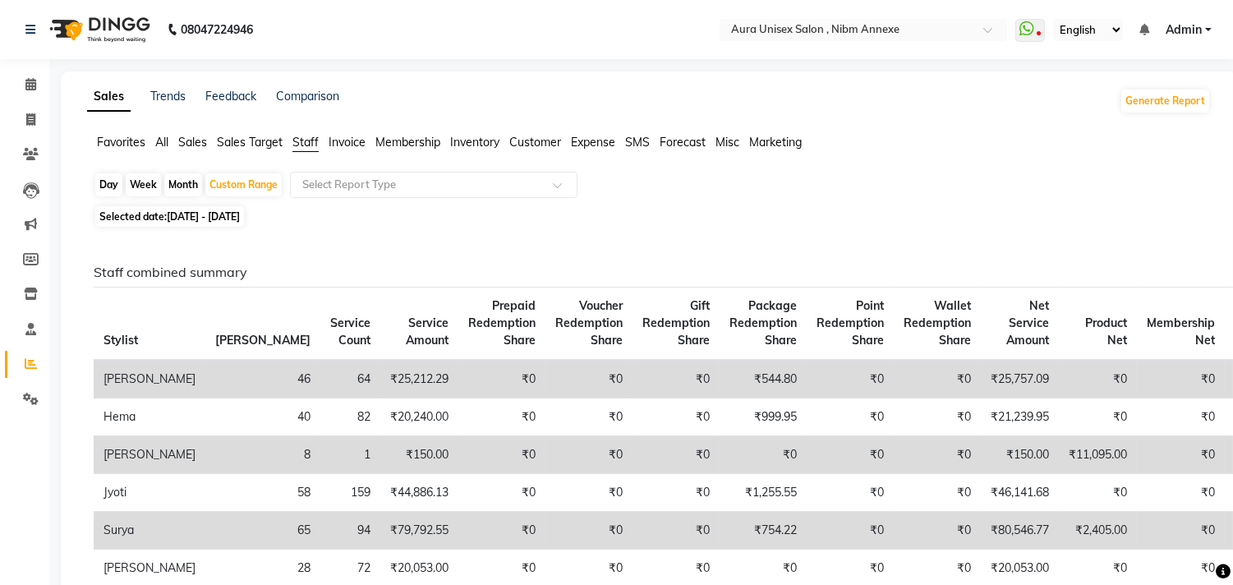
click at [307, 135] on span "Staff" at bounding box center [305, 142] width 26 height 15
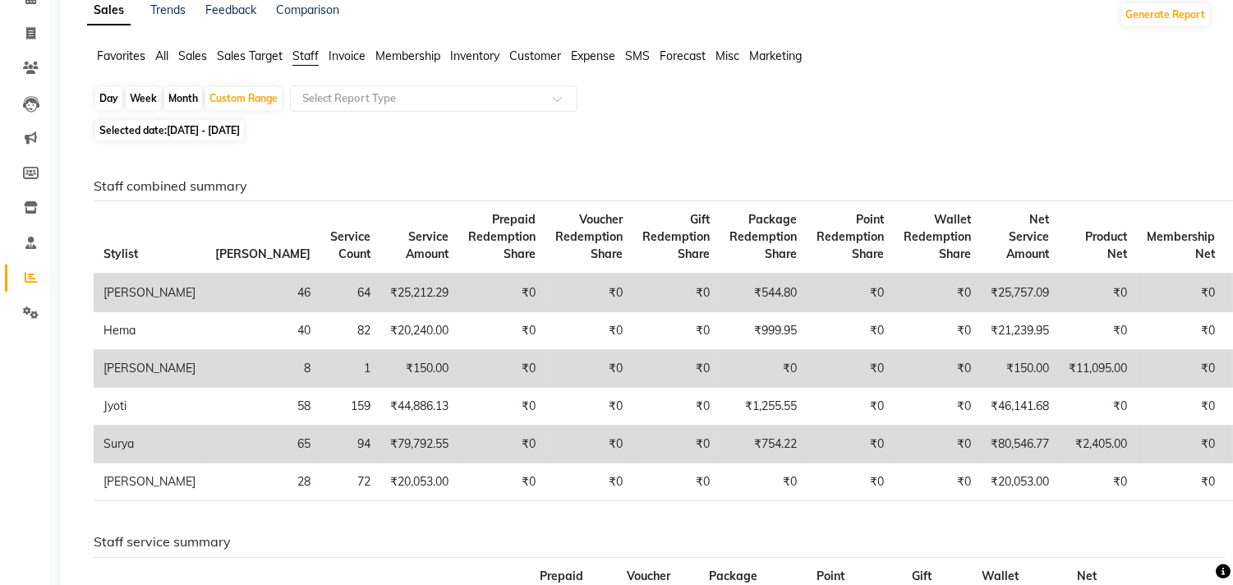
scroll to position [91, 0]
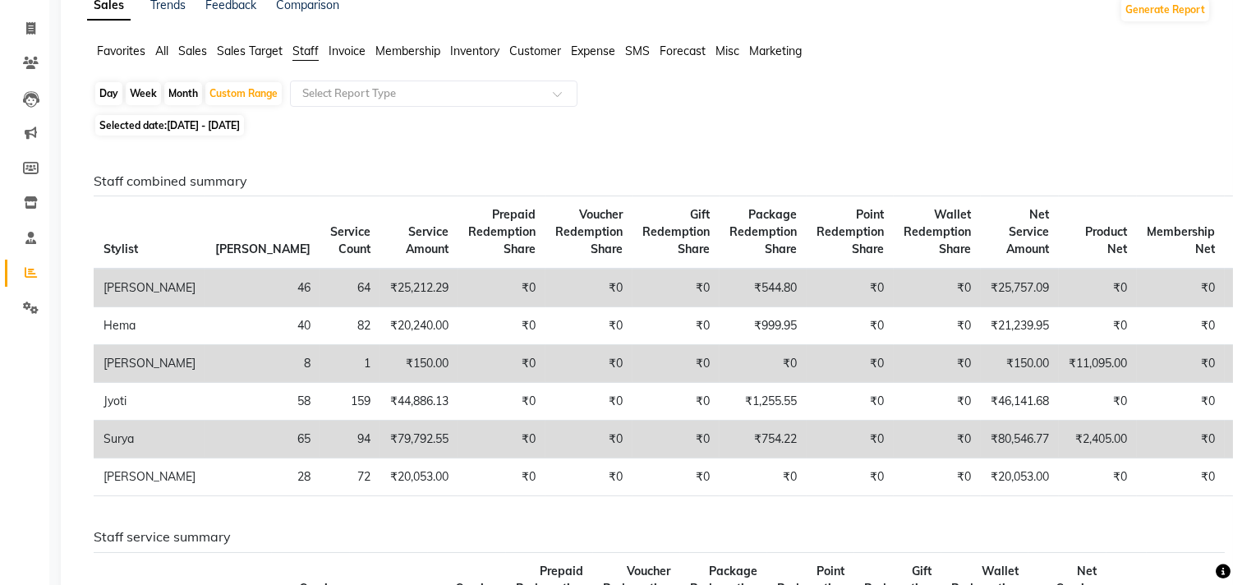
click at [189, 94] on div "Month" at bounding box center [183, 93] width 38 height 23
select select "8"
select select "2025"
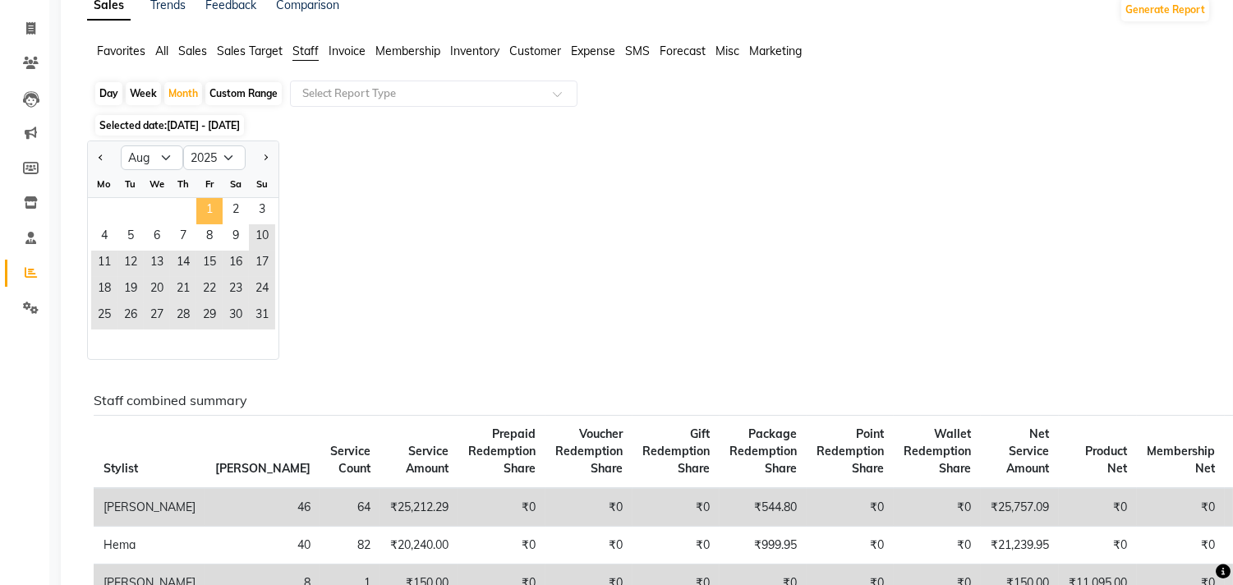
click at [200, 204] on span "1" at bounding box center [209, 211] width 26 height 26
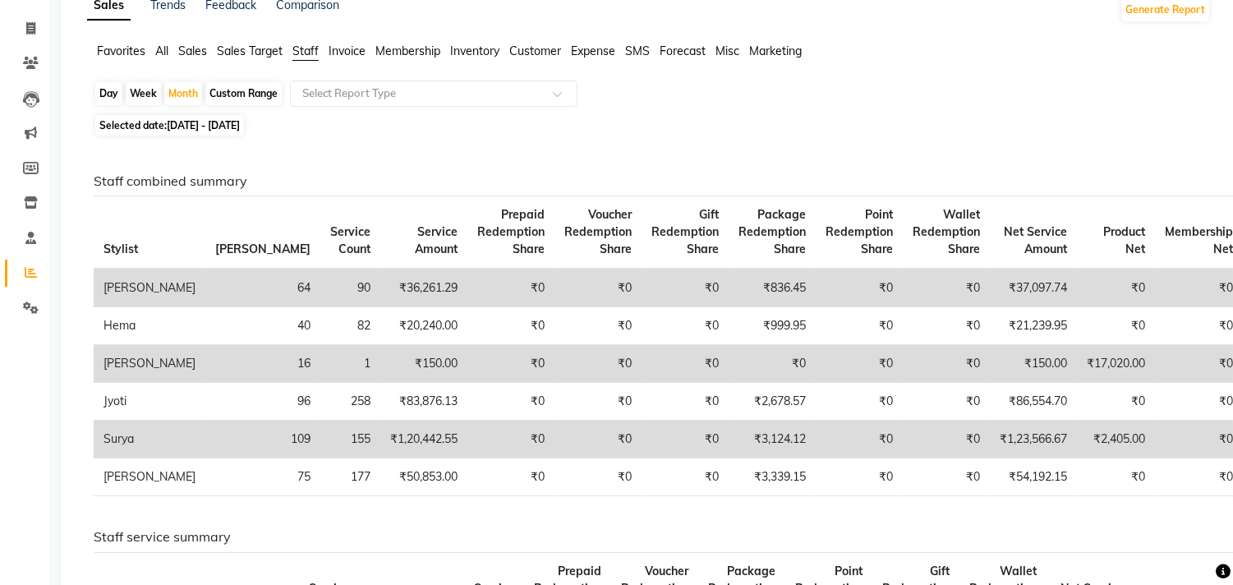
scroll to position [0, 0]
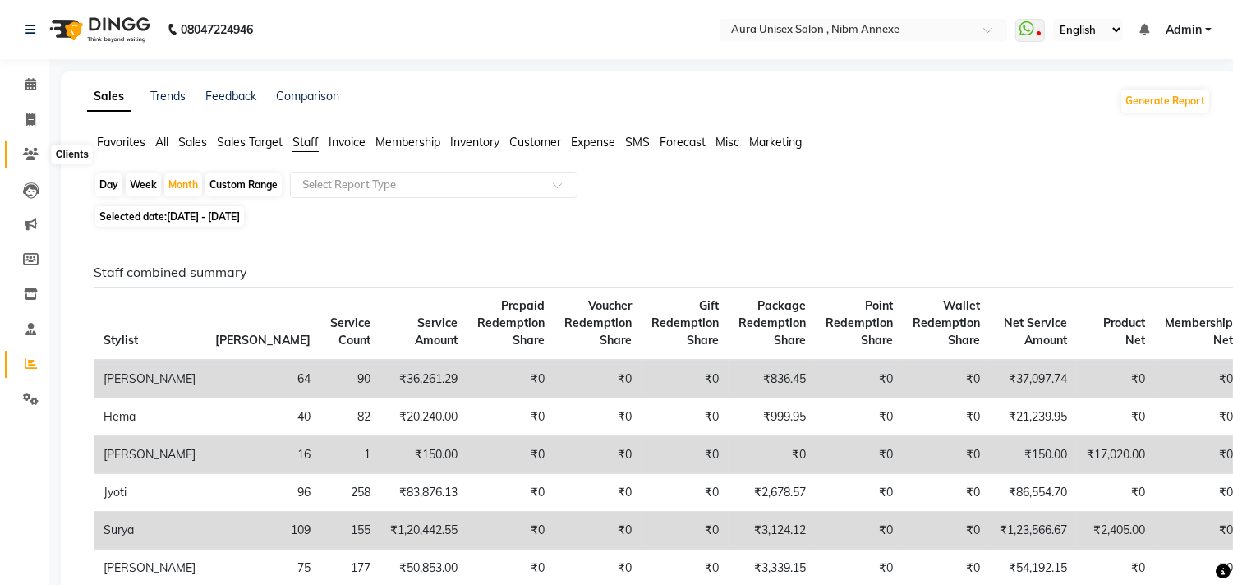
click at [36, 163] on span at bounding box center [30, 154] width 29 height 19
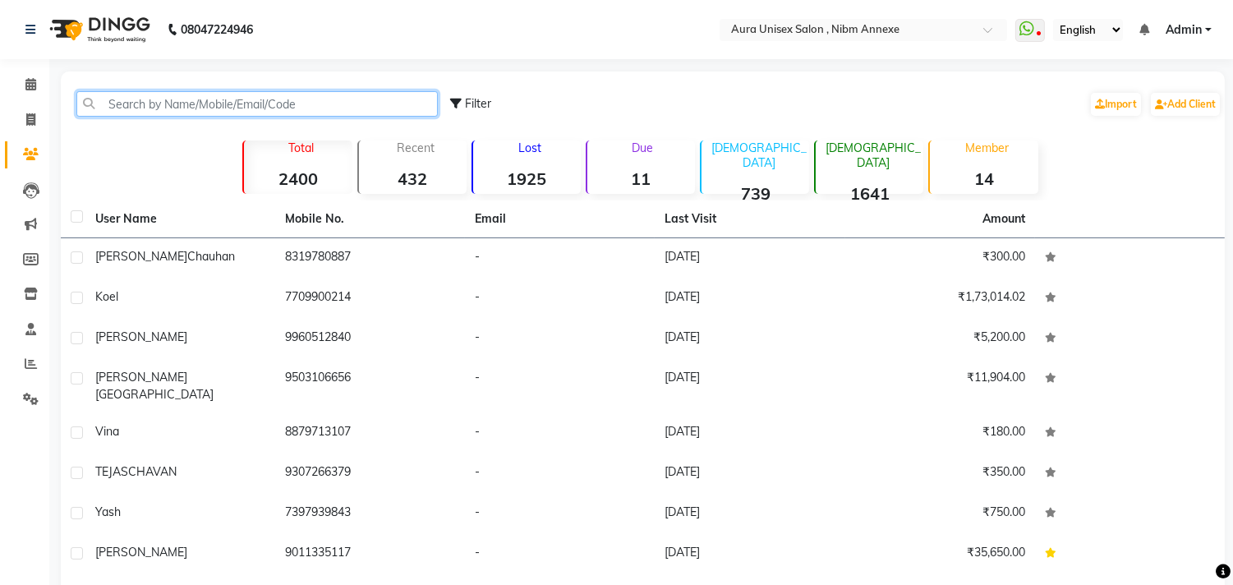
click at [123, 104] on input "text" at bounding box center [257, 103] width 362 height 25
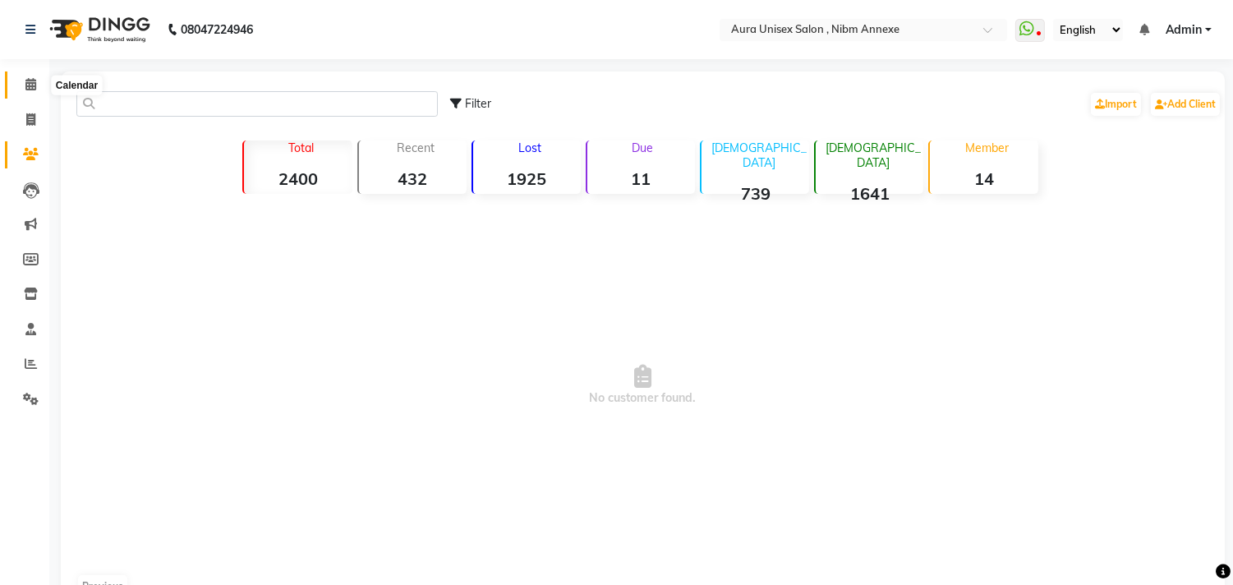
click at [25, 80] on icon at bounding box center [30, 84] width 11 height 12
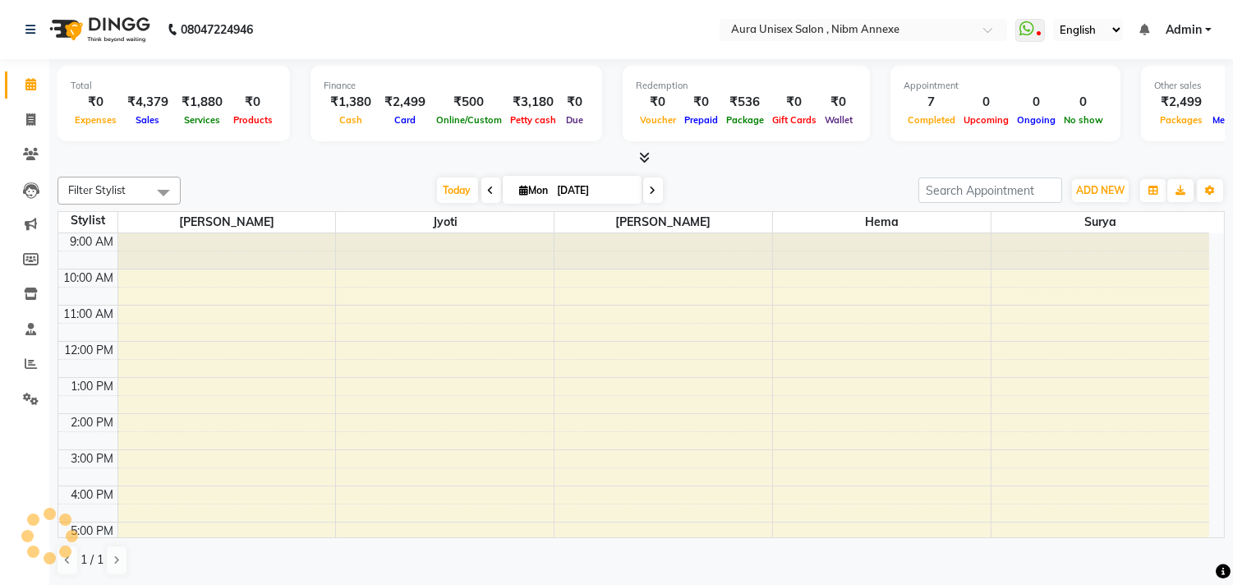
scroll to position [136, 0]
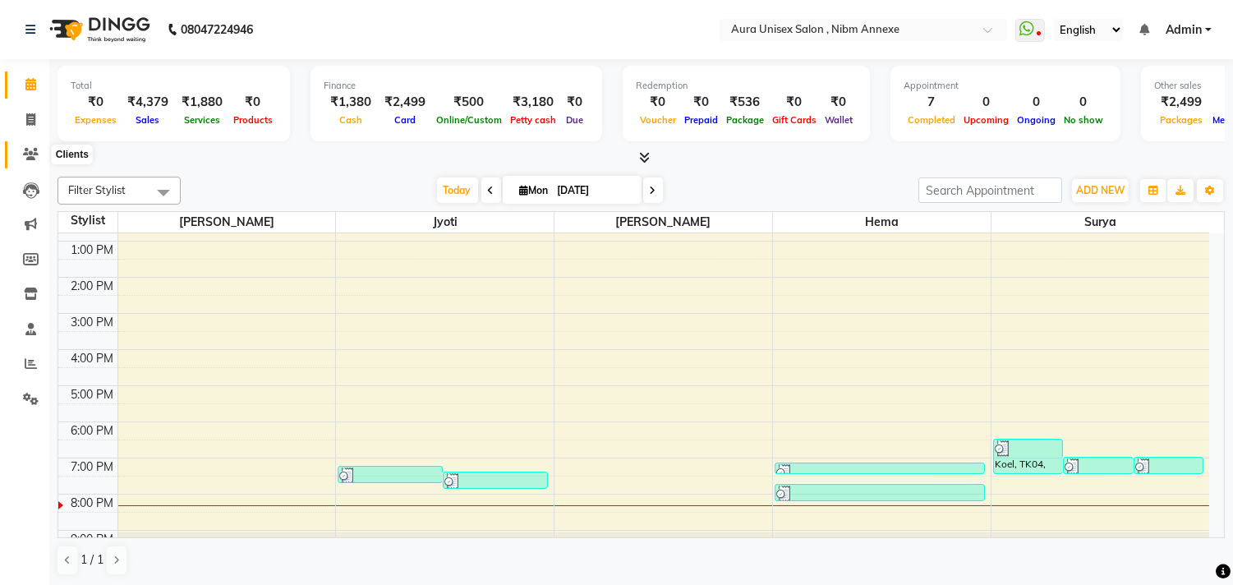
click at [30, 151] on icon at bounding box center [31, 154] width 16 height 12
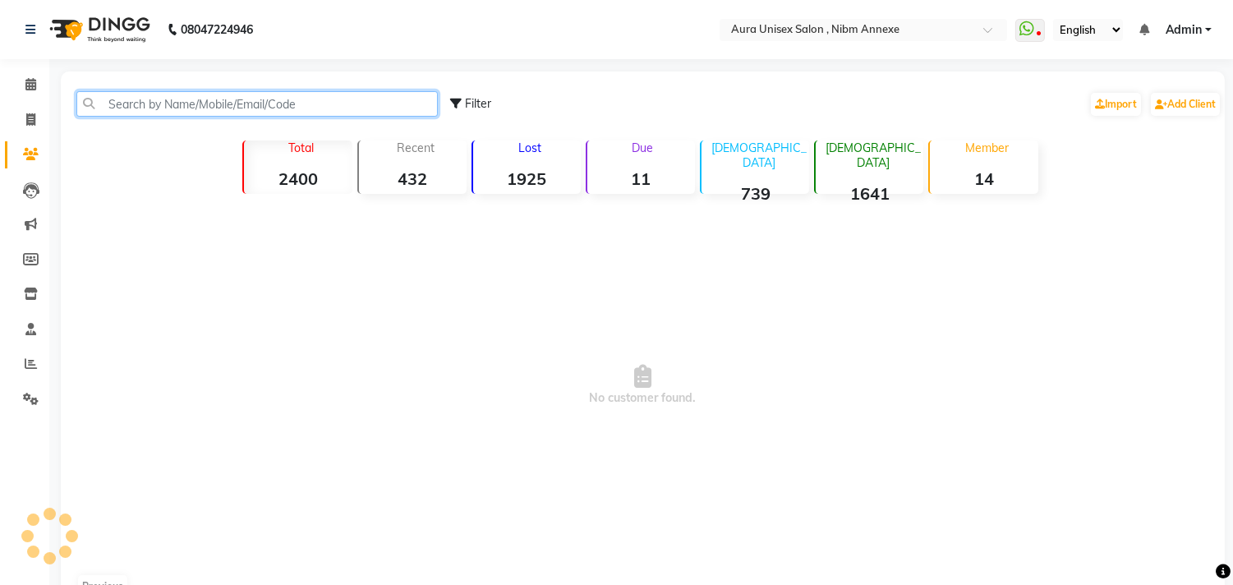
click at [104, 102] on input "text" at bounding box center [257, 103] width 362 height 25
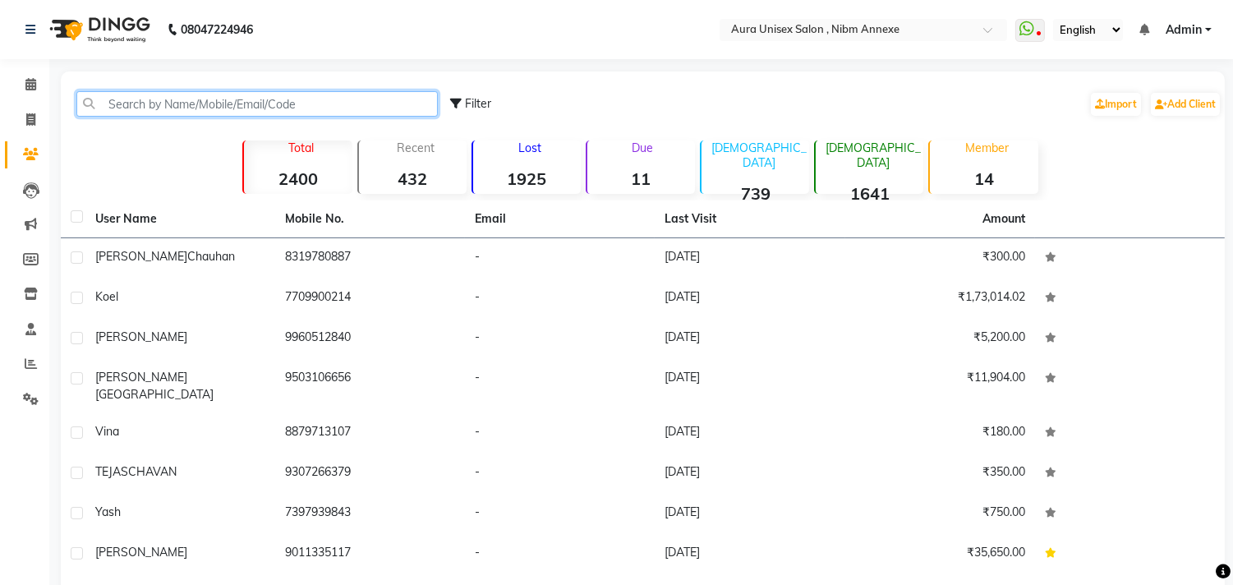
type input "9"
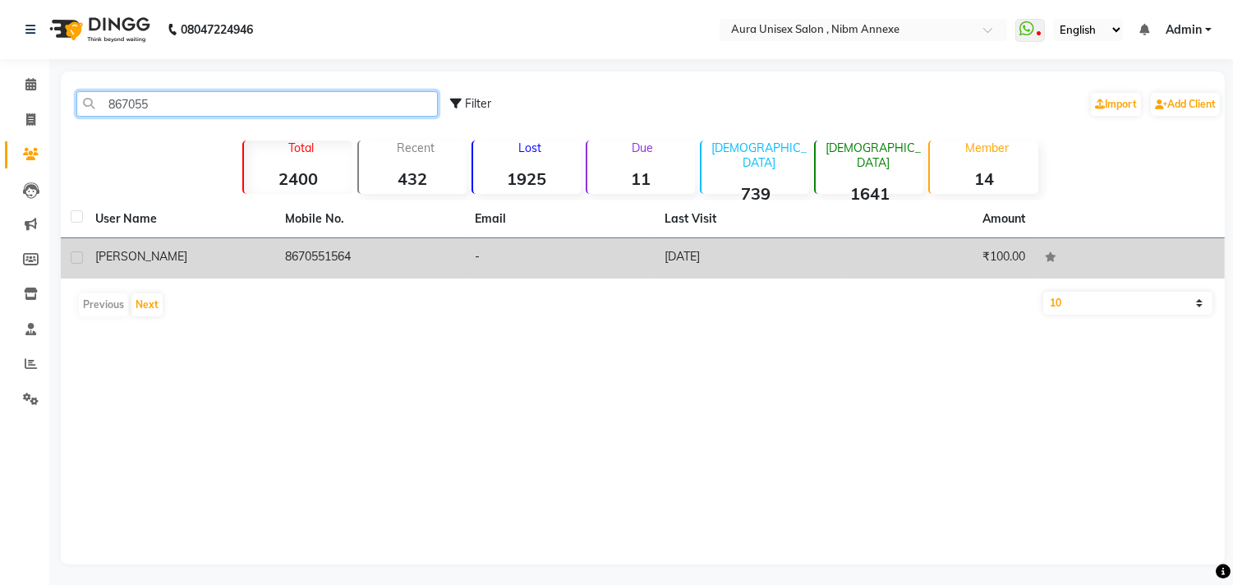
type input "867055"
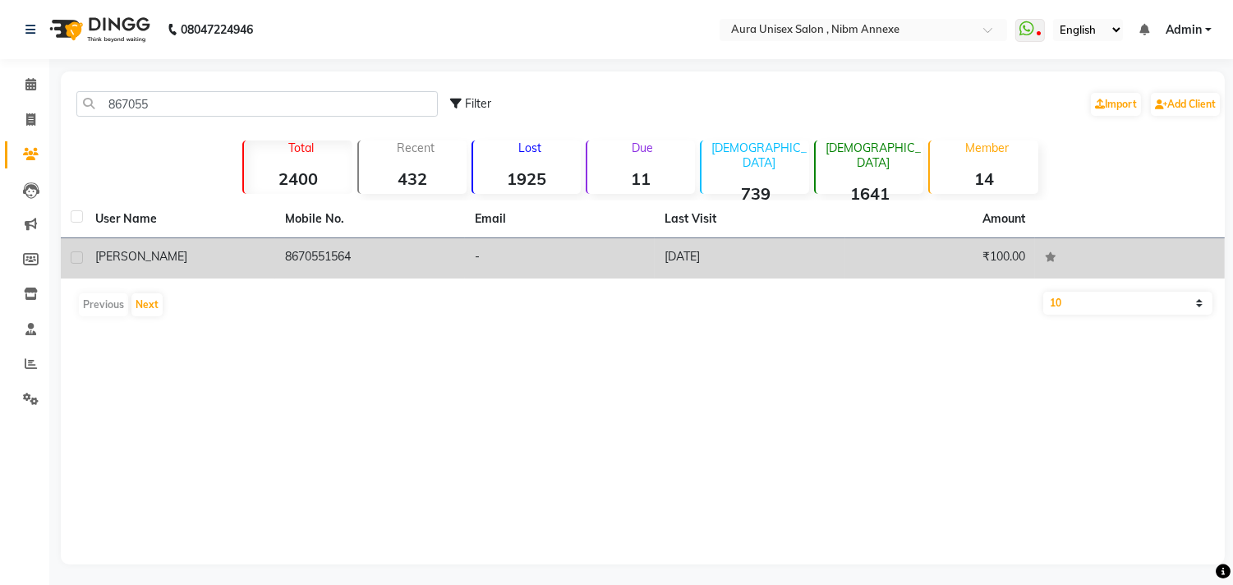
click at [200, 265] on div "[PERSON_NAME]" at bounding box center [180, 256] width 170 height 17
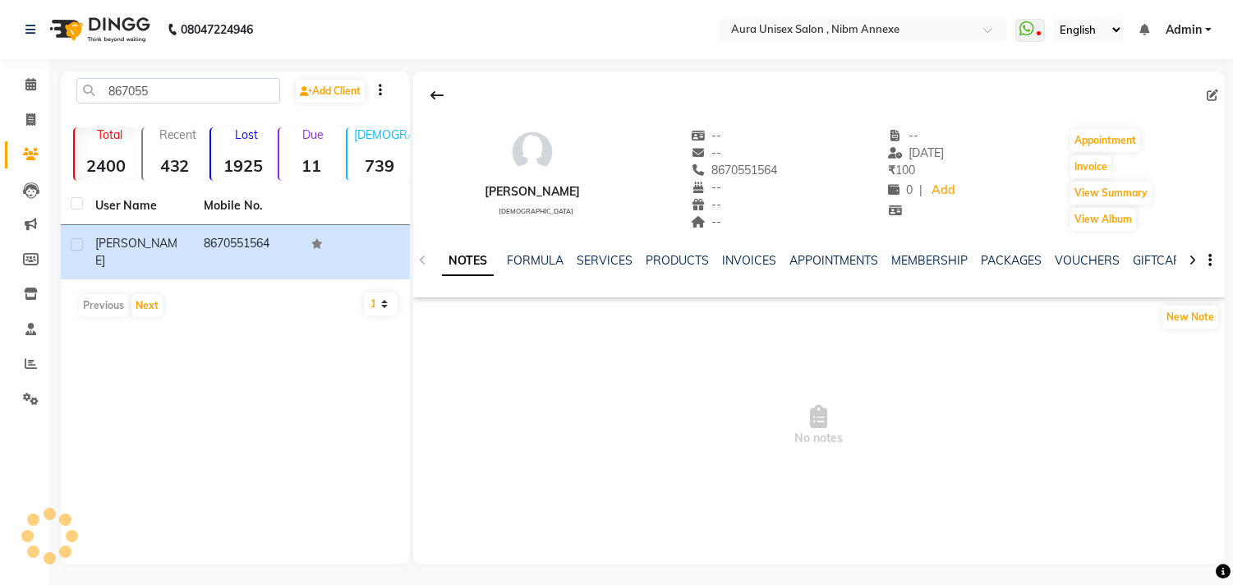
scroll to position [3, 0]
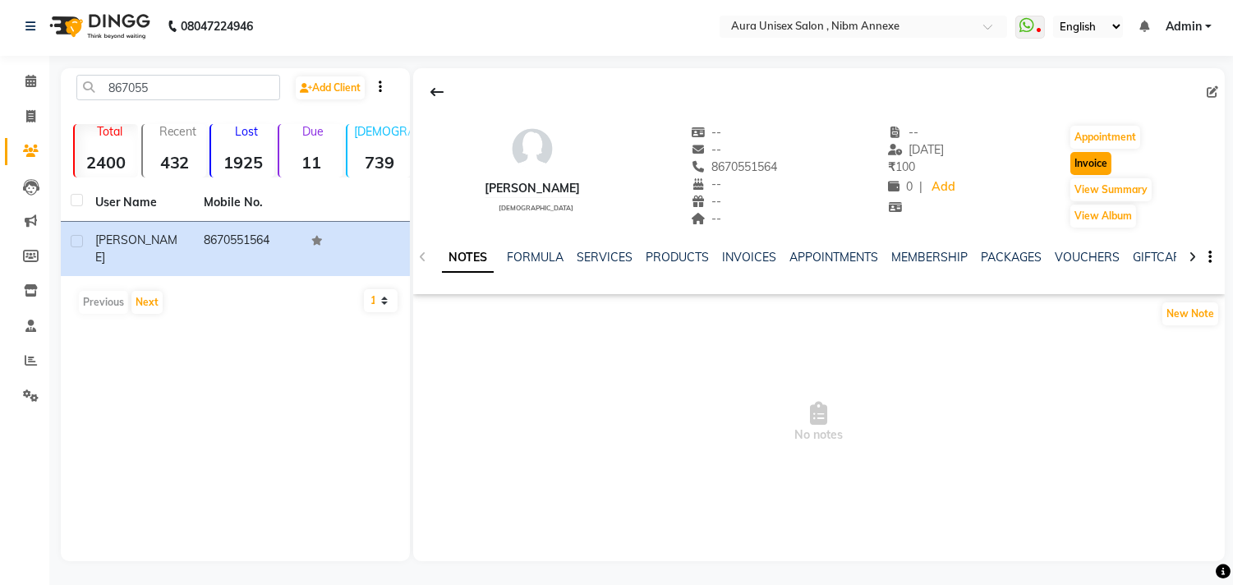
click at [1089, 165] on button "Invoice" at bounding box center [1091, 163] width 41 height 23
select select "service"
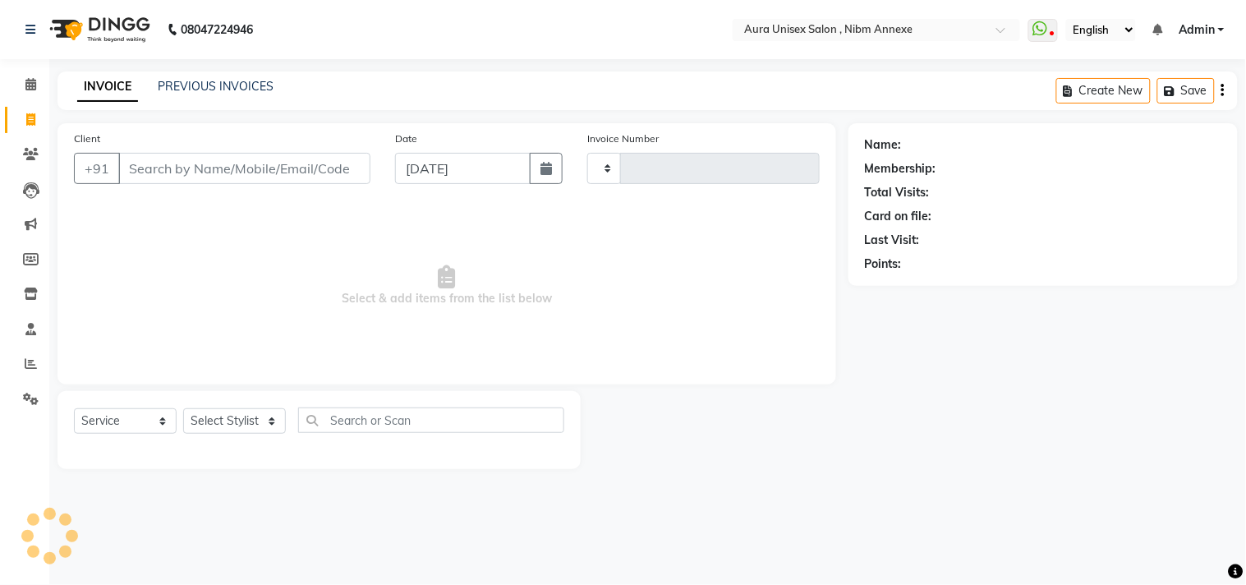
type input "1327"
select select "823"
click at [247, 427] on select "Select Stylist" at bounding box center [234, 420] width 103 height 25
type input "8670551564"
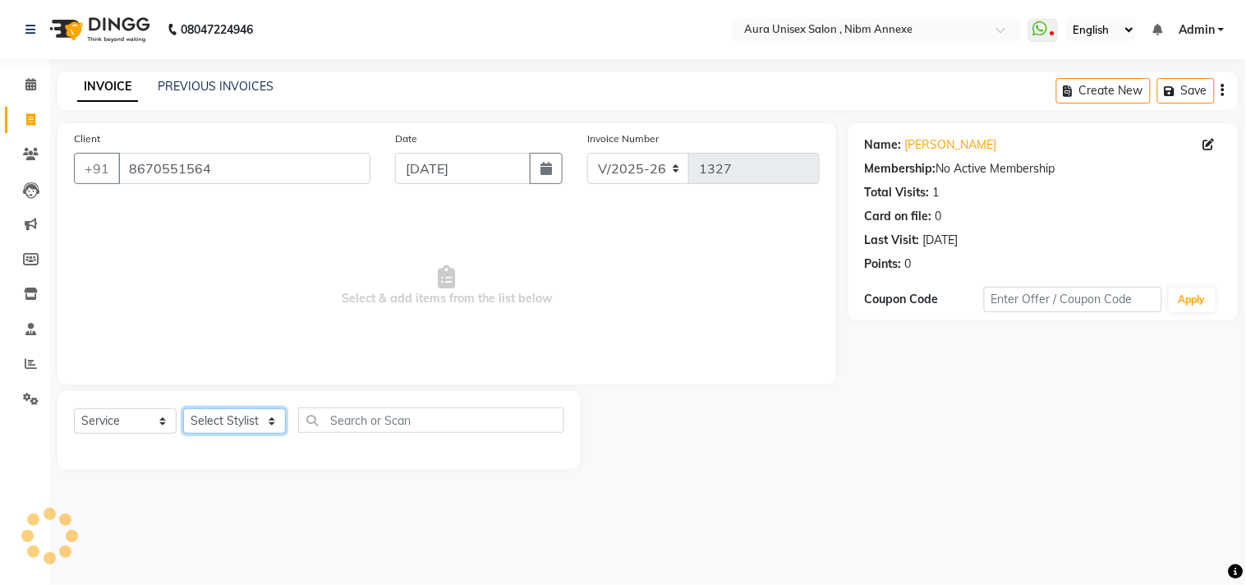
select select "88978"
click at [183, 409] on select "Select Stylist Bhanu Hema [PERSON_NAME] [PERSON_NAME]" at bounding box center [234, 420] width 103 height 25
click at [375, 433] on div "Select Service Product Membership Package Voucher Prepaid Gift Card Select Styl…" at bounding box center [319, 427] width 491 height 39
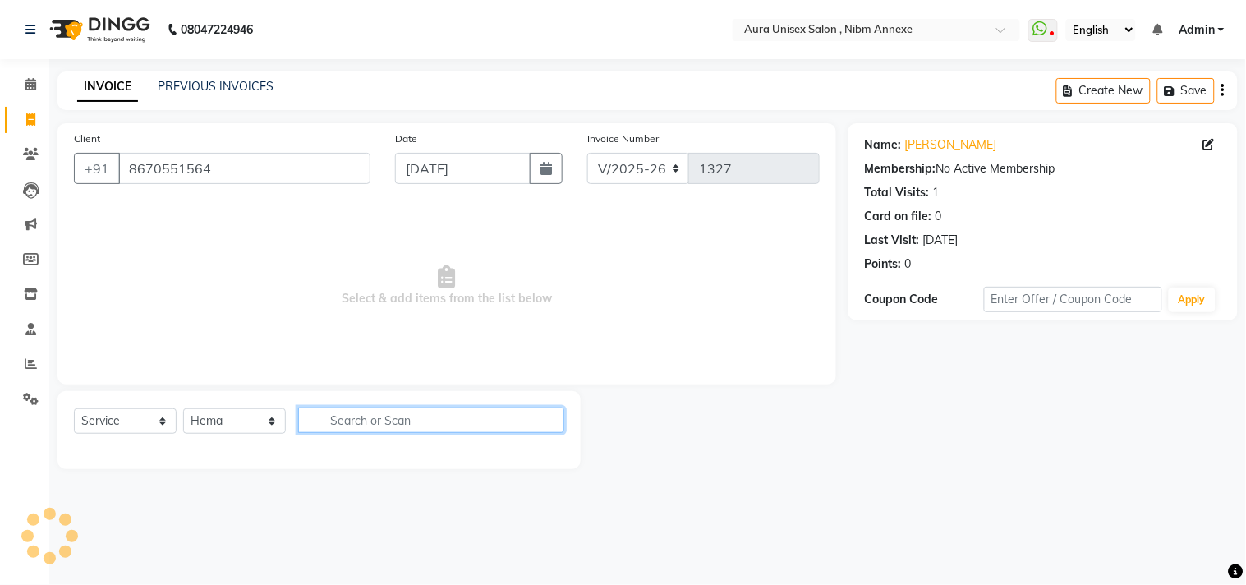
click at [376, 425] on input "text" at bounding box center [431, 420] width 266 height 25
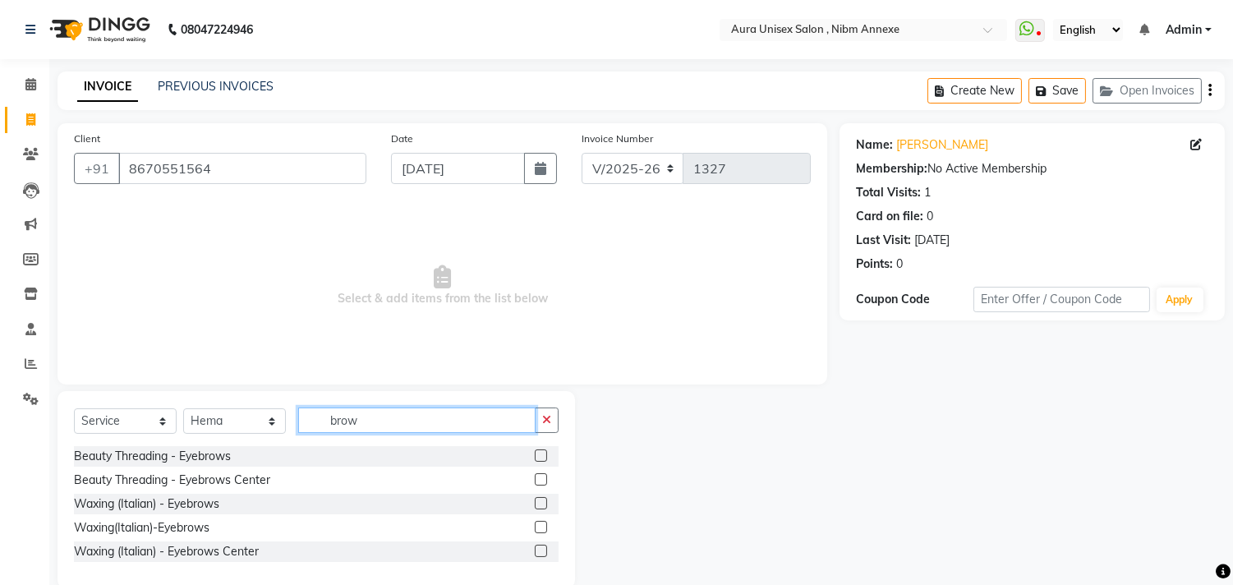
type input "brow"
click at [542, 458] on label at bounding box center [541, 455] width 12 height 12
click at [542, 458] on input "checkbox" at bounding box center [540, 456] width 11 height 11
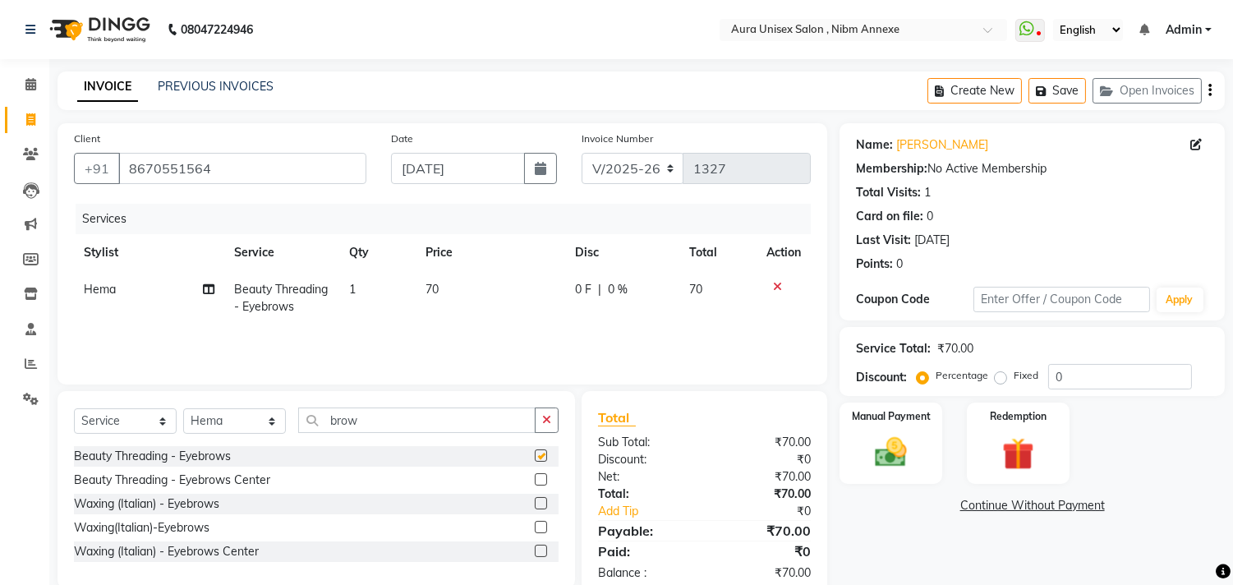
checkbox input "false"
click at [257, 416] on select "Select Stylist Bhanu Hema [PERSON_NAME] [PERSON_NAME]" at bounding box center [234, 420] width 103 height 25
select select "83187"
click at [183, 409] on select "Select Stylist Bhanu Hema [PERSON_NAME] [PERSON_NAME]" at bounding box center [234, 420] width 103 height 25
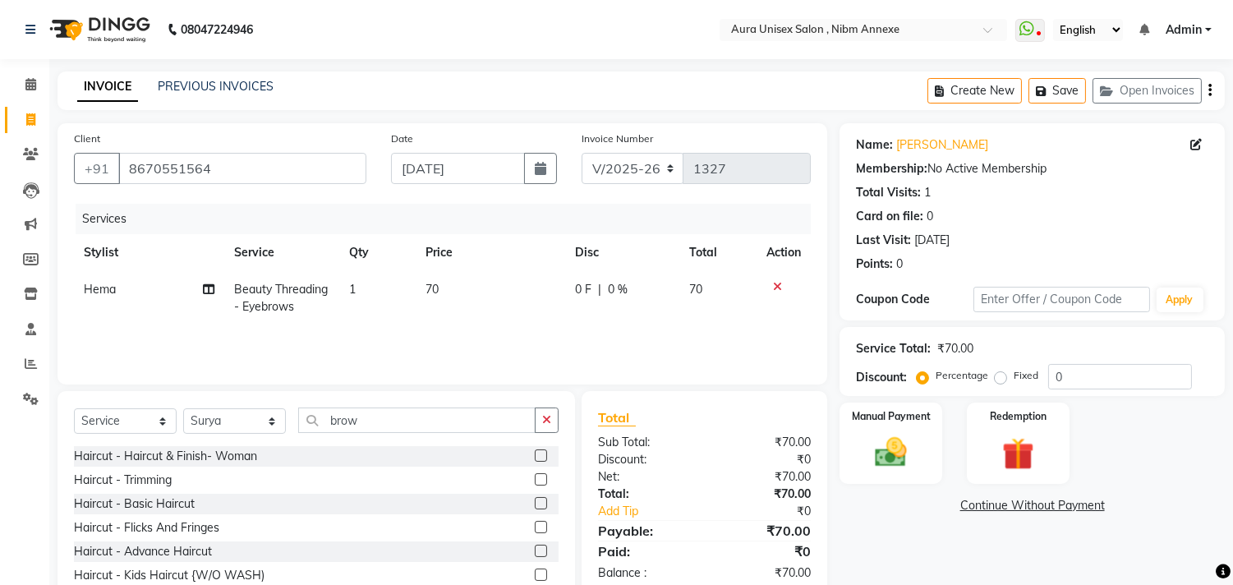
click at [396, 439] on div "Select Service Product Membership Package Voucher Prepaid Gift Card Select Styl…" at bounding box center [316, 427] width 485 height 39
click at [401, 433] on div "Select Service Product Membership Package Voucher Prepaid Gift Card Select Styl…" at bounding box center [316, 427] width 485 height 39
click at [432, 427] on input "brow" at bounding box center [416, 420] width 237 height 25
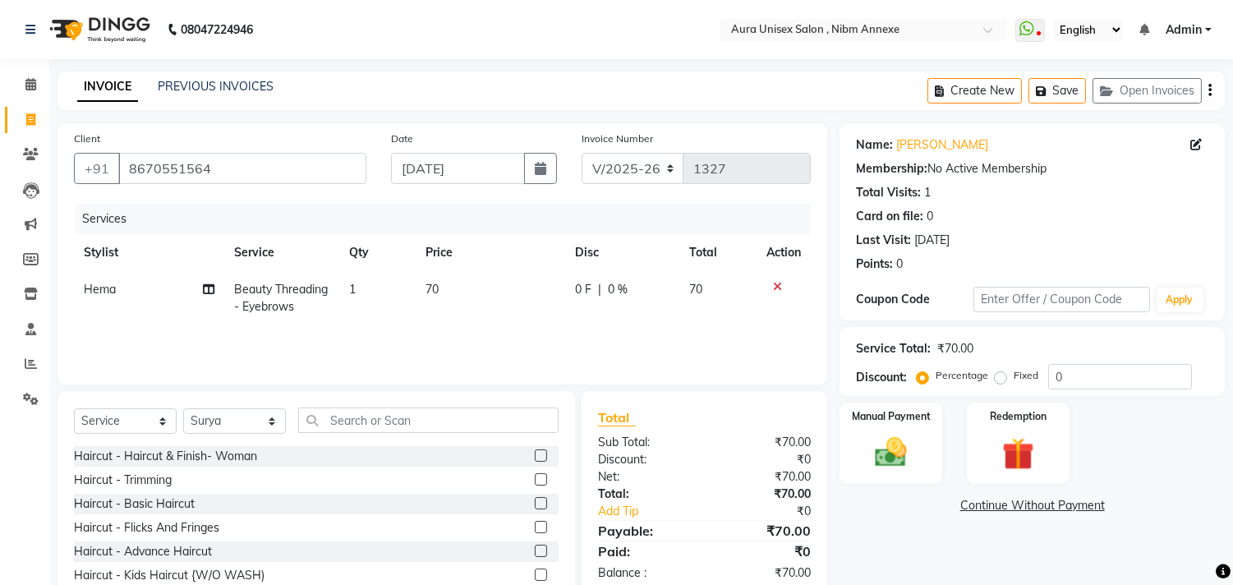
click at [535, 556] on label at bounding box center [541, 551] width 12 height 12
click at [535, 556] on input "checkbox" at bounding box center [540, 551] width 11 height 11
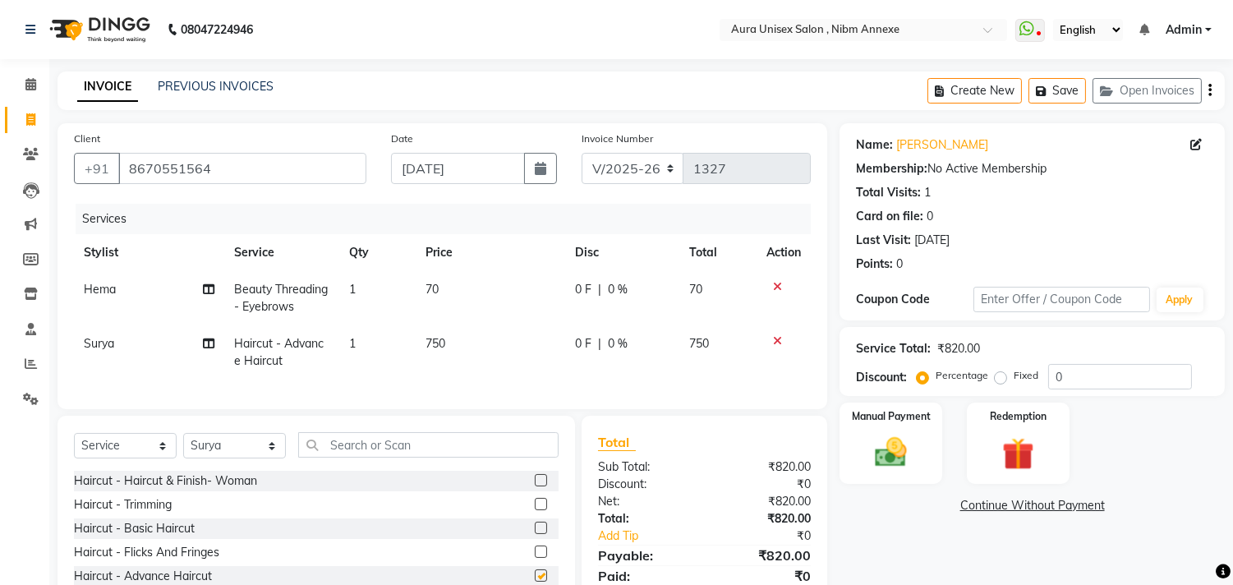
checkbox input "false"
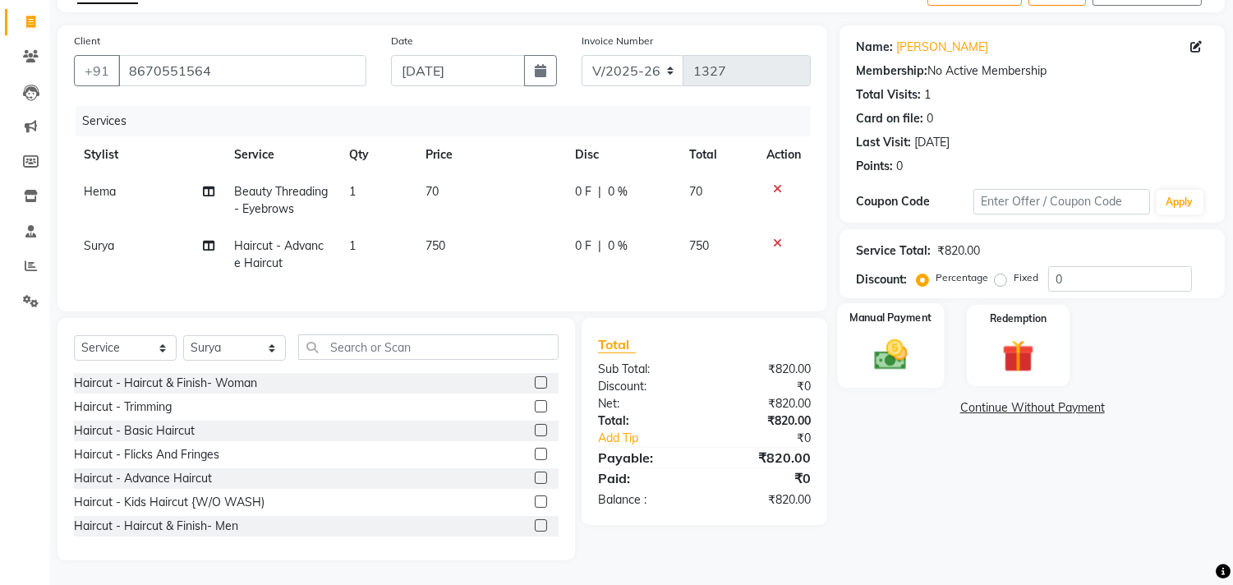
click at [894, 368] on div "Manual Payment" at bounding box center [891, 345] width 107 height 84
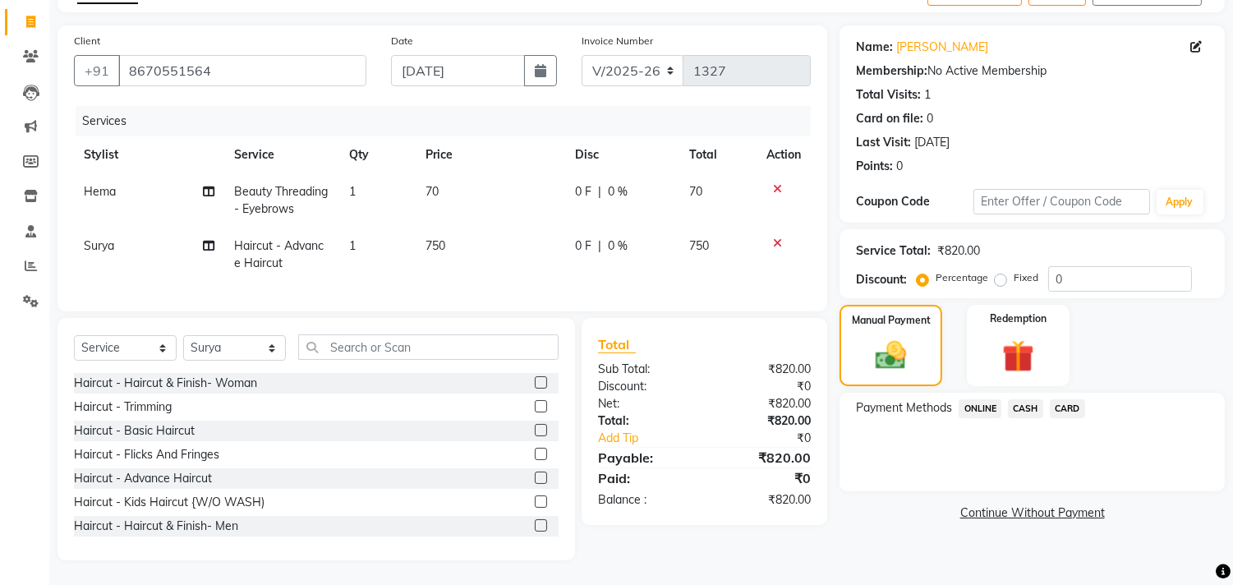
click at [986, 399] on span "ONLINE" at bounding box center [980, 408] width 43 height 19
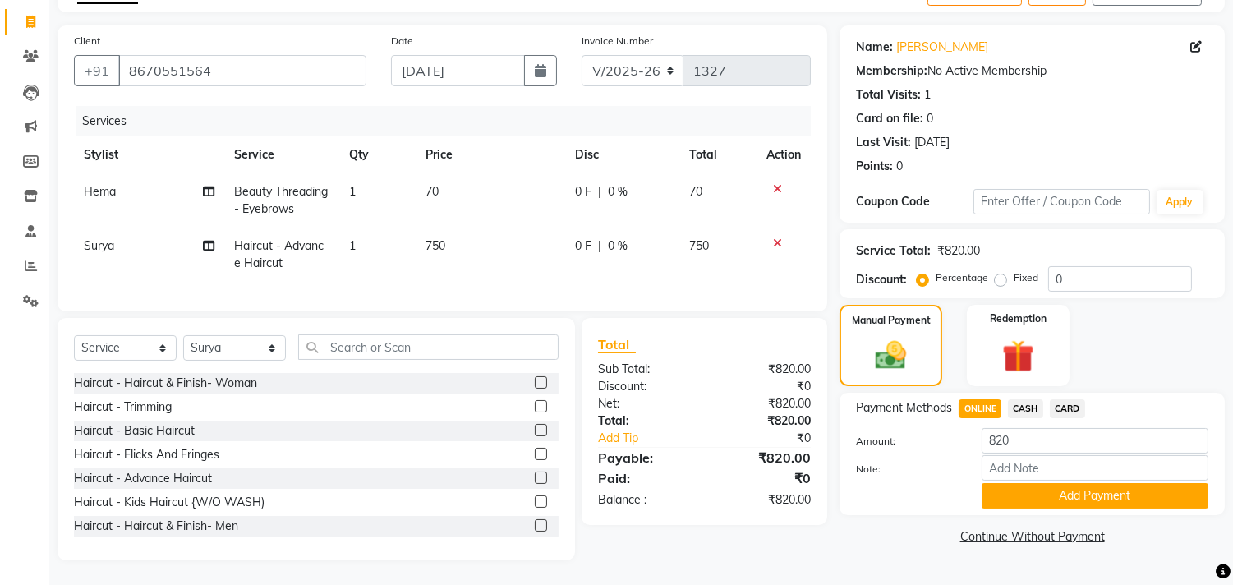
click at [1030, 408] on div "Payment Methods ONLINE CASH CARD Amount: 820 Note: Add Payment" at bounding box center [1032, 453] width 352 height 109
click at [1030, 399] on span "CASH" at bounding box center [1025, 408] width 35 height 19
click at [1037, 483] on button "Add Payment" at bounding box center [1095, 495] width 227 height 25
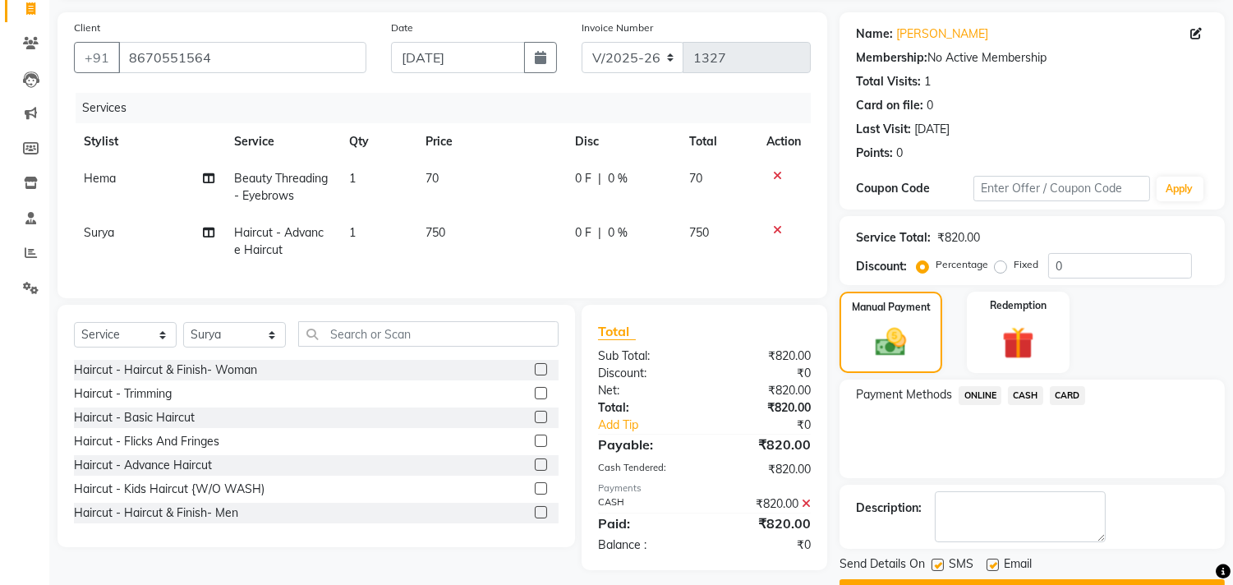
scroll to position [154, 0]
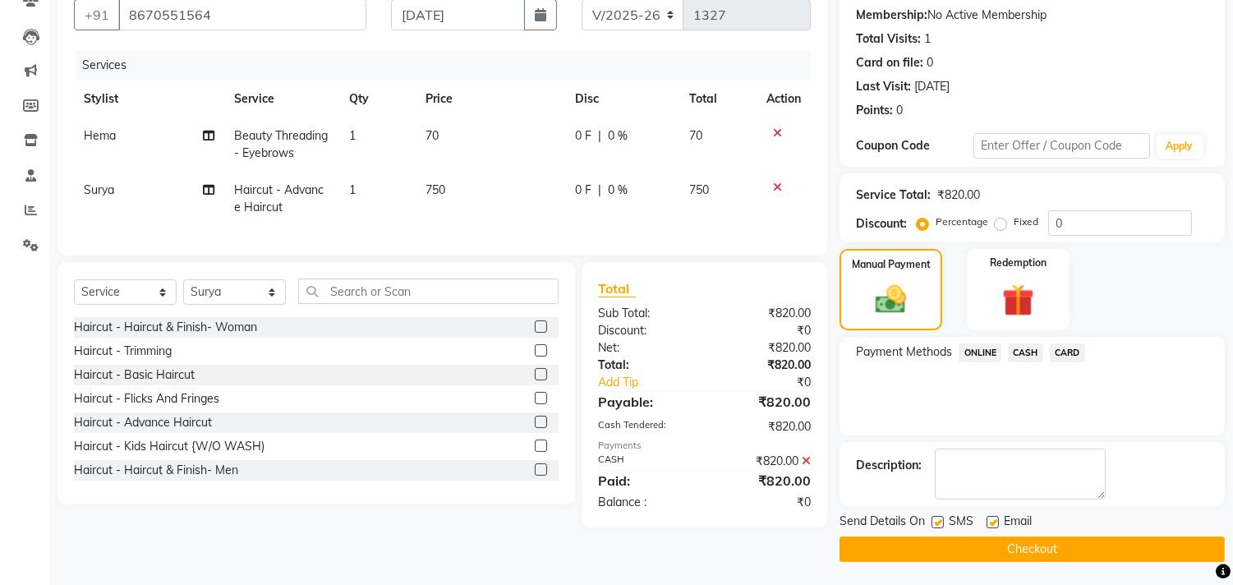
click at [989, 523] on label at bounding box center [993, 522] width 12 height 12
click at [989, 523] on input "checkbox" at bounding box center [992, 523] width 11 height 11
checkbox input "false"
click at [935, 516] on label at bounding box center [938, 522] width 12 height 12
click at [935, 518] on input "checkbox" at bounding box center [937, 523] width 11 height 11
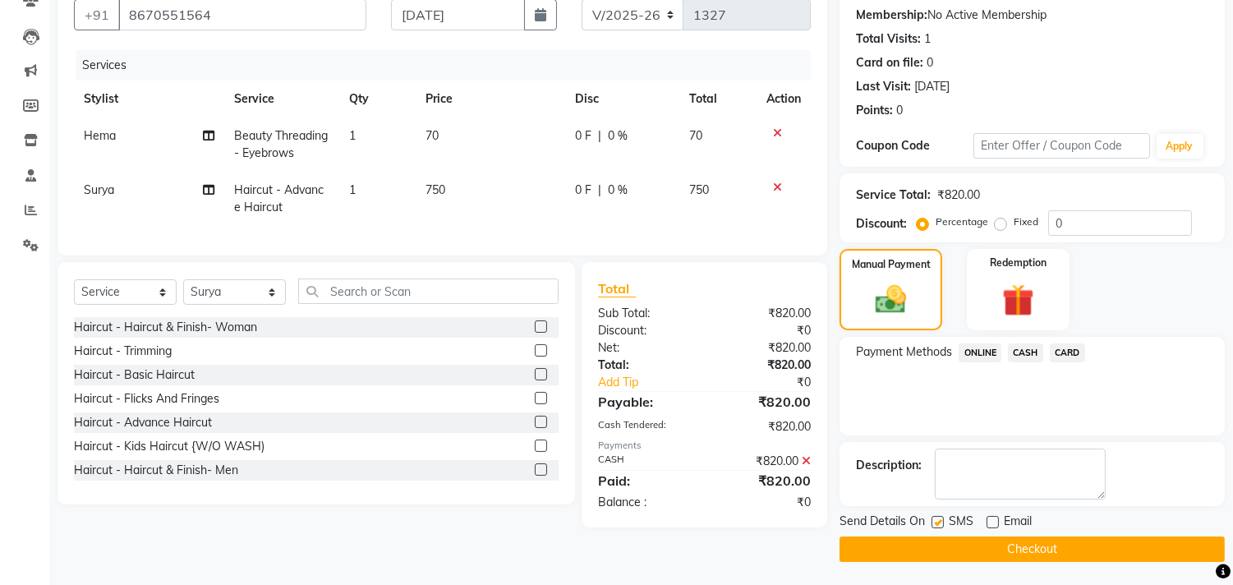
checkbox input "false"
click at [947, 540] on button "Checkout" at bounding box center [1032, 549] width 385 height 25
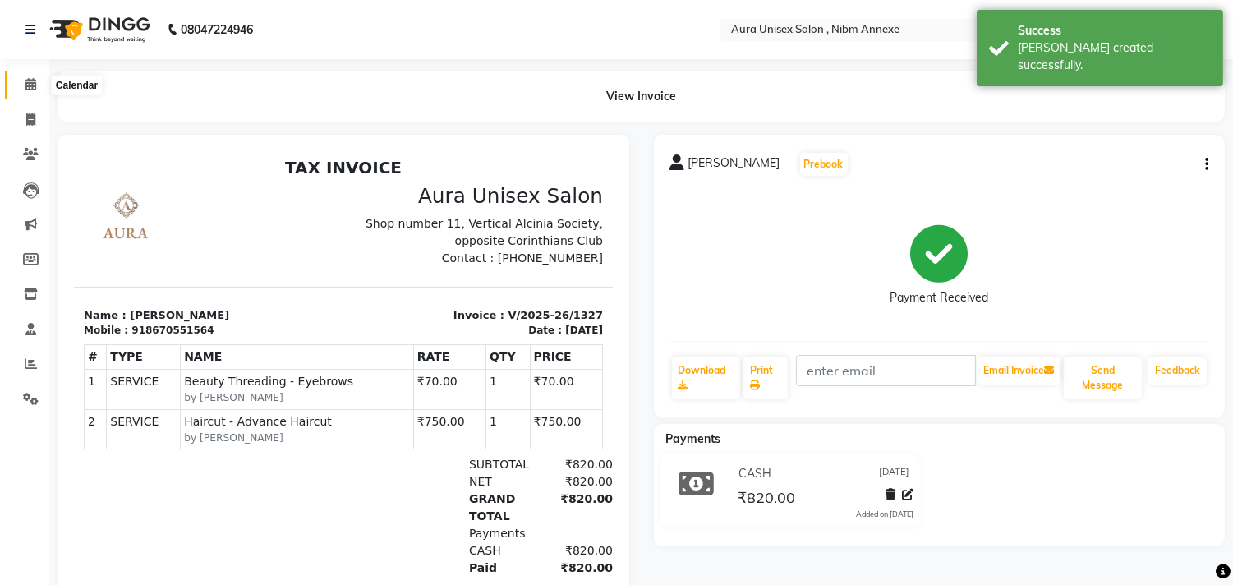
click at [28, 83] on icon at bounding box center [30, 84] width 11 height 12
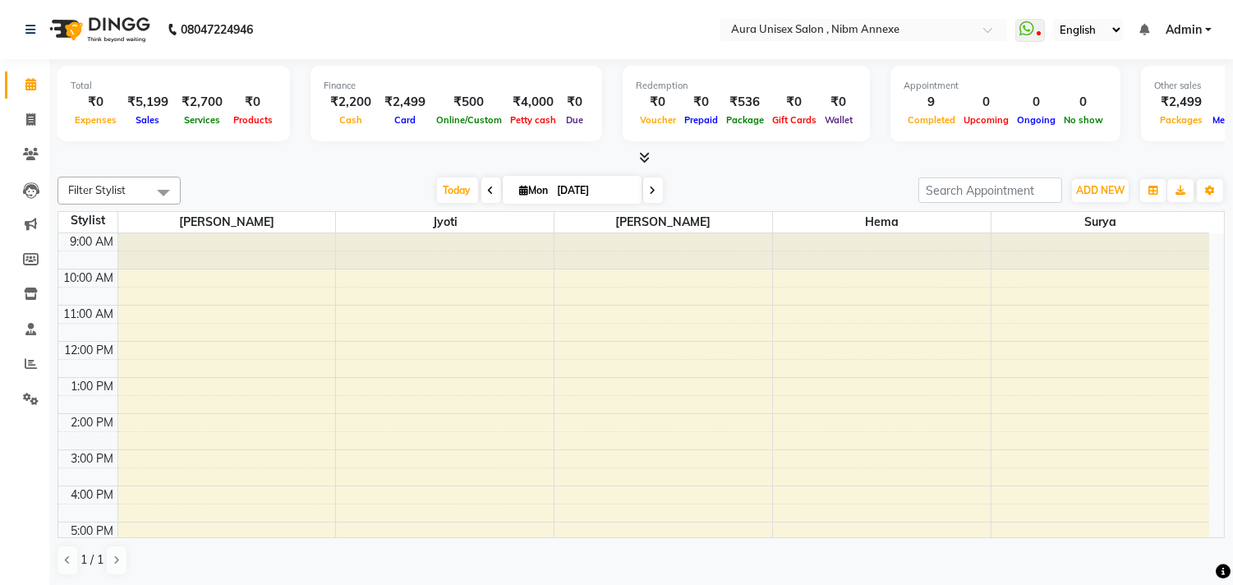
click at [1195, 21] on span "Admin" at bounding box center [1184, 29] width 36 height 17
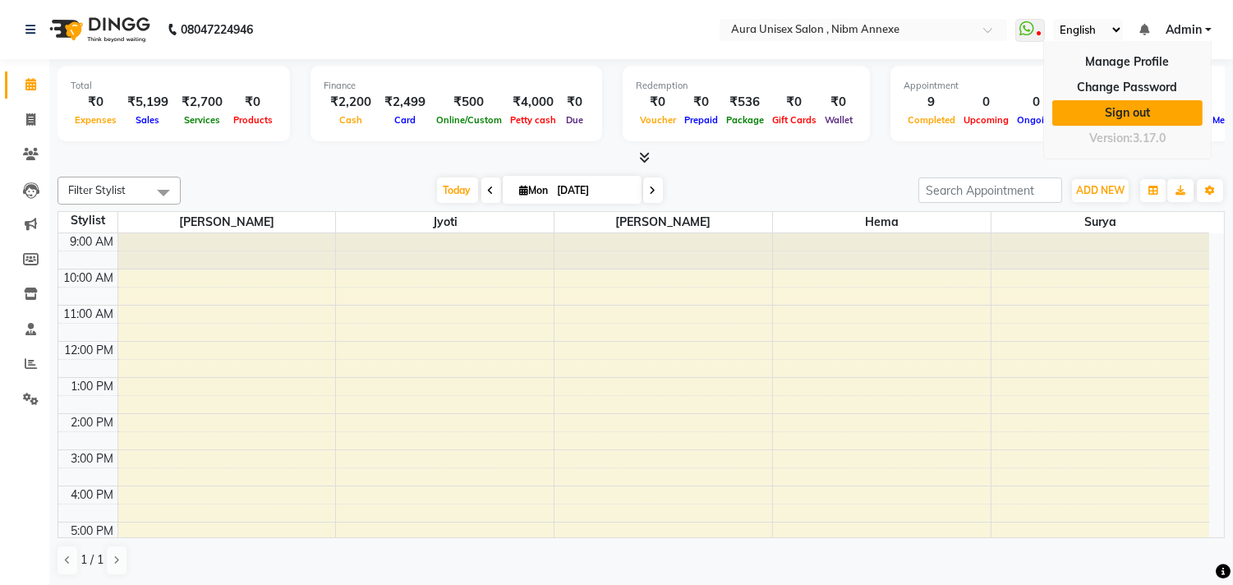
click at [1151, 104] on link "Sign out" at bounding box center [1128, 112] width 150 height 25
